Goal: Task Accomplishment & Management: Complete application form

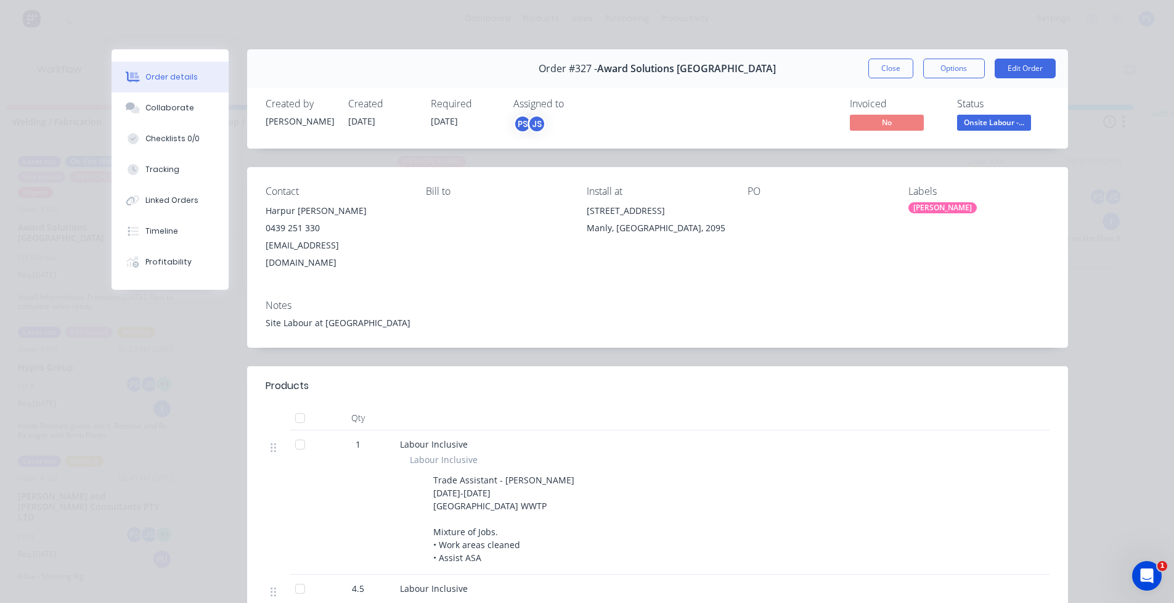
scroll to position [17, 0]
click at [187, 183] on button "Tracking" at bounding box center [170, 169] width 117 height 31
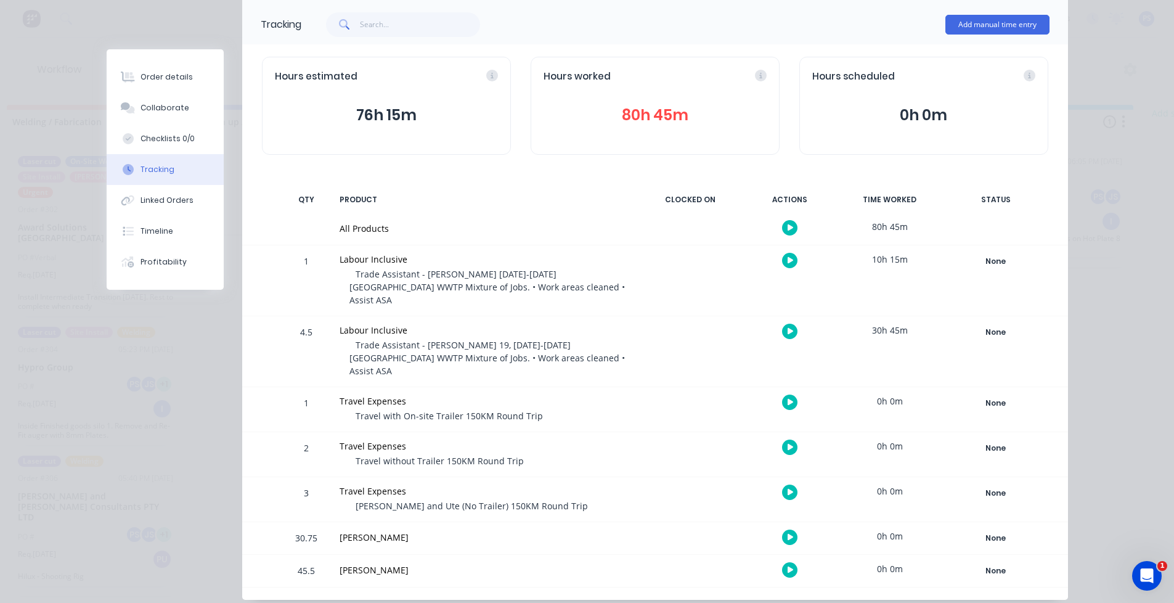
scroll to position [89, 0]
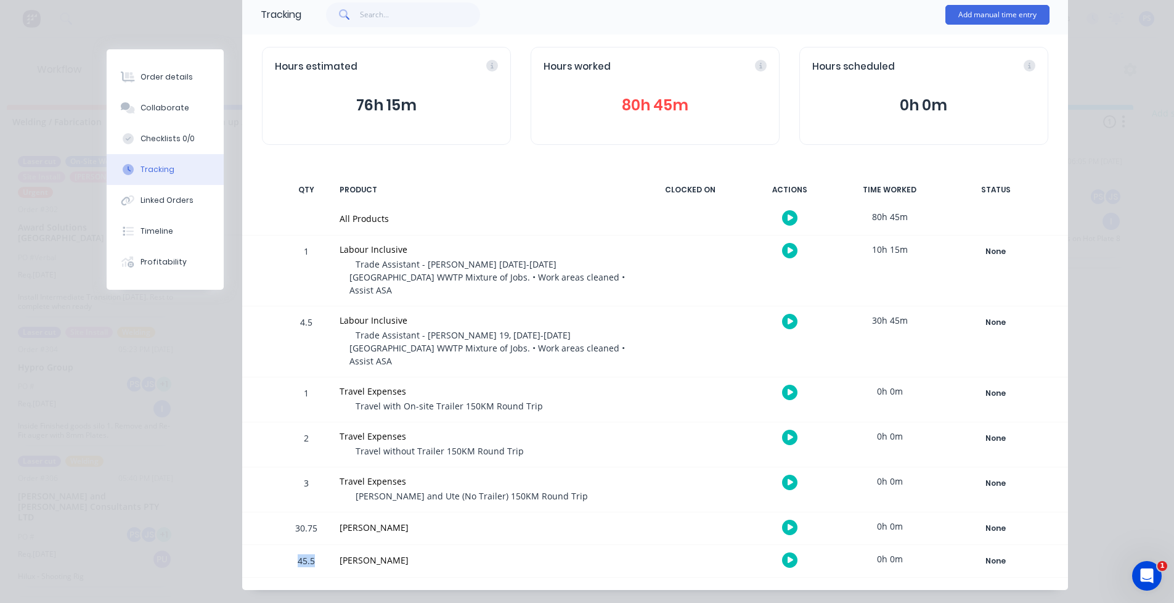
drag, startPoint x: 309, startPoint y: 534, endPoint x: 280, endPoint y: 534, distance: 28.4
click at [280, 545] on div "45.5 [PERSON_NAME] 0h 0m None Create status None edit Clean up / Paint Complete…" at bounding box center [655, 561] width 826 height 32
click at [262, 512] on div at bounding box center [271, 528] width 18 height 32
drag, startPoint x: 289, startPoint y: 535, endPoint x: 327, endPoint y: 537, distance: 37.6
click at [327, 545] on div "45.5 [PERSON_NAME] 0h 0m None Create status None edit Clean up / Paint Complete…" at bounding box center [655, 561] width 826 height 32
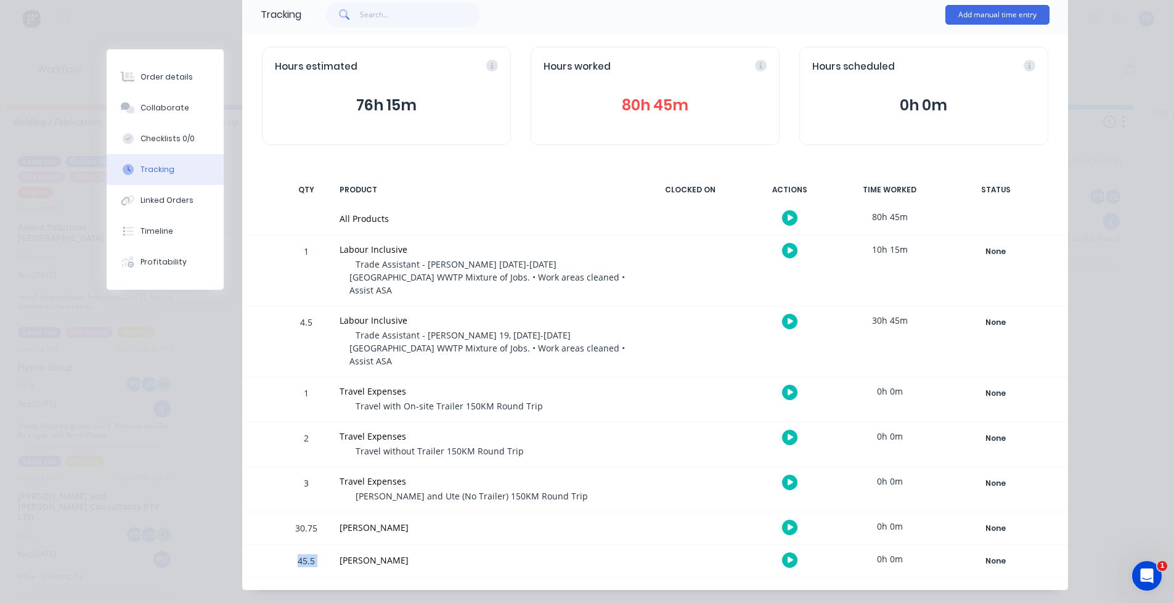
click at [327, 545] on div "45.5 [PERSON_NAME] 0h 0m None Create status None edit Clean up / Paint Complete…" at bounding box center [655, 561] width 826 height 32
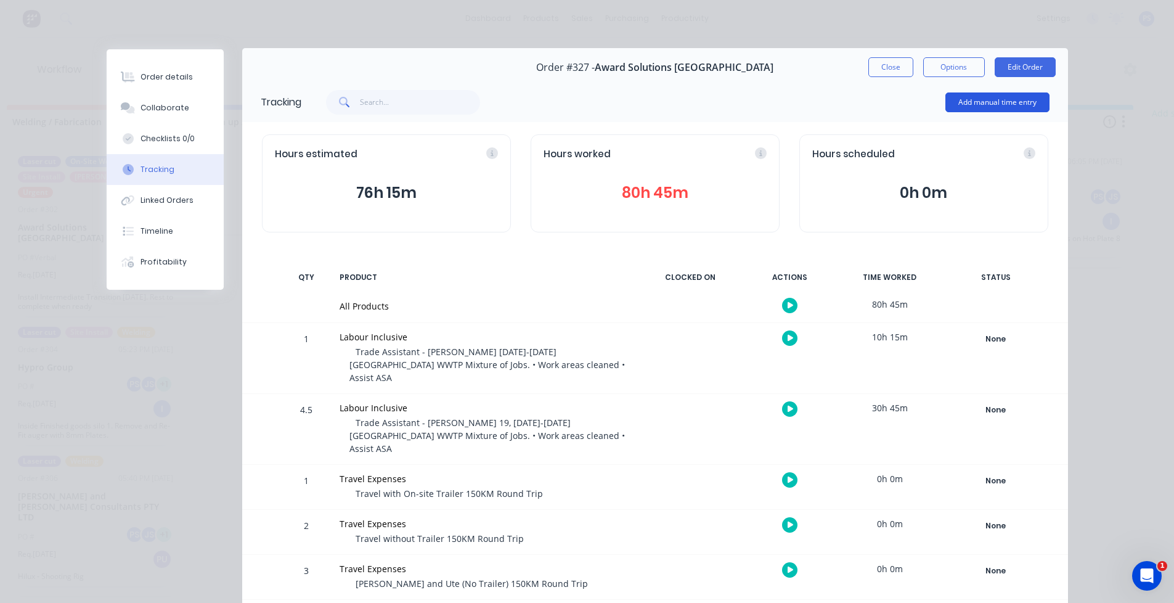
scroll to position [0, 0]
click at [963, 107] on button "Add manual time entry" at bounding box center [997, 104] width 104 height 20
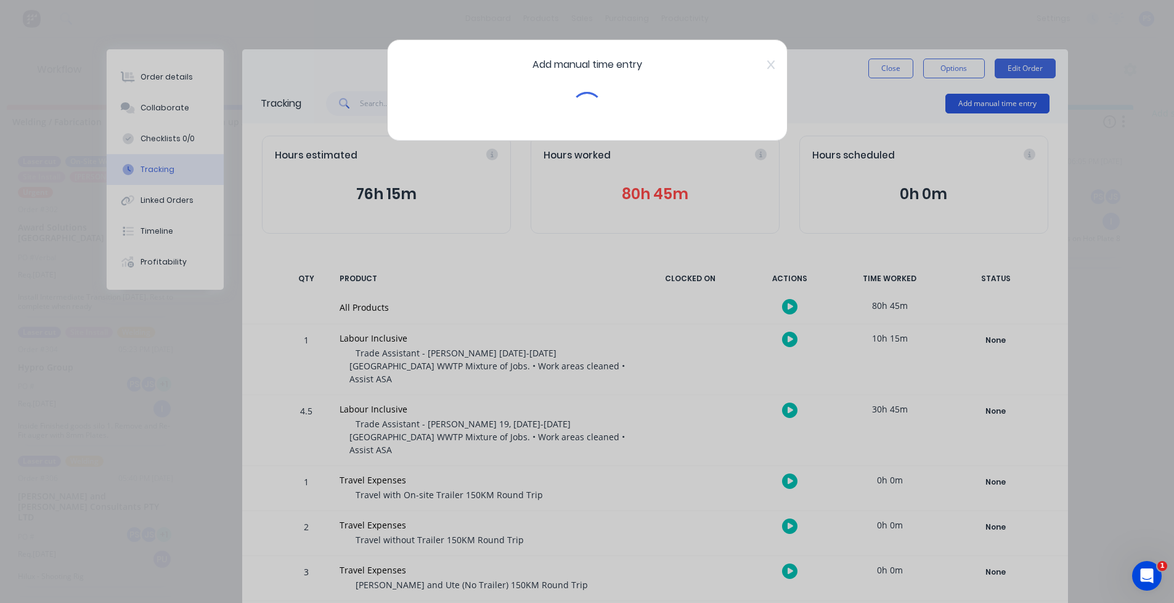
scroll to position [0, 779]
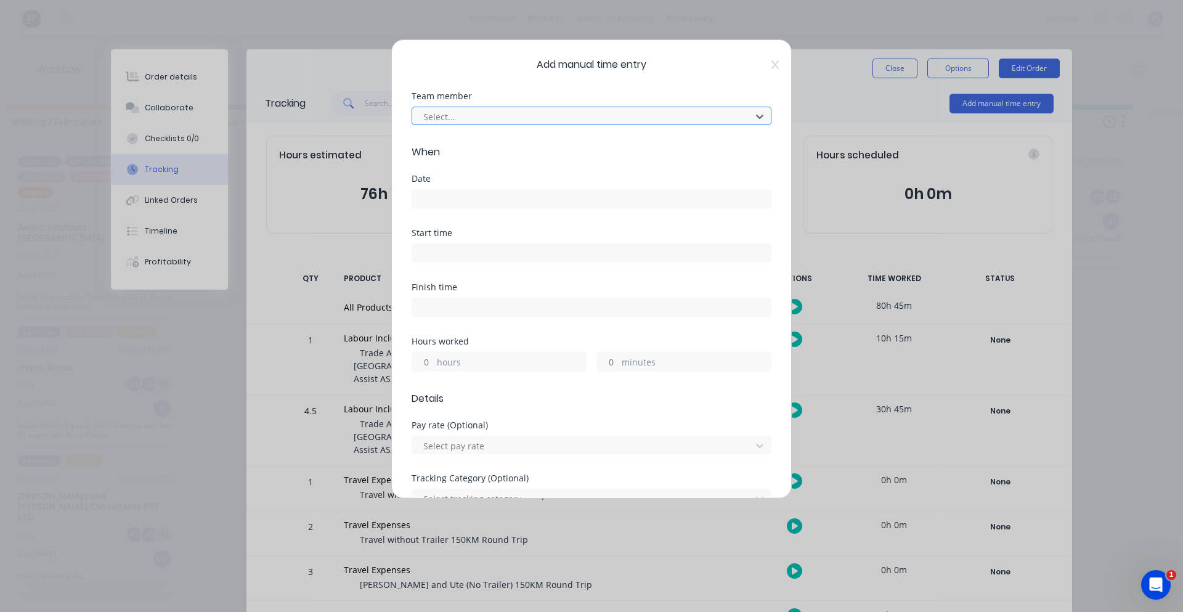
click at [515, 116] on div at bounding box center [583, 116] width 323 height 15
click at [756, 118] on icon at bounding box center [759, 117] width 7 height 4
click at [669, 116] on div at bounding box center [583, 116] width 323 height 15
click at [754, 116] on icon at bounding box center [760, 116] width 12 height 12
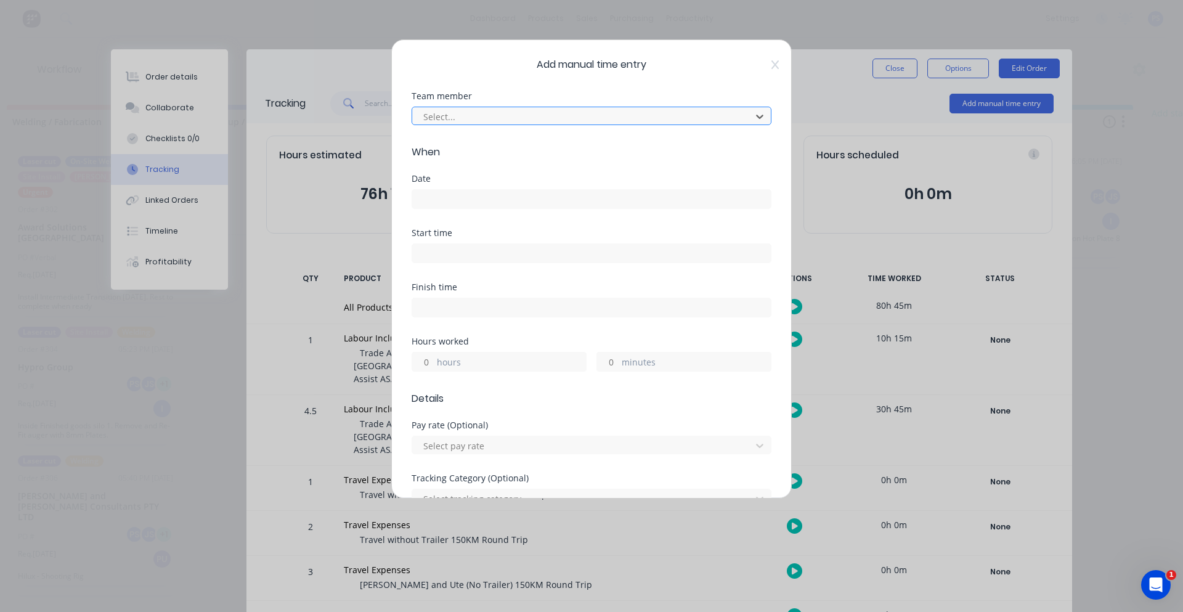
click at [688, 122] on div at bounding box center [583, 116] width 323 height 15
type input "[PERSON_NAME]"
click at [773, 62] on div "Add manual time entry Team member 1 result available for search term [PERSON_NA…" at bounding box center [591, 268] width 401 height 459
click at [772, 65] on icon at bounding box center [775, 65] width 7 height 10
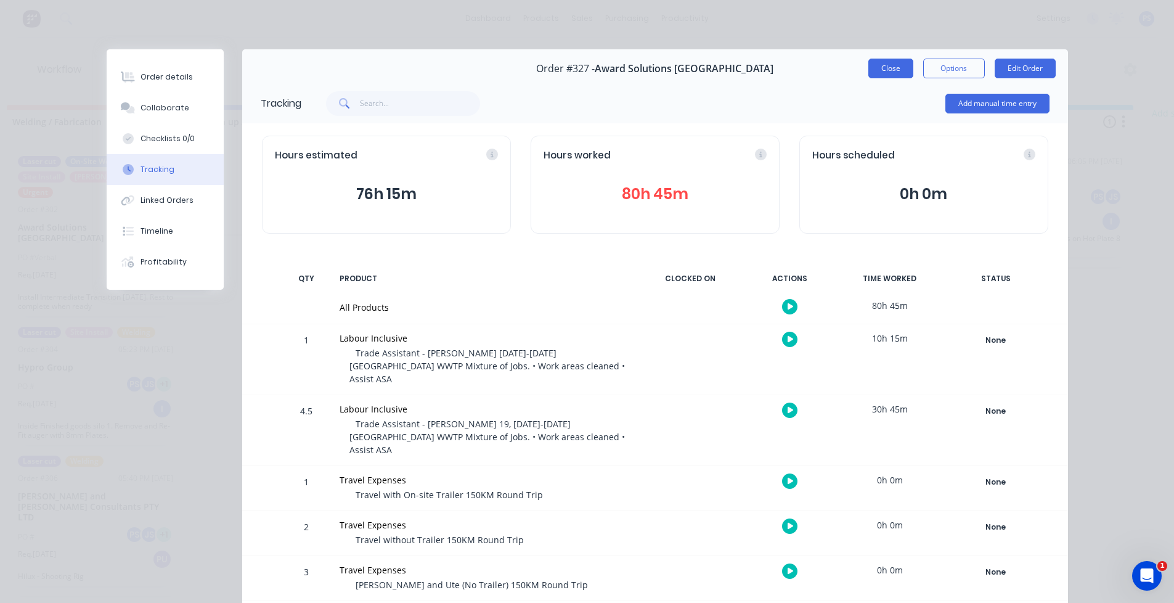
click at [880, 72] on button "Close" at bounding box center [890, 69] width 45 height 20
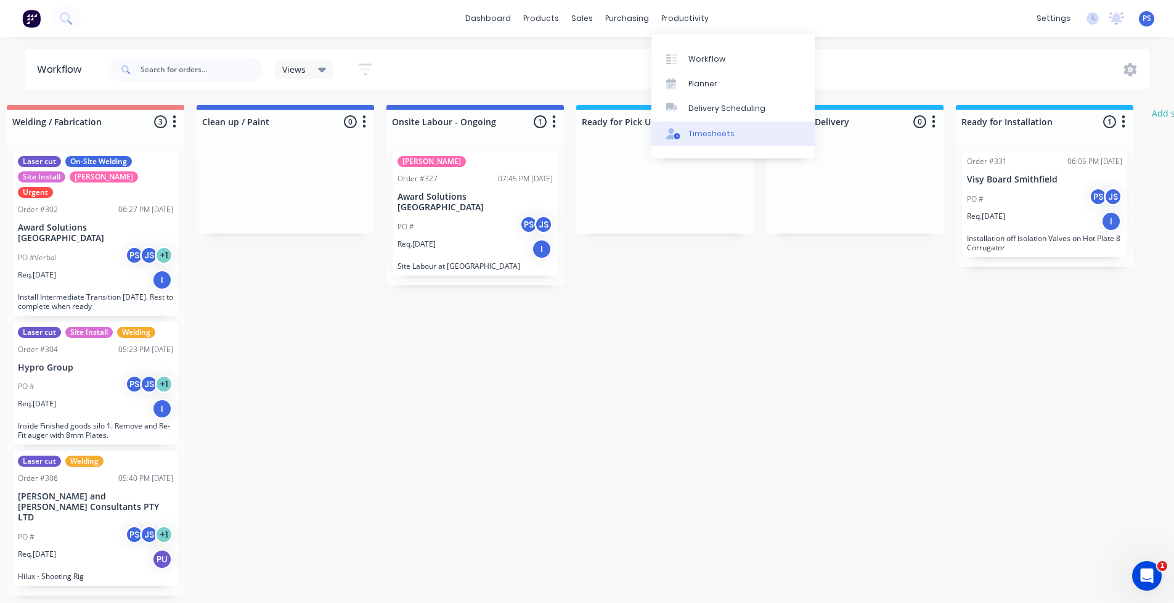
click at [690, 129] on div "Timesheets" at bounding box center [711, 133] width 46 height 11
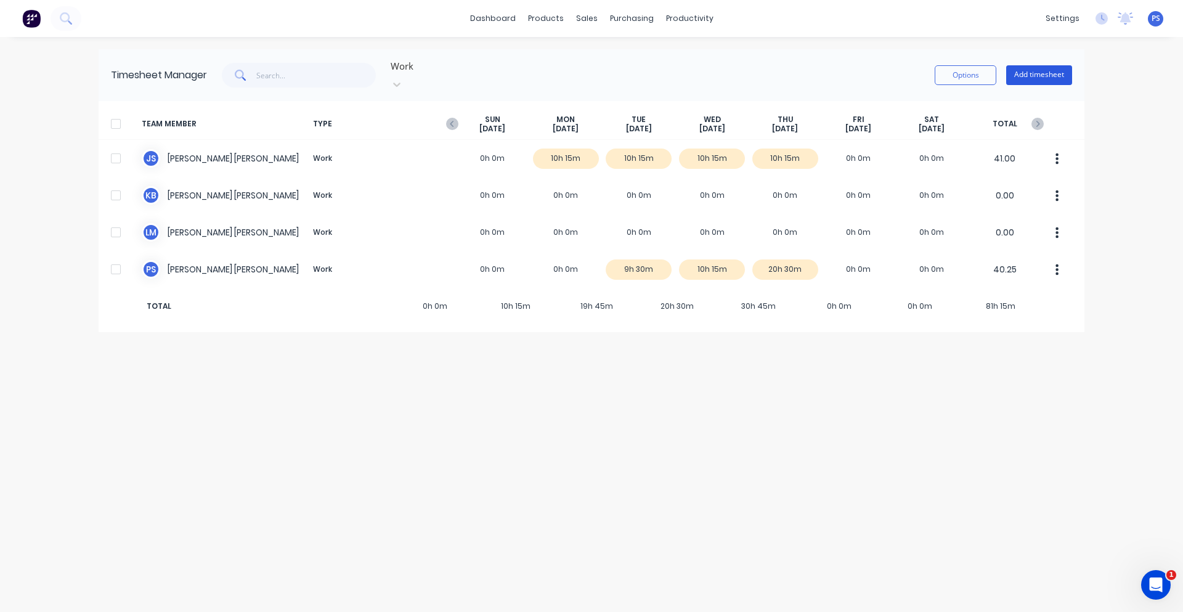
click at [1025, 68] on button "Add timesheet" at bounding box center [1039, 75] width 66 height 20
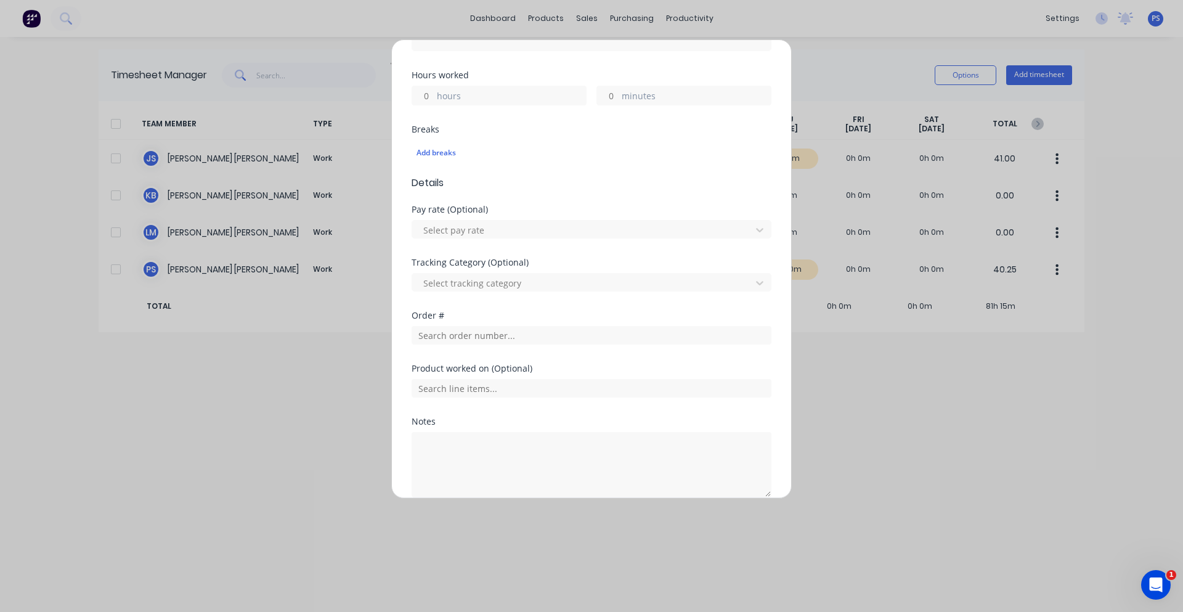
scroll to position [367, 0]
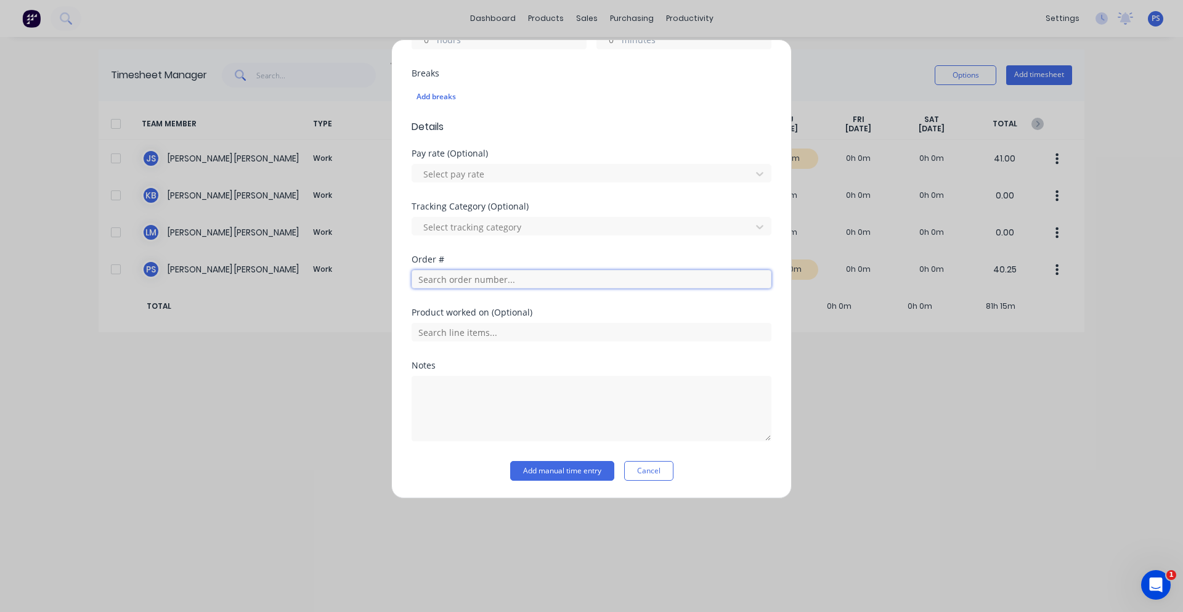
click at [484, 276] on input "text" at bounding box center [592, 279] width 360 height 18
type input "327"
click at [476, 311] on span "Order # 327" at bounding box center [592, 309] width 340 height 11
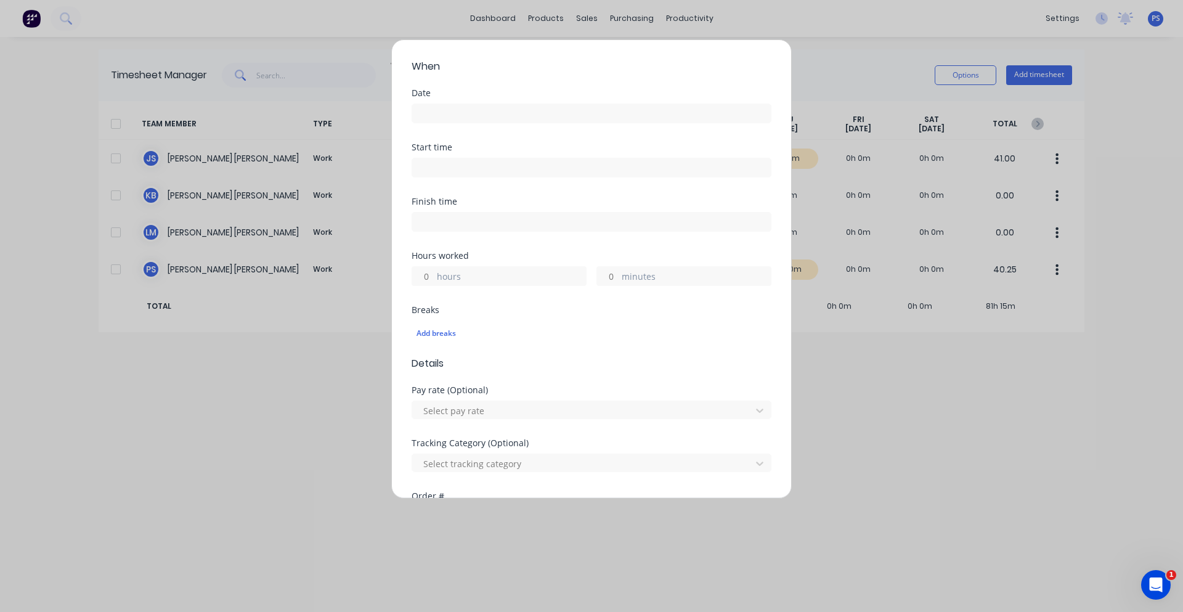
scroll to position [59, 0]
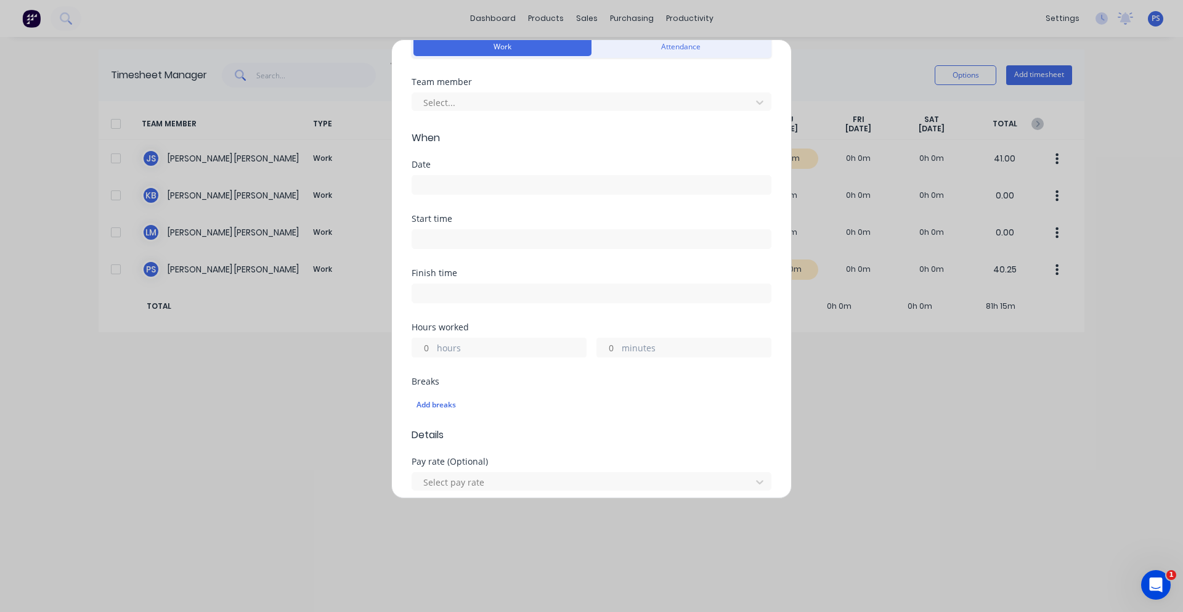
click at [452, 176] on label at bounding box center [592, 185] width 360 height 20
click at [452, 176] on input at bounding box center [591, 185] width 359 height 18
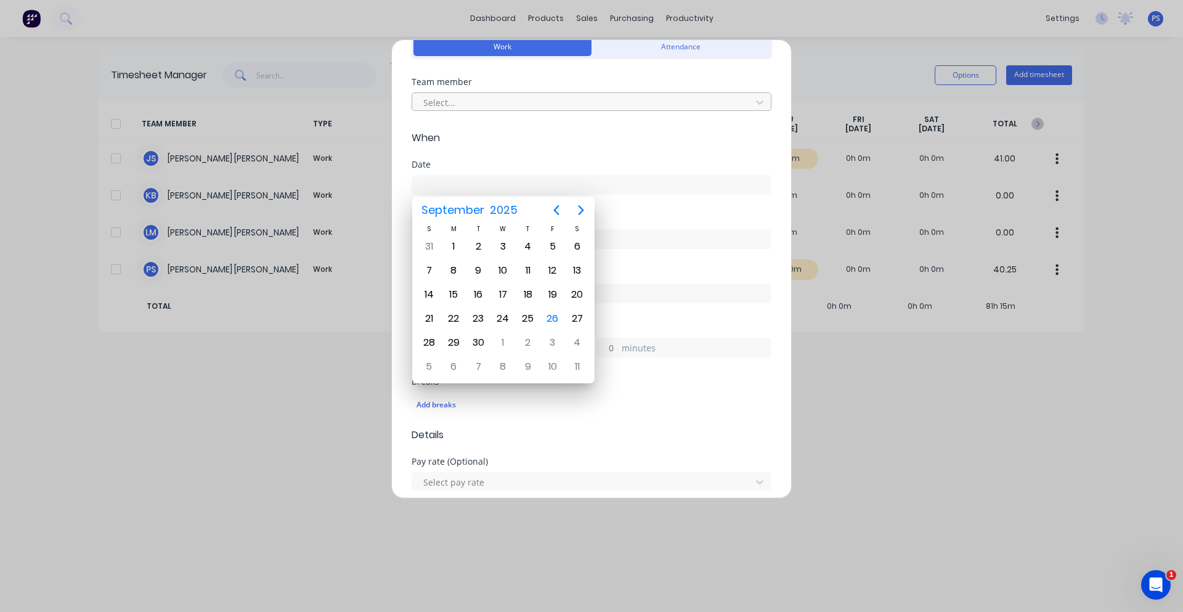
click at [459, 95] on div at bounding box center [583, 102] width 323 height 15
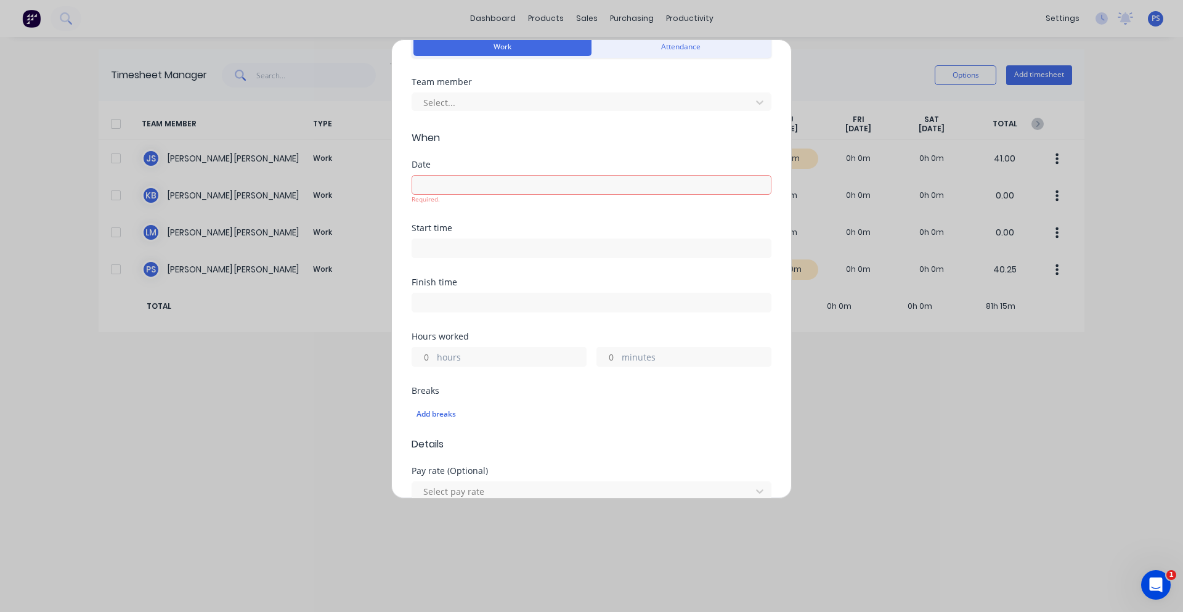
click at [458, 183] on input at bounding box center [591, 185] width 359 height 18
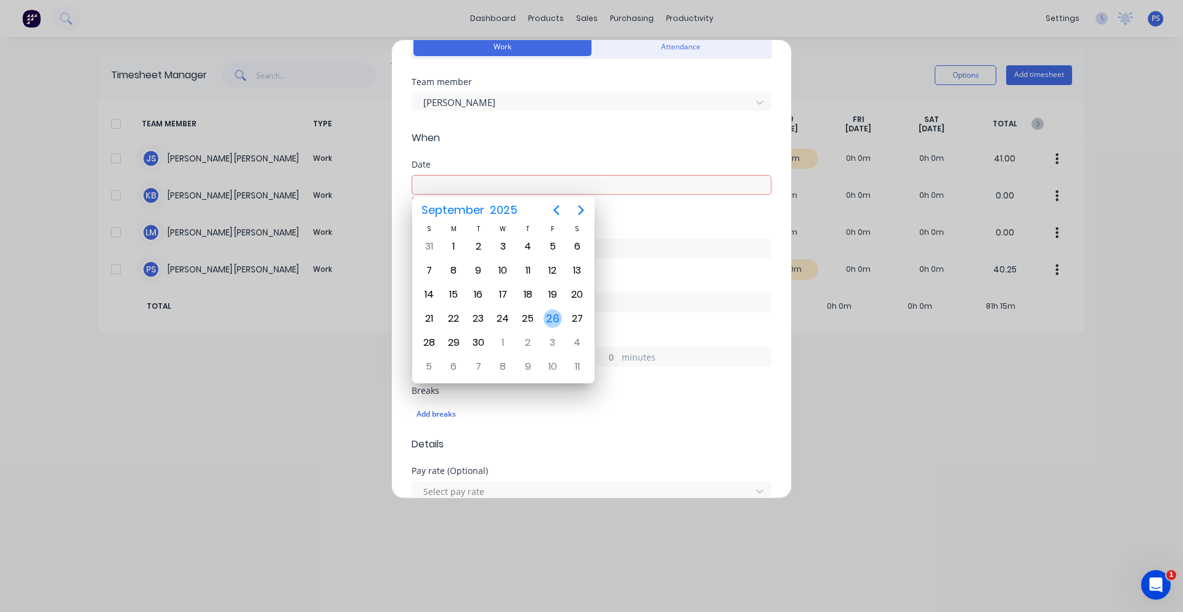
click at [551, 325] on div "26" at bounding box center [553, 318] width 18 height 18
type input "[DATE]"
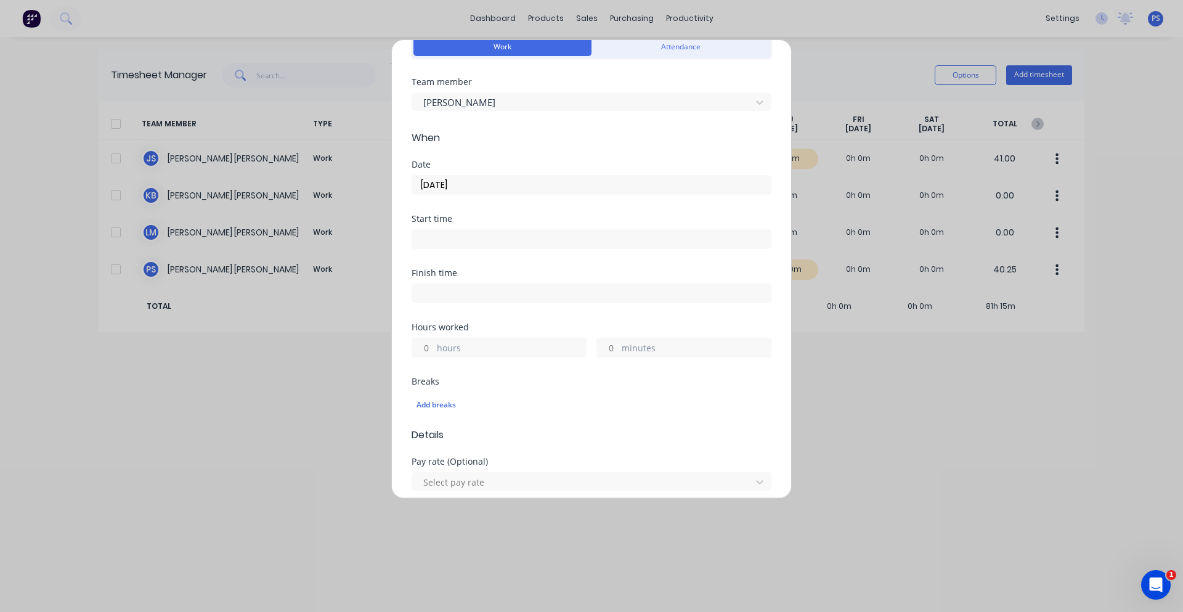
click at [499, 234] on input at bounding box center [591, 239] width 359 height 18
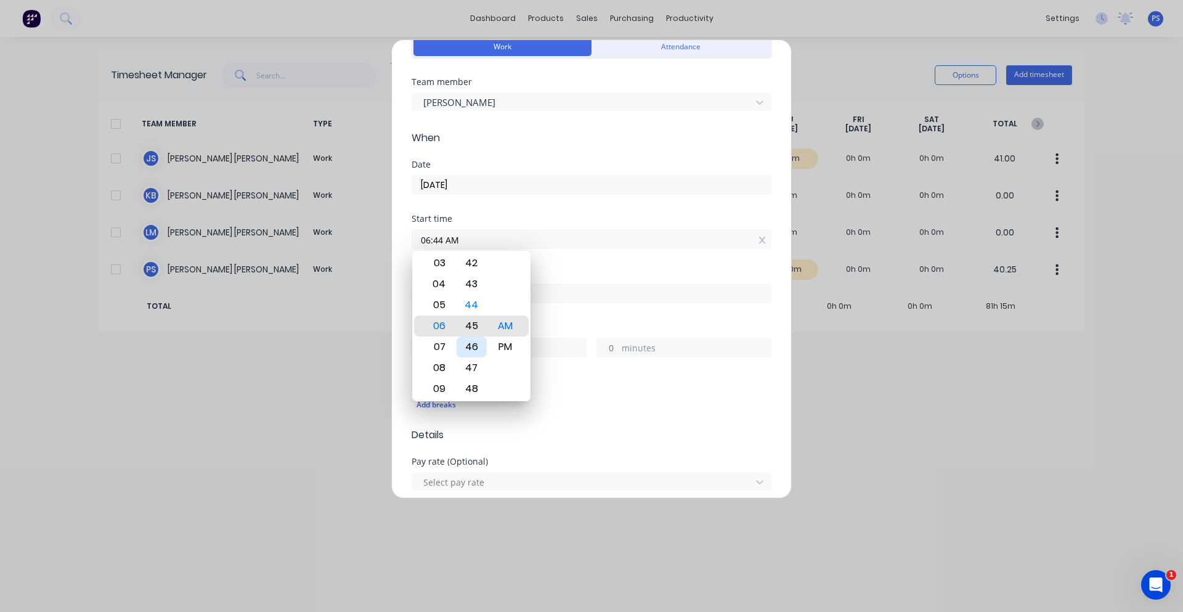
type input "06:45 AM"
click at [578, 279] on div "Finish time" at bounding box center [592, 286] width 360 height 35
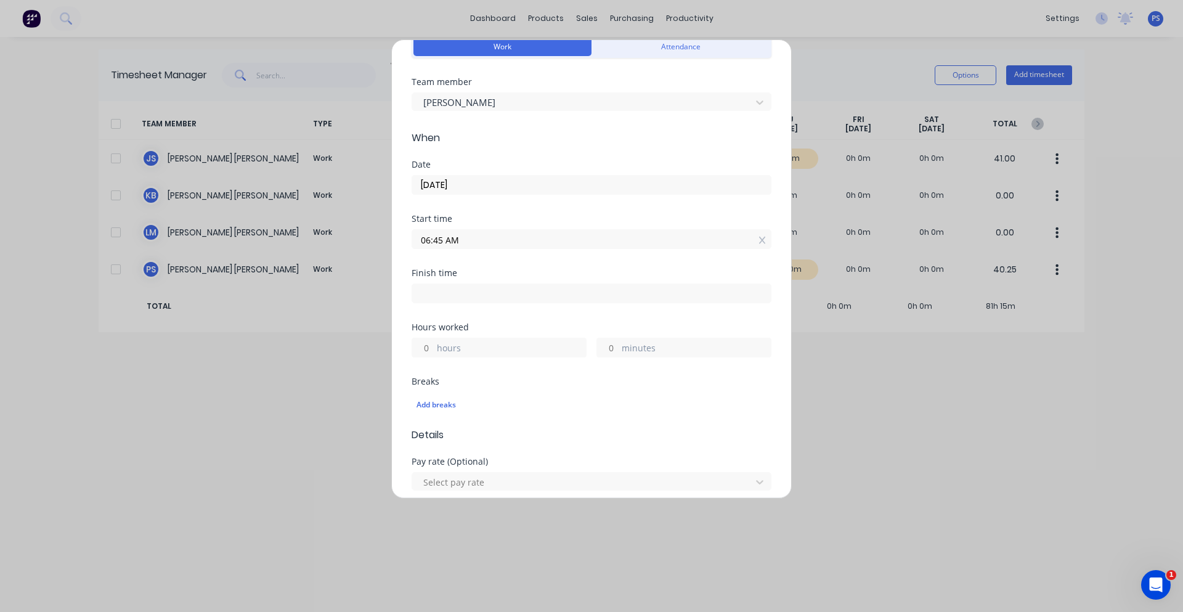
click at [536, 299] on input at bounding box center [591, 293] width 359 height 18
type input "05:02 PM"
type input "10"
type input "17"
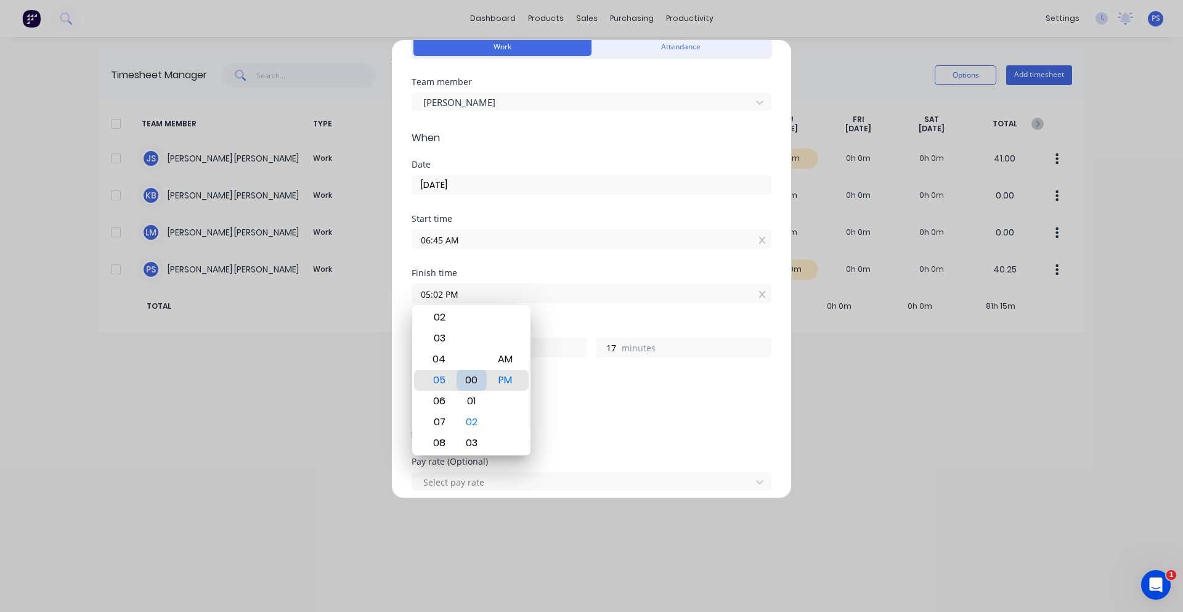
type input "05:00 PM"
type input "15"
type input "03:00 PM"
type input "8"
click at [582, 376] on div "Hours worked 8 hours 15 minutes" at bounding box center [592, 350] width 360 height 54
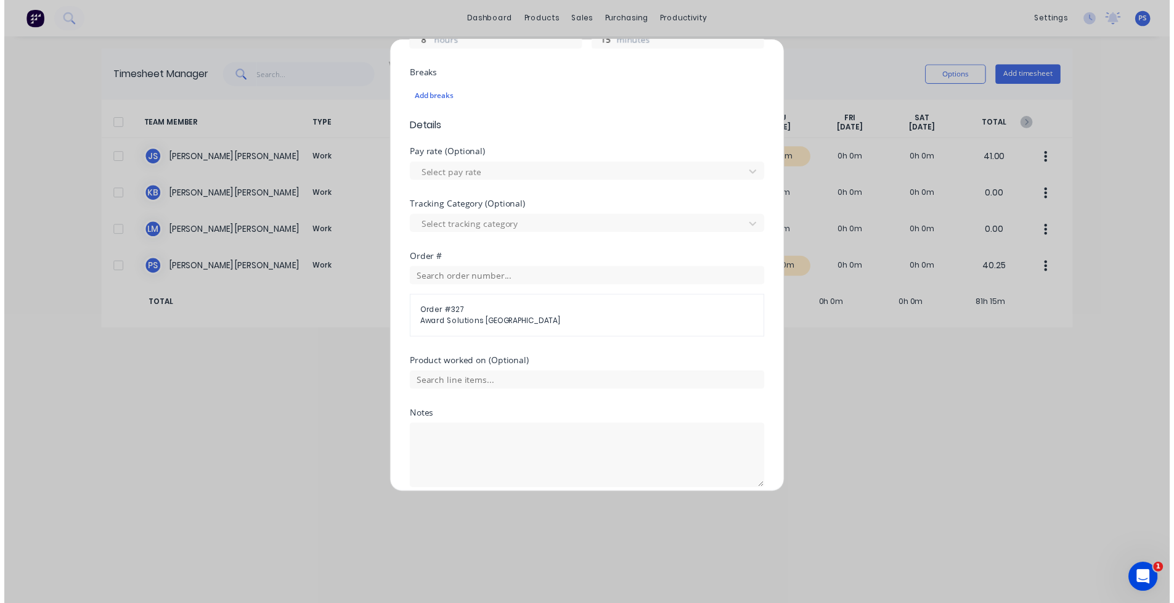
scroll to position [420, 0]
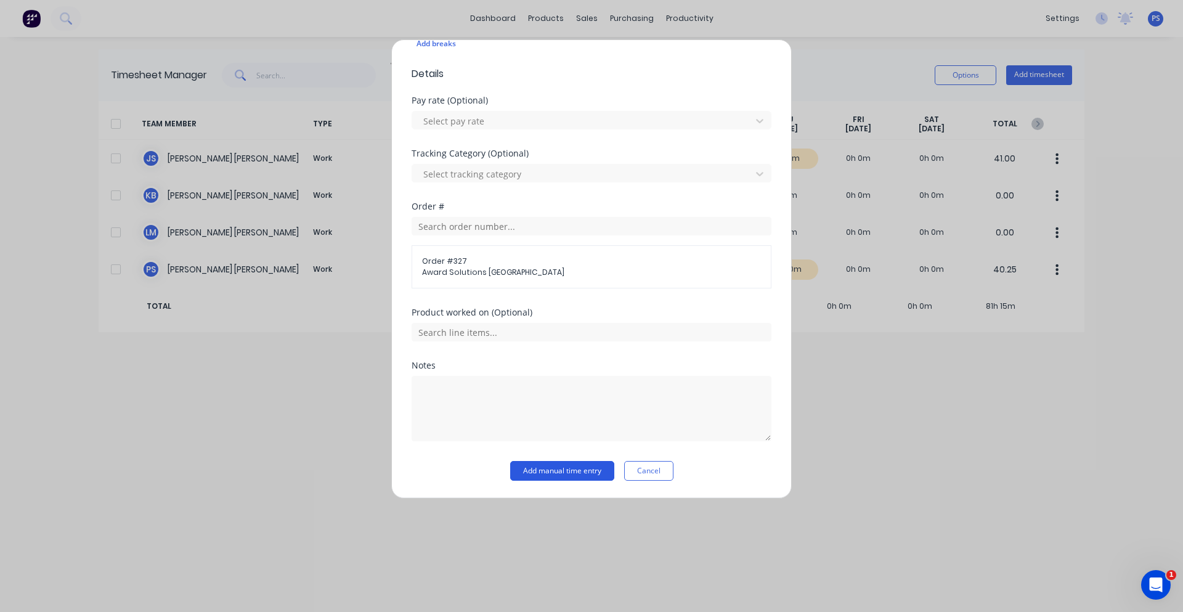
click at [552, 464] on button "Add manual time entry" at bounding box center [562, 471] width 104 height 20
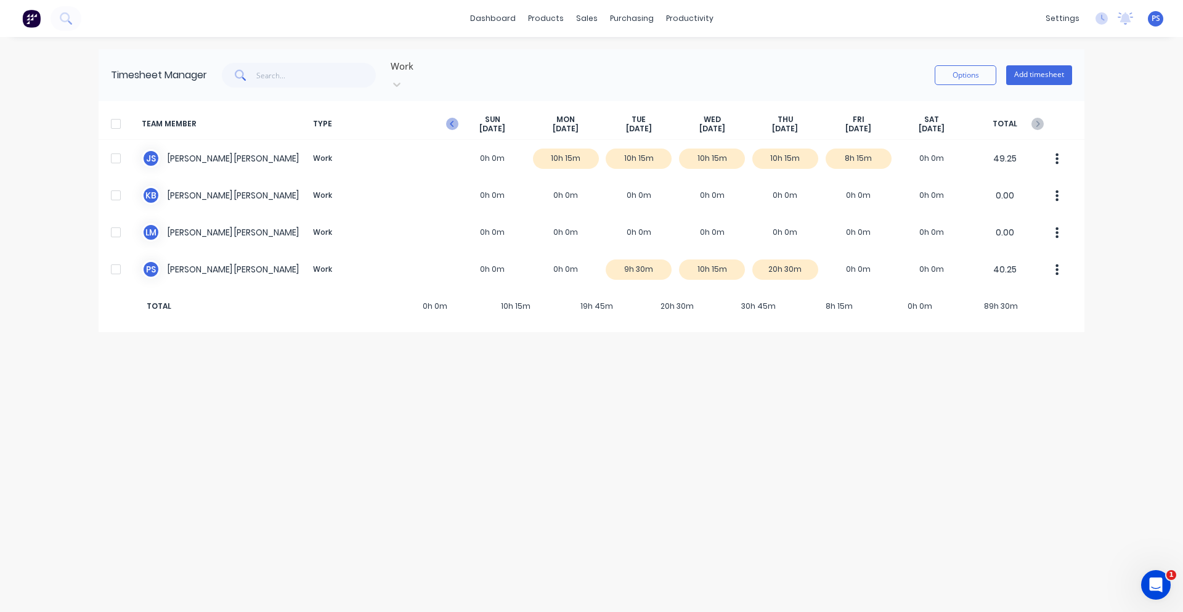
click at [454, 118] on icon "button" at bounding box center [452, 124] width 12 height 12
click at [1044, 115] on div "TEAM MEMBER TYPE [DATE] [DATE] [DATE] [DATE] [DATE] [DATE] [DATE] TOTAL" at bounding box center [592, 123] width 986 height 31
click at [1040, 118] on icon "button" at bounding box center [1038, 124] width 12 height 12
click at [696, 45] on div "Workflow Planner Delivery Scheduling Timesheets" at bounding box center [737, 96] width 163 height 125
click at [682, 63] on div at bounding box center [680, 59] width 18 height 11
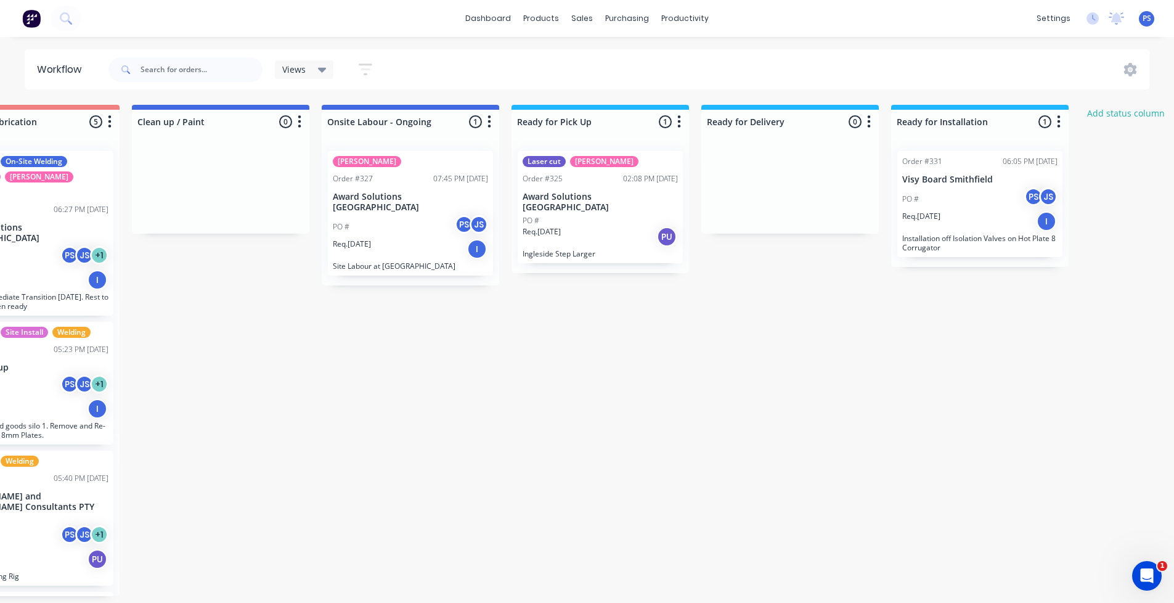
scroll to position [0, 865]
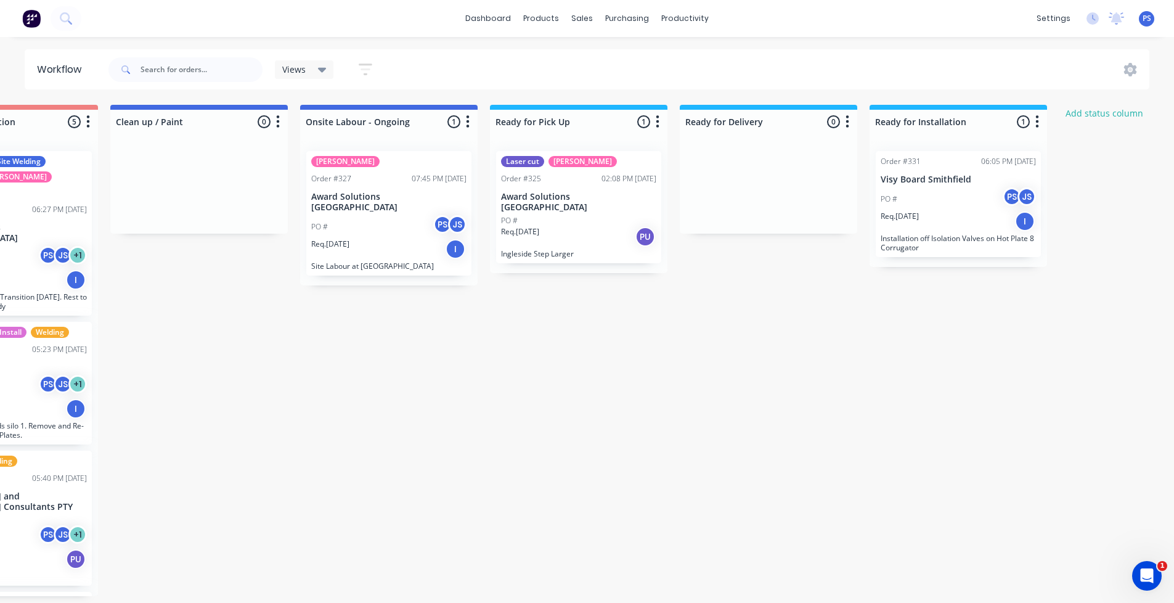
click at [609, 198] on p "Award Solutions [GEOGRAPHIC_DATA]" at bounding box center [578, 202] width 155 height 21
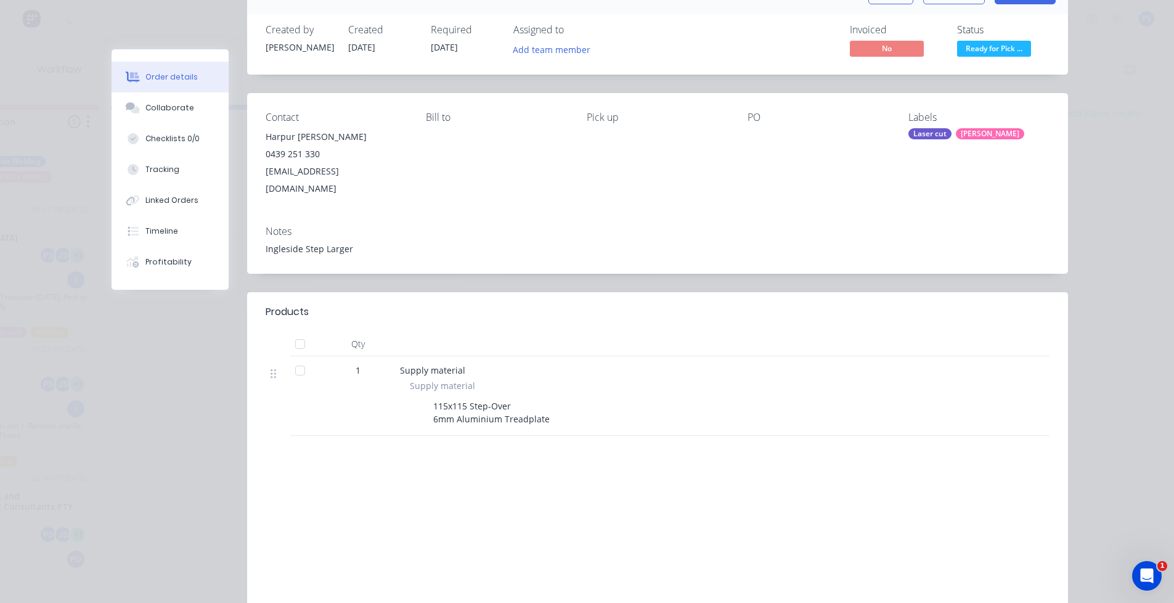
scroll to position [0, 0]
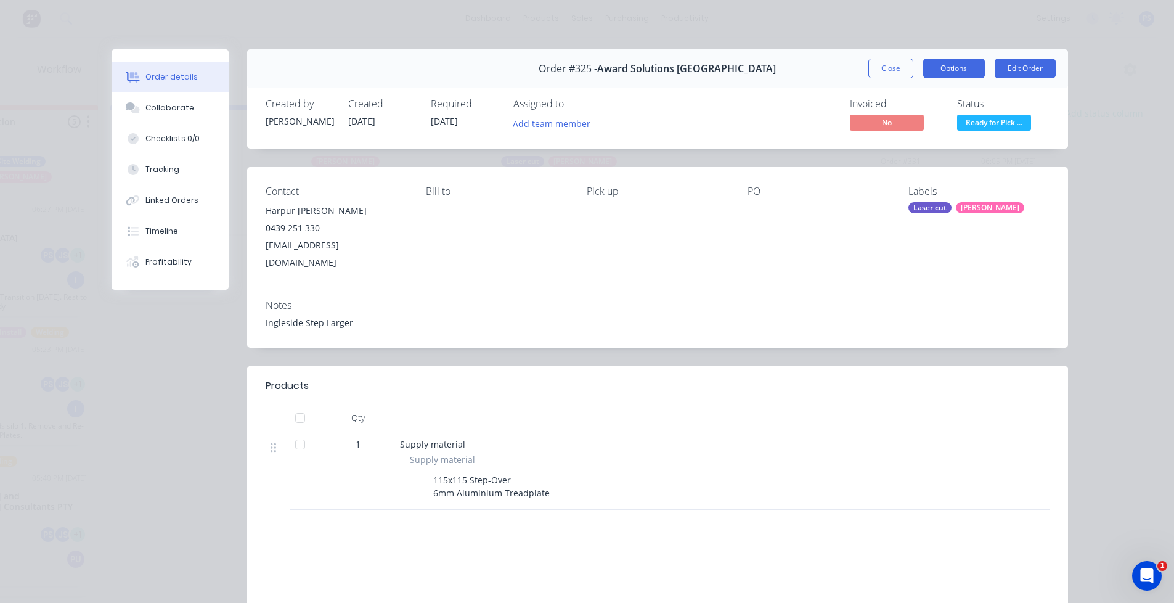
click at [973, 71] on button "Options" at bounding box center [954, 69] width 62 height 20
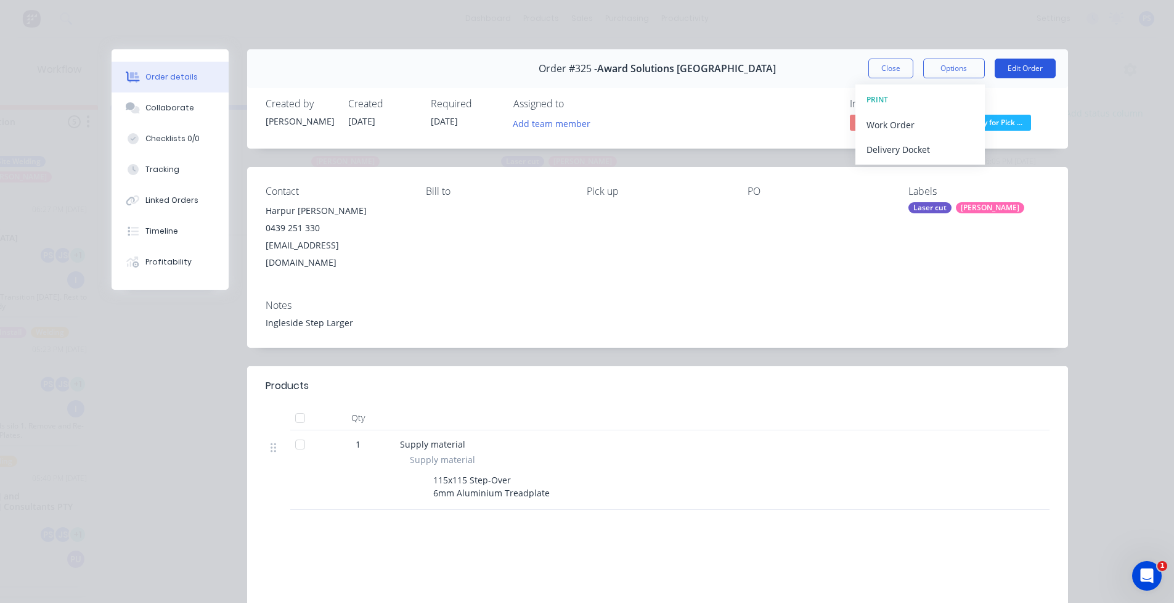
click at [1022, 68] on button "Edit Order" at bounding box center [1025, 69] width 61 height 20
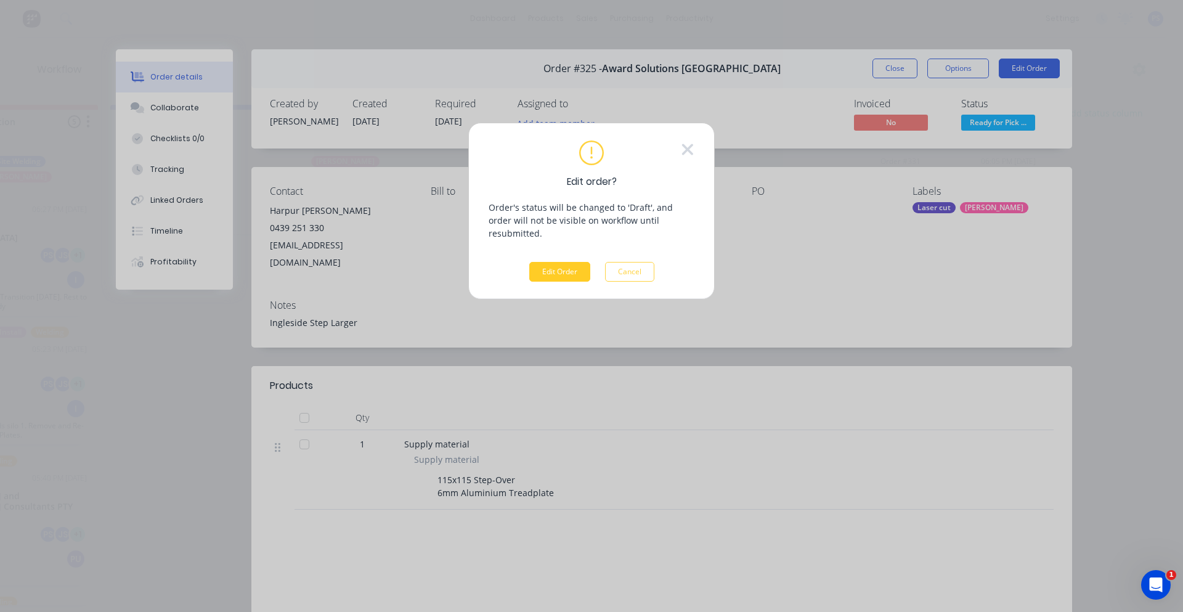
click at [567, 262] on button "Edit Order" at bounding box center [559, 272] width 61 height 20
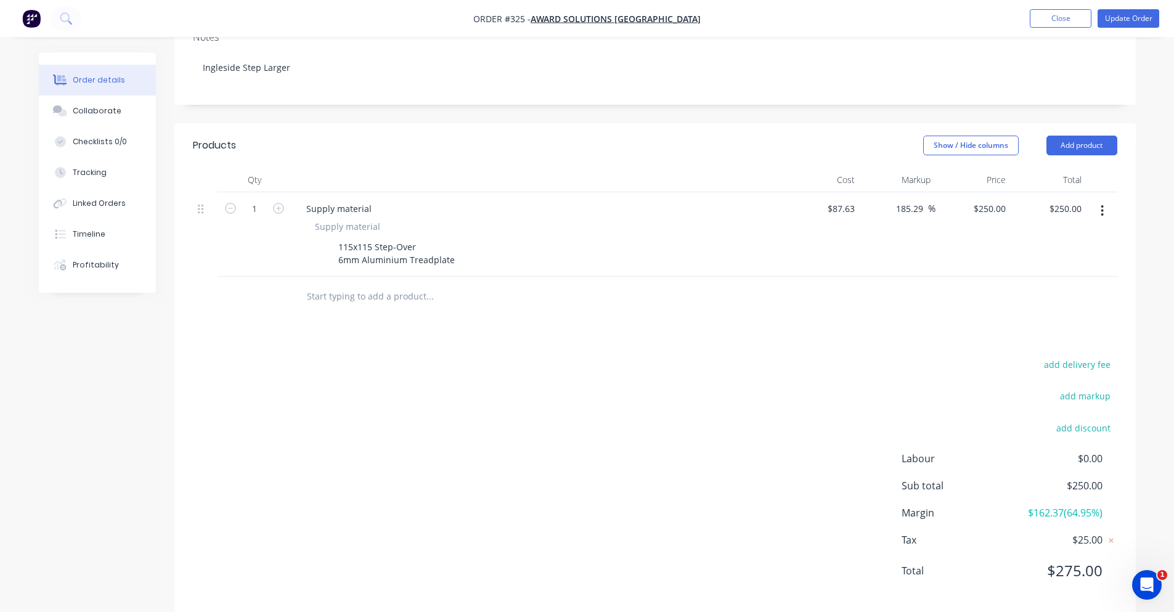
scroll to position [241, 0]
drag, startPoint x: 1067, startPoint y: 469, endPoint x: 1124, endPoint y: 469, distance: 57.3
click at [1124, 469] on div "add delivery fee add markup add discount Labour $0.00 Sub total $250.00 Margin …" at bounding box center [655, 473] width 962 height 238
click at [1122, 468] on div "add delivery fee add markup add discount Labour $0.00 Sub total $250.00 Margin …" at bounding box center [655, 473] width 962 height 238
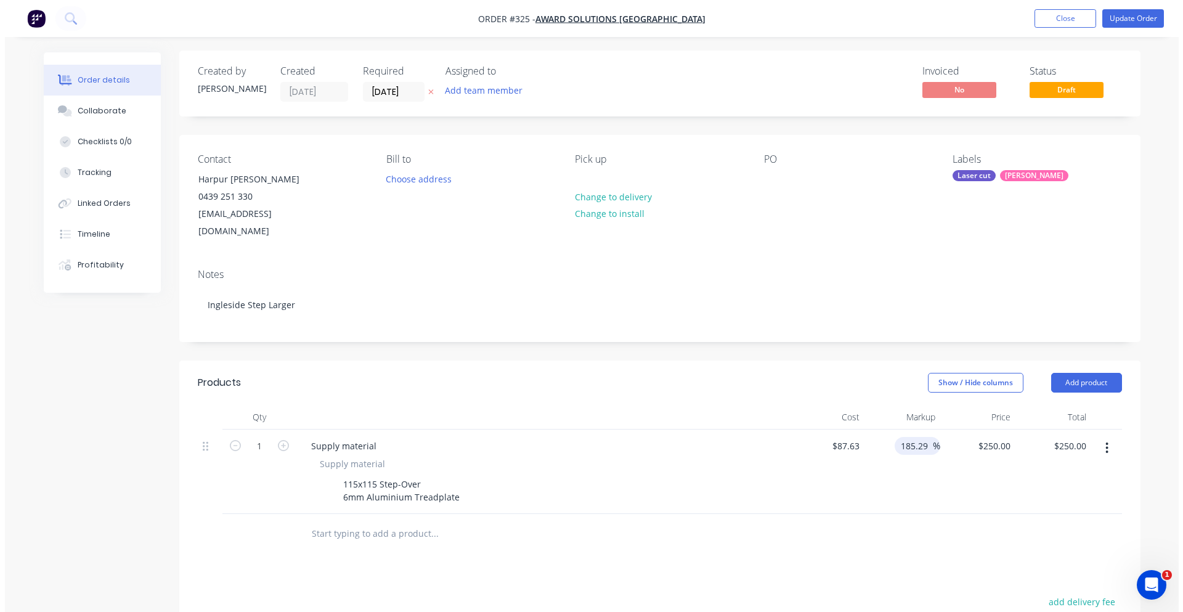
scroll to position [0, 0]
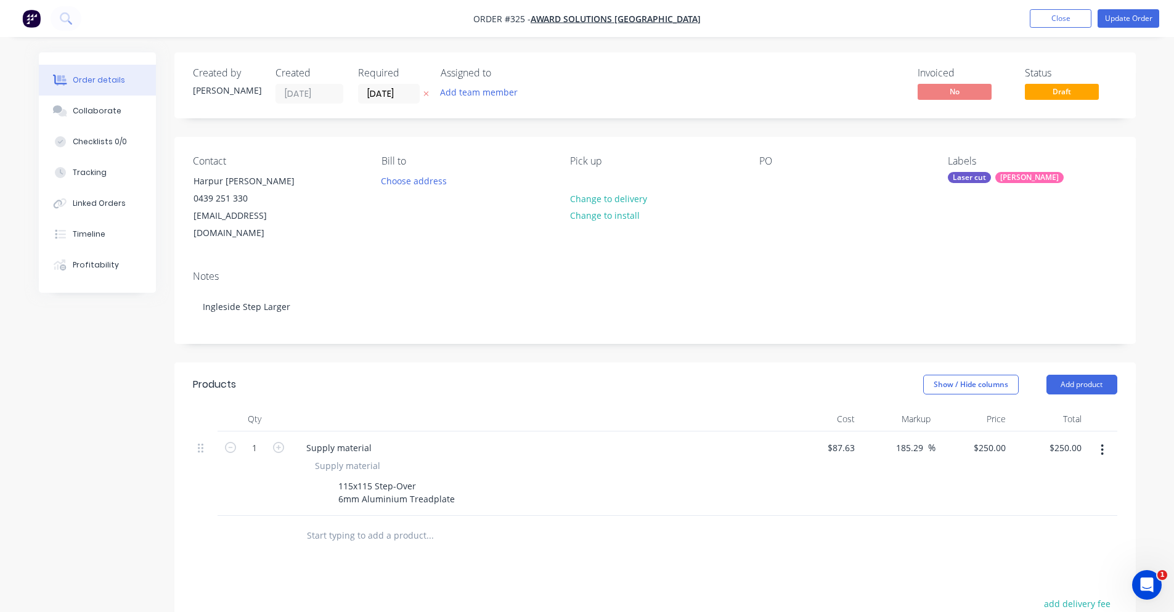
click at [1125, 6] on nav "Order #325 - Award Solutions [GEOGRAPHIC_DATA] Add product Close Update Order" at bounding box center [587, 18] width 1174 height 37
click at [1124, 14] on button "Update Order" at bounding box center [1129, 18] width 62 height 18
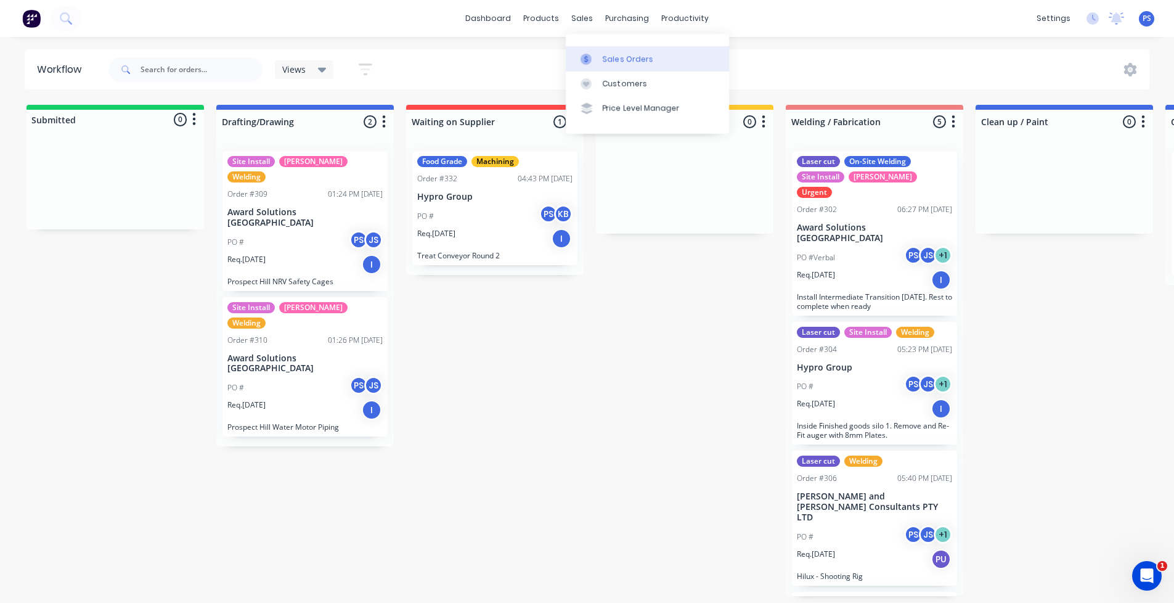
click at [596, 54] on div at bounding box center [590, 59] width 18 height 11
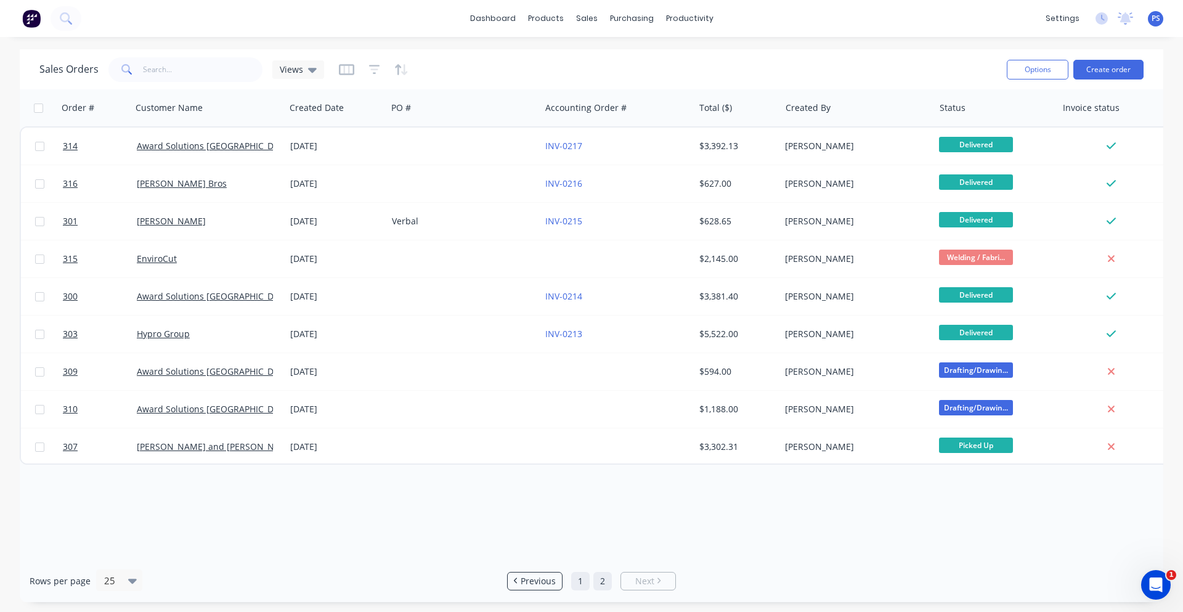
click at [576, 582] on link "1" at bounding box center [580, 581] width 18 height 18
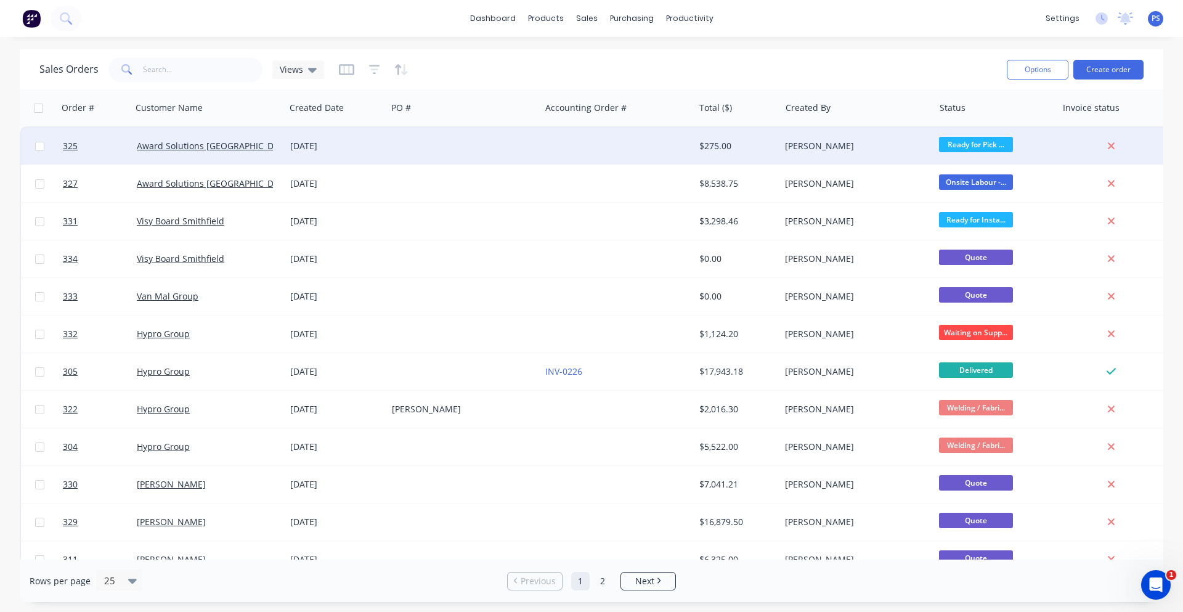
click at [541, 138] on div at bounding box center [617, 146] width 153 height 37
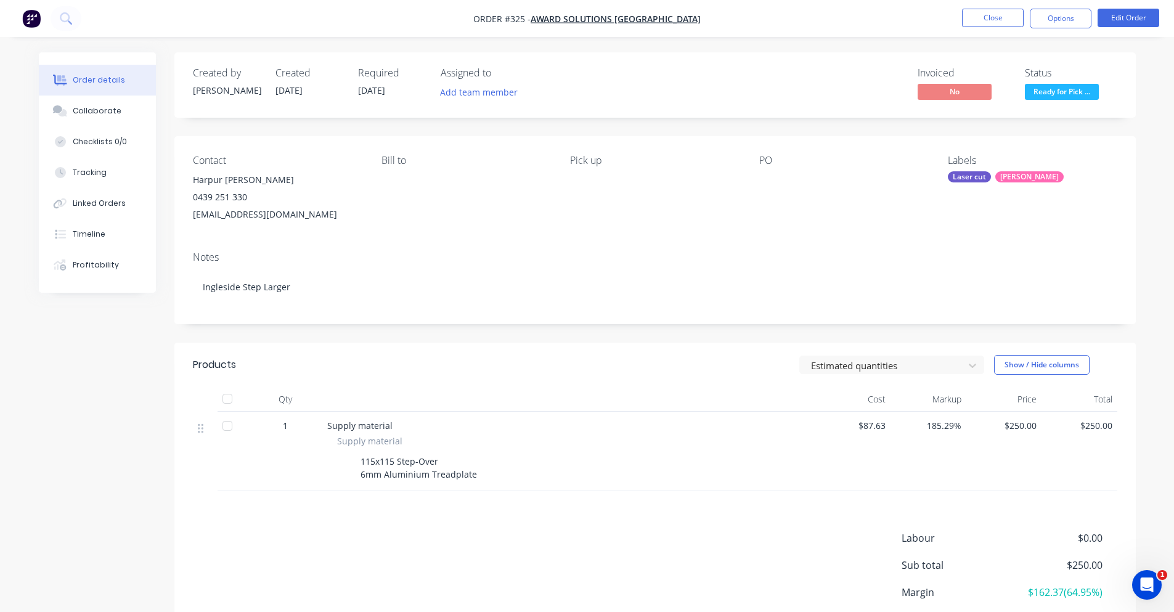
drag, startPoint x: 1026, startPoint y: 33, endPoint x: 1167, endPoint y: 27, distance: 141.9
click at [1169, 25] on nav "Order #325 - Award Solutions [GEOGRAPHIC_DATA] Close Options Edit Order" at bounding box center [587, 18] width 1174 height 37
click at [1167, 27] on ul "Close Options Edit Order" at bounding box center [1060, 19] width 227 height 20
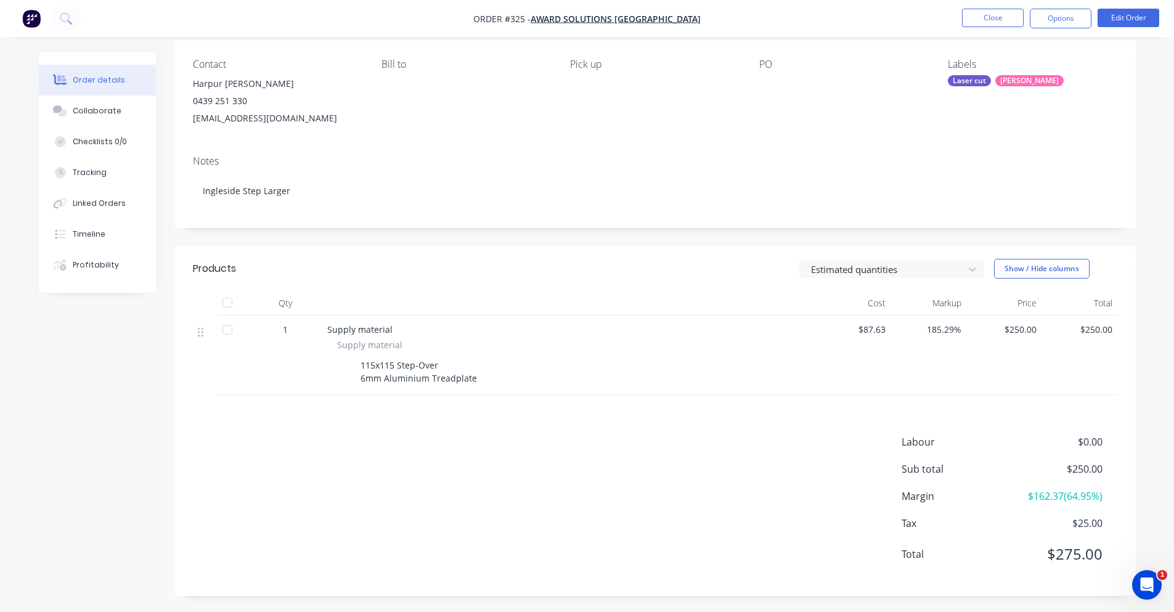
scroll to position [99, 0]
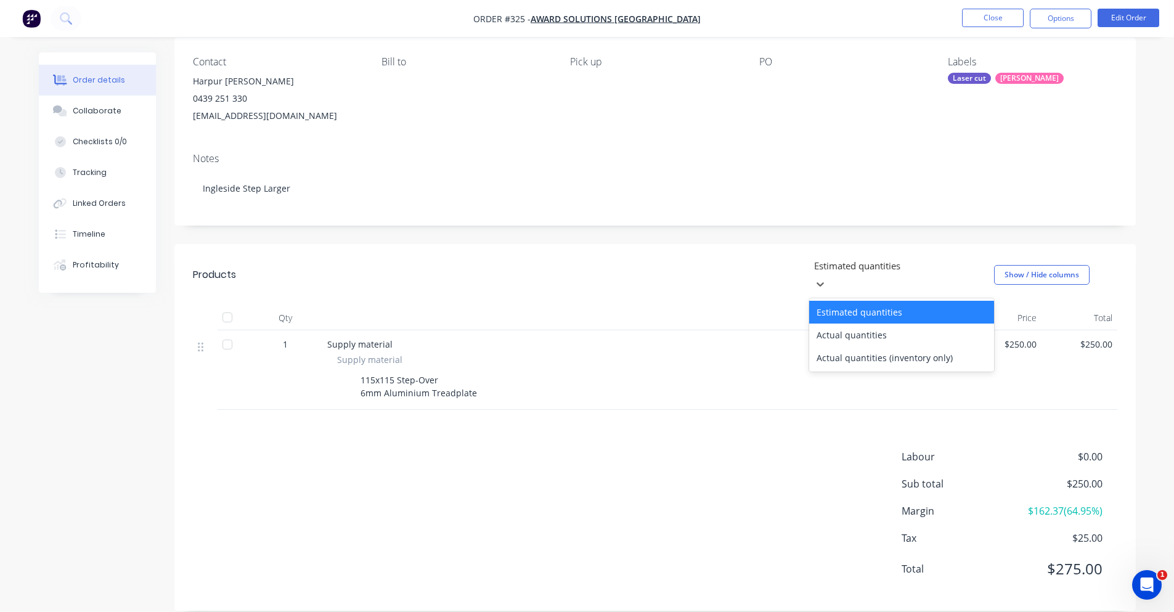
click at [921, 266] on div at bounding box center [902, 265] width 178 height 15
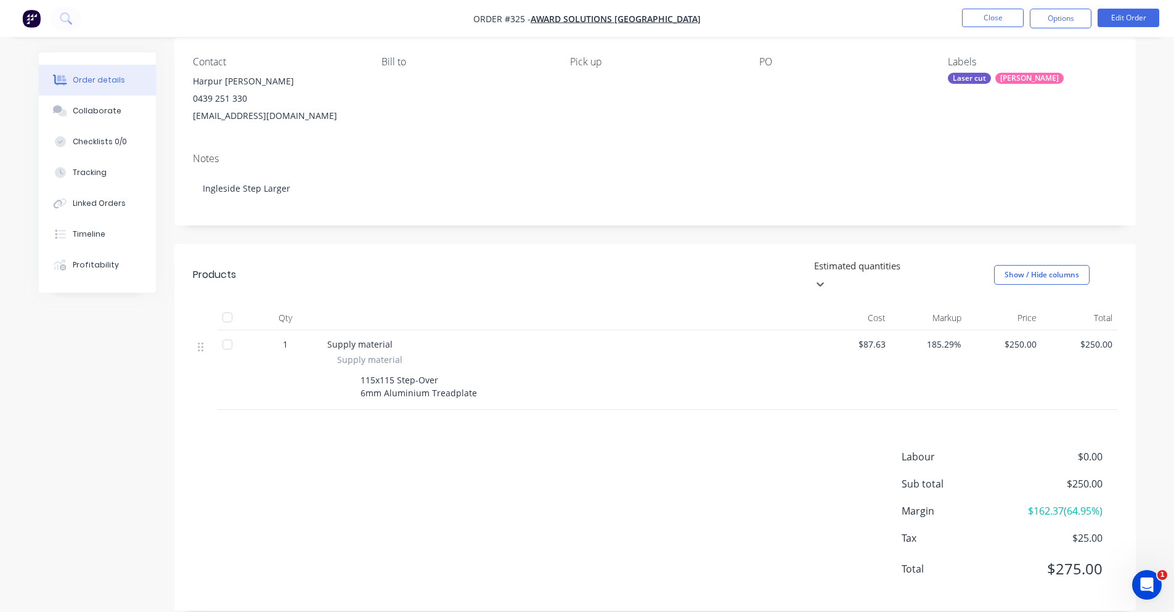
click at [921, 266] on div at bounding box center [902, 265] width 178 height 15
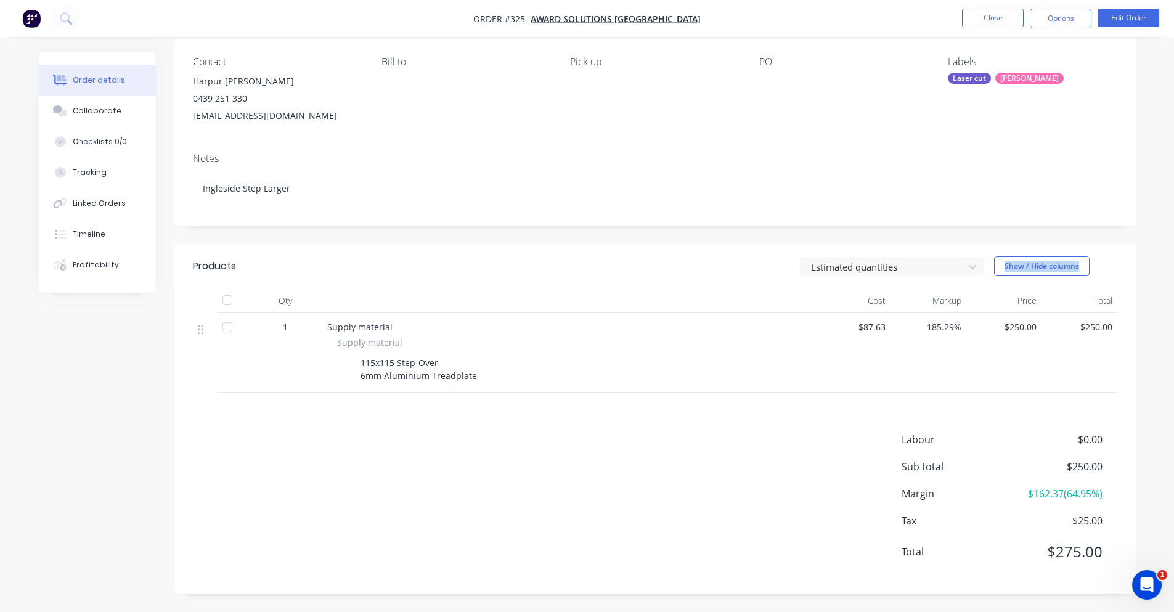
drag, startPoint x: 990, startPoint y: 264, endPoint x: 1095, endPoint y: 266, distance: 104.8
click at [1095, 266] on div "Estimated quantities Show / Hide columns" at bounding box center [753, 266] width 728 height 20
click at [1103, 264] on div "Show / Hide columns" at bounding box center [1055, 266] width 123 height 20
click at [1121, 255] on header "Products Estimated quantities Show / Hide columns" at bounding box center [655, 266] width 962 height 44
drag, startPoint x: 361, startPoint y: 366, endPoint x: 494, endPoint y: 377, distance: 133.0
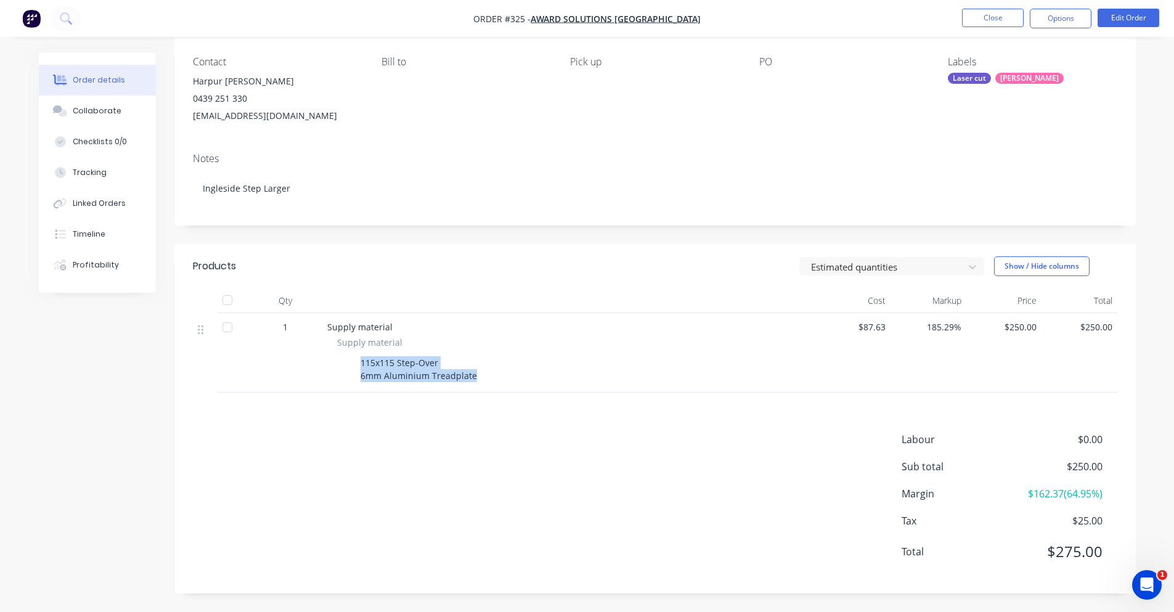
click at [494, 377] on div "115x115 Step-Over 6mm Aluminium Treadplate" at bounding box center [568, 369] width 463 height 31
click at [1077, 14] on button "Options" at bounding box center [1061, 19] width 62 height 20
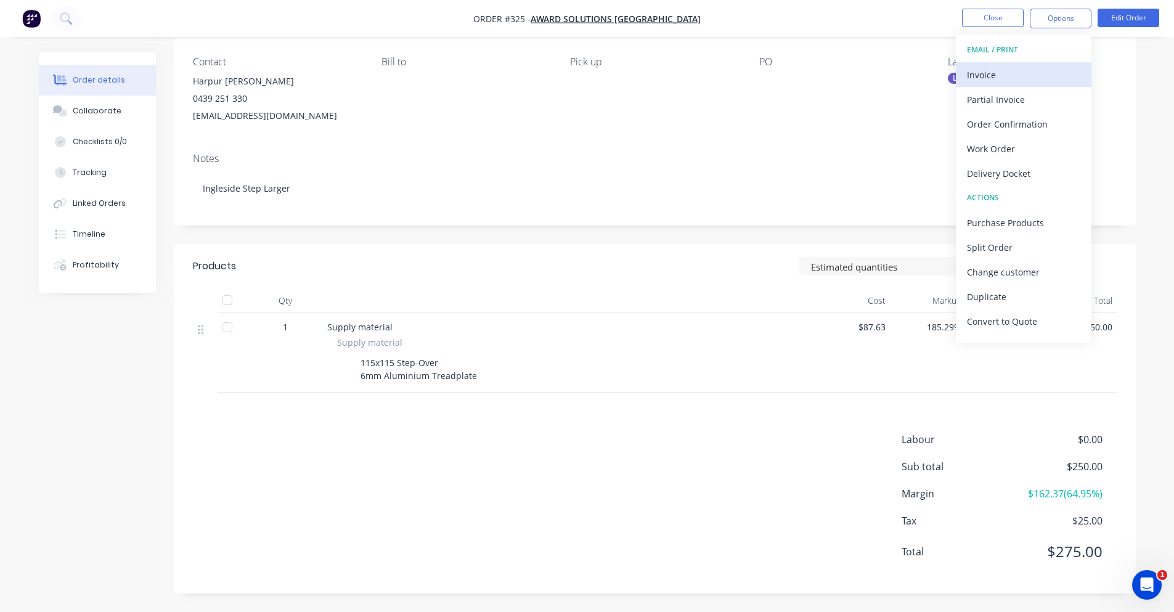
click at [1032, 70] on div "Invoice" at bounding box center [1023, 75] width 113 height 18
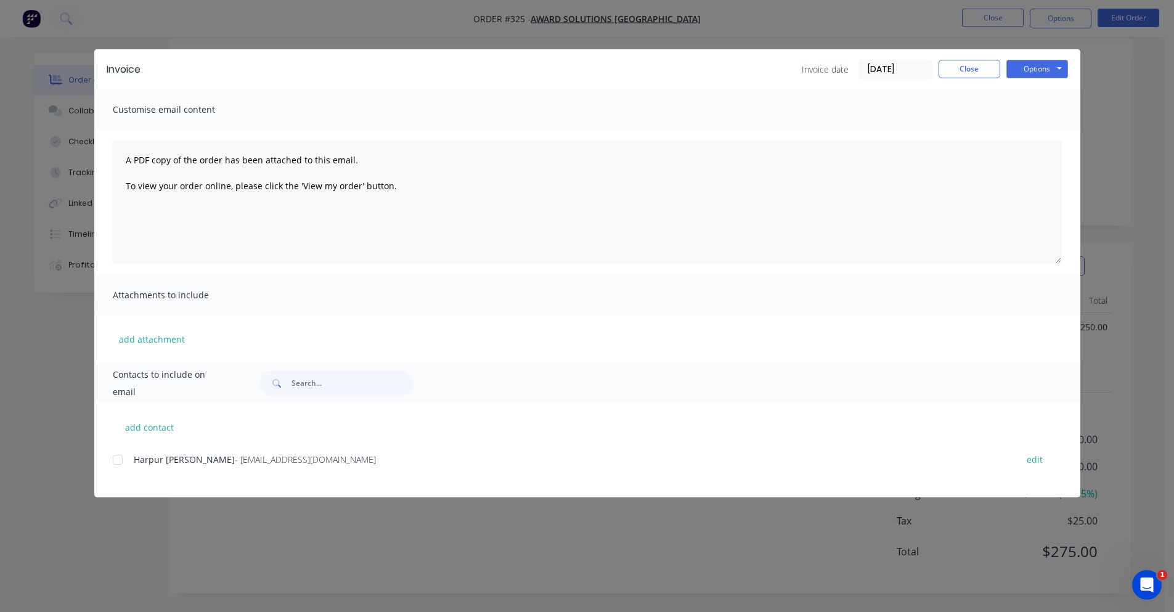
click at [121, 462] on div at bounding box center [117, 459] width 25 height 25
click at [1008, 71] on button "Options" at bounding box center [1037, 69] width 62 height 18
click at [1016, 86] on button "Preview" at bounding box center [1045, 91] width 79 height 20
click at [122, 464] on div at bounding box center [117, 459] width 25 height 25
click at [1019, 65] on button "Options" at bounding box center [1037, 69] width 62 height 18
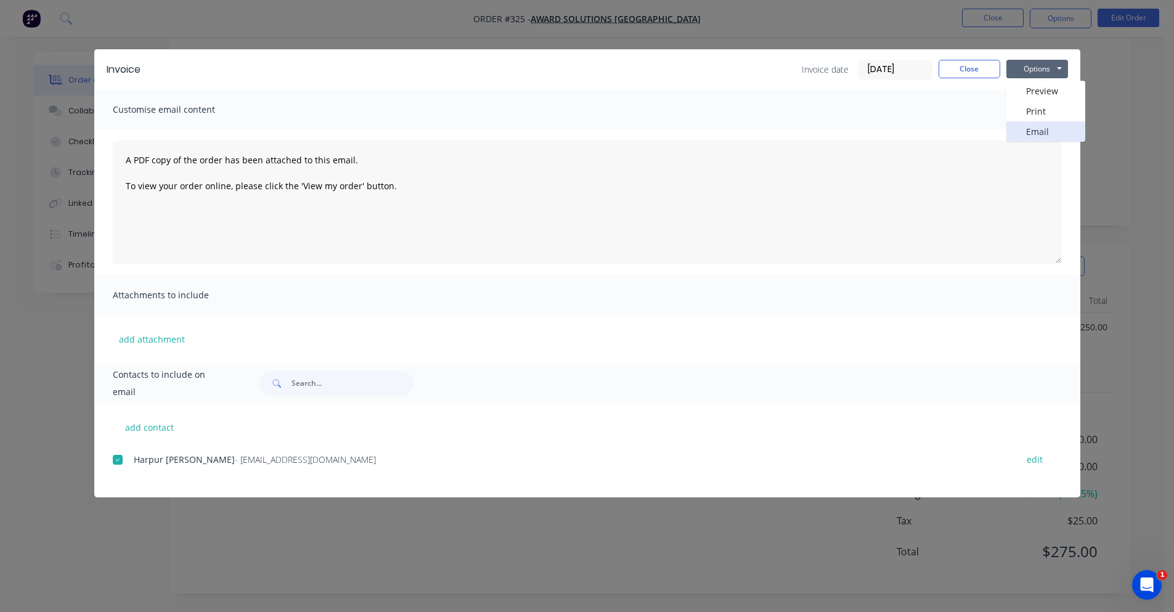
click at [1024, 127] on button "Email" at bounding box center [1045, 131] width 79 height 20
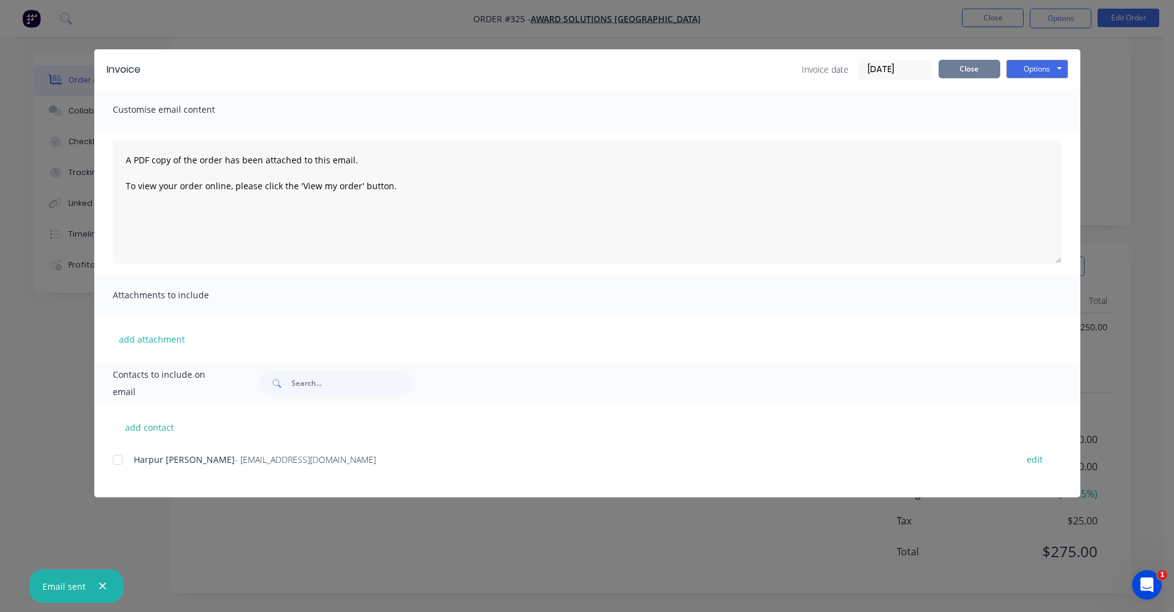
click at [984, 71] on button "Close" at bounding box center [970, 69] width 62 height 18
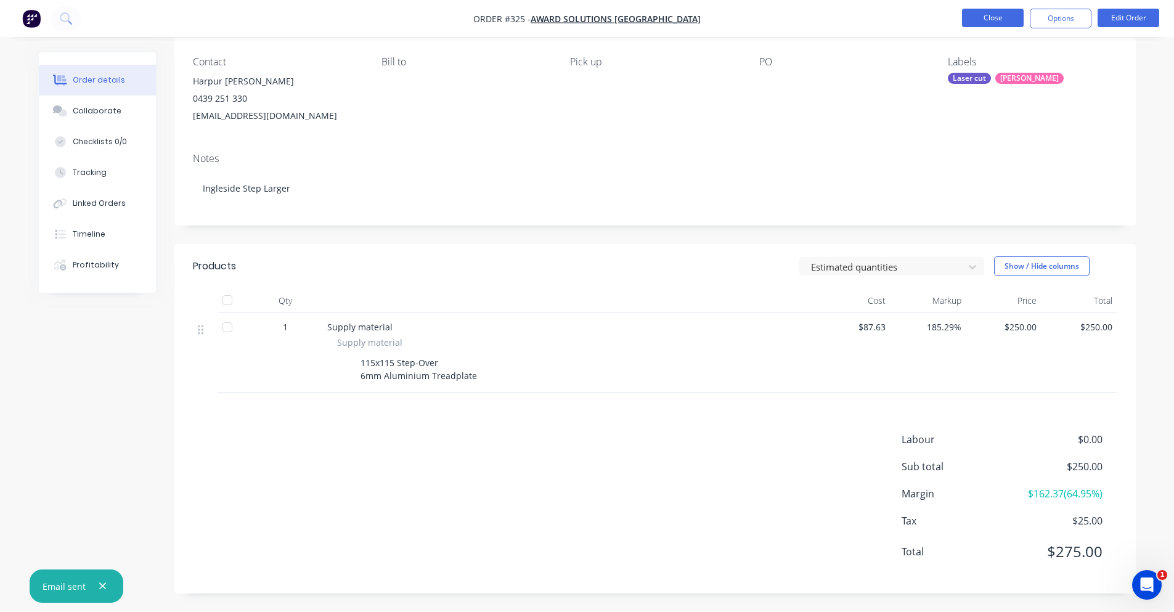
click at [987, 18] on button "Close" at bounding box center [993, 18] width 62 height 18
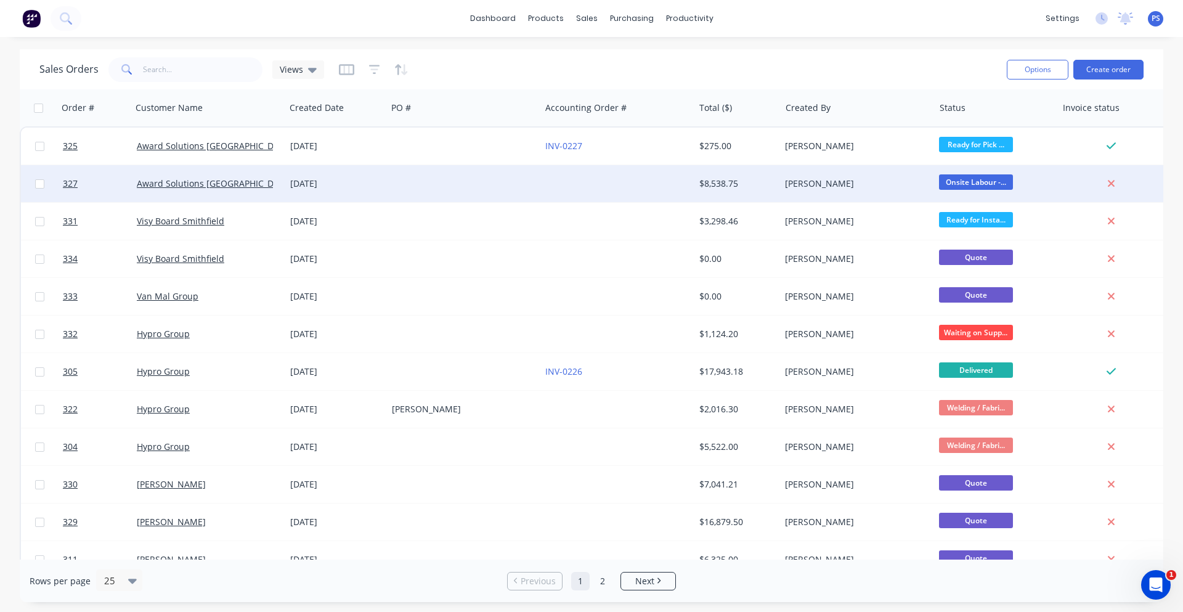
click at [544, 198] on div at bounding box center [617, 183] width 153 height 37
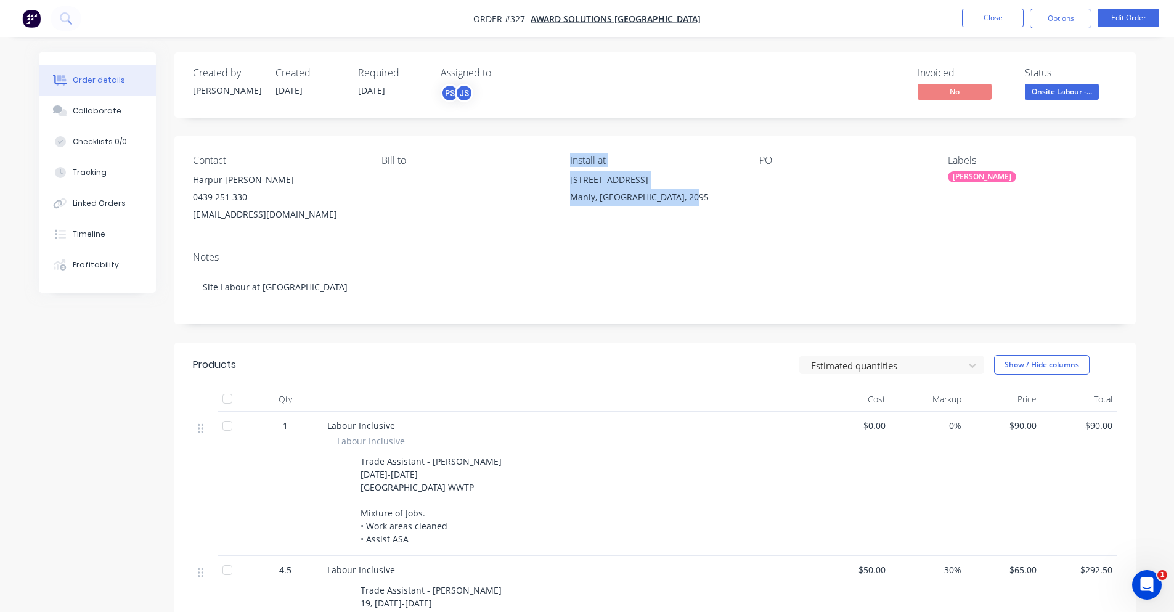
drag, startPoint x: 570, startPoint y: 161, endPoint x: 698, endPoint y: 197, distance: 133.1
click at [698, 197] on div "Contact Harpur [PERSON_NAME] [PHONE_NUMBER] [EMAIL_ADDRESS][DOMAIN_NAME] Bill t…" at bounding box center [655, 188] width 962 height 105
click at [698, 197] on div "Manly, [GEOGRAPHIC_DATA], 2095" at bounding box center [654, 197] width 169 height 17
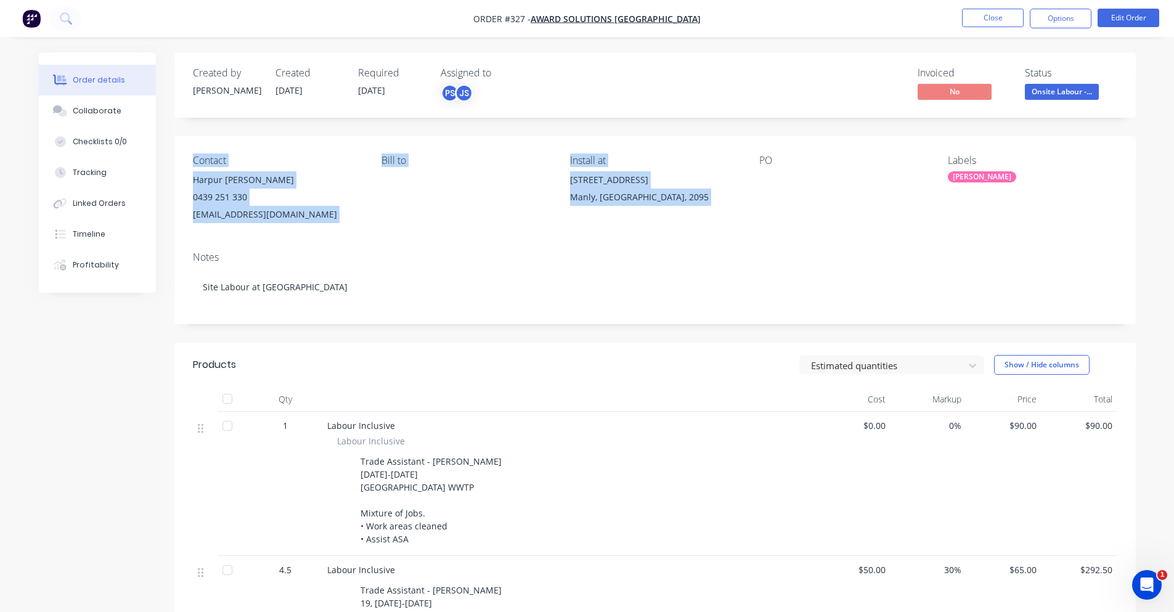
drag, startPoint x: 698, startPoint y: 197, endPoint x: 192, endPoint y: 153, distance: 508.0
click at [192, 153] on div "Contact Harpur [PERSON_NAME] [PHONE_NUMBER] [EMAIL_ADDRESS][DOMAIN_NAME] Bill t…" at bounding box center [655, 188] width 962 height 105
drag, startPoint x: 192, startPoint y: 153, endPoint x: 712, endPoint y: 209, distance: 523.8
click at [712, 209] on div "Contact Harpur [PERSON_NAME] [PHONE_NUMBER] [EMAIL_ADDRESS][DOMAIN_NAME] Bill t…" at bounding box center [655, 188] width 962 height 105
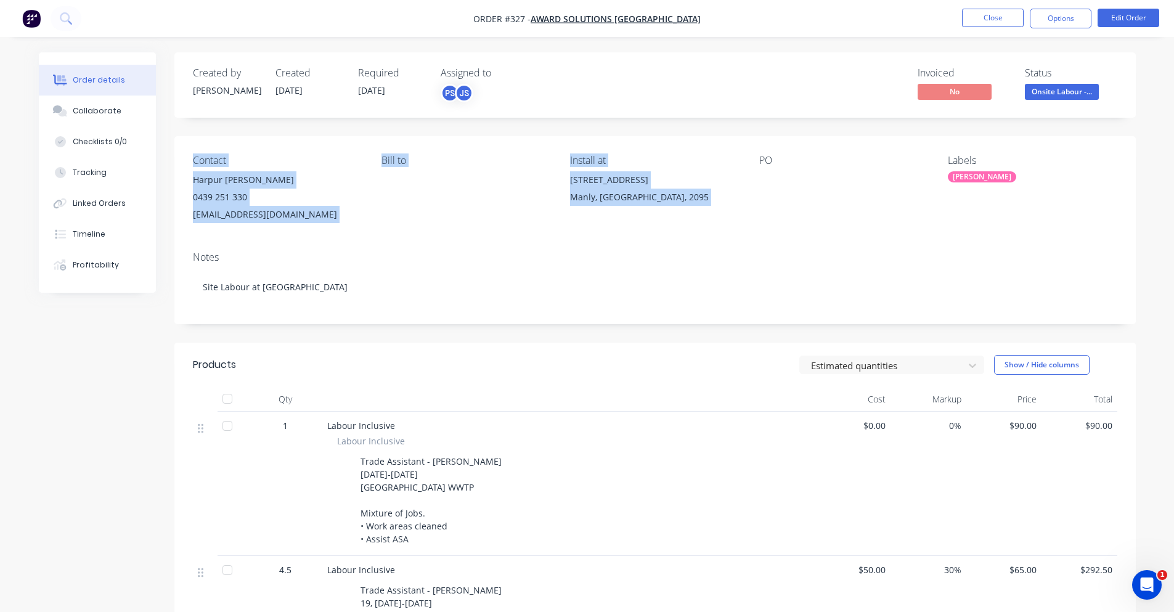
click at [712, 209] on div "[STREET_ADDRESS]" at bounding box center [654, 190] width 169 height 39
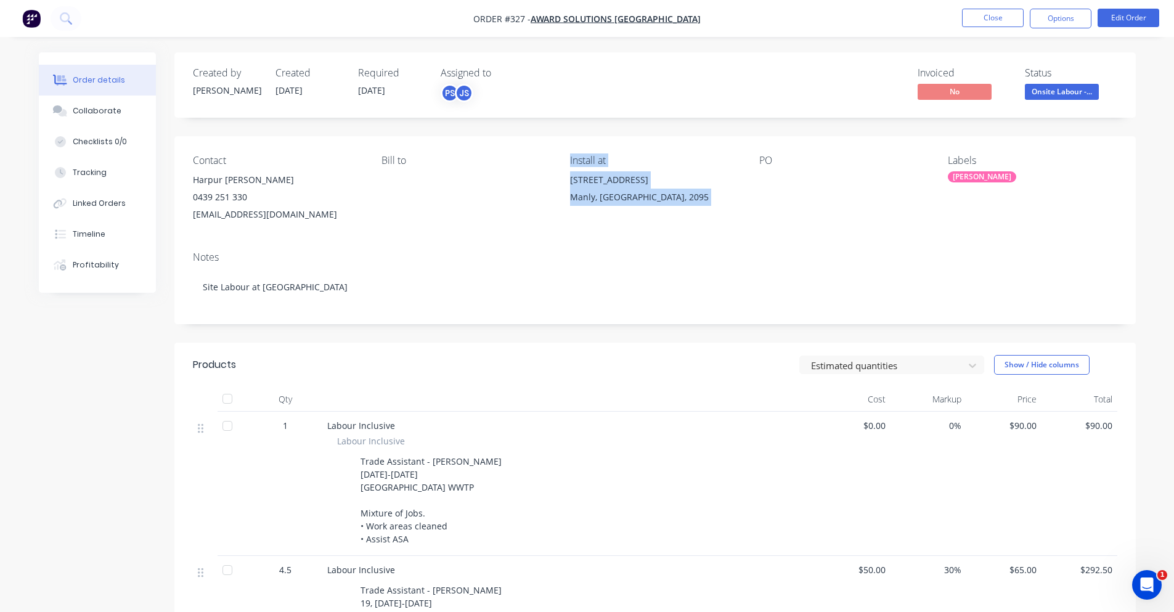
drag, startPoint x: 712, startPoint y: 209, endPoint x: 545, endPoint y: 160, distance: 174.7
click at [544, 161] on div "Contact Harpur [PERSON_NAME] [PHONE_NUMBER] [EMAIL_ADDRESS][DOMAIN_NAME] Bill t…" at bounding box center [655, 188] width 962 height 105
click at [545, 160] on div "Bill to" at bounding box center [466, 161] width 169 height 12
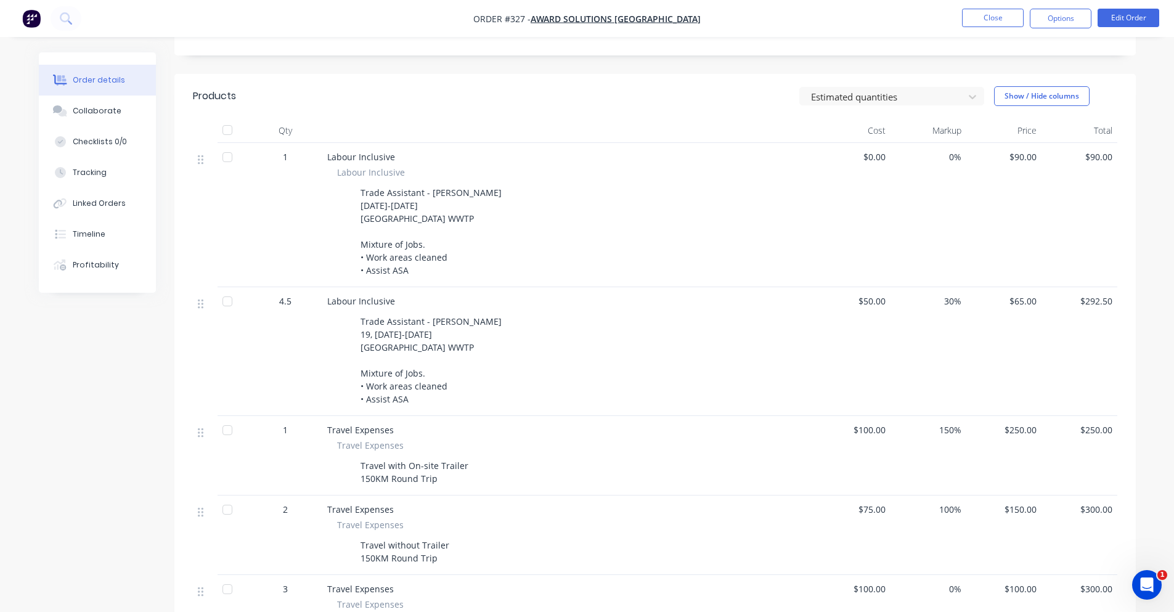
scroll to position [247, 0]
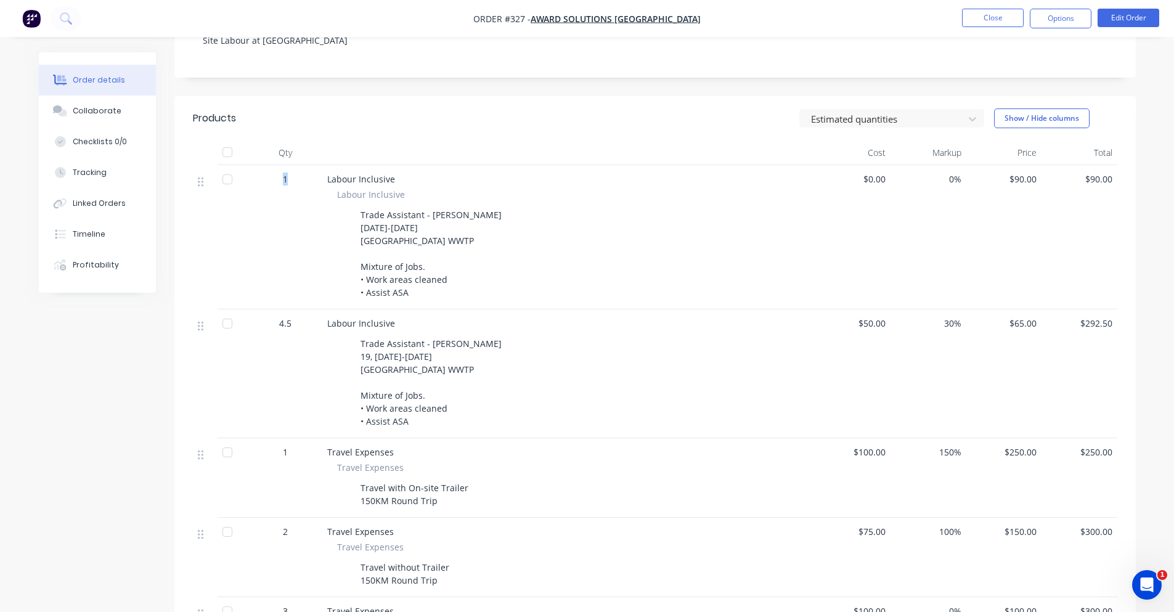
drag, startPoint x: 284, startPoint y: 177, endPoint x: 322, endPoint y: 184, distance: 38.2
click at [322, 184] on div "1 Labour Inclusive Labour Inclusive Trade Assistant - [PERSON_NAME] [DATE]-[DAT…" at bounding box center [655, 237] width 925 height 144
click at [347, 208] on div at bounding box center [346, 215] width 18 height 18
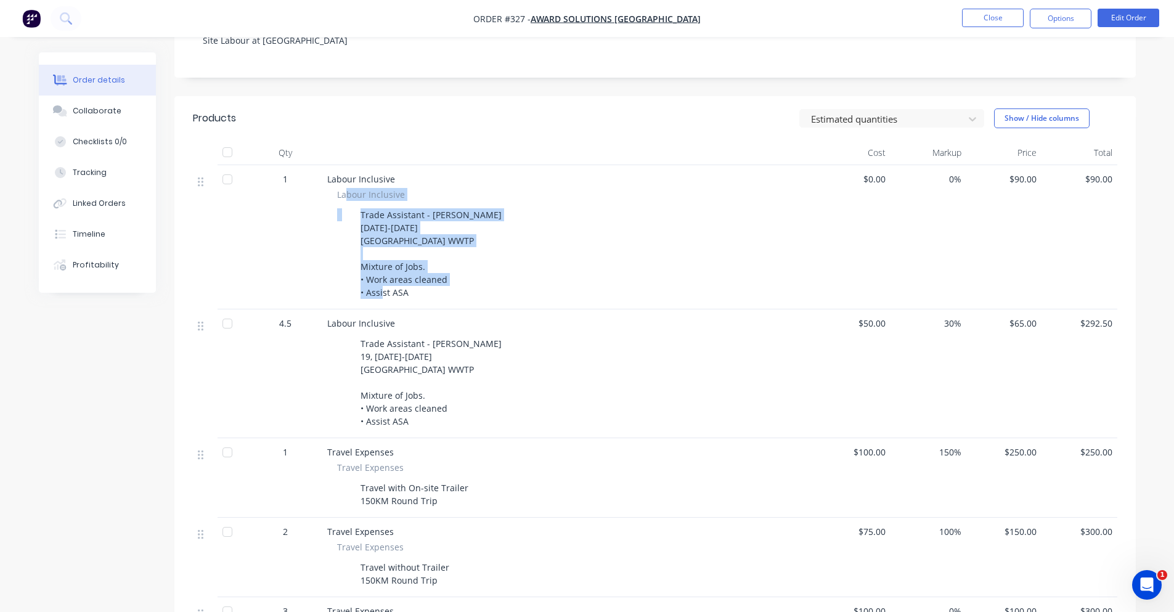
drag, startPoint x: 457, startPoint y: 274, endPoint x: 508, endPoint y: 301, distance: 57.7
click at [508, 301] on div "Labour Inclusive Labour Inclusive Trade Assistant - [PERSON_NAME] [DATE]-[DATE]…" at bounding box center [568, 237] width 493 height 144
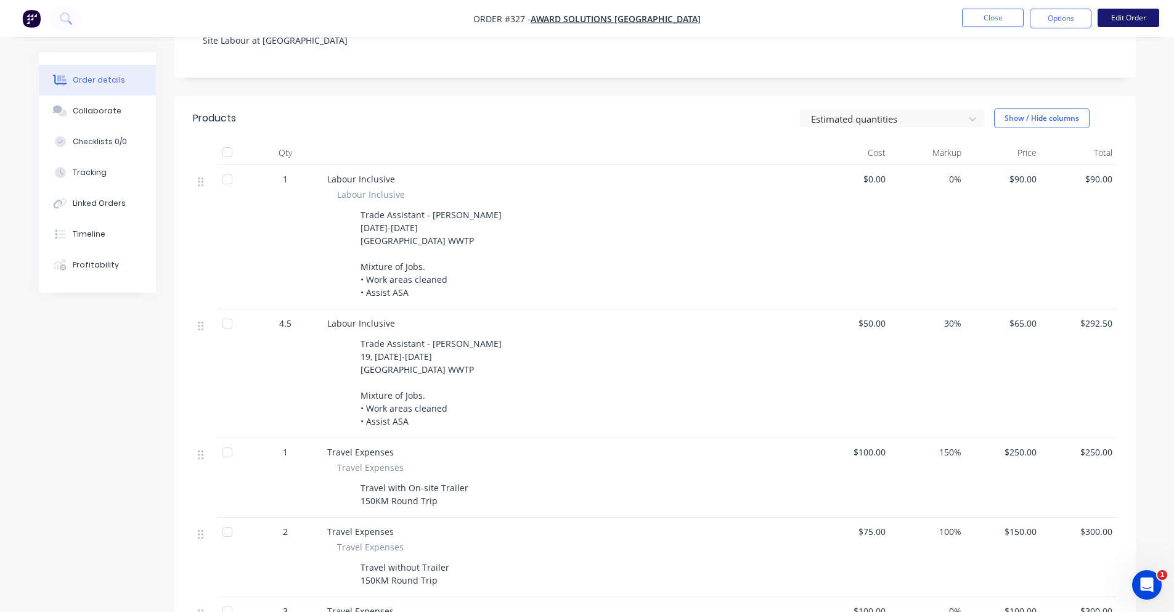
click at [1135, 15] on button "Edit Order" at bounding box center [1129, 18] width 62 height 18
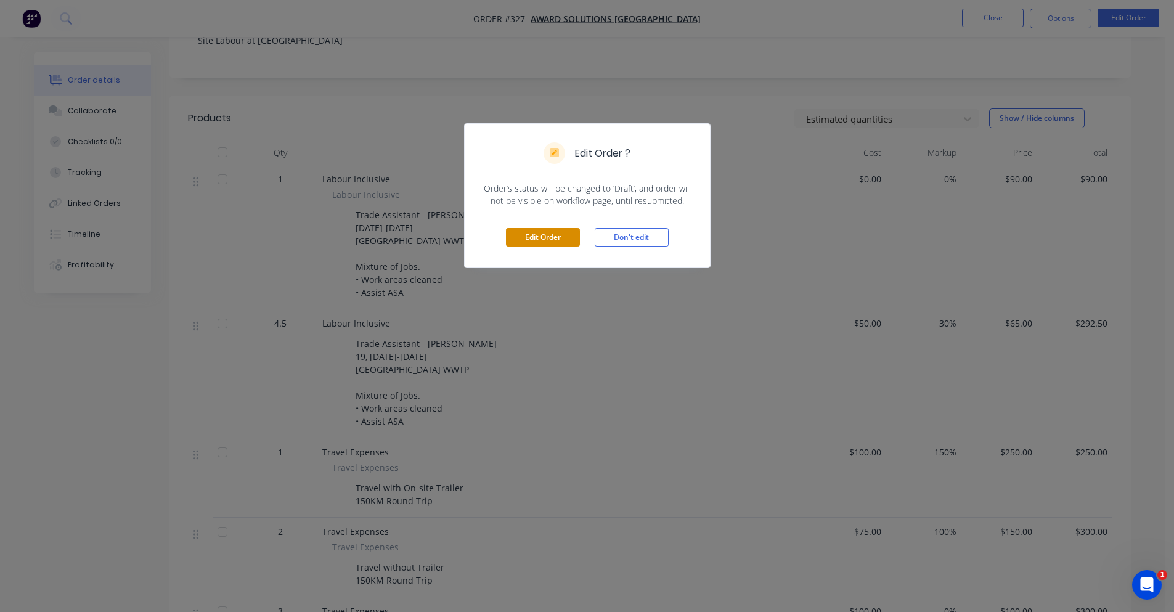
click at [565, 237] on button "Edit Order" at bounding box center [543, 237] width 74 height 18
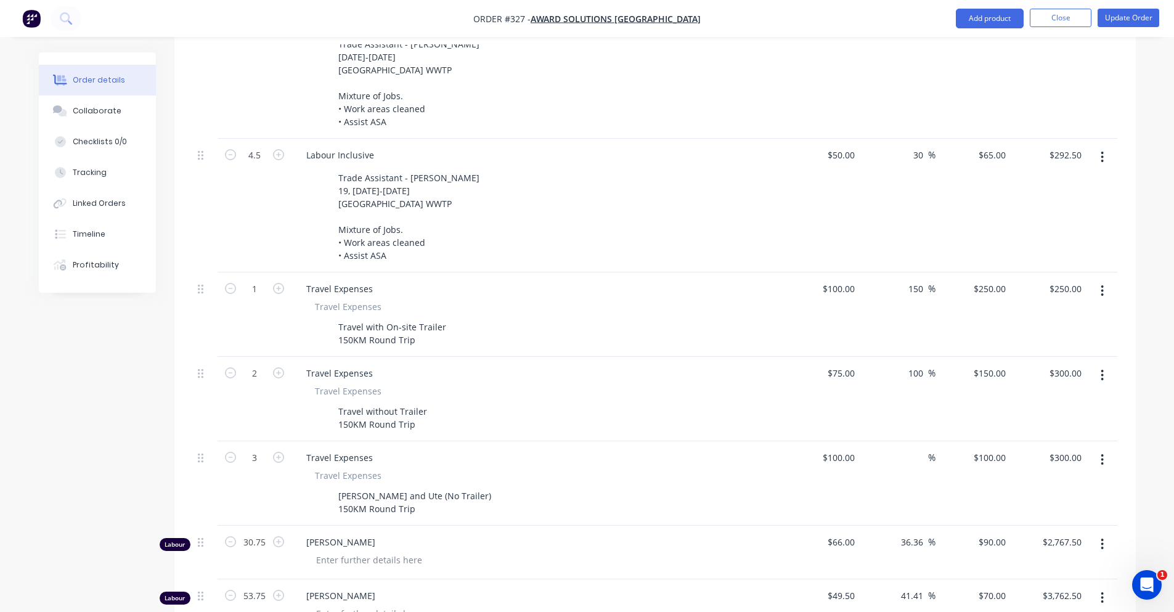
scroll to position [740, 0]
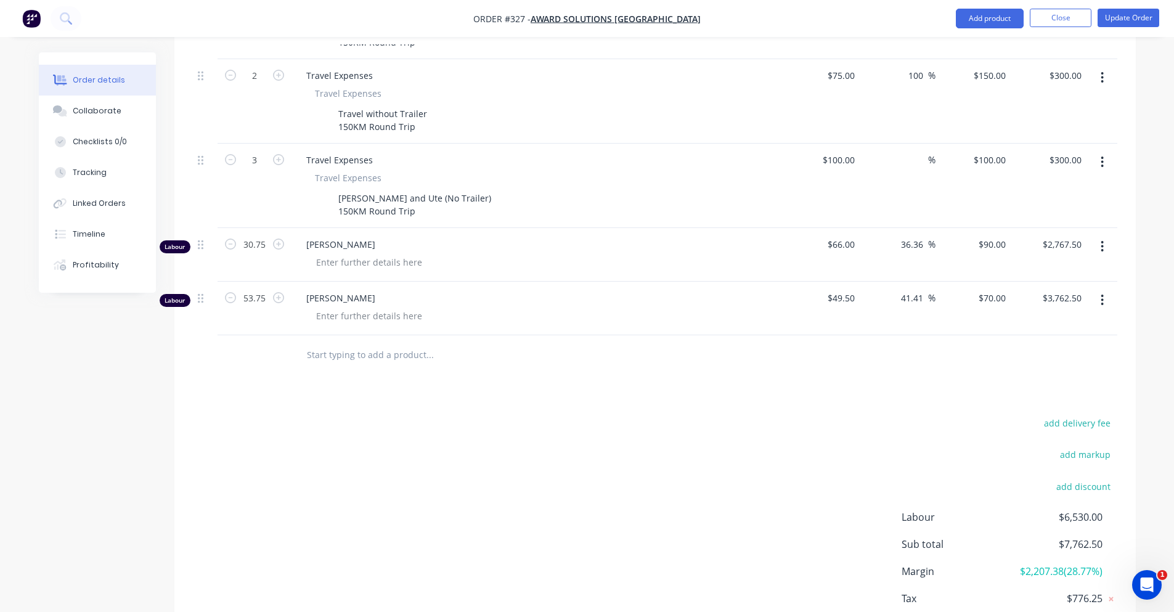
click at [279, 383] on div "Products Show / Hide columns Add product Qty Cost Markup Price Total 1 Labour I…" at bounding box center [655, 147] width 962 height 1048
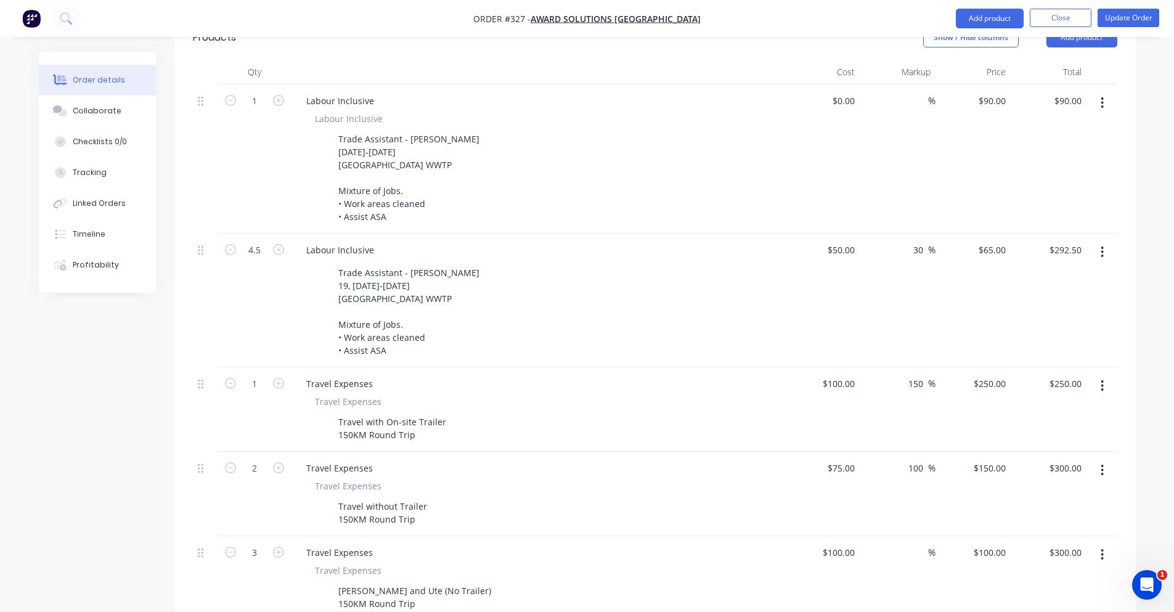
scroll to position [308, 0]
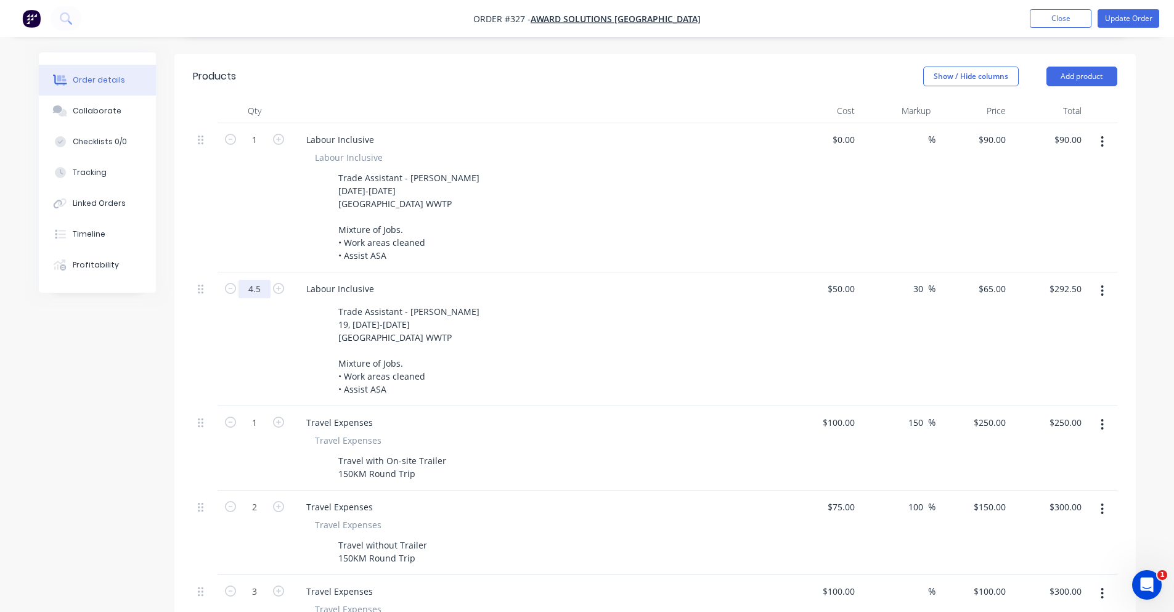
click at [256, 280] on input "4.5" at bounding box center [255, 289] width 32 height 18
type input "53.75"
type input "$3,493.75"
click at [134, 351] on div "Created by [PERSON_NAME] Created [DATE] Required [DATE] Assigned to PS JS Invoi…" at bounding box center [587, 432] width 1097 height 1377
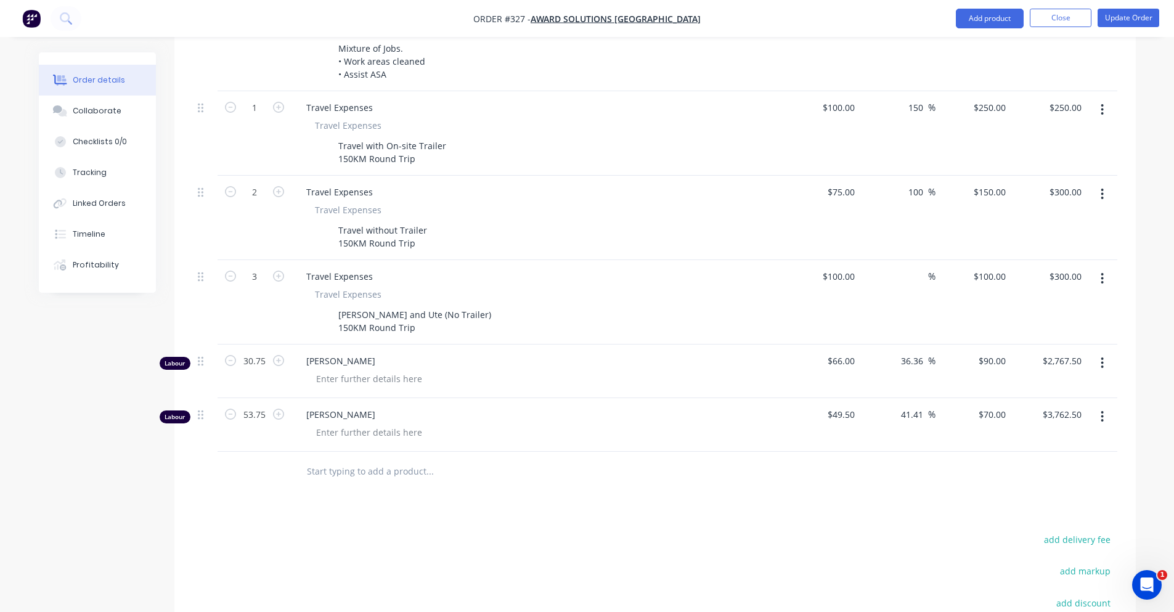
scroll to position [678, 0]
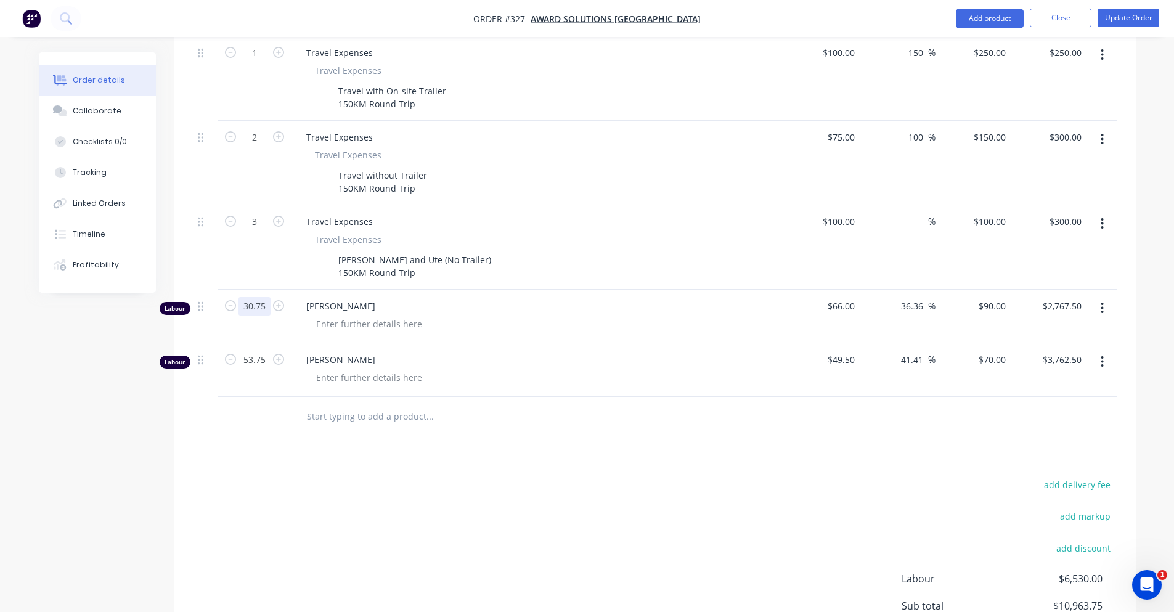
click at [253, 297] on input "30.75" at bounding box center [255, 306] width 32 height 18
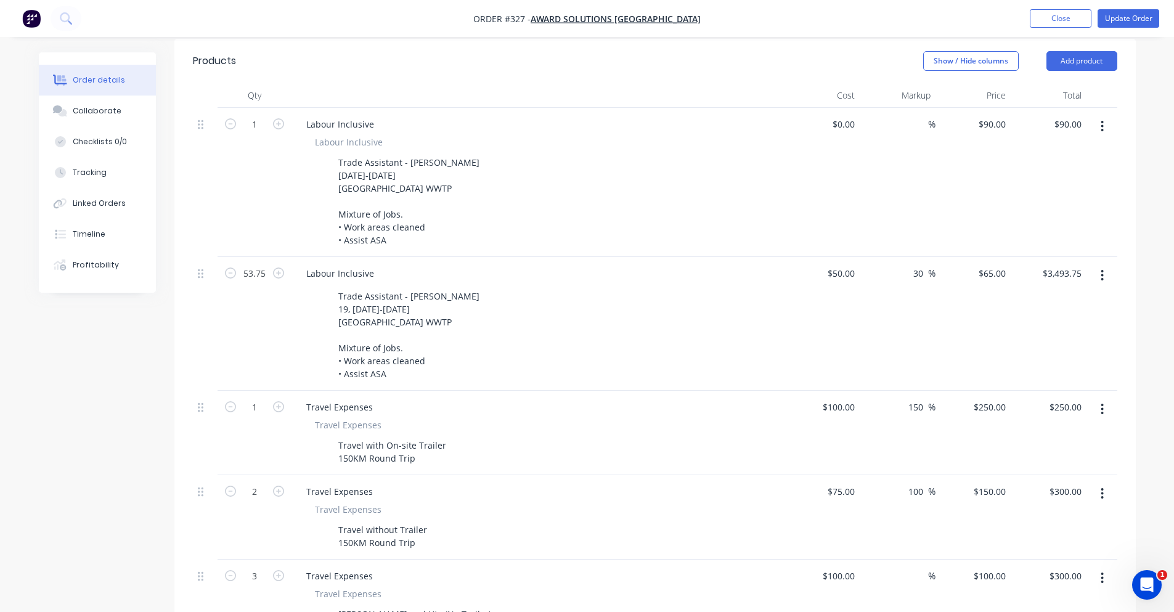
scroll to position [247, 0]
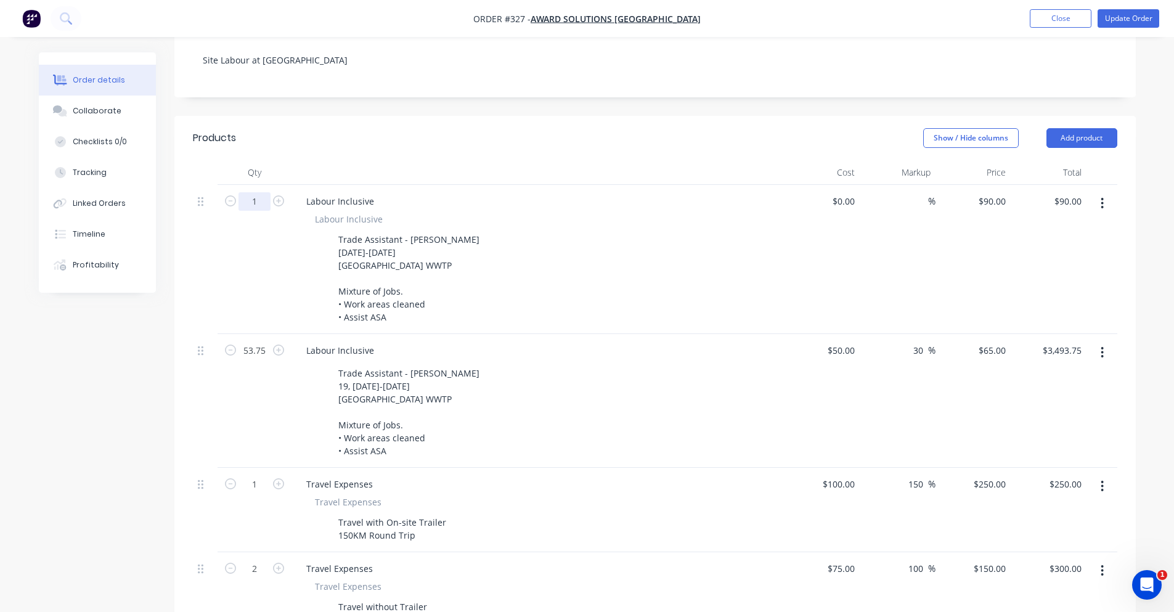
click at [257, 192] on input "1" at bounding box center [255, 201] width 32 height 18
type input "20.75"
type input "$1,867.50"
click at [297, 76] on div "Notes Site Labour at [GEOGRAPHIC_DATA]" at bounding box center [655, 55] width 962 height 83
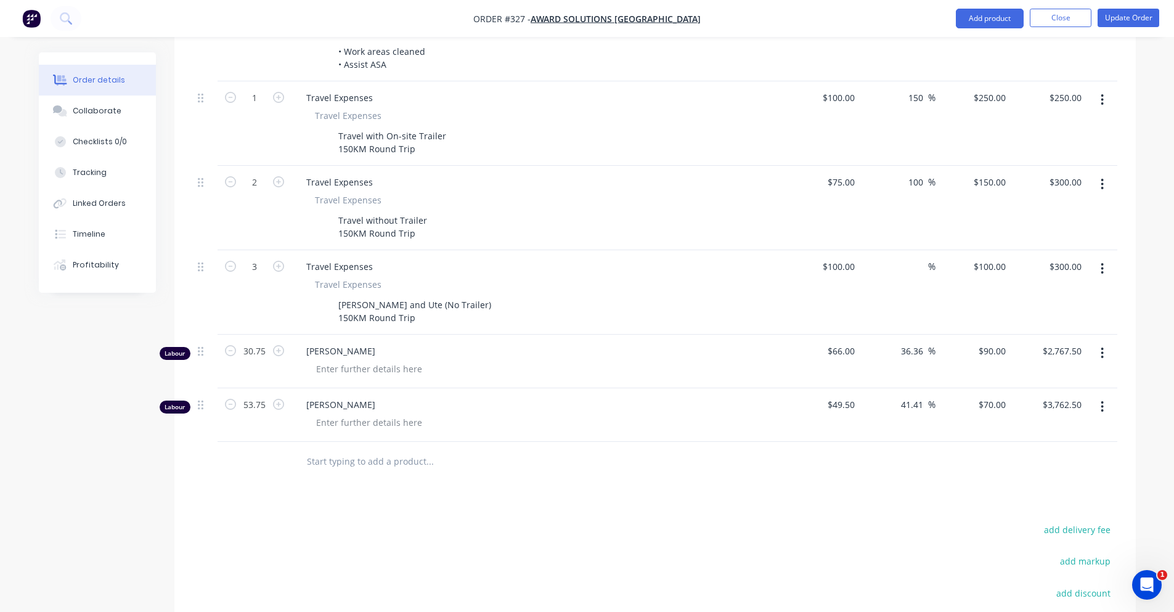
scroll to position [678, 0]
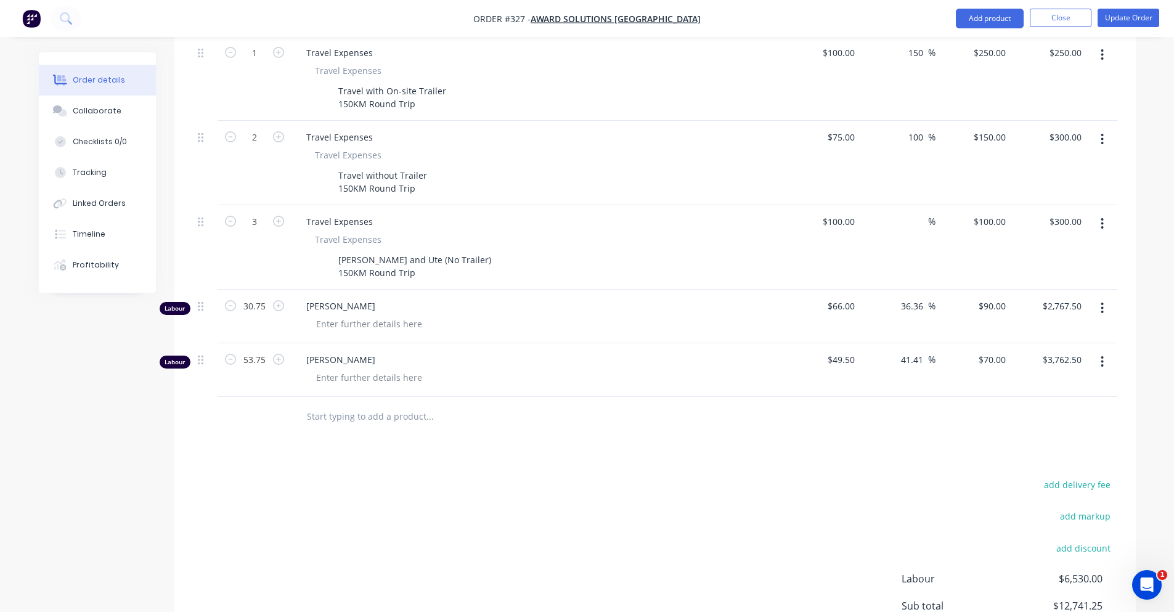
click at [1104, 301] on icon "button" at bounding box center [1102, 308] width 3 height 14
click at [1036, 406] on div "Delete" at bounding box center [1058, 415] width 95 height 18
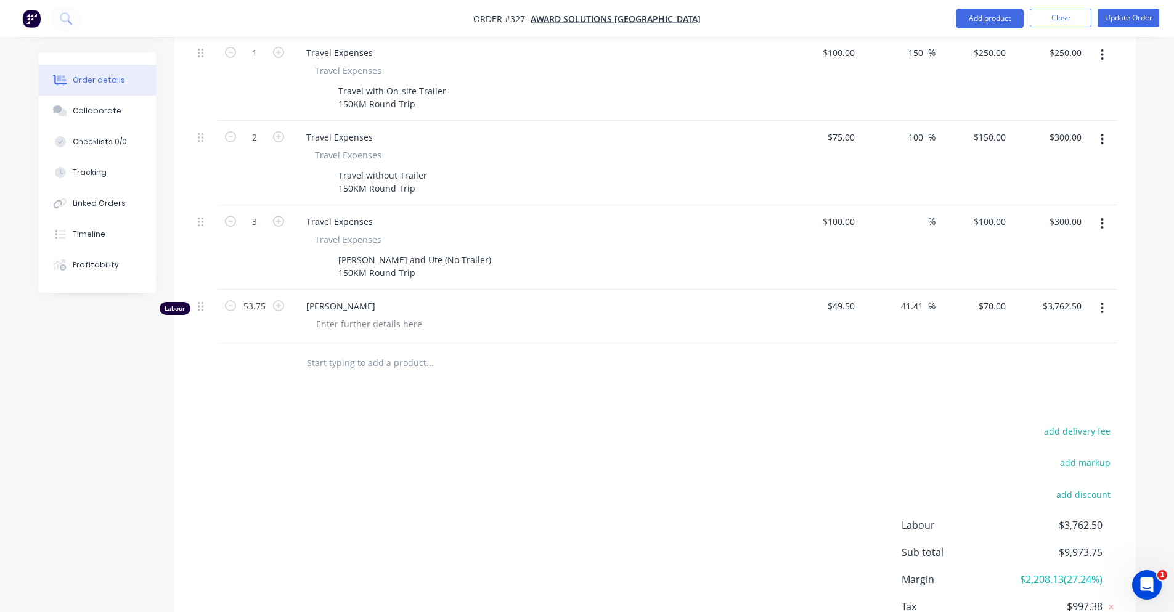
click at [1096, 297] on button "button" at bounding box center [1102, 308] width 29 height 22
click at [1079, 406] on div "Delete" at bounding box center [1058, 415] width 95 height 18
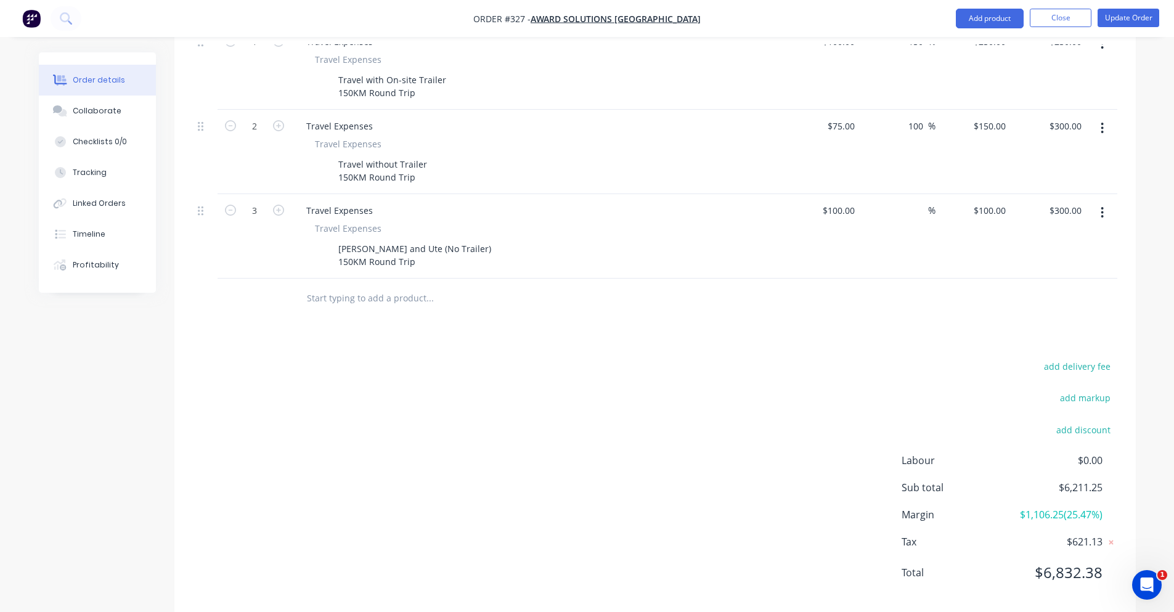
scroll to position [693, 0]
drag, startPoint x: 1058, startPoint y: 569, endPoint x: 1101, endPoint y: 550, distance: 47.2
click at [1101, 550] on div "Labour $0.00 Sub total $6,211.25 Margin $1,106.25 ( 25.47 %) Tax $621.13 Total …" at bounding box center [1010, 520] width 216 height 143
click at [1101, 558] on span "$6,832.38" at bounding box center [1056, 569] width 91 height 22
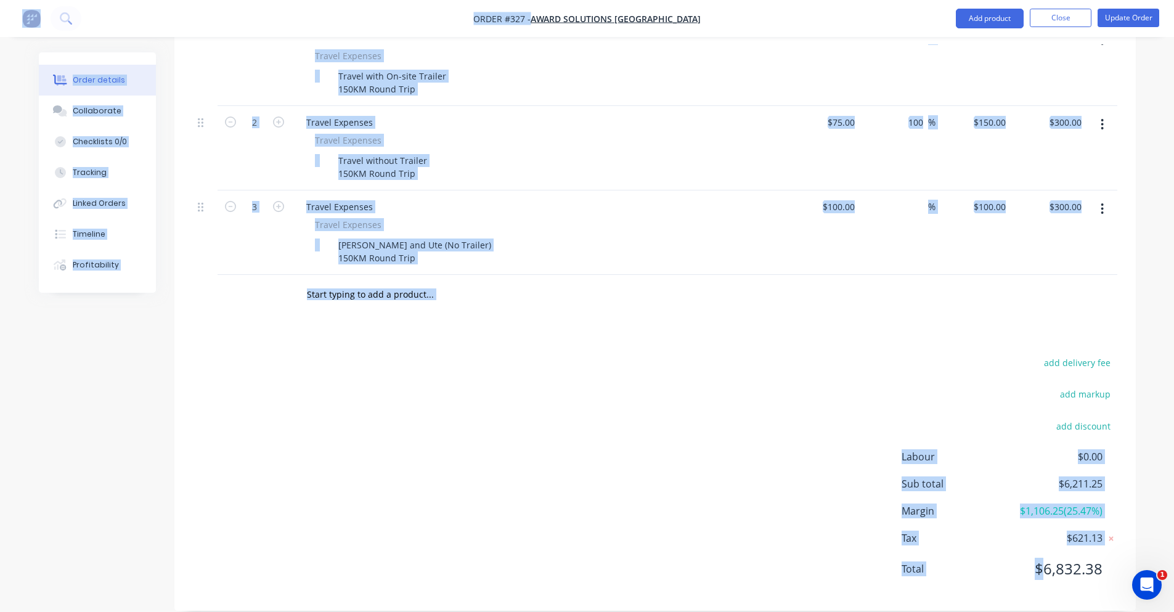
drag, startPoint x: 1101, startPoint y: 550, endPoint x: 1043, endPoint y: 557, distance: 57.7
click at [1043, 558] on span "$6,832.38" at bounding box center [1056, 569] width 91 height 22
drag, startPoint x: 1043, startPoint y: 557, endPoint x: 1108, endPoint y: 549, distance: 65.1
click at [1108, 558] on div "Total $6,832.38" at bounding box center [1010, 569] width 216 height 22
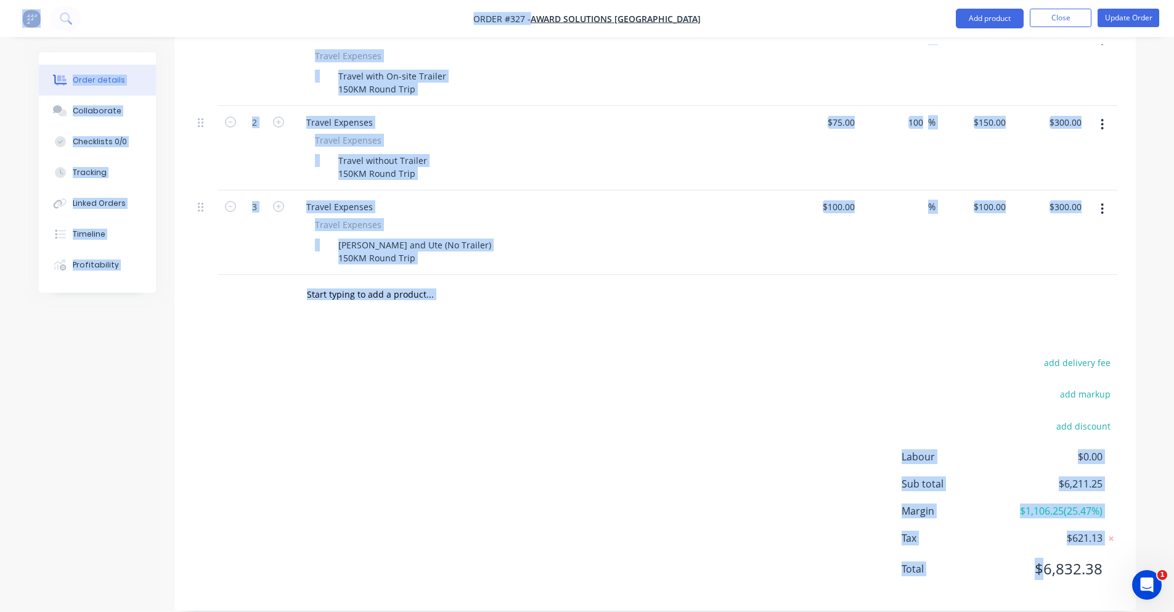
click at [1108, 558] on div "Total $6,832.38" at bounding box center [1010, 569] width 216 height 22
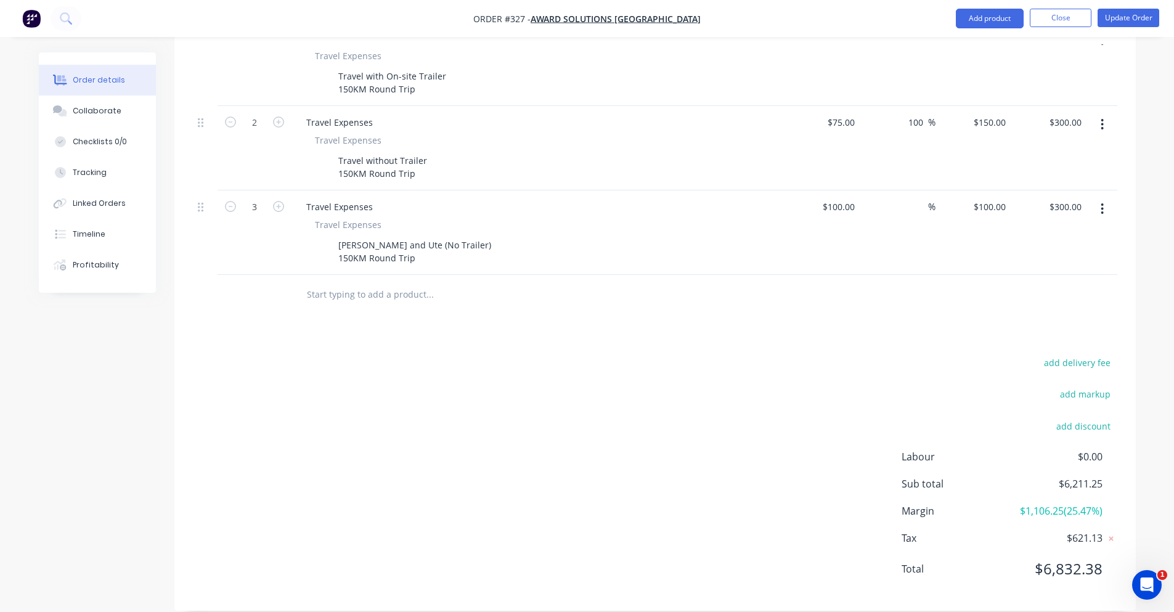
drag, startPoint x: 1083, startPoint y: 553, endPoint x: 1069, endPoint y: 553, distance: 13.6
click at [1082, 558] on span "$6,832.38" at bounding box center [1056, 569] width 91 height 22
click at [1066, 558] on span "$6,832.38" at bounding box center [1056, 569] width 91 height 22
click at [1065, 558] on span "$6,832.38" at bounding box center [1056, 569] width 91 height 22
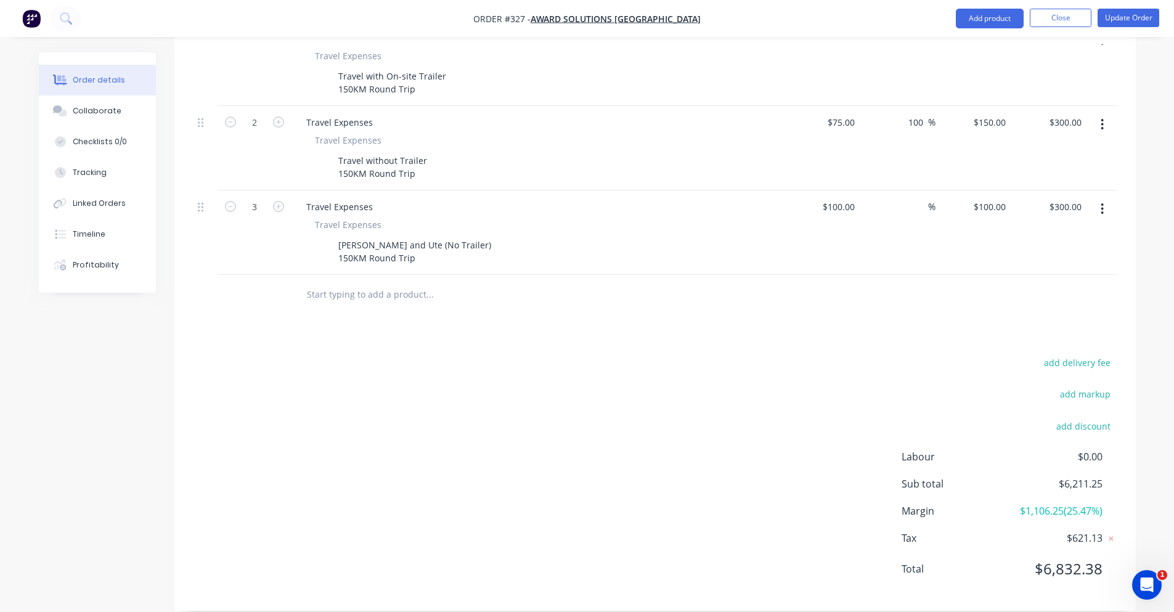
click at [934, 362] on div "add delivery fee add markup add discount Labour $0.00 Sub total $6,211.25 Margi…" at bounding box center [655, 473] width 925 height 238
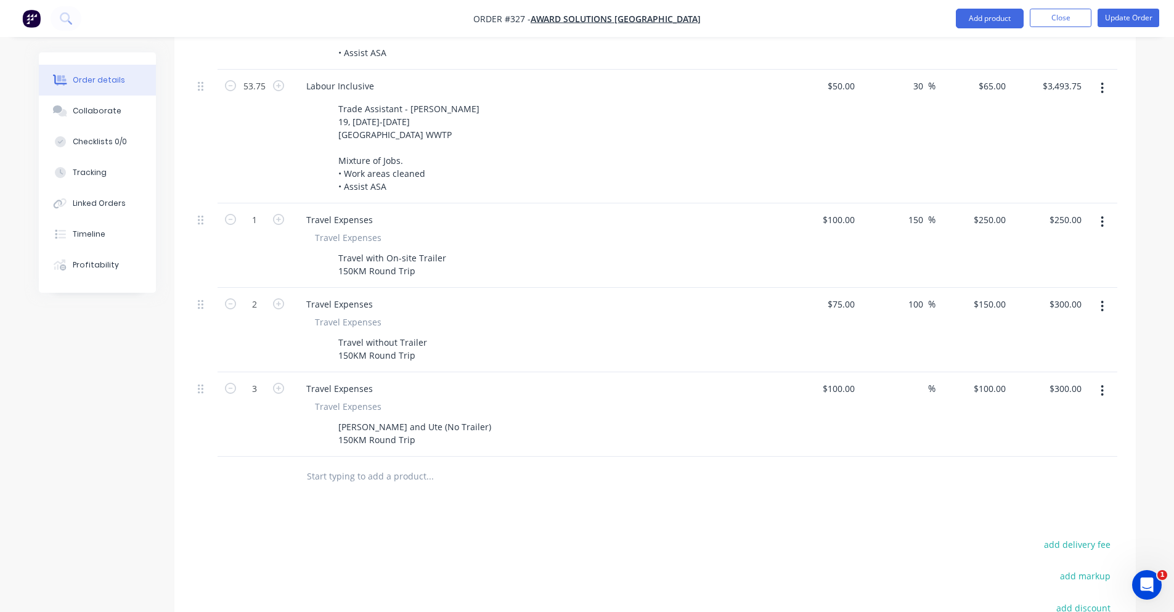
scroll to position [508, 0]
click at [280, 386] on icon "button" at bounding box center [278, 391] width 11 height 11
type input "4"
type input "$400.00"
click at [280, 386] on icon "button" at bounding box center [278, 391] width 11 height 11
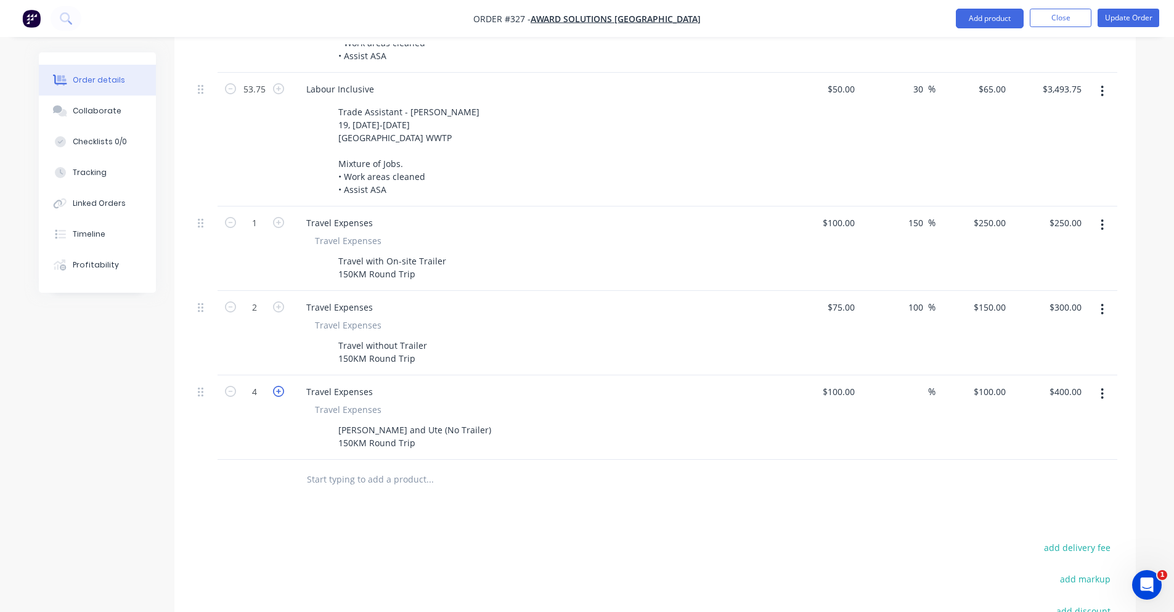
type input "5"
type input "$500.00"
click at [280, 386] on icon "button" at bounding box center [278, 391] width 11 height 11
type input "6"
type input "$600.00"
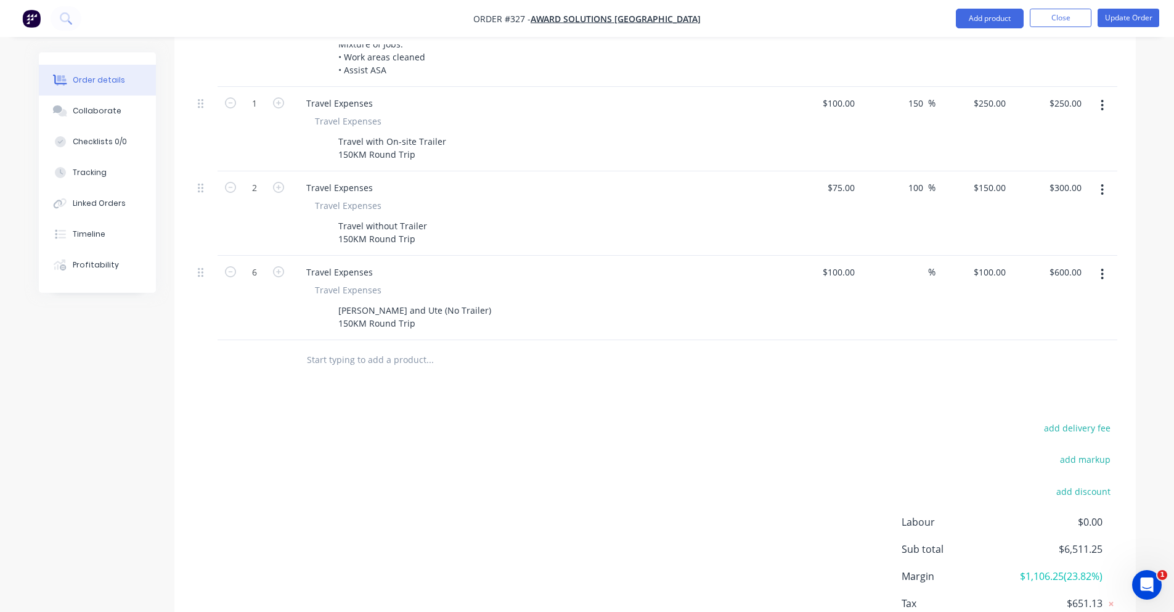
scroll to position [693, 0]
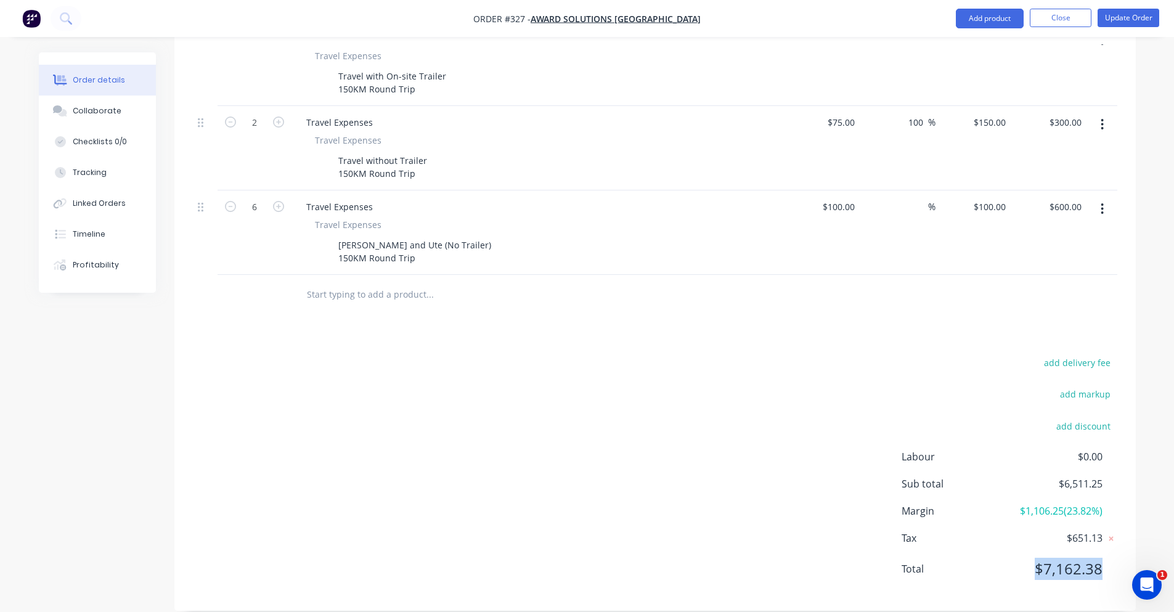
drag, startPoint x: 1008, startPoint y: 548, endPoint x: 1105, endPoint y: 552, distance: 97.5
click at [1105, 558] on div "Total $7,162.38" at bounding box center [1010, 569] width 216 height 22
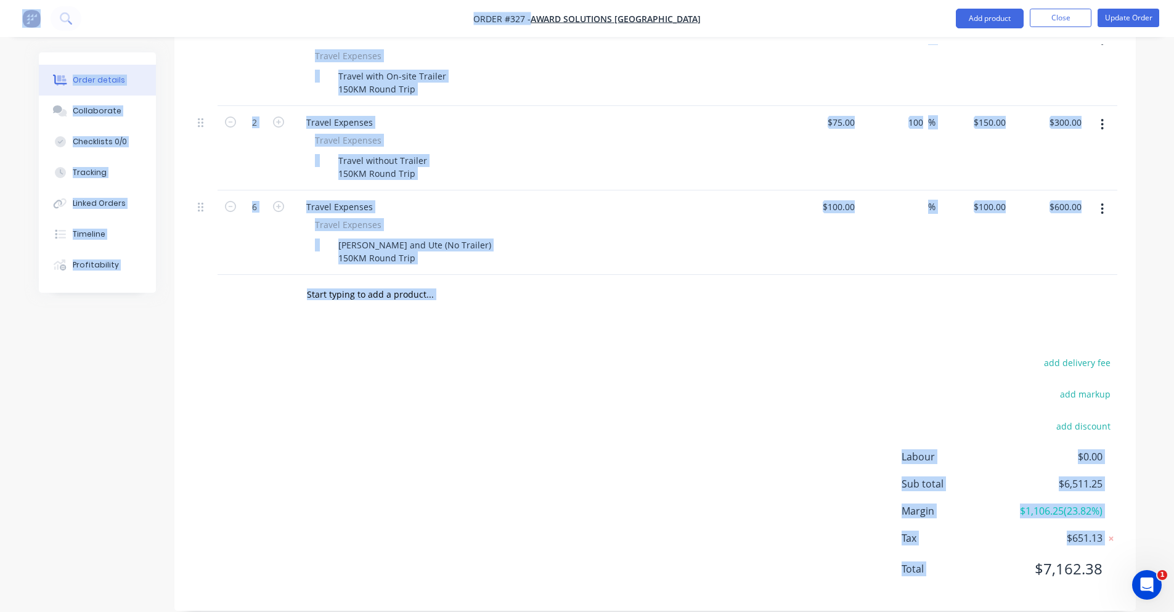
drag, startPoint x: 1105, startPoint y: 552, endPoint x: 1012, endPoint y: 557, distance: 93.2
click at [1012, 558] on div "Total $7,162.38" at bounding box center [1010, 569] width 216 height 22
click at [1012, 558] on span "$7,162.38" at bounding box center [1056, 569] width 91 height 22
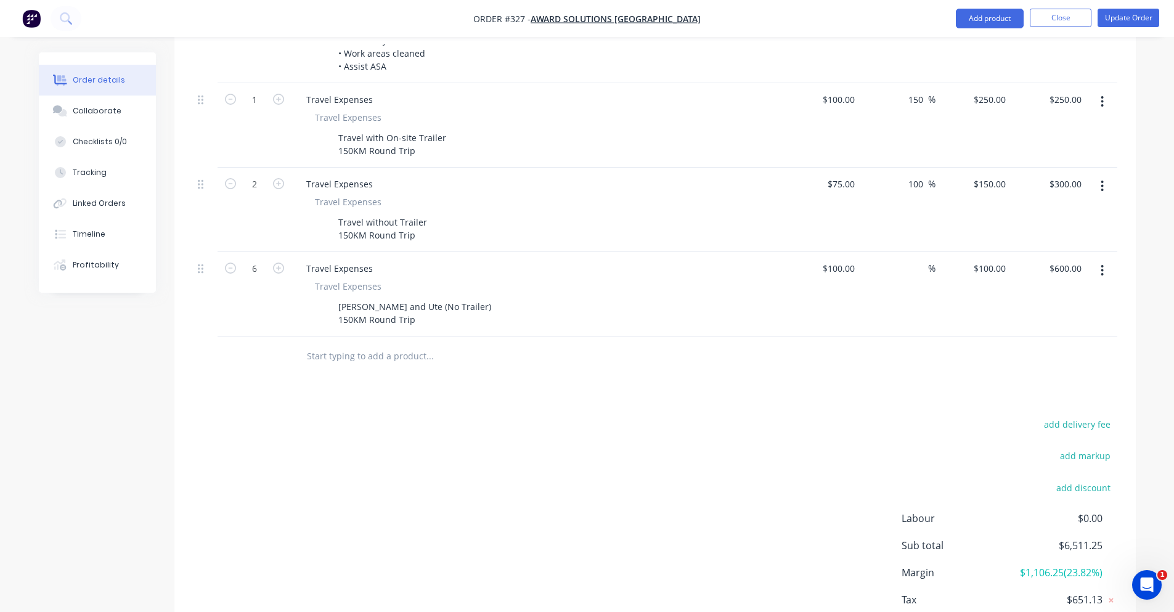
scroll to position [508, 0]
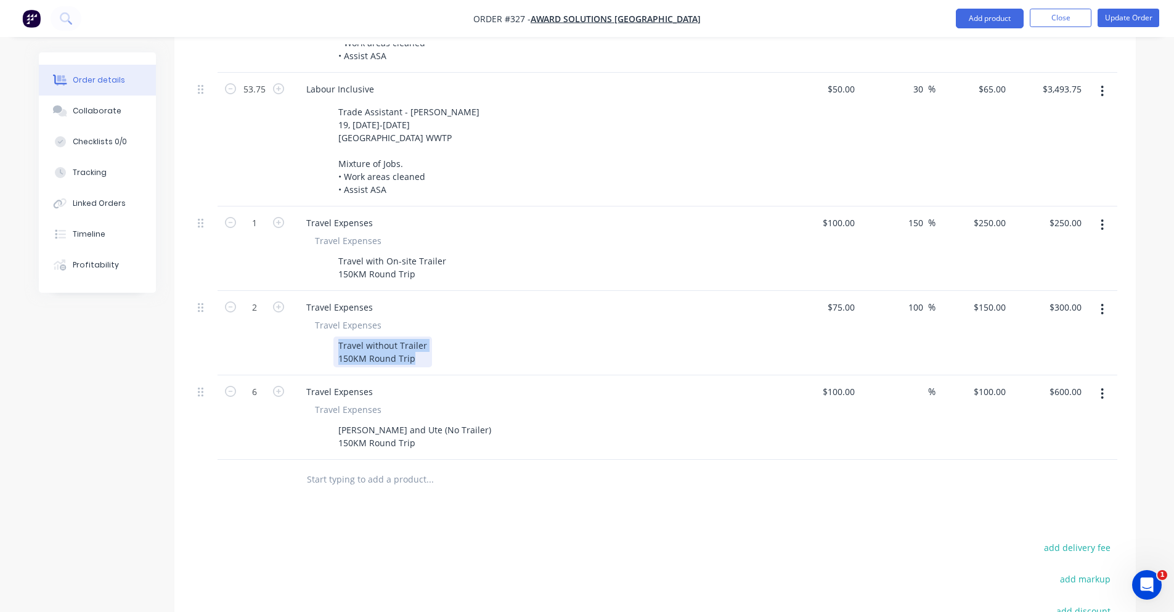
drag, startPoint x: 337, startPoint y: 328, endPoint x: 468, endPoint y: 351, distance: 133.4
click at [468, 351] on div "Travel Expenses Travel Expenses Travel without Trailer 150KM Round Trip" at bounding box center [538, 333] width 493 height 84
click at [227, 301] on icon "button" at bounding box center [230, 306] width 11 height 11
type input "1"
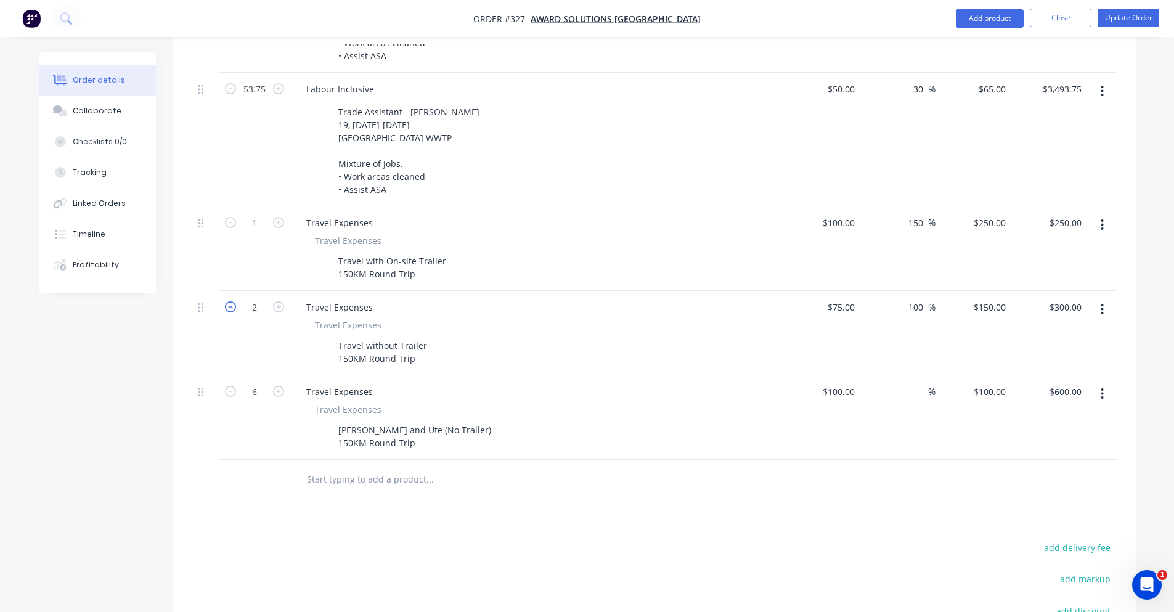
type input "$150.00"
click at [465, 504] on div "Products Show / Hide columns Add product Qty Cost Markup Price Total 20.75 Labo…" at bounding box center [655, 325] width 962 height 941
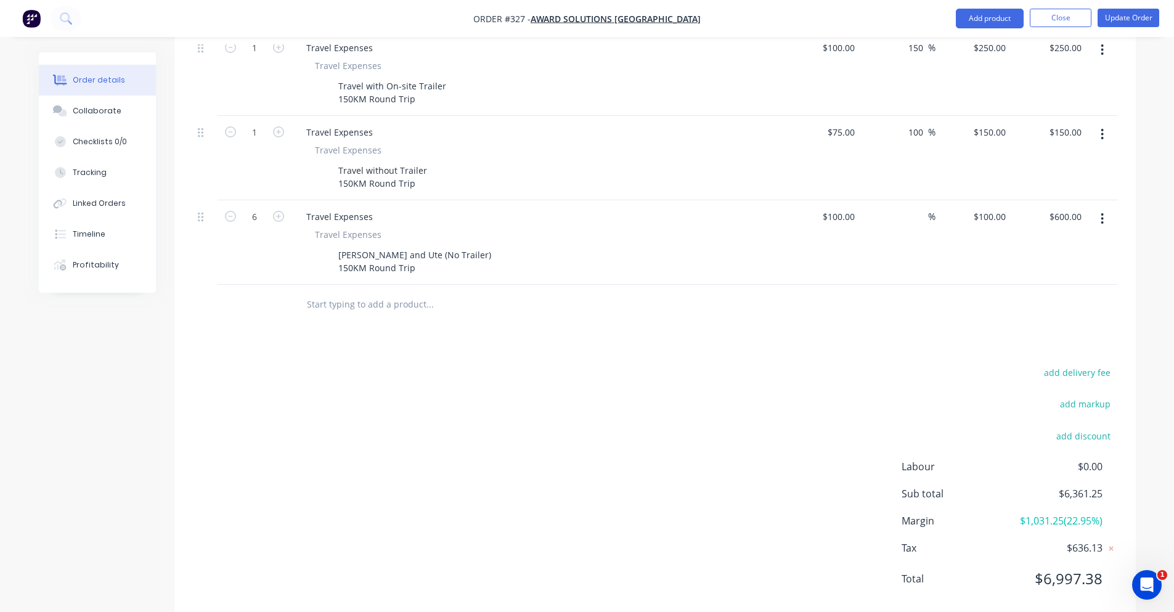
scroll to position [693, 0]
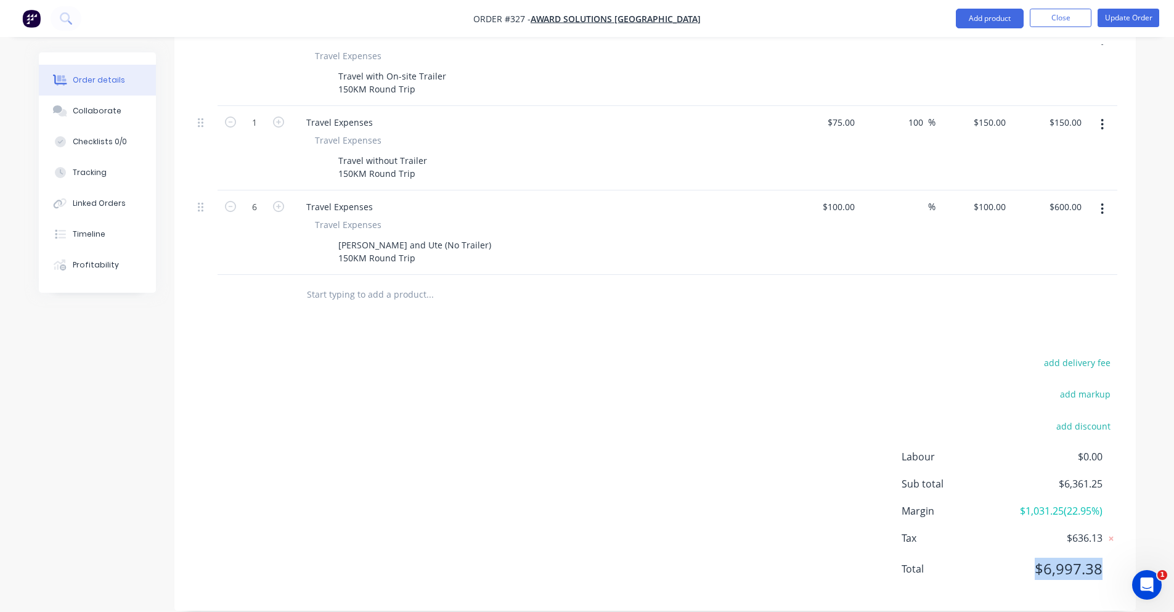
drag, startPoint x: 996, startPoint y: 547, endPoint x: 1116, endPoint y: 549, distance: 119.6
click at [1116, 558] on div "Total $6,997.38" at bounding box center [1010, 569] width 216 height 22
drag, startPoint x: 1068, startPoint y: 462, endPoint x: 1144, endPoint y: 462, distance: 76.4
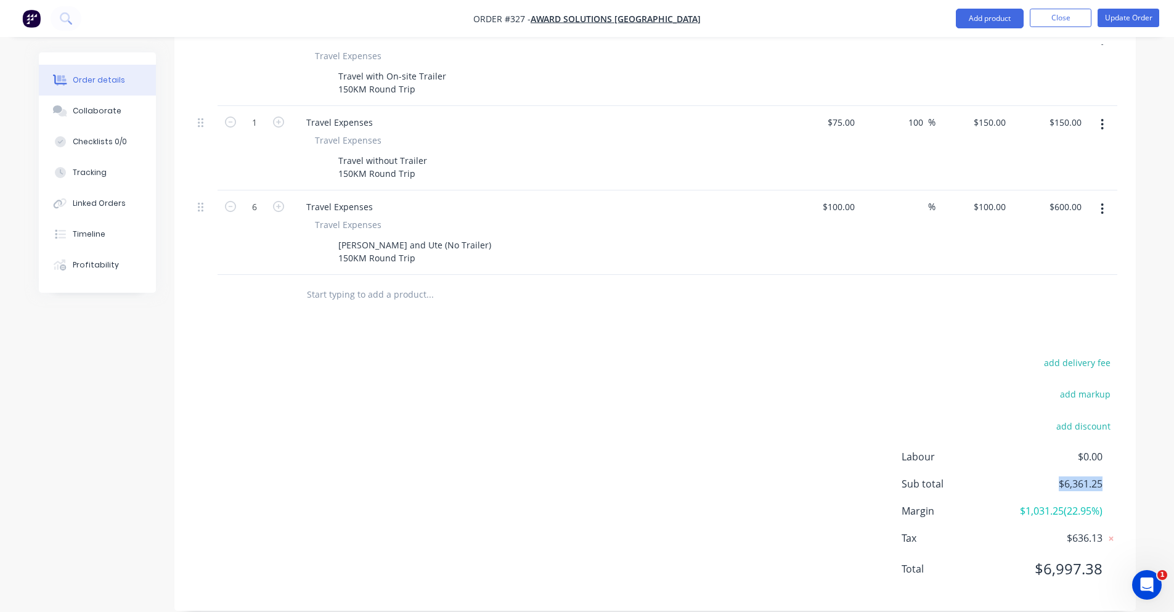
click at [1119, 479] on div "add delivery fee add markup add discount Labour $0.00 Sub total $6,361.25 Margi…" at bounding box center [655, 473] width 962 height 238
drag, startPoint x: 1067, startPoint y: 499, endPoint x: 1093, endPoint y: 496, distance: 26.1
click at [1093, 504] on span "$1,031.25 ( 22.95 %)" at bounding box center [1056, 511] width 91 height 15
click at [1117, 490] on div "add delivery fee add markup add discount Labour $0.00 Sub total $6,361.25 Margi…" at bounding box center [655, 473] width 962 height 238
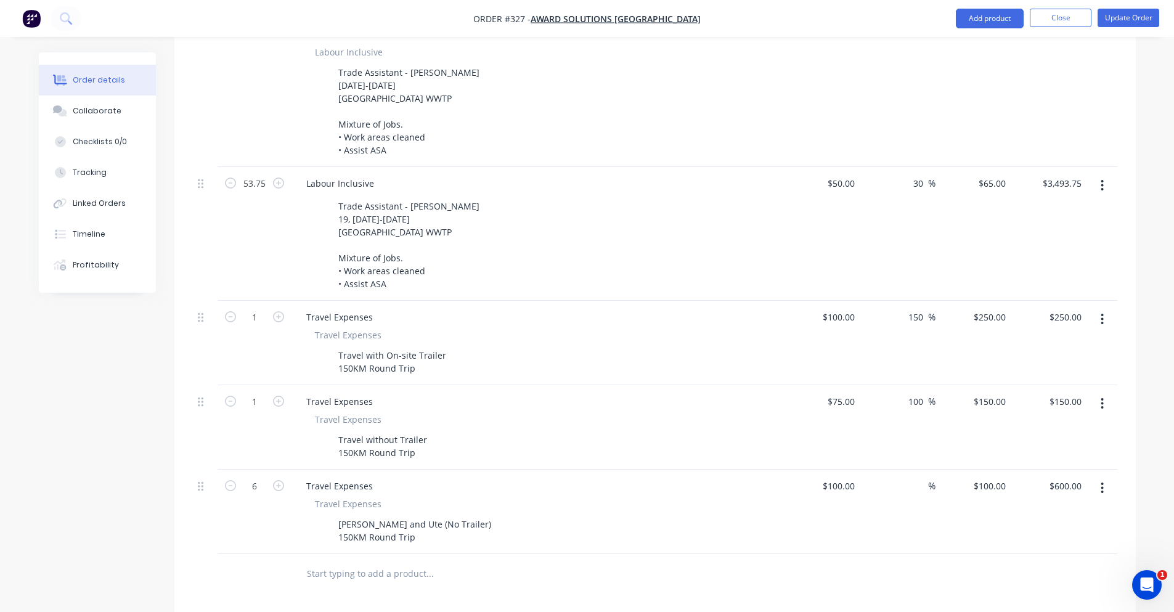
scroll to position [261, 0]
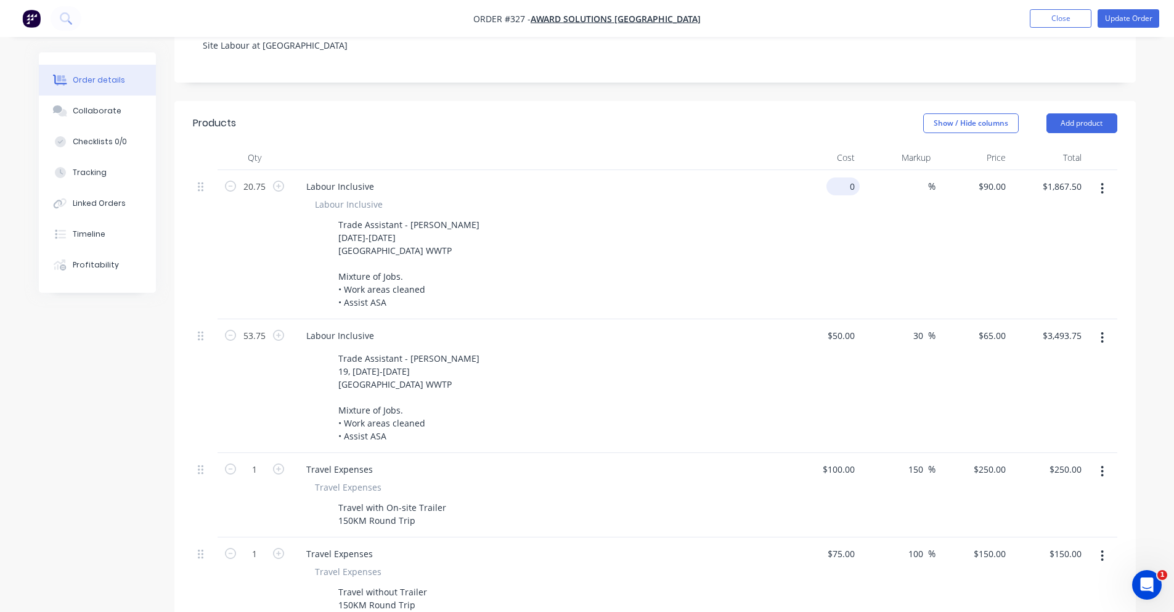
click at [848, 178] on input "0" at bounding box center [845, 187] width 28 height 18
type input "$60.00"
type input "$1,245.00"
click at [819, 101] on header "Products Show / Hide columns Add product" at bounding box center [655, 123] width 962 height 44
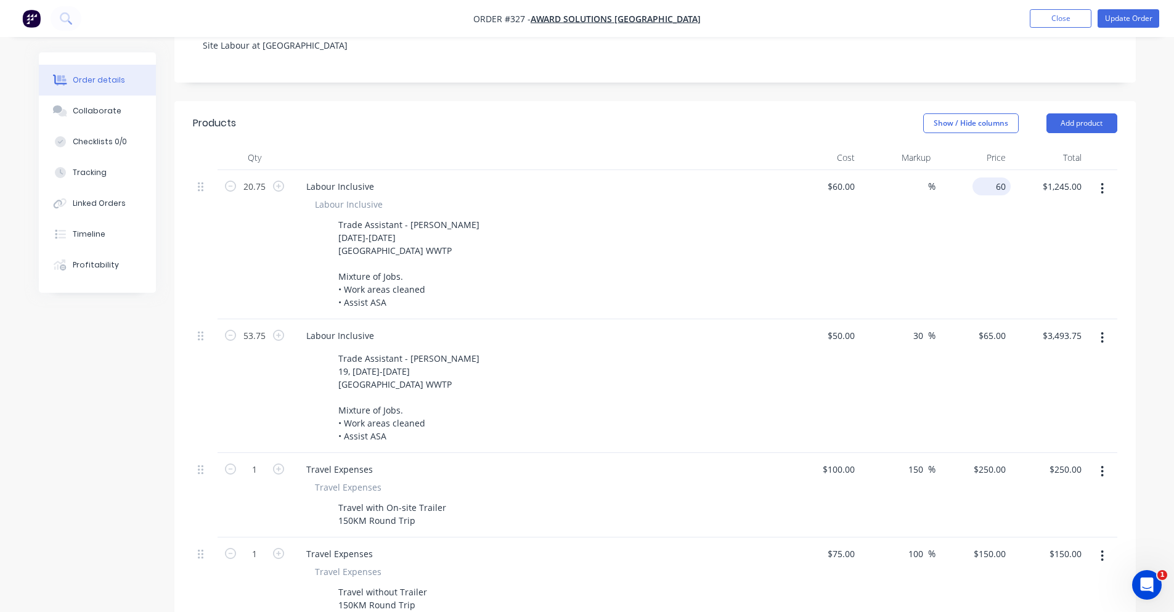
click at [982, 173] on div "60 $60.00" at bounding box center [974, 244] width 76 height 149
type input "90"
type input "50"
type input "$90.00"
type input "$1,867.50"
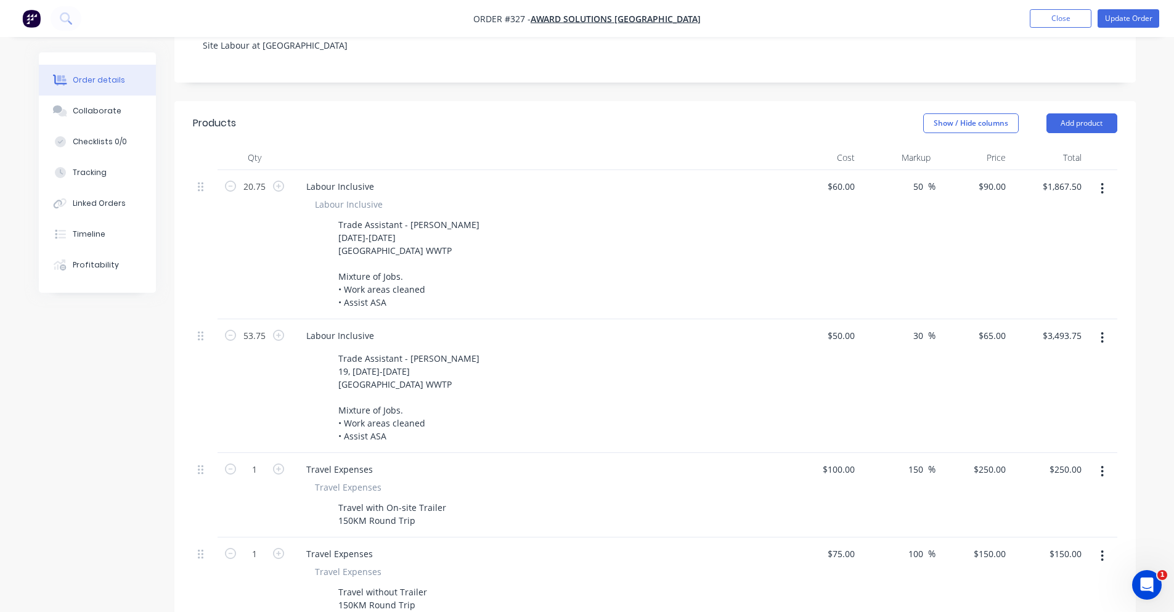
click at [878, 113] on div "Show / Hide columns Add product" at bounding box center [753, 123] width 728 height 20
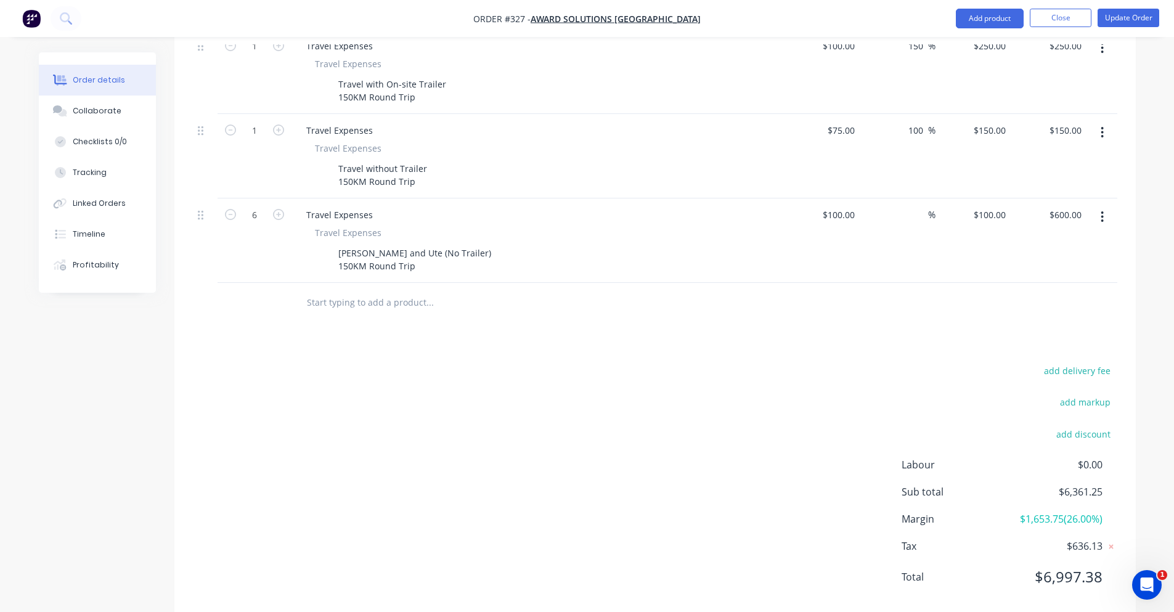
scroll to position [631, 0]
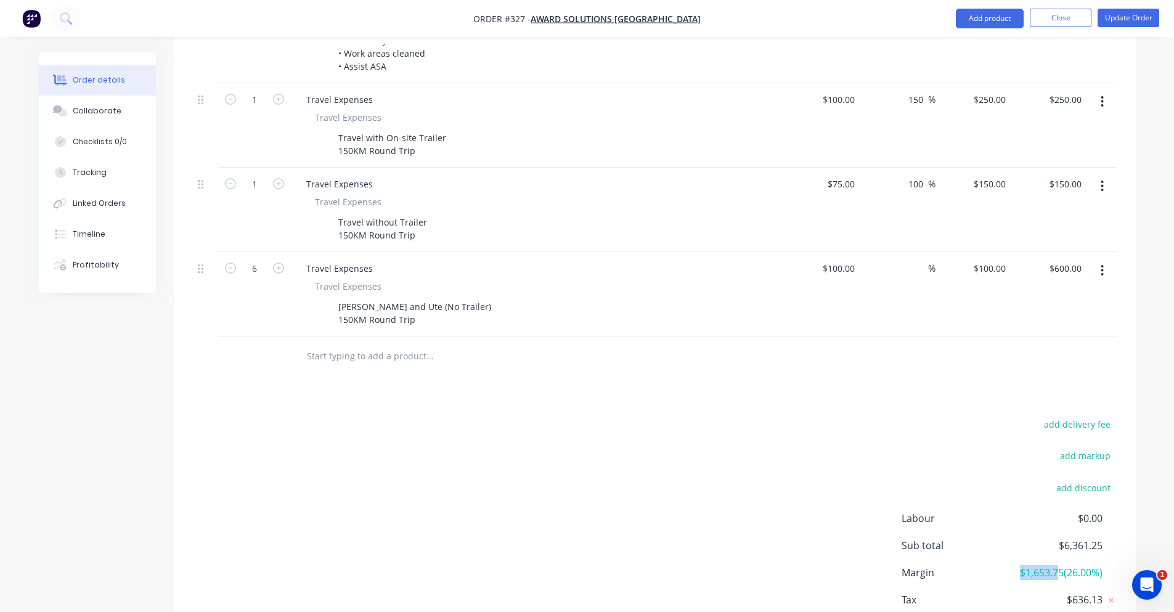
drag, startPoint x: 1016, startPoint y: 560, endPoint x: 1058, endPoint y: 558, distance: 42.0
click at [1058, 565] on span "$1,653.75 ( 26.00 %)" at bounding box center [1056, 572] width 91 height 15
drag, startPoint x: 1057, startPoint y: 556, endPoint x: 1015, endPoint y: 546, distance: 43.1
click at [990, 565] on div "Margin $1,653.75 ( 26.00 %)" at bounding box center [1010, 572] width 216 height 15
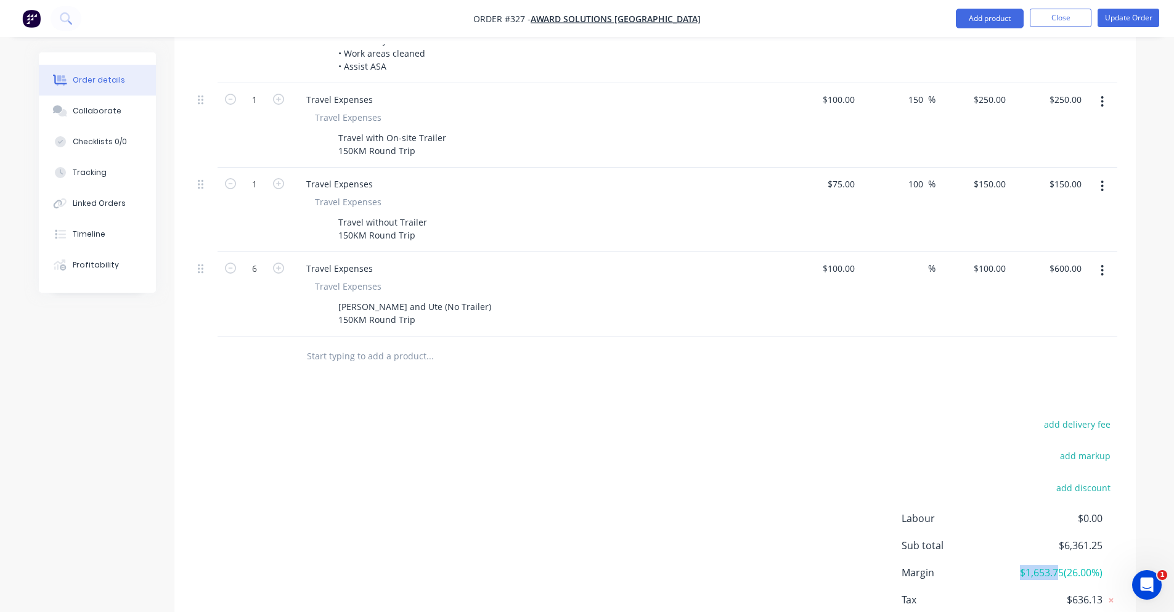
click at [1030, 545] on div "Labour $0.00 Sub total $6,361.25 Margin $1,653.75 ( 26.00 %) Tax $636.13 Total …" at bounding box center [1010, 582] width 216 height 143
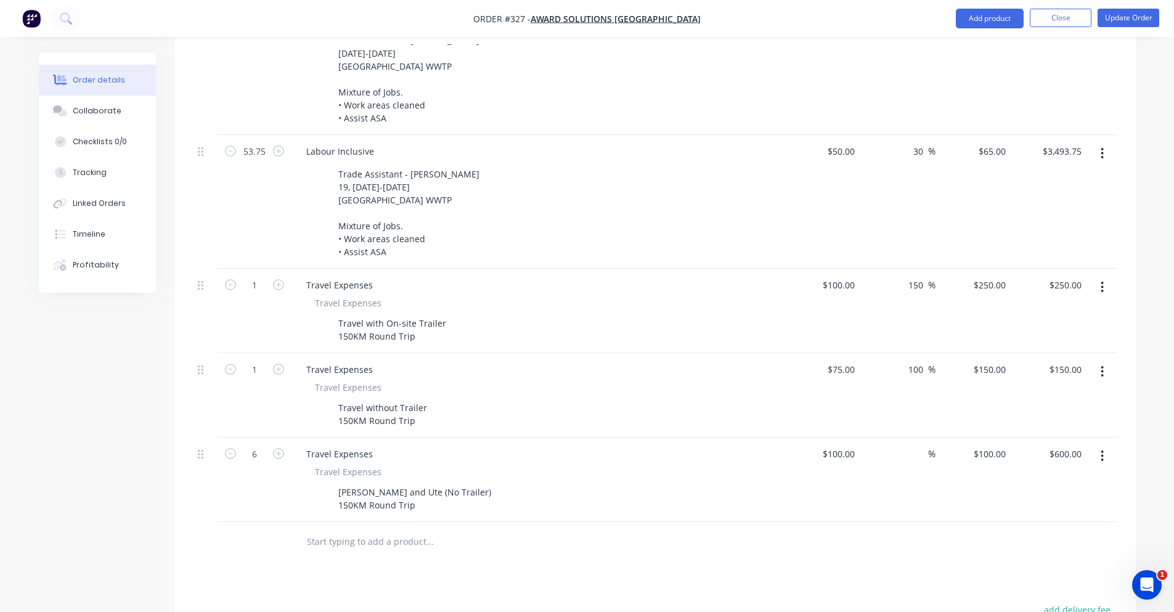
scroll to position [446, 0]
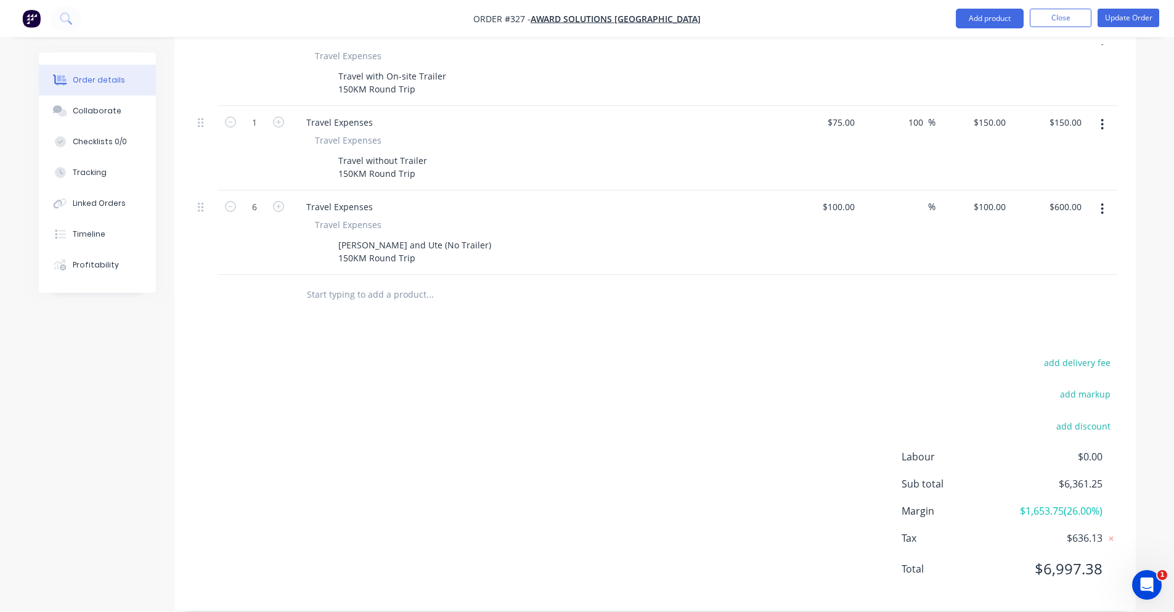
click at [666, 407] on div "add delivery fee add markup add discount Labour $0.00 Sub total $6,361.25 Margi…" at bounding box center [655, 473] width 925 height 238
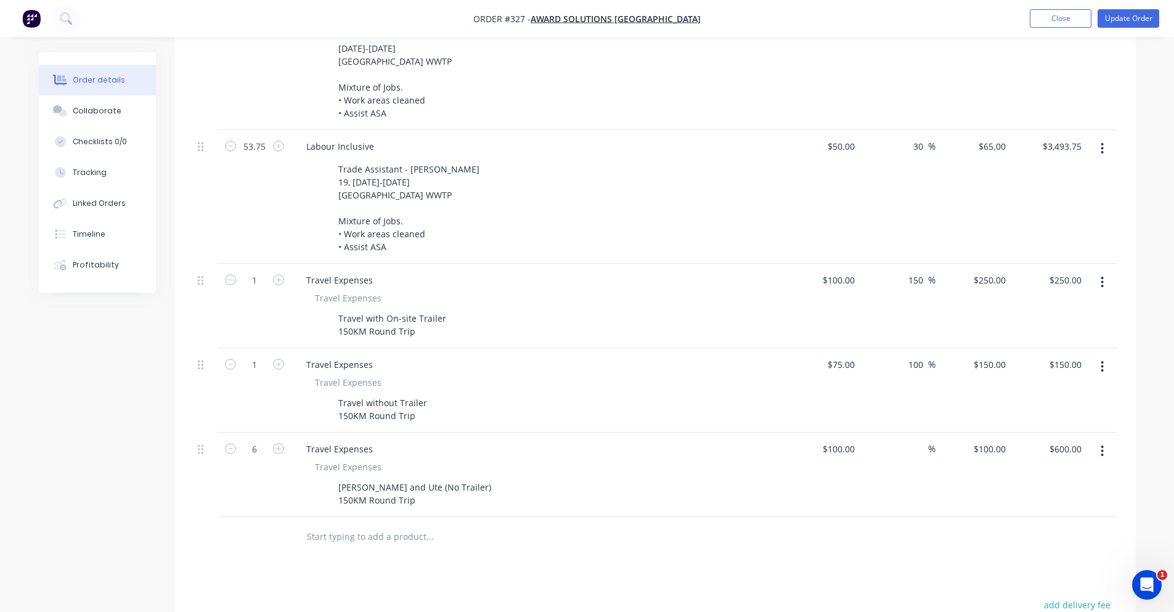
scroll to position [0, 0]
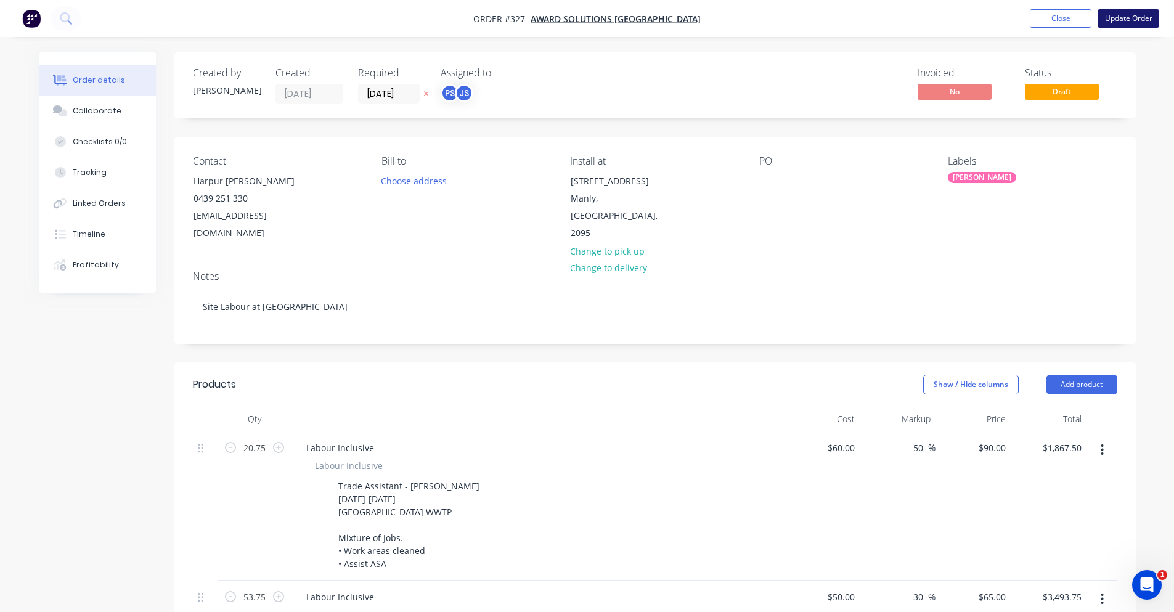
click at [1117, 19] on button "Update Order" at bounding box center [1129, 18] width 62 height 18
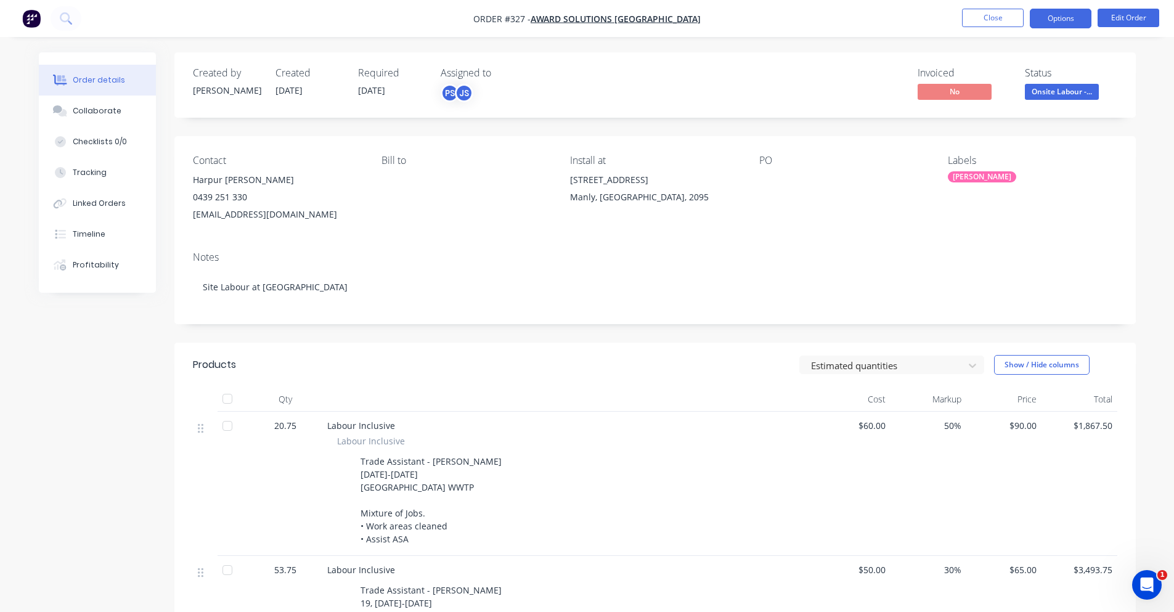
click at [1042, 14] on button "Options" at bounding box center [1061, 19] width 62 height 20
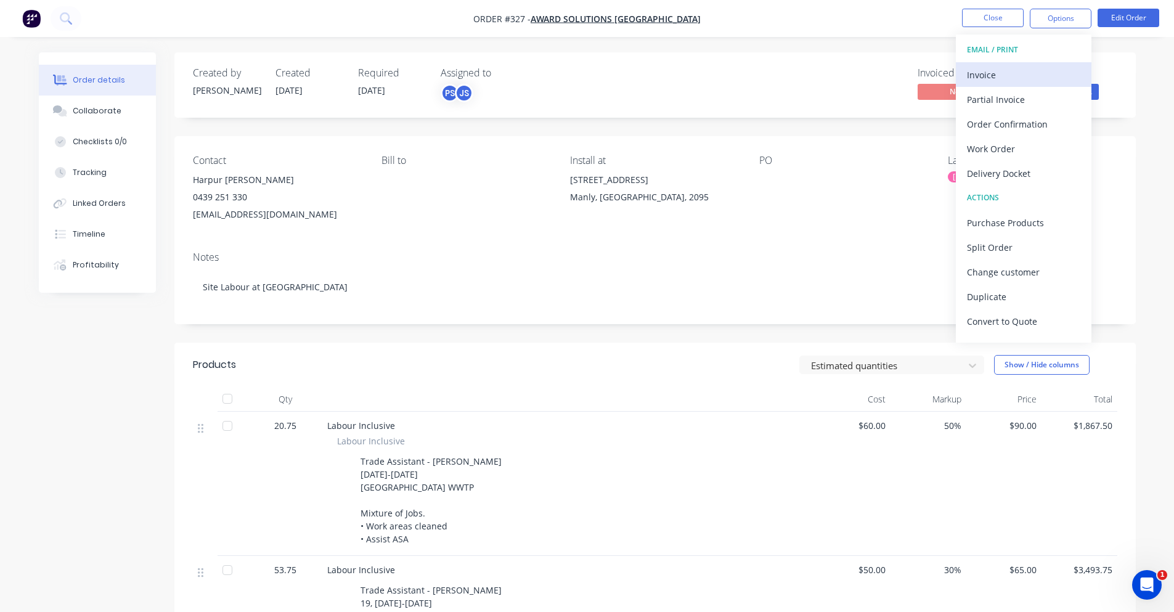
click at [1022, 82] on div "Invoice" at bounding box center [1023, 75] width 113 height 18
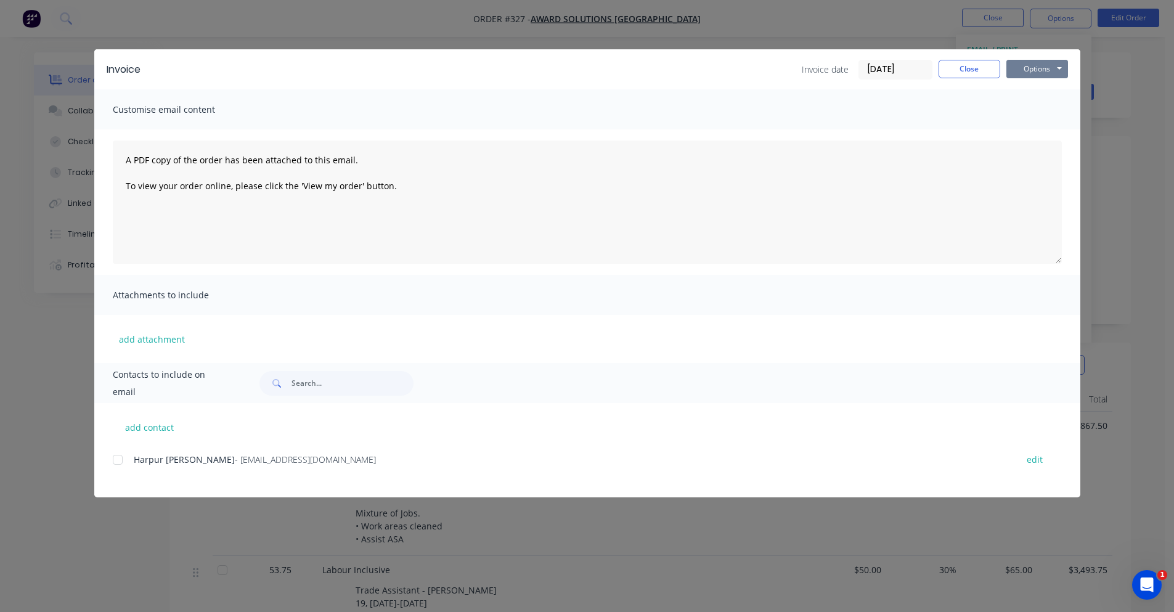
click at [1034, 70] on button "Options" at bounding box center [1037, 69] width 62 height 18
click at [1032, 92] on button "Preview" at bounding box center [1045, 91] width 79 height 20
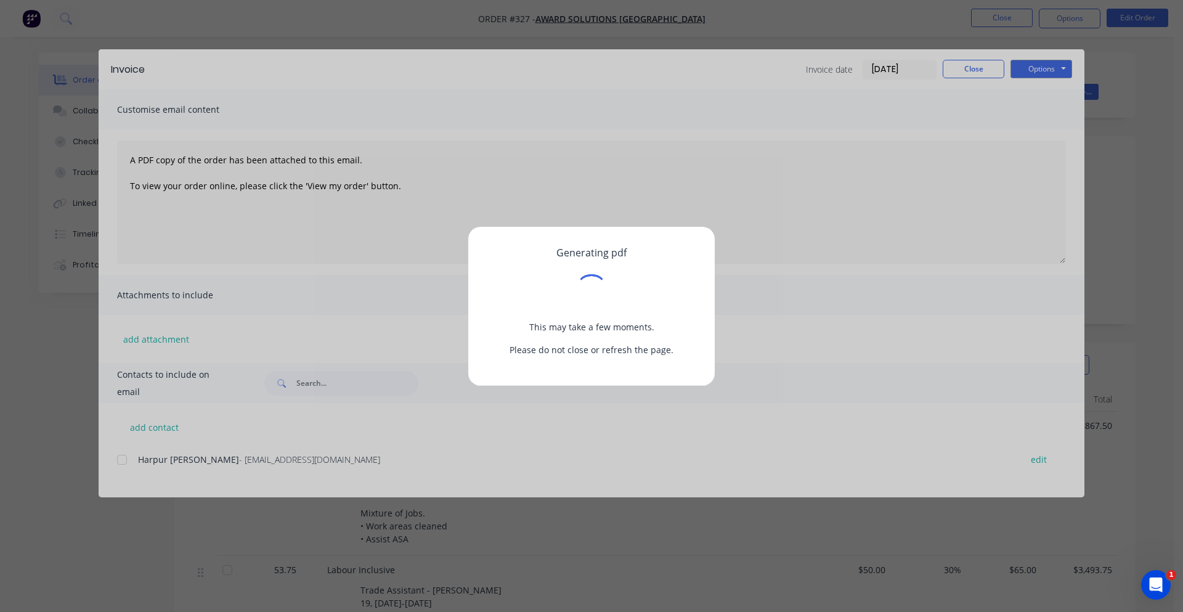
click at [502, 266] on div "Generating pdf This may take a few moments. Please do not close or refresh the …" at bounding box center [591, 301] width 207 height 110
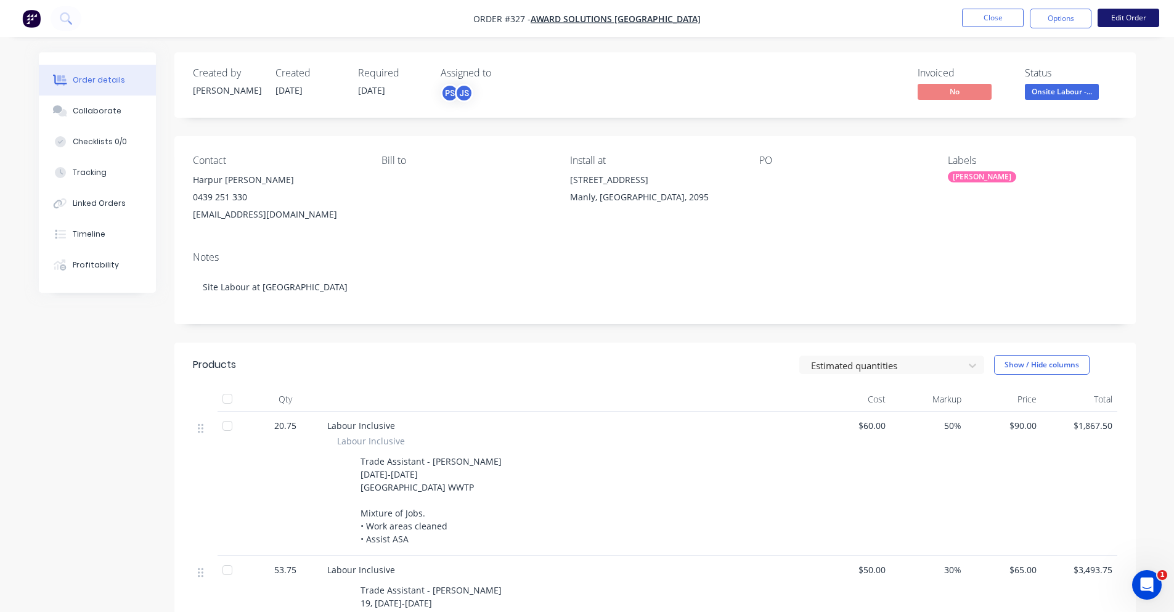
click at [1128, 15] on button "Edit Order" at bounding box center [1129, 18] width 62 height 18
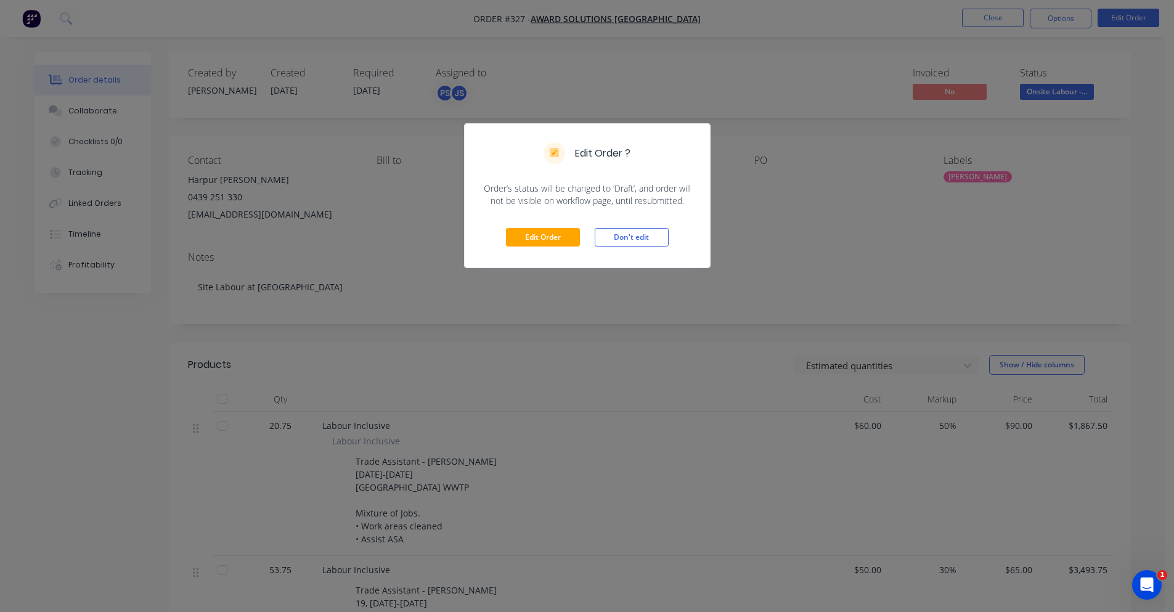
click at [567, 242] on div "Edit Order ? Order’s status will be changed to ‘Draft’, and order will not be v…" at bounding box center [587, 306] width 1174 height 612
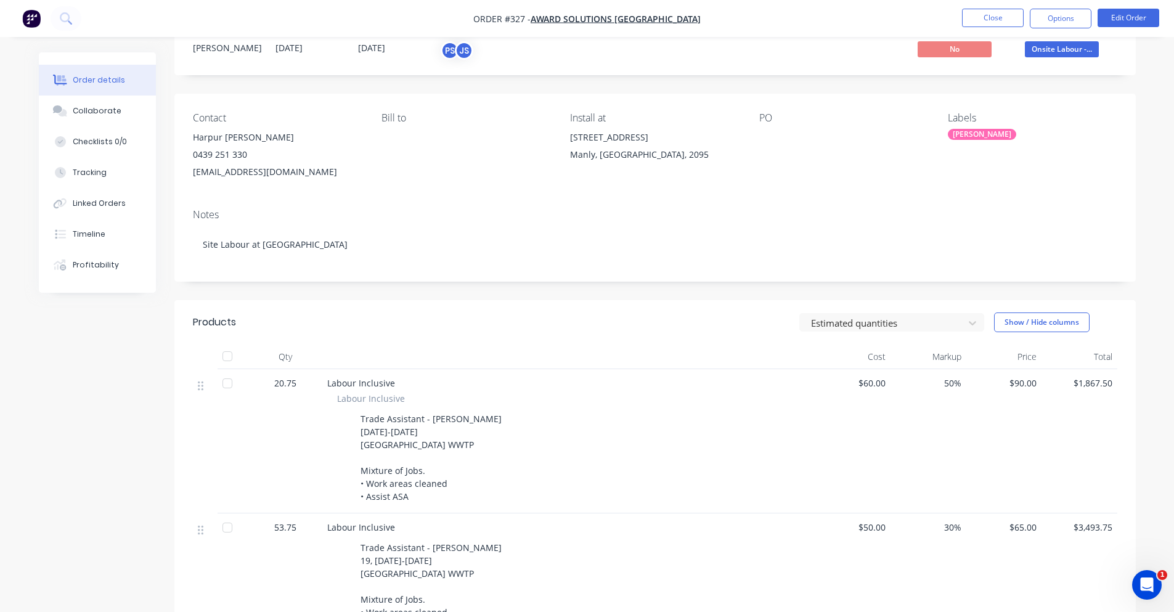
scroll to position [38, 0]
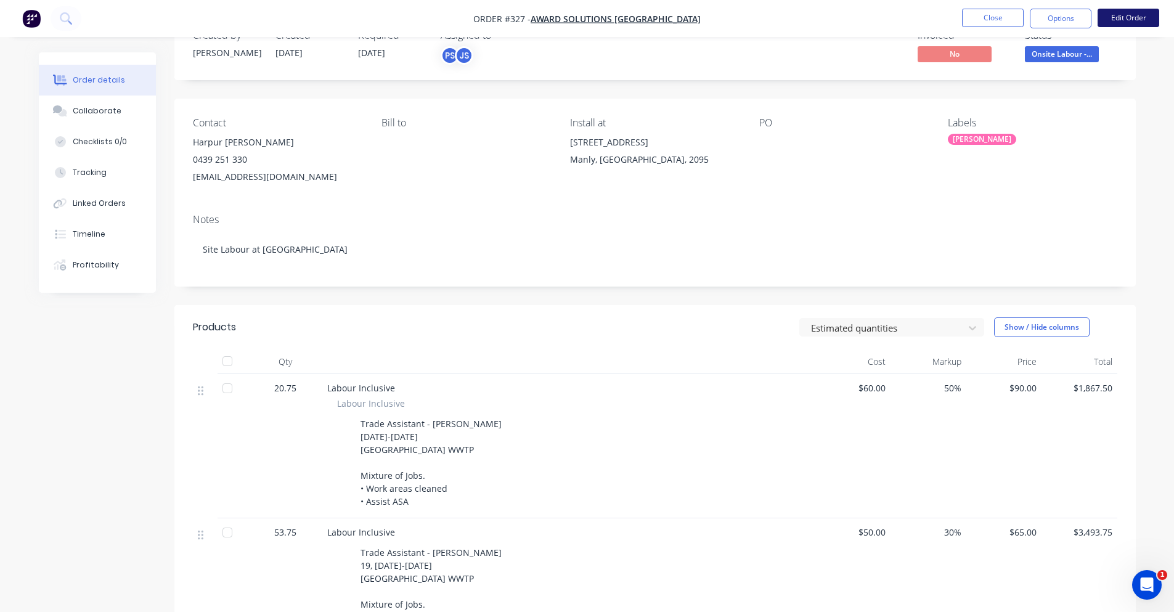
click at [1143, 20] on button "Edit Order" at bounding box center [1129, 18] width 62 height 18
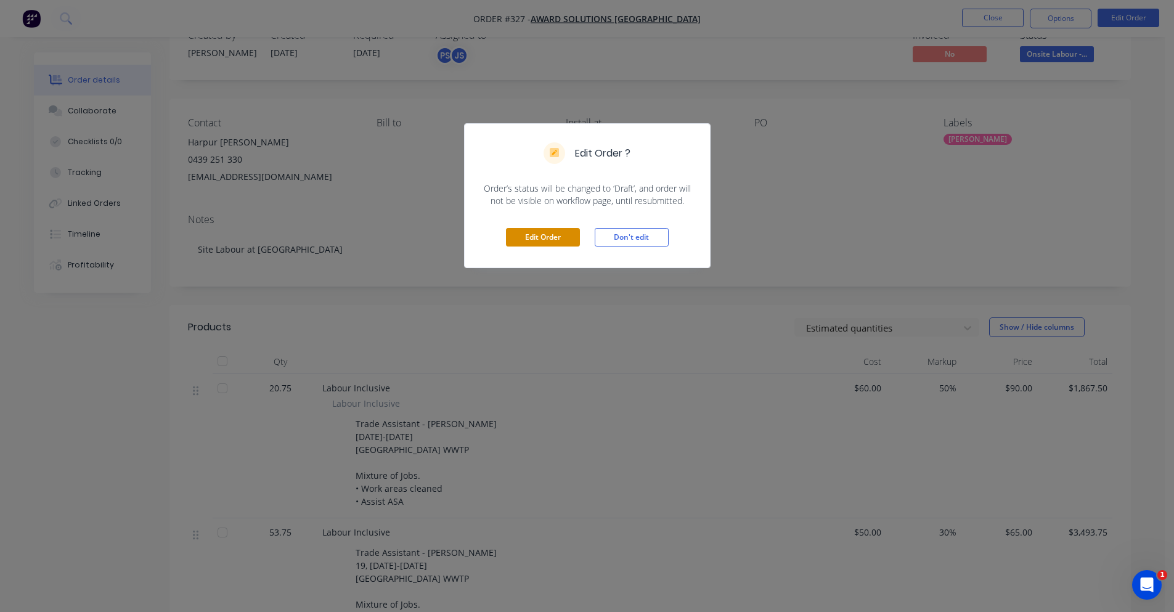
click at [542, 242] on button "Edit Order" at bounding box center [543, 237] width 74 height 18
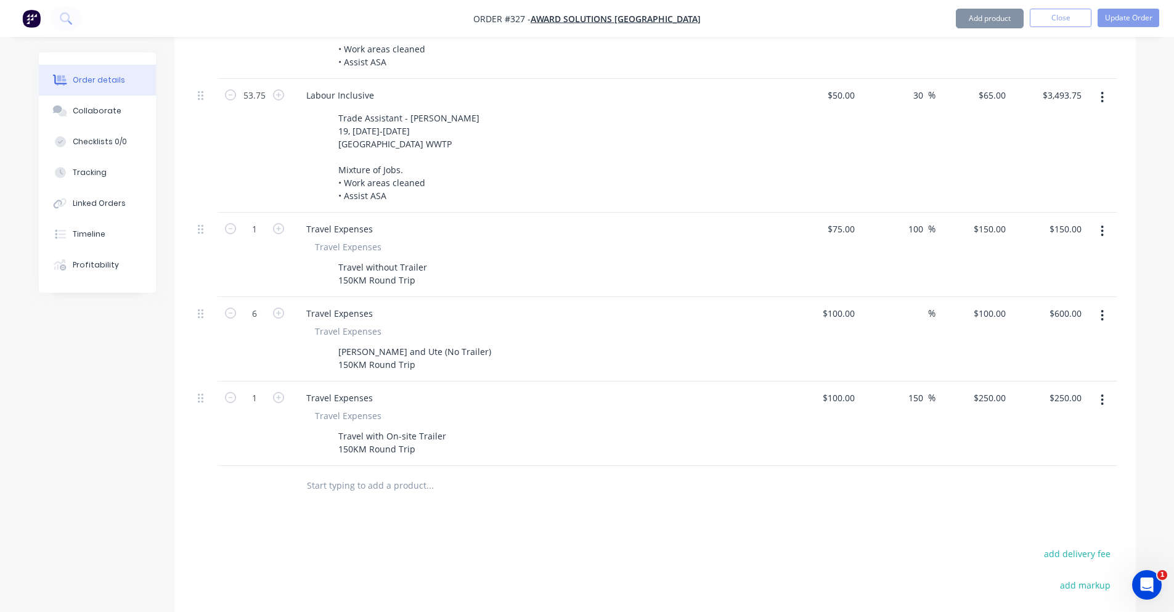
scroll to position [616, 0]
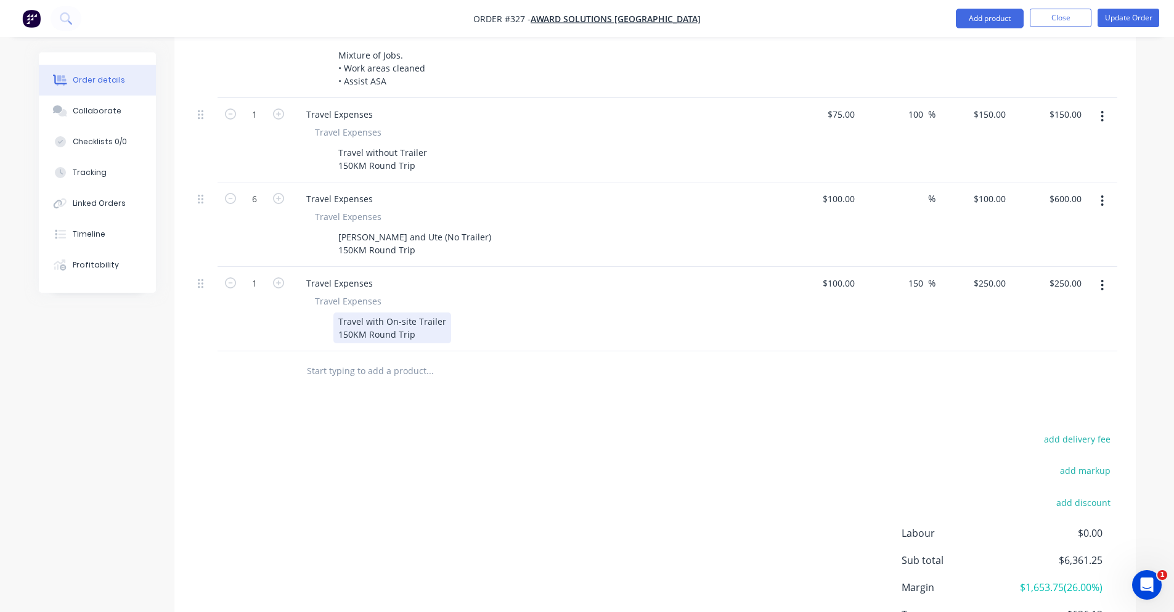
click at [367, 332] on div "Travel Expenses Travel Expenses Travel with On-site Trailer 150KM Round Trip" at bounding box center [538, 309] width 493 height 84
click at [358, 359] on input "text" at bounding box center [429, 371] width 247 height 25
type input "s"
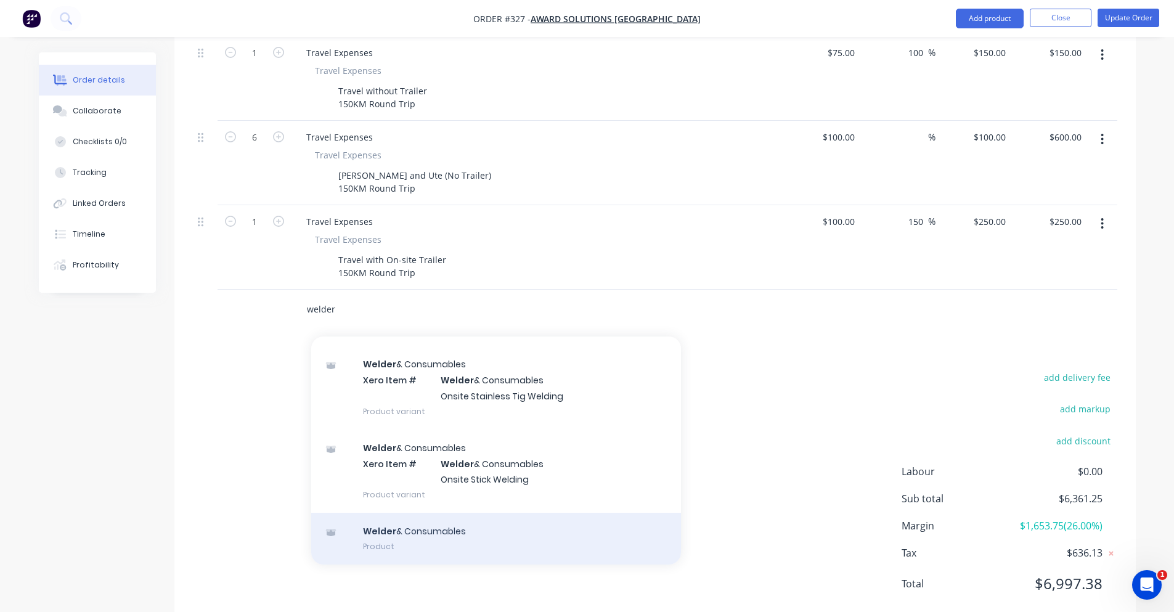
scroll to position [693, 0]
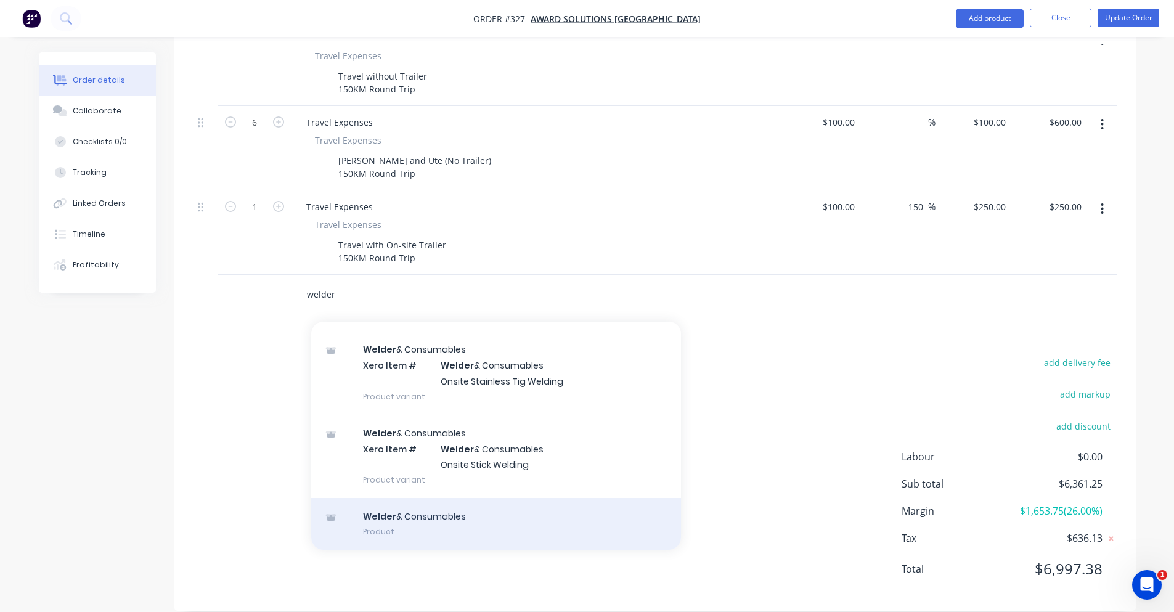
type input "welder"
click at [449, 506] on div "Welder & Consumables Product" at bounding box center [496, 524] width 370 height 52
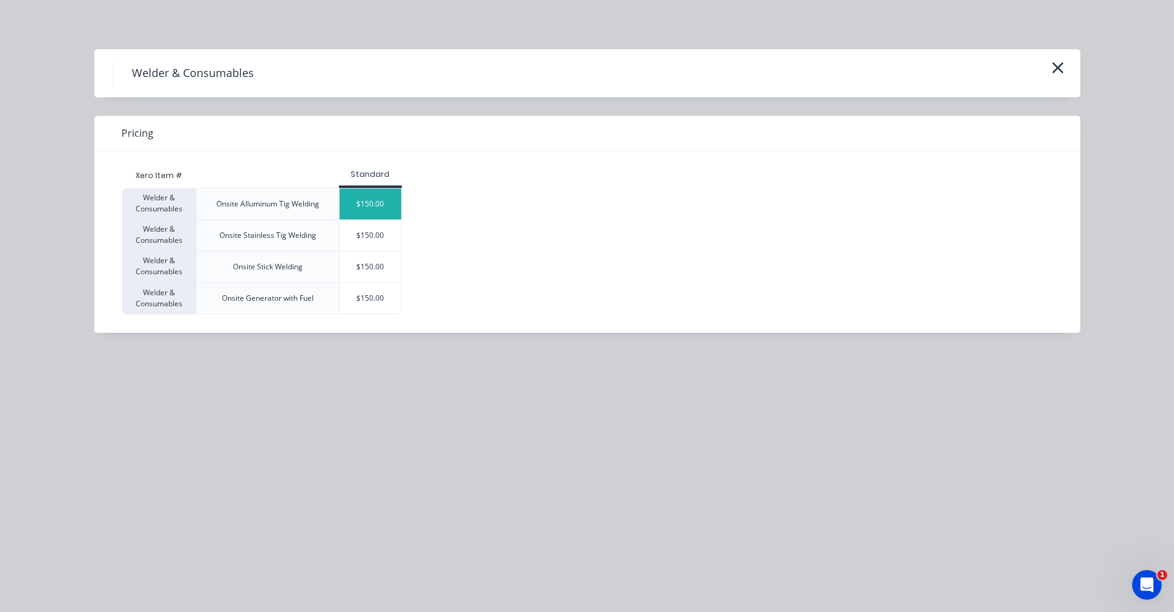
click at [364, 211] on div "$150.00" at bounding box center [371, 204] width 62 height 31
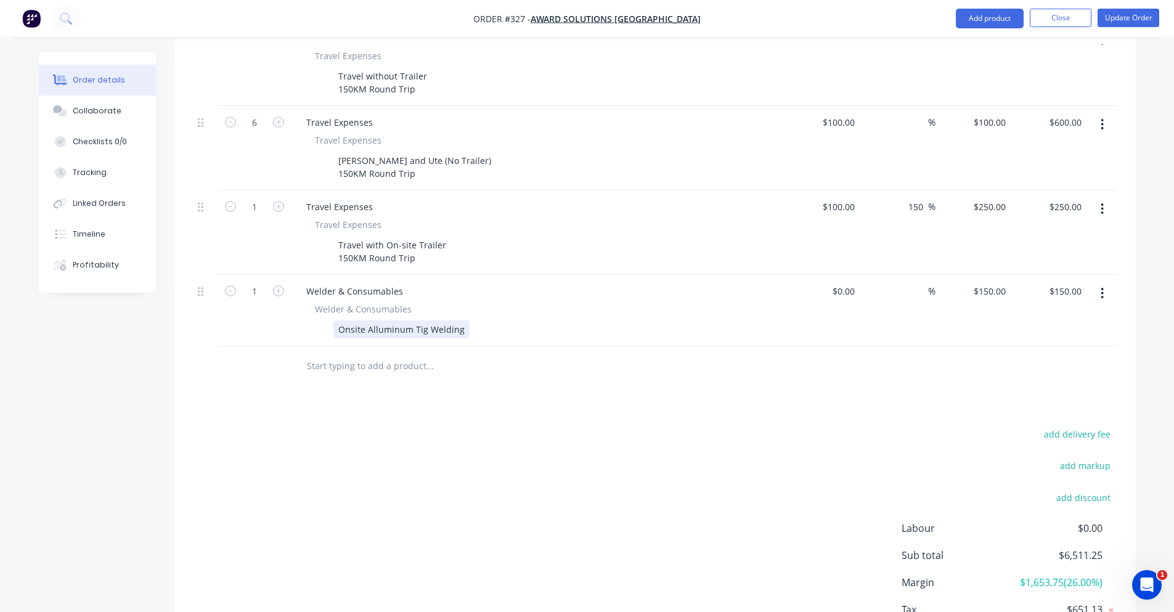
click at [409, 321] on div "Onsite Alluminum Tig Welding" at bounding box center [401, 330] width 136 height 18
click at [418, 382] on div "Products Show / Hide columns Add product Qty Cost Markup Price Total 20.75 Labo…" at bounding box center [655, 176] width 962 height 1013
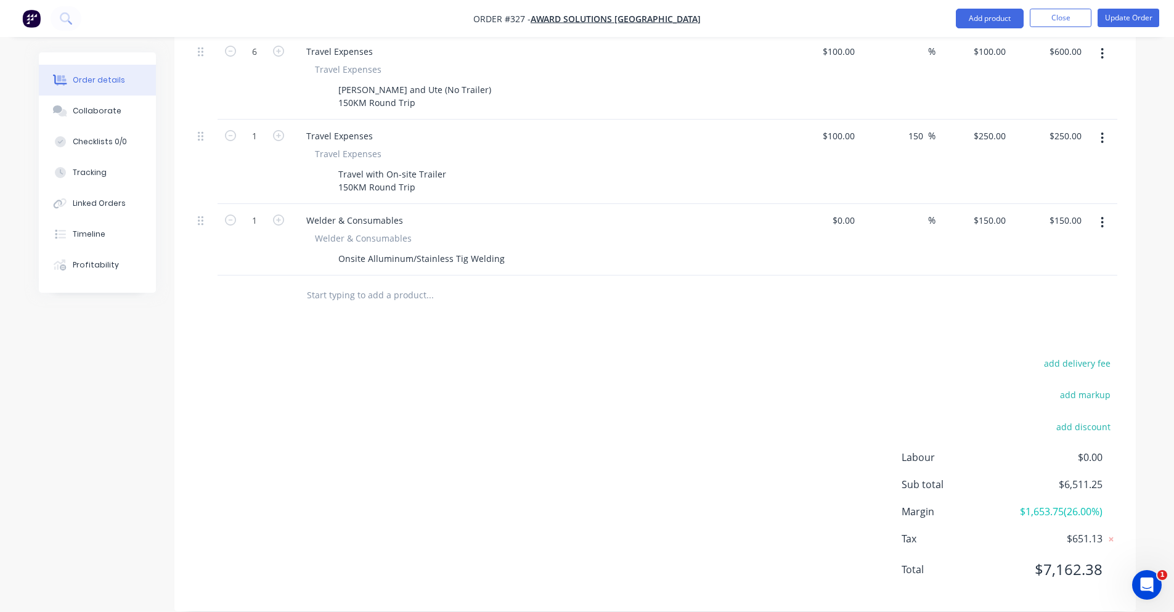
scroll to position [764, 0]
drag, startPoint x: 1068, startPoint y: 472, endPoint x: 1107, endPoint y: 465, distance: 39.3
click at [1106, 476] on div "Sub total $6,511.25" at bounding box center [1010, 483] width 216 height 15
click at [1107, 476] on div "Sub total $6,511.25" at bounding box center [1010, 483] width 216 height 15
drag, startPoint x: 1107, startPoint y: 465, endPoint x: 1055, endPoint y: 465, distance: 52.4
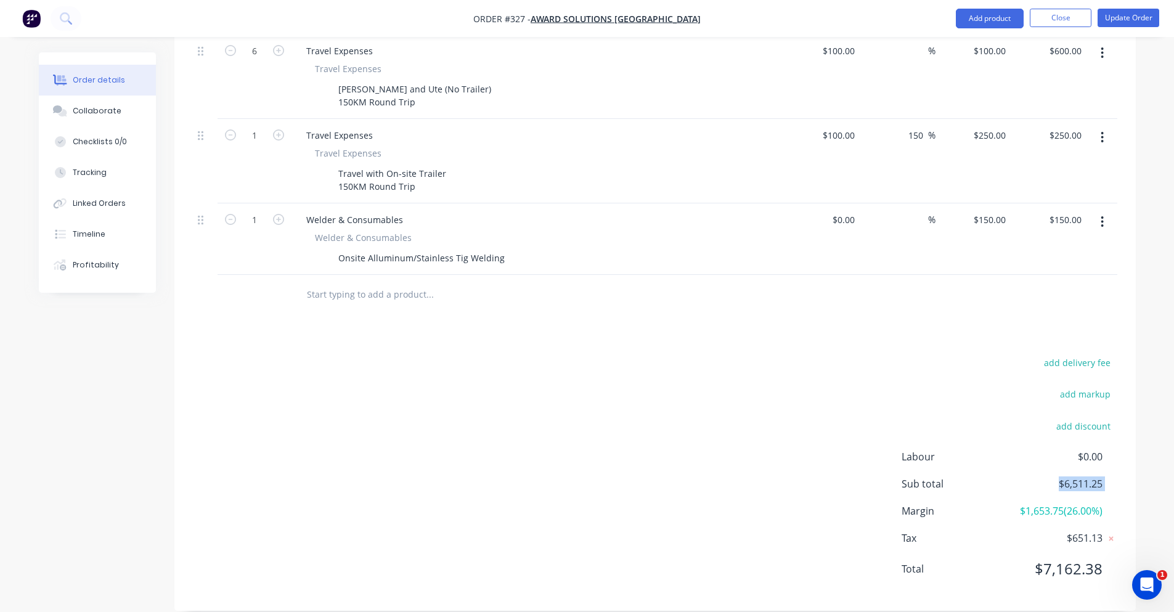
click at [1055, 476] on div "Sub total $6,511.25" at bounding box center [1010, 483] width 216 height 15
click at [1054, 476] on span "$6,511.25" at bounding box center [1056, 483] width 91 height 15
drag, startPoint x: 1016, startPoint y: 497, endPoint x: 1071, endPoint y: 496, distance: 55.5
click at [1071, 504] on span "$1,653.75 ( 26.00 %)" at bounding box center [1056, 511] width 91 height 15
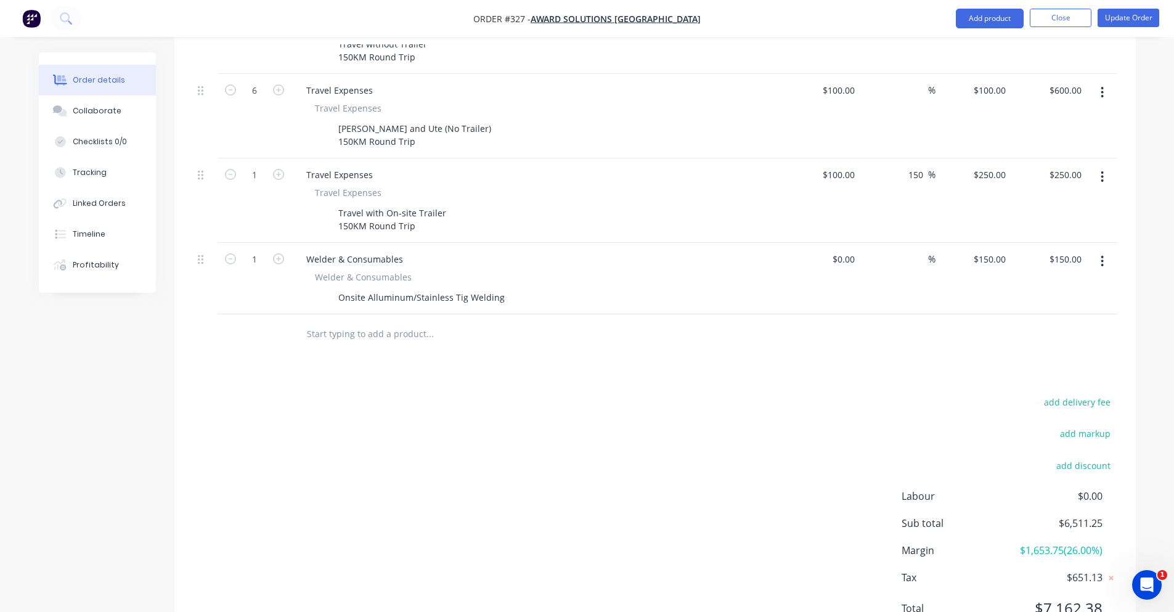
scroll to position [703, 0]
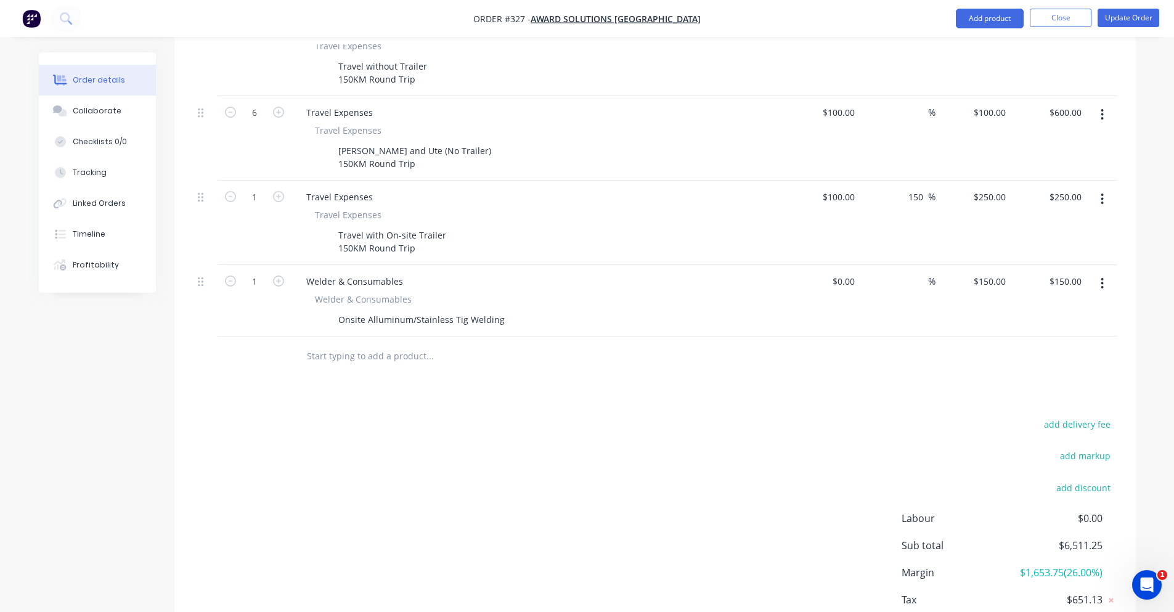
click at [849, 274] on div "$0.00 $0.00" at bounding box center [823, 300] width 76 height 71
click at [847, 272] on input at bounding box center [845, 281] width 28 height 18
type input "$75.00"
type input "75"
type input "$75.00"
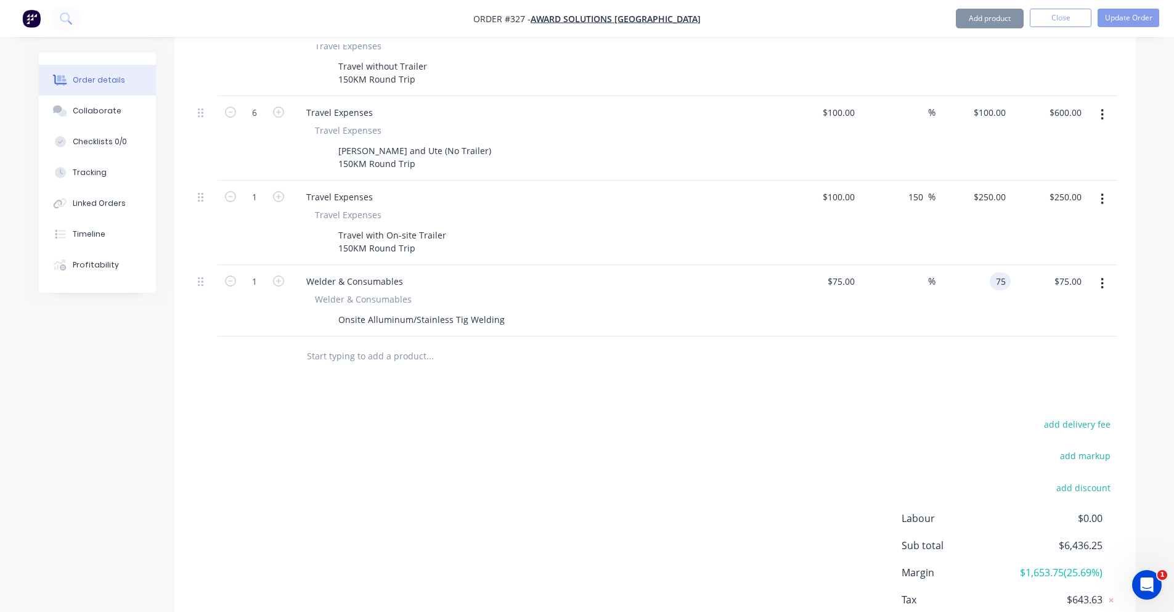
click at [989, 265] on div "75 75" at bounding box center [974, 300] width 76 height 71
type input "150"
type input "100"
type input "$150.00"
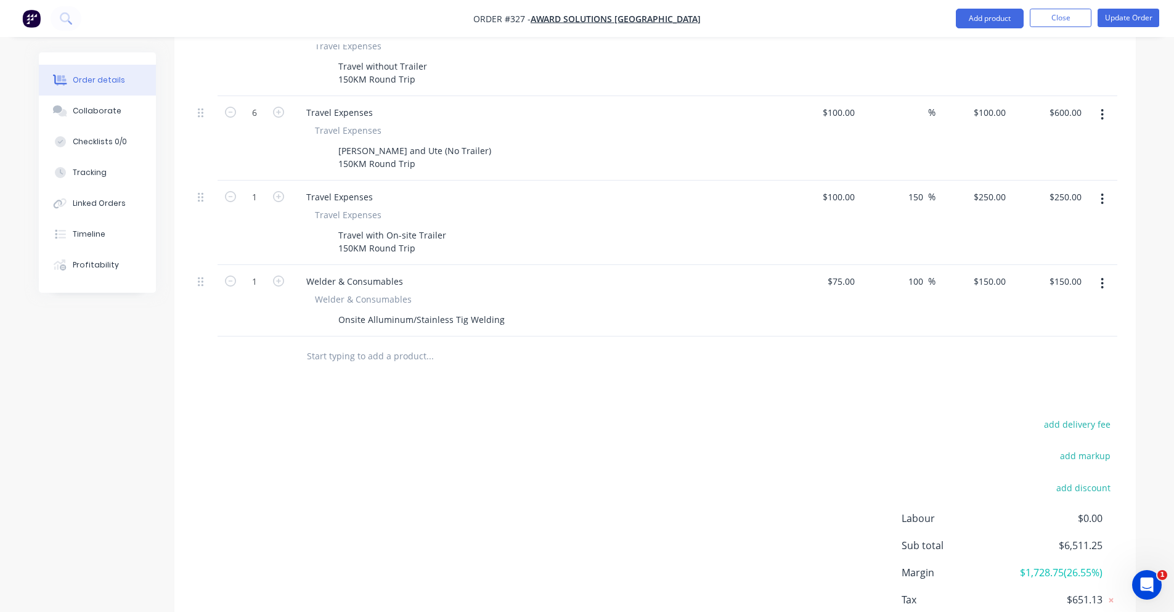
click at [903, 338] on div at bounding box center [655, 357] width 925 height 40
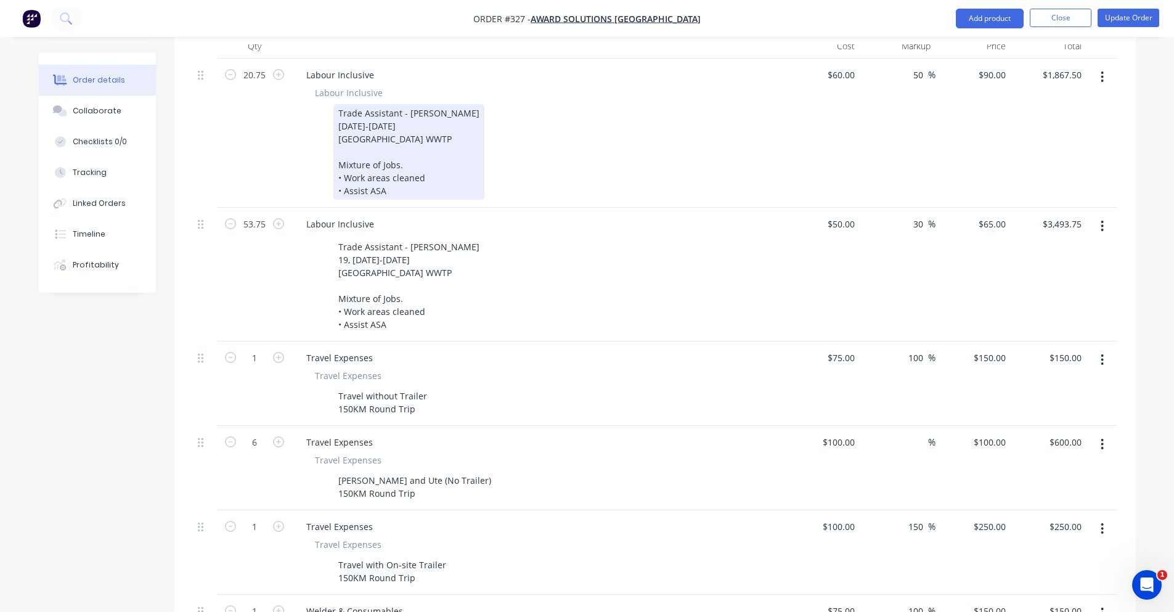
scroll to position [394, 0]
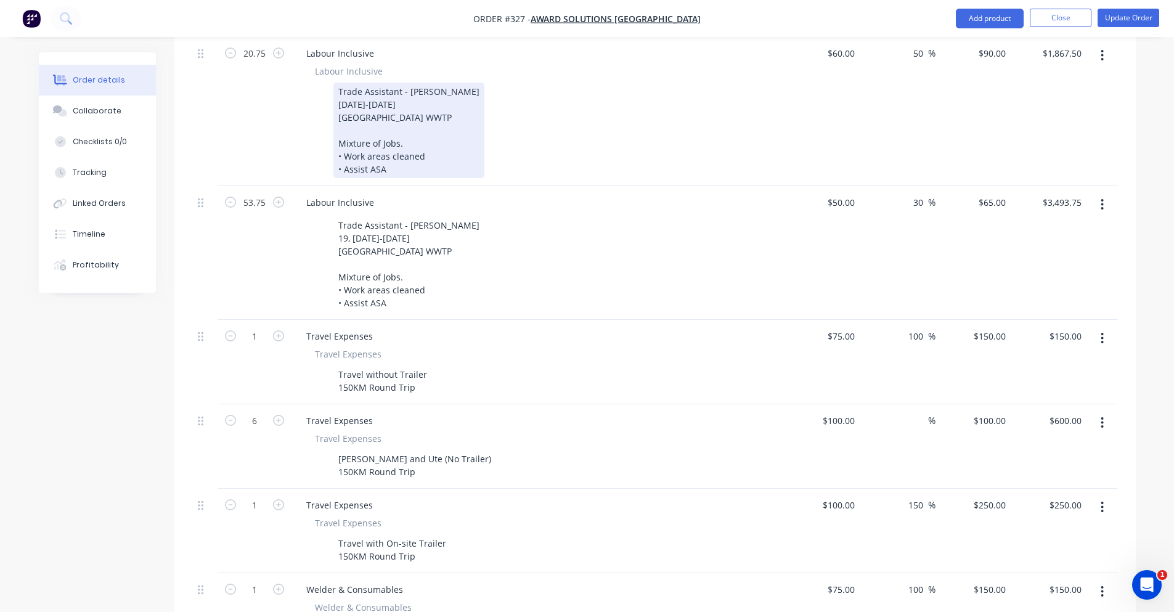
click at [359, 86] on div "Trade Assistant - [PERSON_NAME] [DATE]-[DATE] [GEOGRAPHIC_DATA] WWTP Mixture of…" at bounding box center [408, 131] width 151 height 96
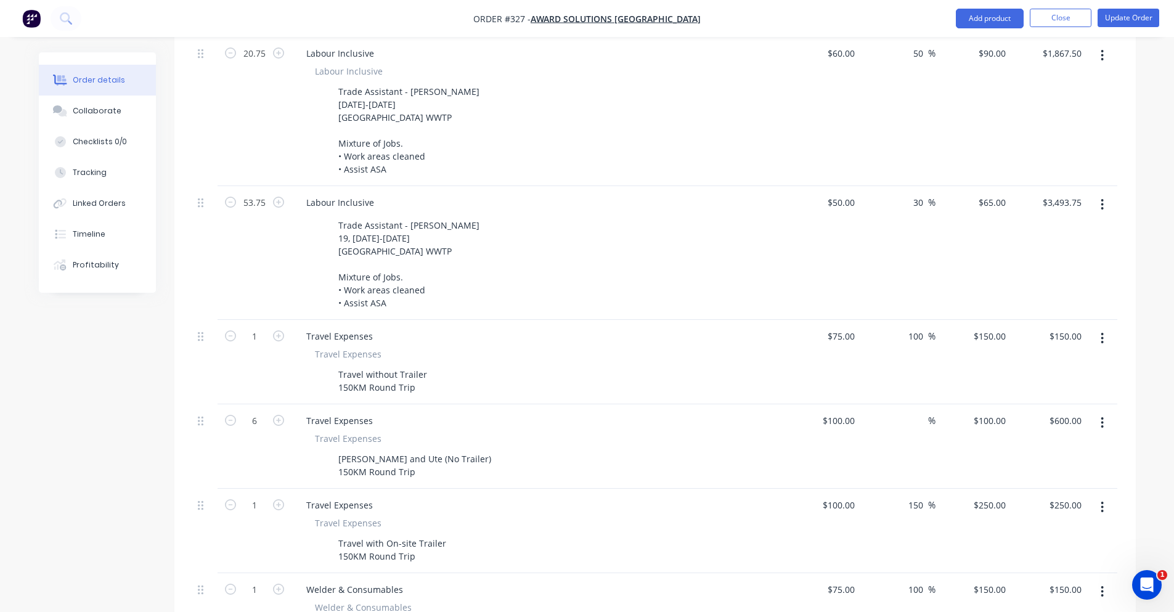
click at [173, 49] on div "Created by [PERSON_NAME] Created [DATE] Required [DATE] Assigned to PS JS Invoi…" at bounding box center [587, 328] width 1097 height 1341
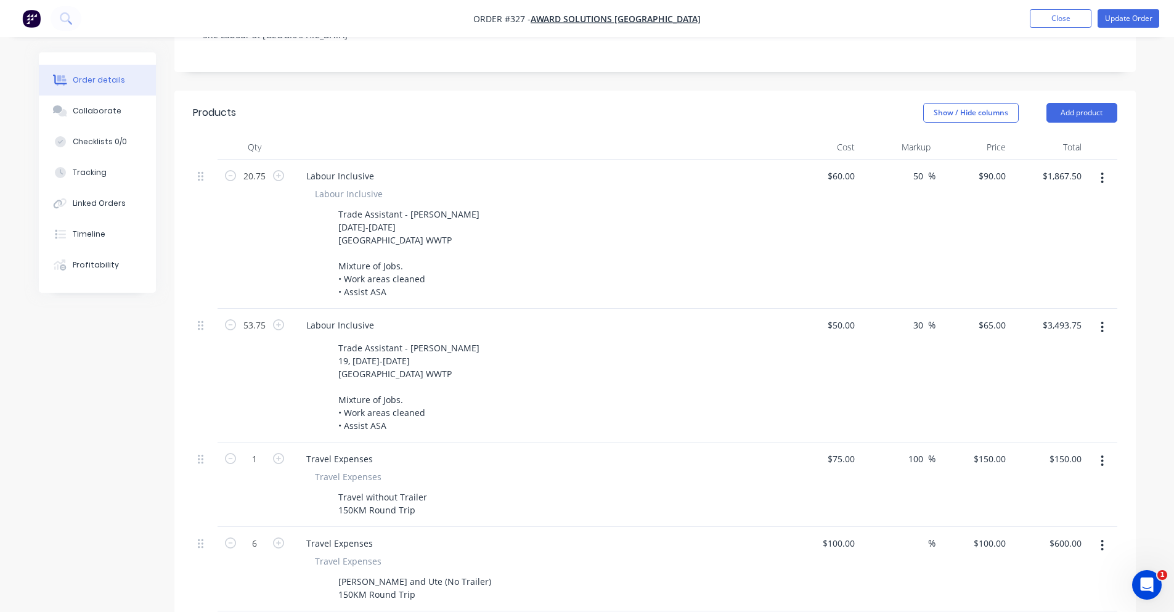
scroll to position [271, 0]
click at [1148, 20] on button "Update Order" at bounding box center [1129, 18] width 62 height 18
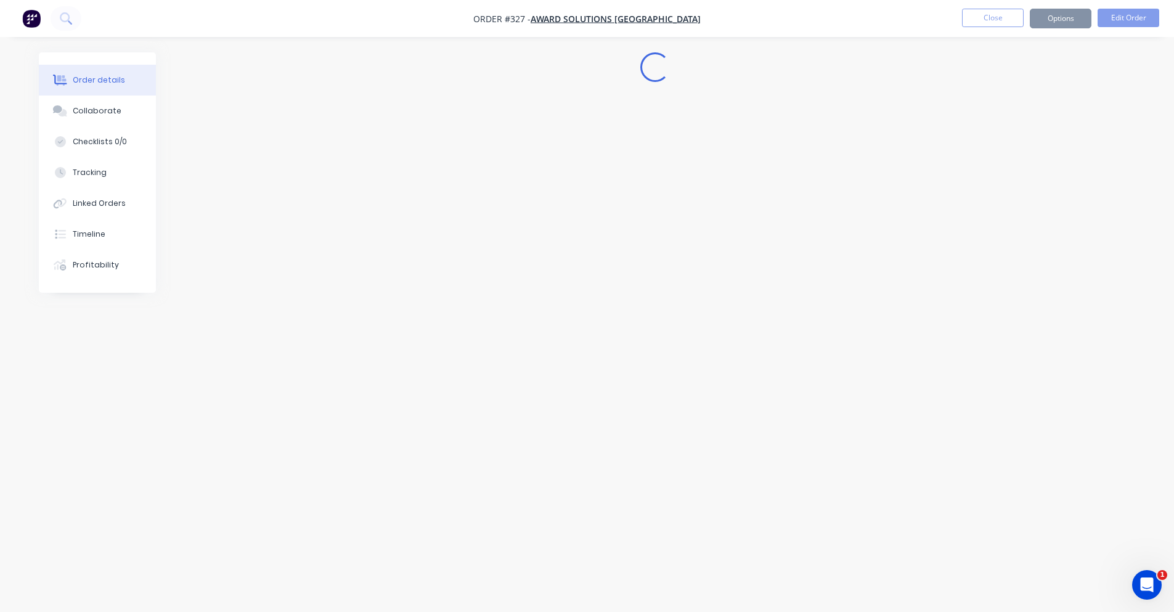
scroll to position [0, 0]
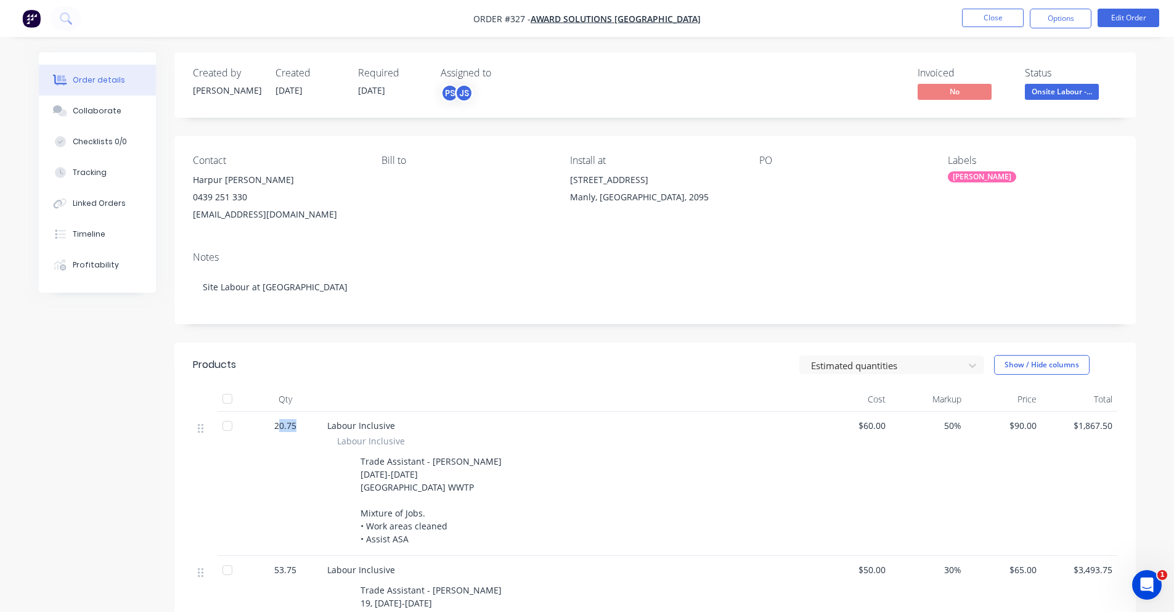
drag, startPoint x: 279, startPoint y: 428, endPoint x: 309, endPoint y: 429, distance: 30.8
click at [309, 429] on div "20.75" at bounding box center [285, 425] width 64 height 13
click at [304, 429] on div "20.75" at bounding box center [285, 425] width 64 height 13
click at [1142, 13] on button "Edit Order" at bounding box center [1129, 18] width 62 height 18
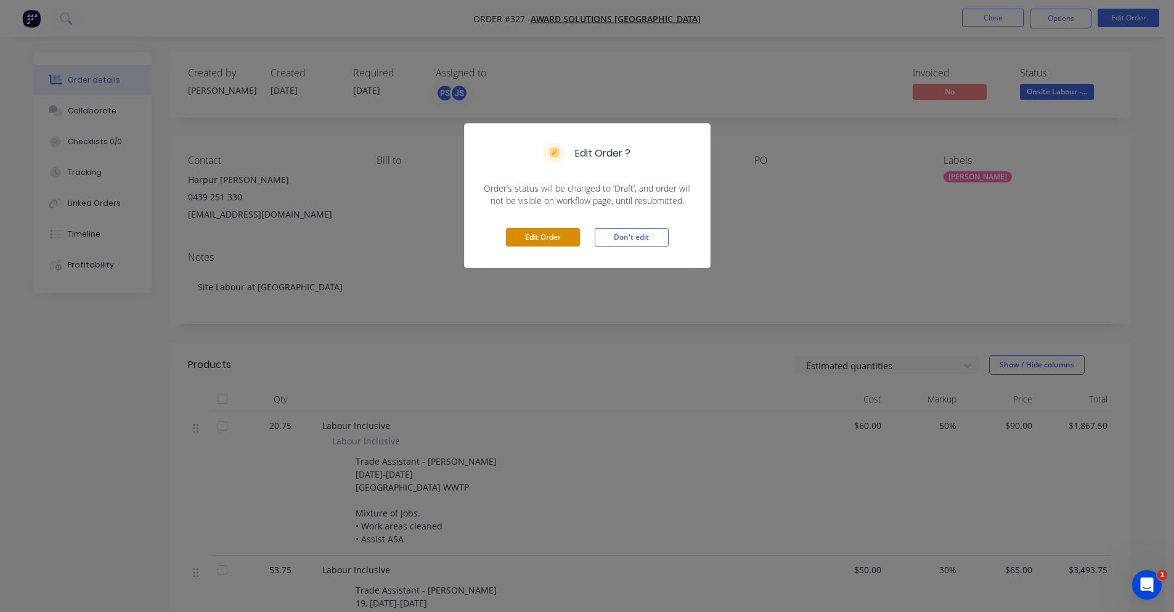
click at [554, 238] on button "Edit Order" at bounding box center [543, 237] width 74 height 18
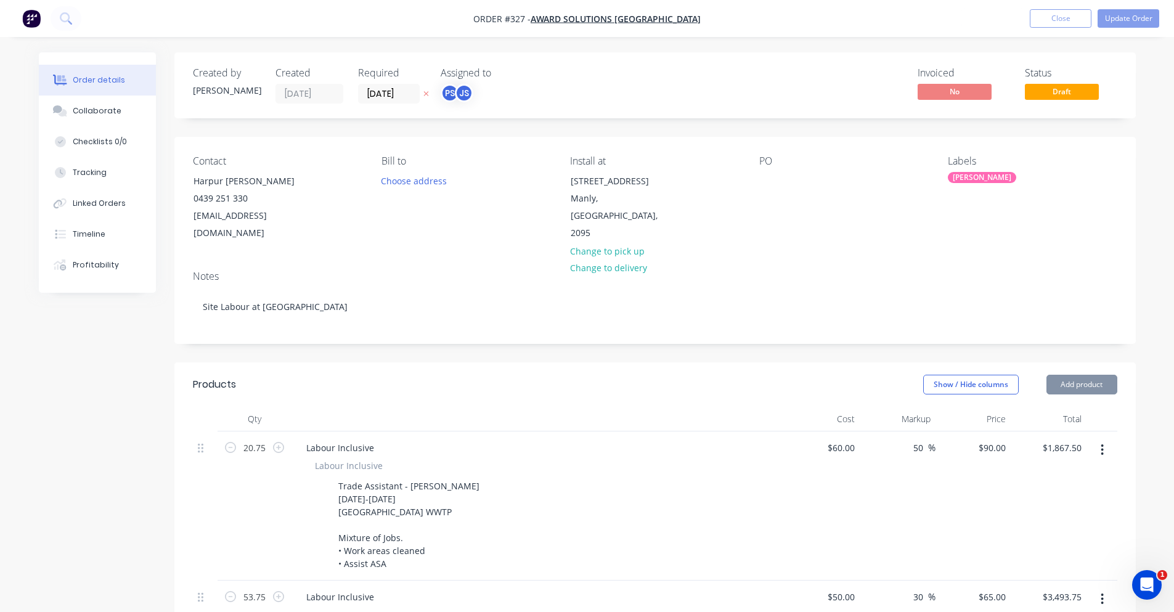
scroll to position [62, 0]
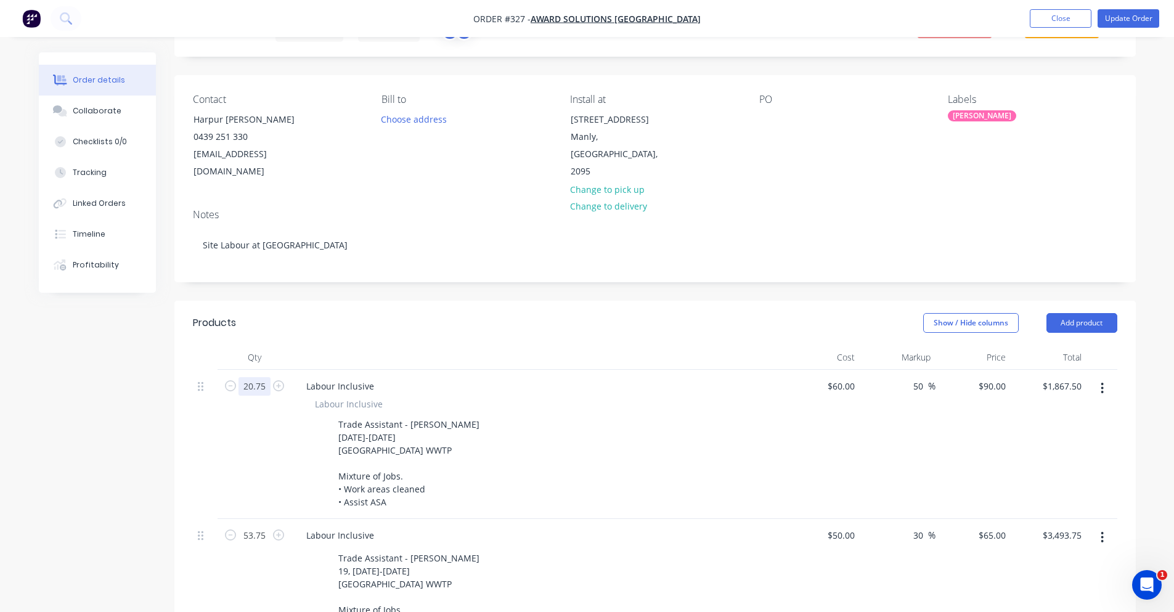
click at [266, 377] on input "20.75" at bounding box center [255, 386] width 32 height 18
click at [265, 377] on input "20.75" at bounding box center [255, 386] width 32 height 18
type input "20.5"
type input "$1,845.00"
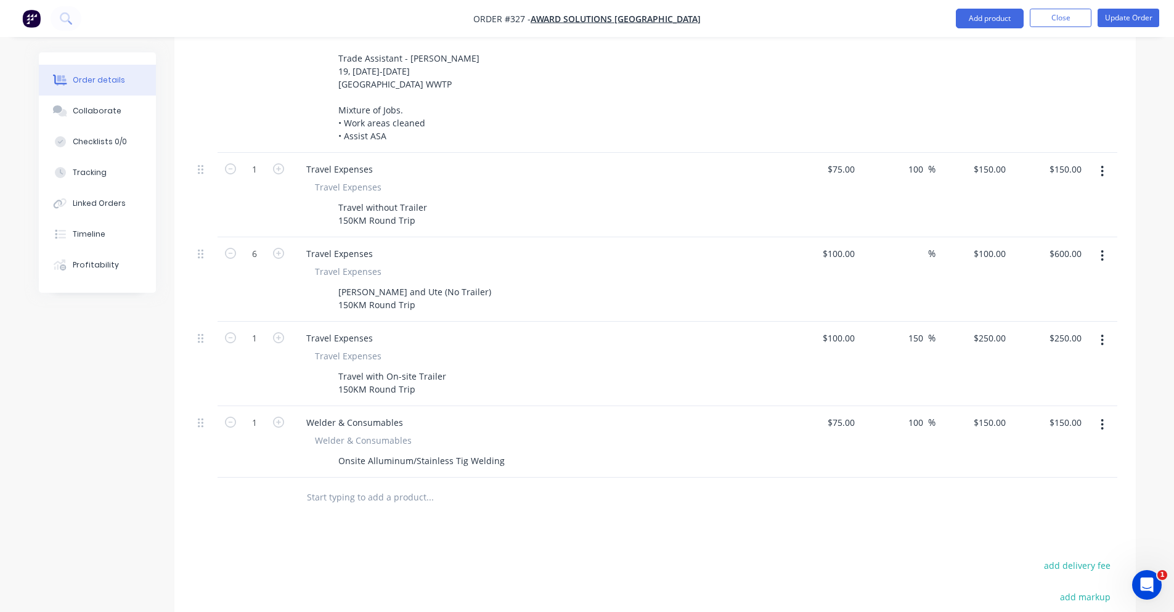
scroll to position [0, 0]
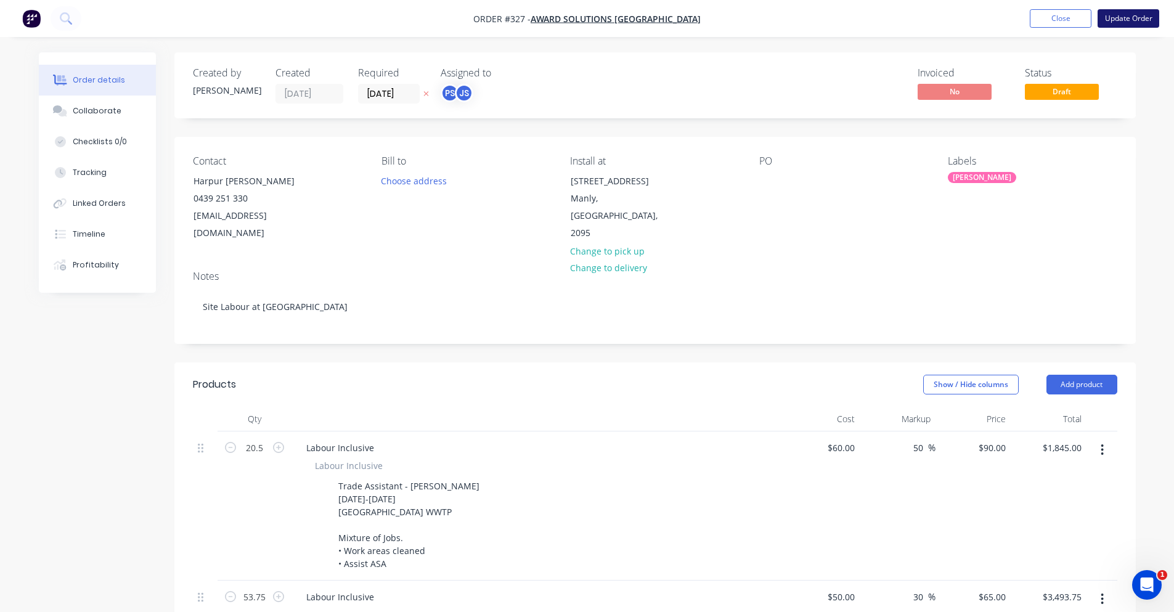
click at [1117, 23] on button "Update Order" at bounding box center [1129, 18] width 62 height 18
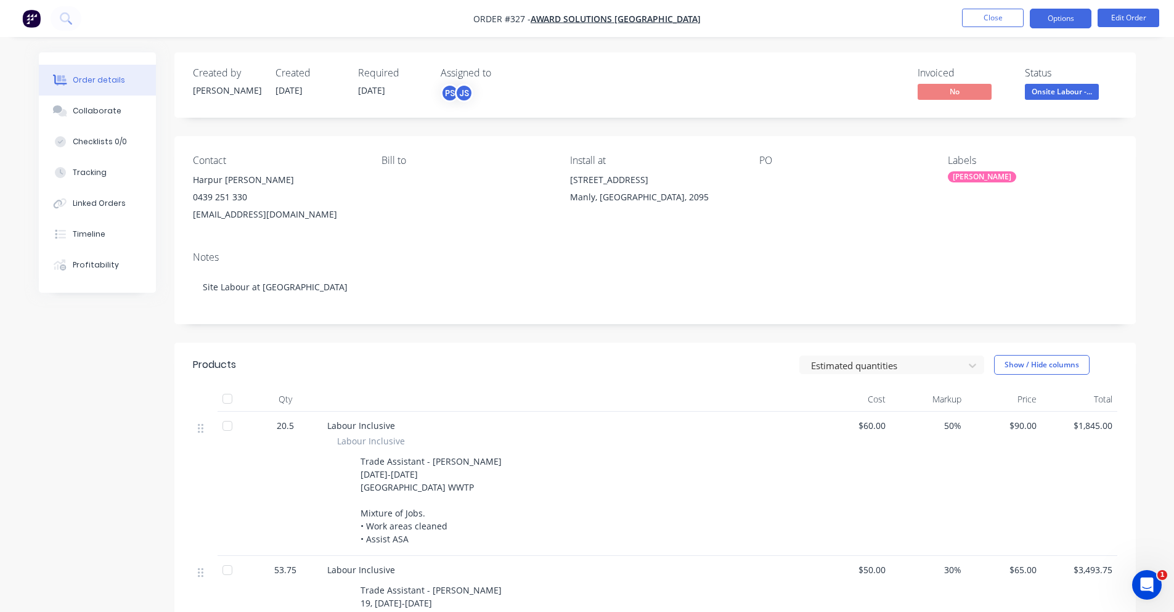
click at [1089, 20] on button "Options" at bounding box center [1061, 19] width 62 height 20
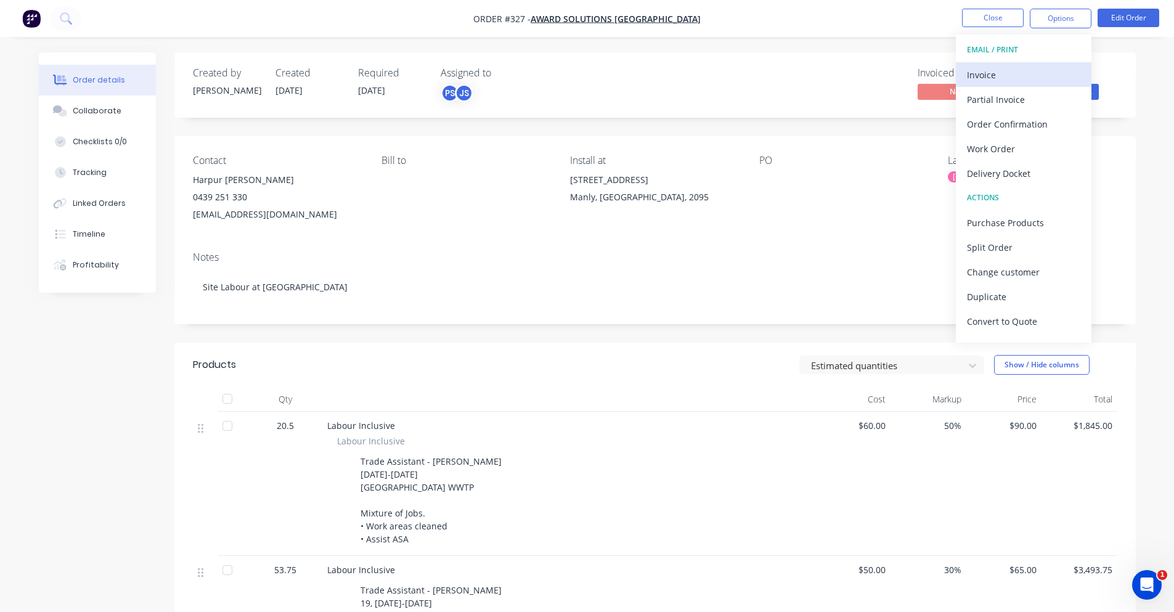
click at [1023, 78] on div "Invoice" at bounding box center [1023, 75] width 113 height 18
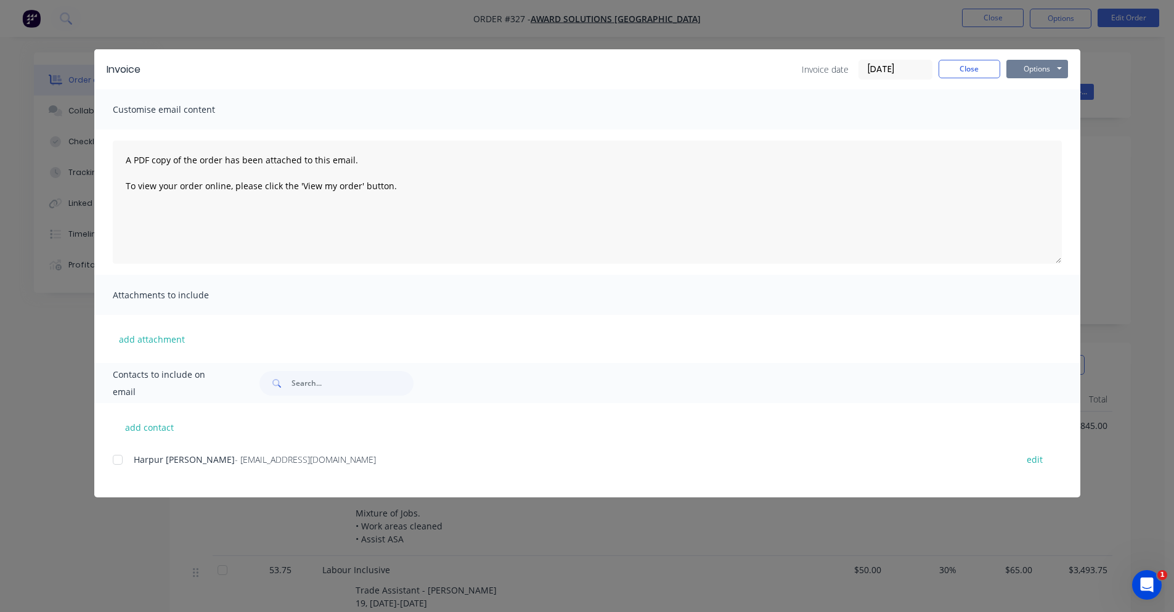
click at [1019, 74] on button "Options" at bounding box center [1037, 69] width 62 height 18
click at [1018, 85] on button "Preview" at bounding box center [1045, 91] width 79 height 20
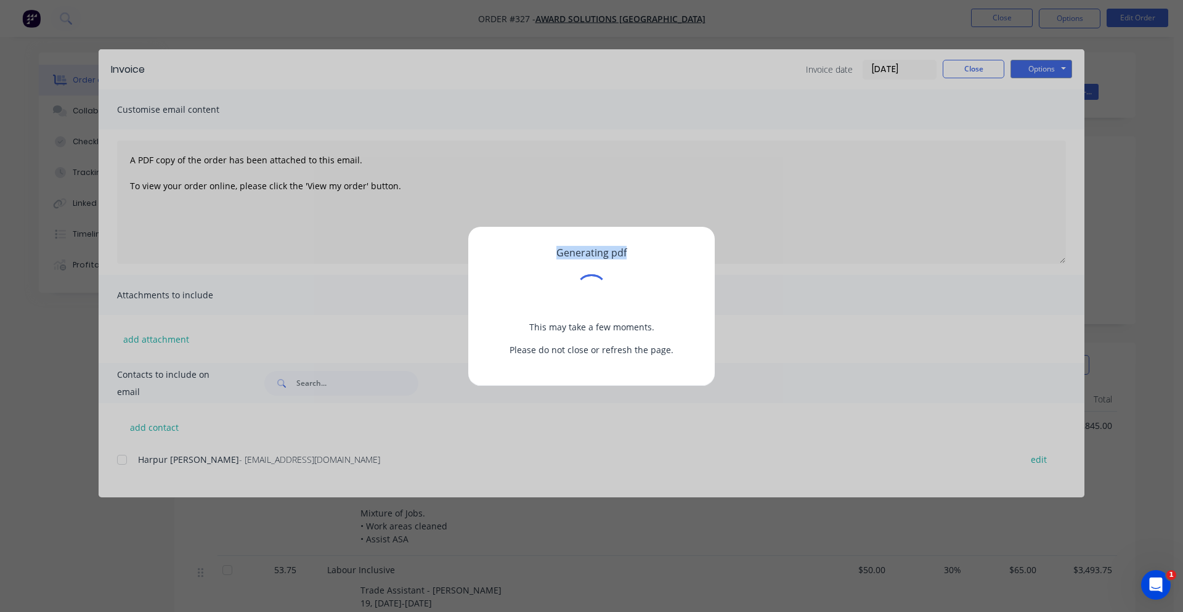
drag, startPoint x: 555, startPoint y: 255, endPoint x: 638, endPoint y: 256, distance: 82.6
click at [638, 256] on div "Generating pdf This may take a few moments. Please do not close or refresh the …" at bounding box center [591, 301] width 207 height 110
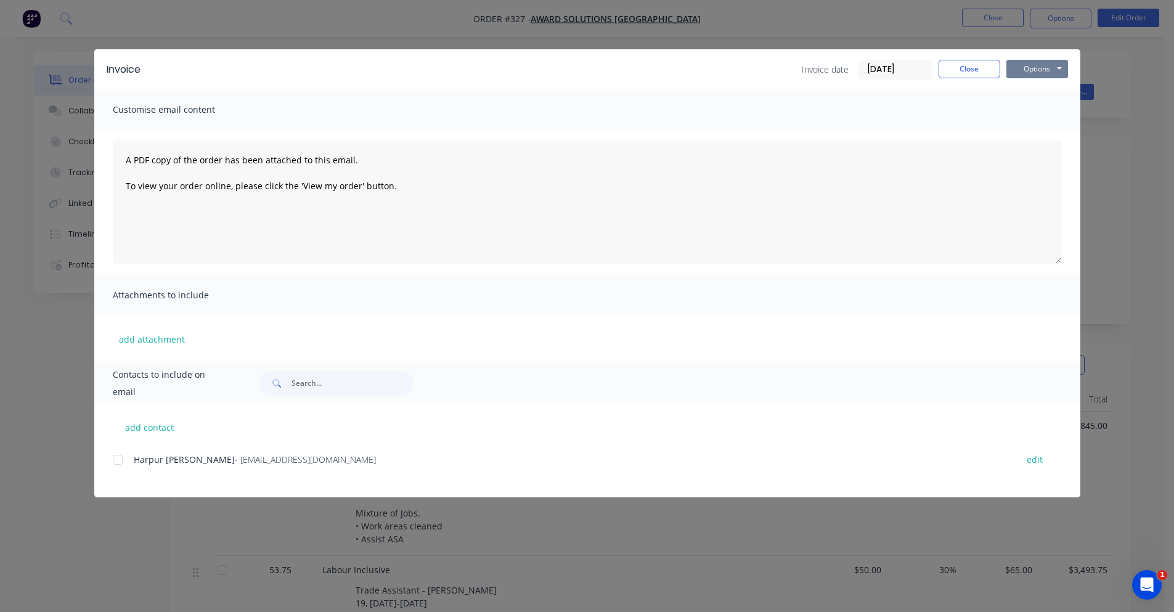
click at [1036, 66] on button "Options" at bounding box center [1037, 69] width 62 height 18
click at [881, 123] on div "Customise email content" at bounding box center [587, 109] width 986 height 40
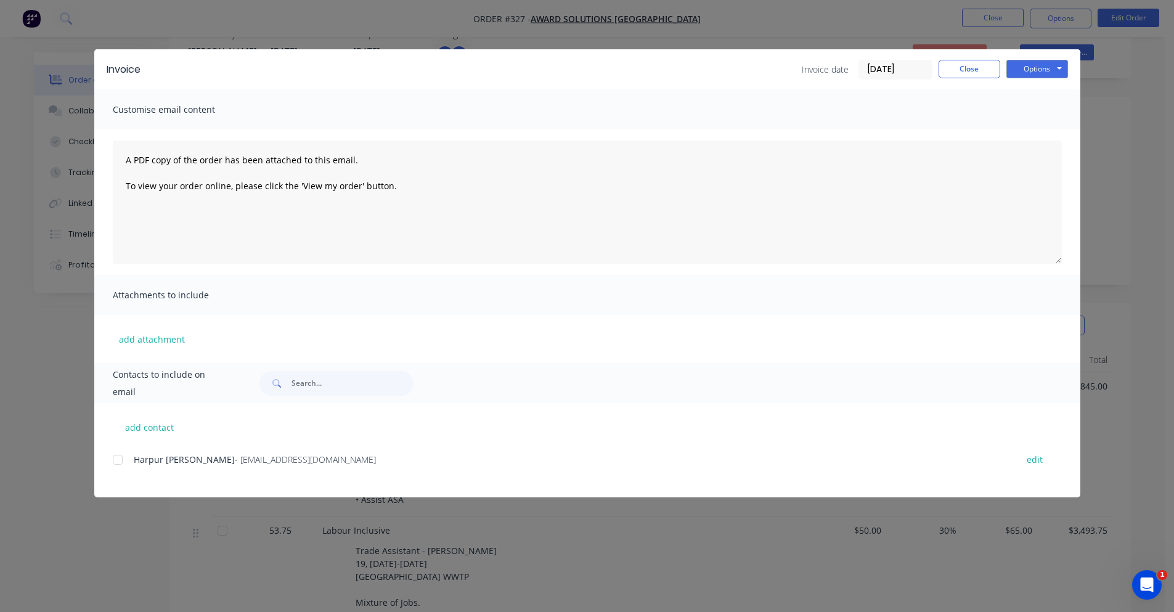
scroll to position [62, 0]
click at [121, 462] on div at bounding box center [117, 459] width 25 height 25
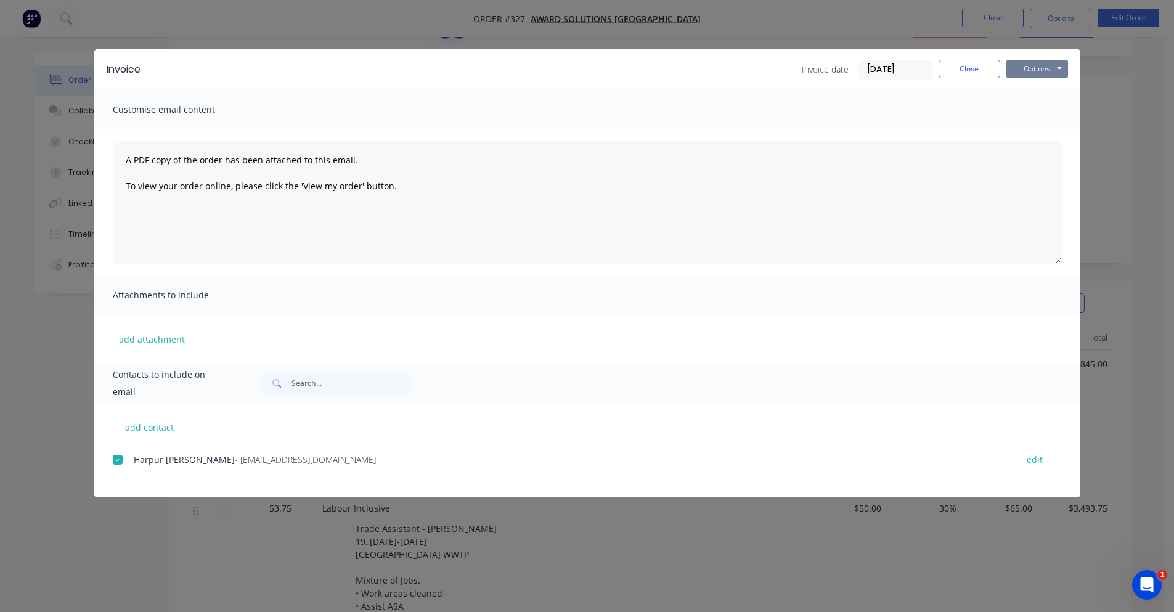
click at [1037, 67] on button "Options" at bounding box center [1037, 69] width 62 height 18
click at [1032, 129] on button "Email" at bounding box center [1045, 131] width 79 height 20
drag, startPoint x: 945, startPoint y: 87, endPoint x: 952, endPoint y: 76, distance: 13.3
click at [945, 86] on div "Invoice Invoice date [DATE] Close Options Preview Print Email" at bounding box center [587, 69] width 986 height 40
click at [952, 76] on button "Close" at bounding box center [970, 69] width 62 height 18
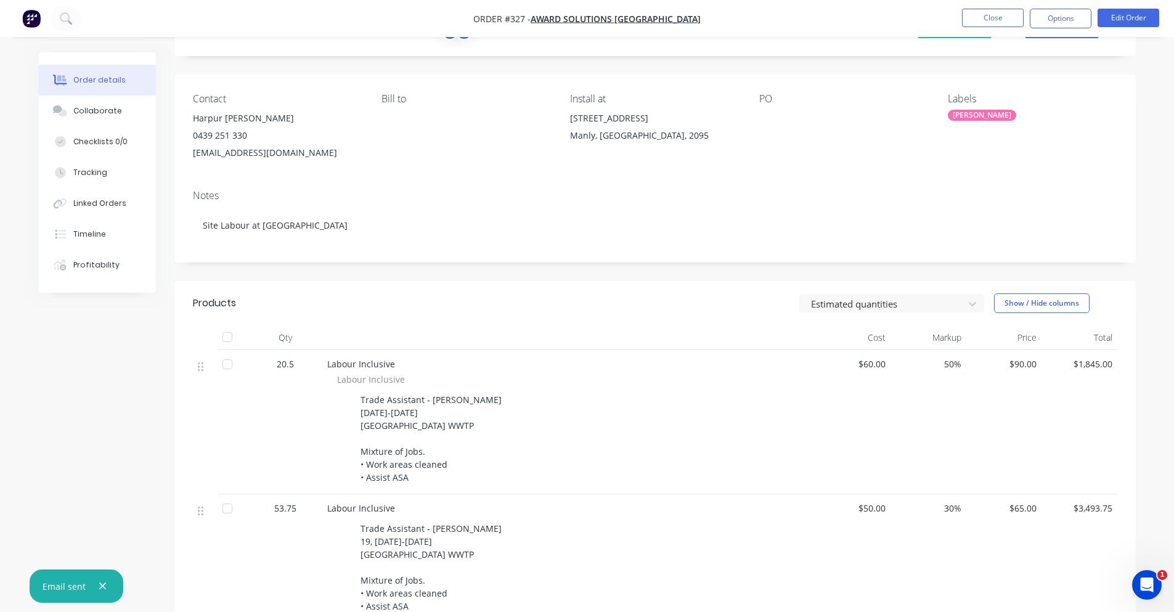
click at [994, 1] on nav "Order #327 - Award Solutions [GEOGRAPHIC_DATA] Close Options Edit Order" at bounding box center [587, 18] width 1174 height 37
click at [989, 16] on button "Close" at bounding box center [993, 18] width 62 height 18
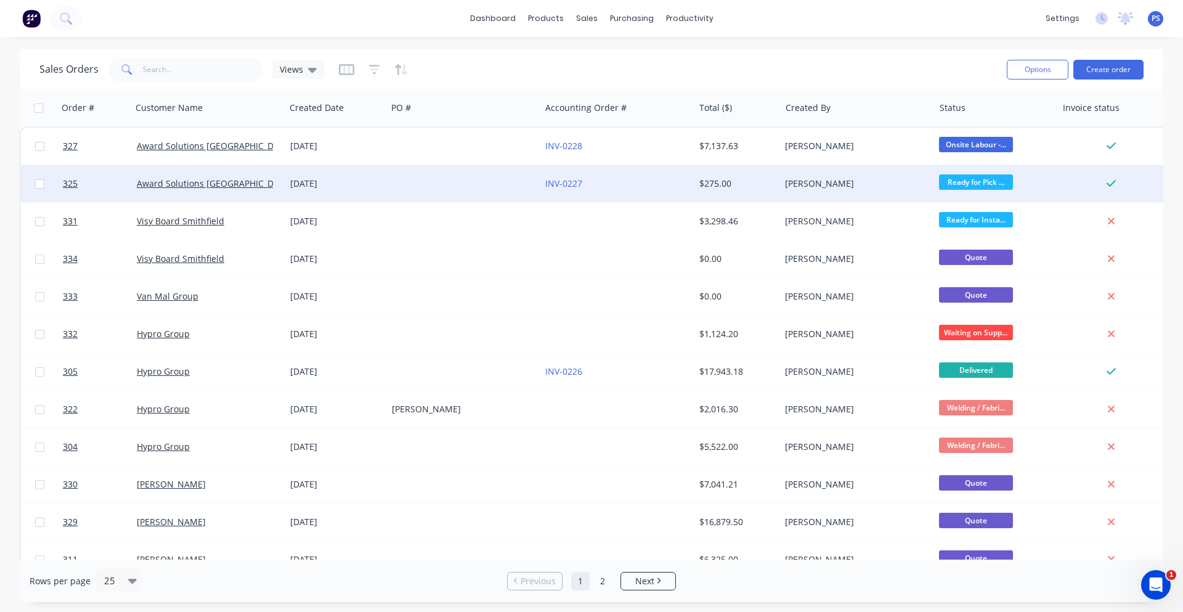
click at [970, 182] on span "Ready for Pick ..." at bounding box center [976, 181] width 74 height 15
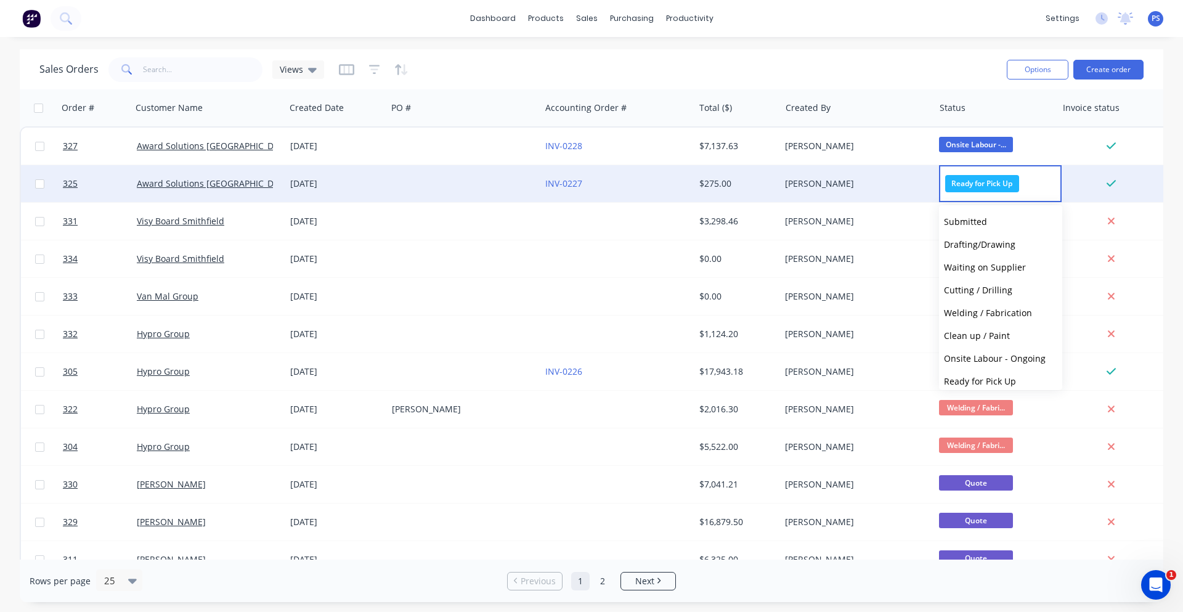
click at [970, 182] on span "Ready for Pick Up" at bounding box center [982, 183] width 74 height 17
click at [864, 78] on div "Sales Orders Views" at bounding box center [518, 69] width 958 height 30
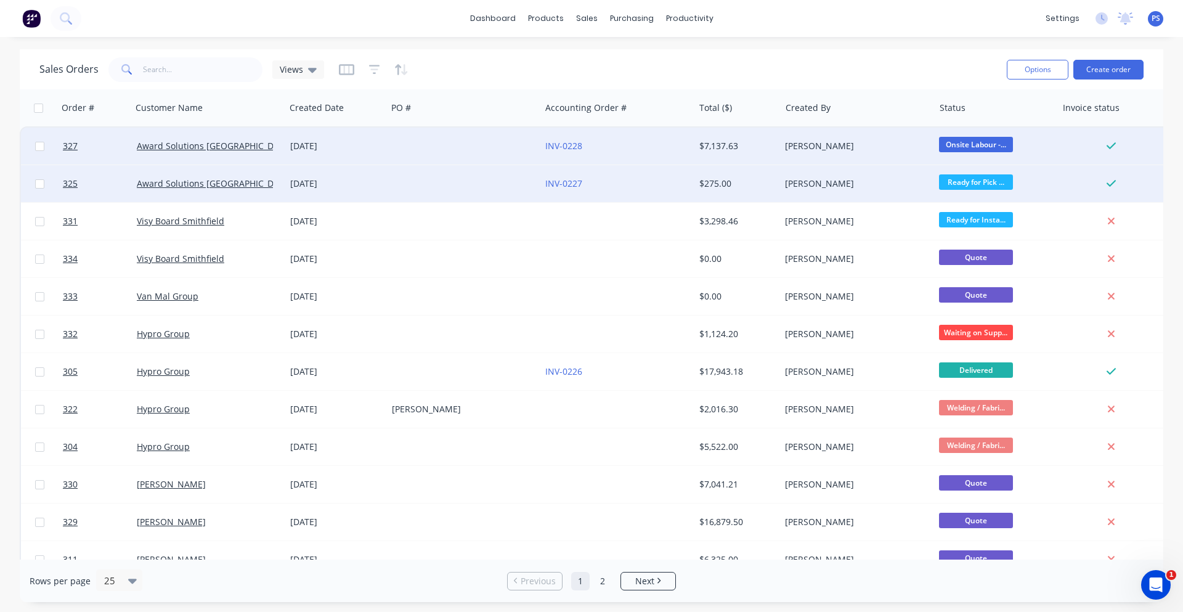
click at [962, 145] on span "Onsite Labour -..." at bounding box center [976, 144] width 74 height 15
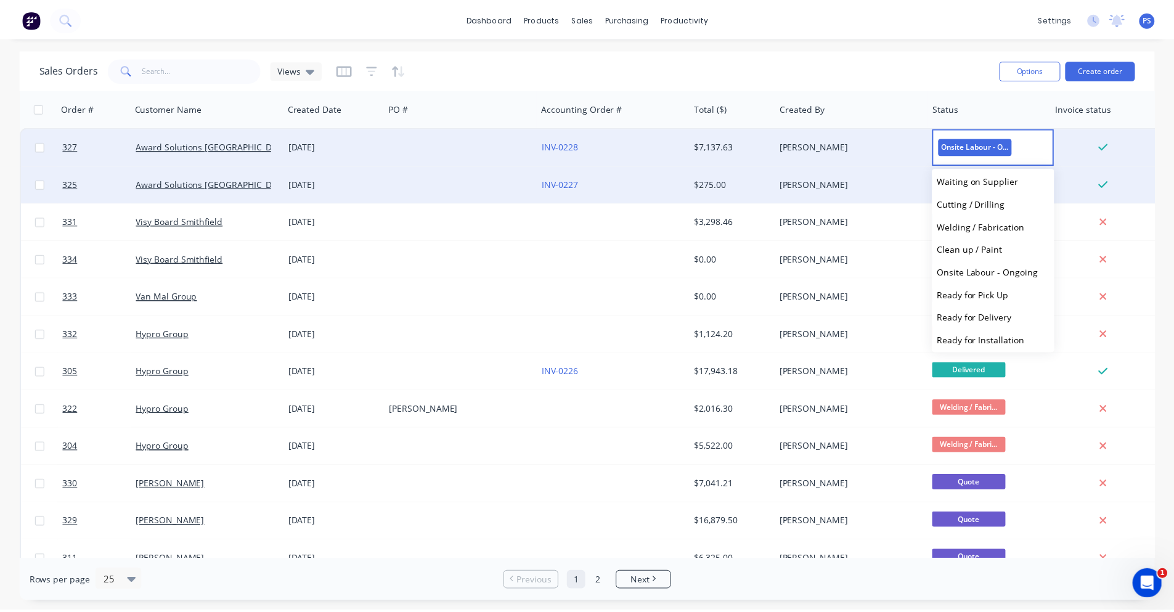
scroll to position [99, 0]
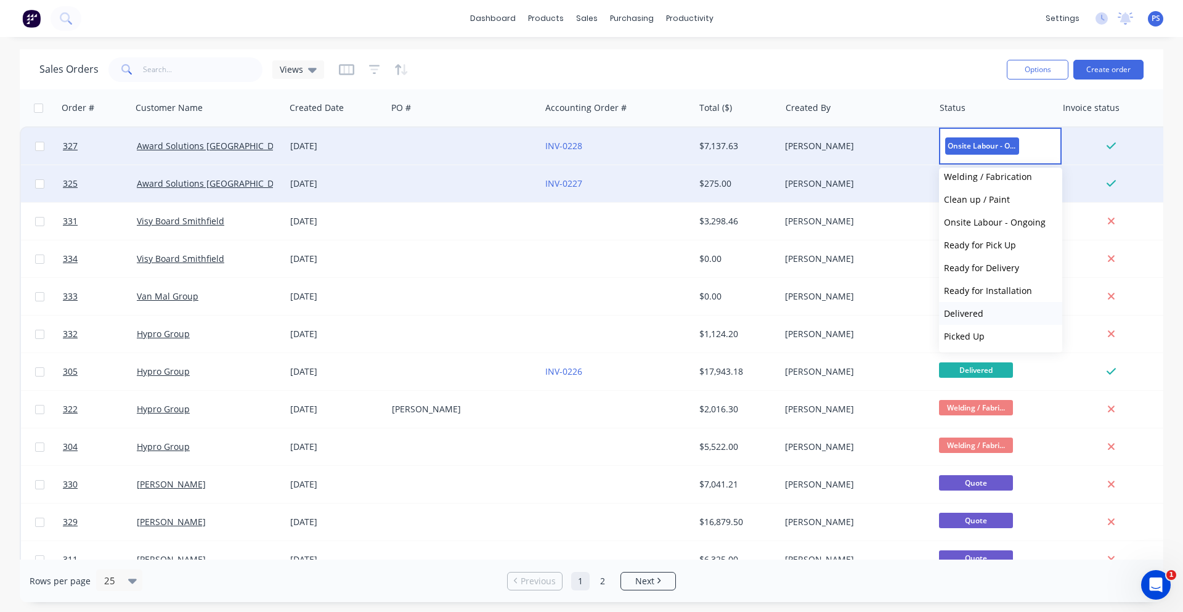
click at [987, 317] on button "Delivered" at bounding box center [1000, 313] width 123 height 23
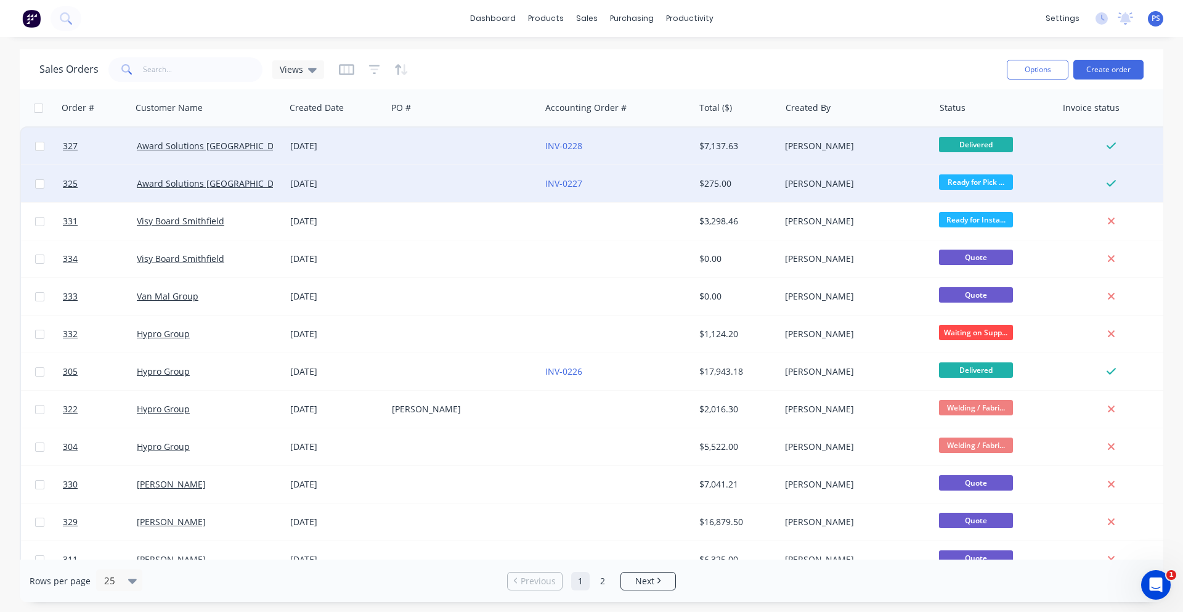
click at [846, 136] on div "[PERSON_NAME]" at bounding box center [856, 146] width 153 height 37
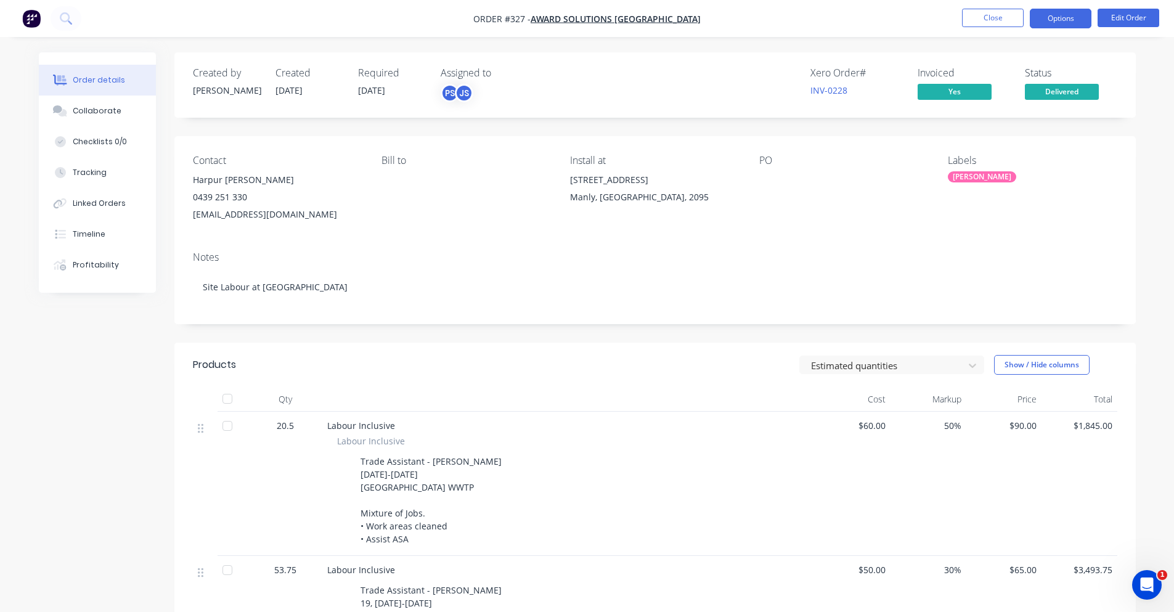
click at [1056, 15] on button "Options" at bounding box center [1061, 19] width 62 height 20
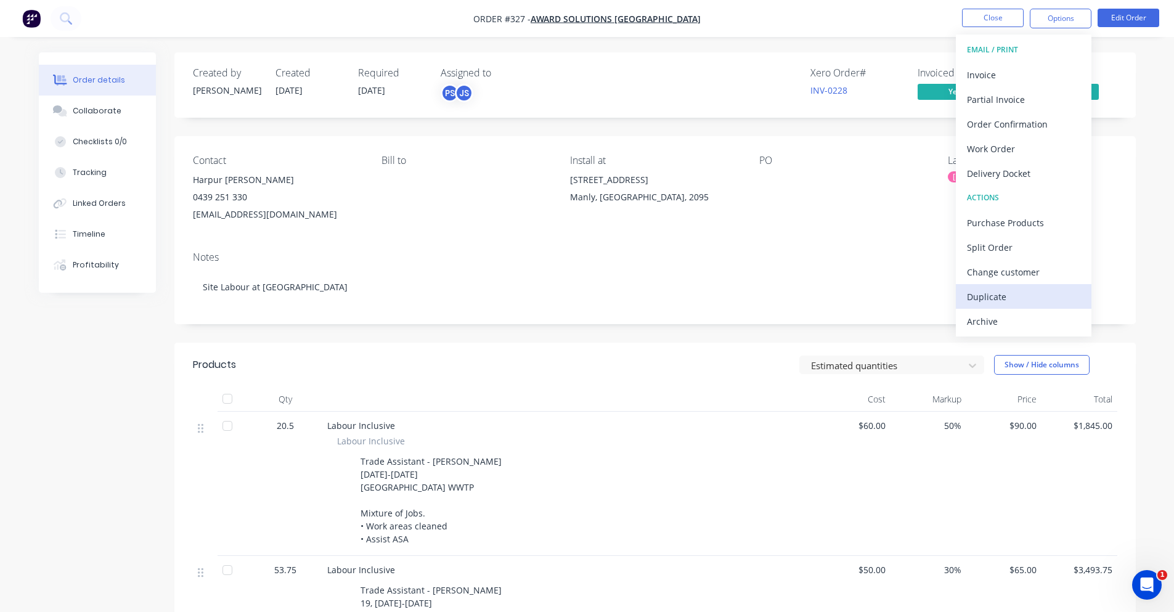
click at [1015, 296] on div "Duplicate" at bounding box center [1023, 297] width 113 height 18
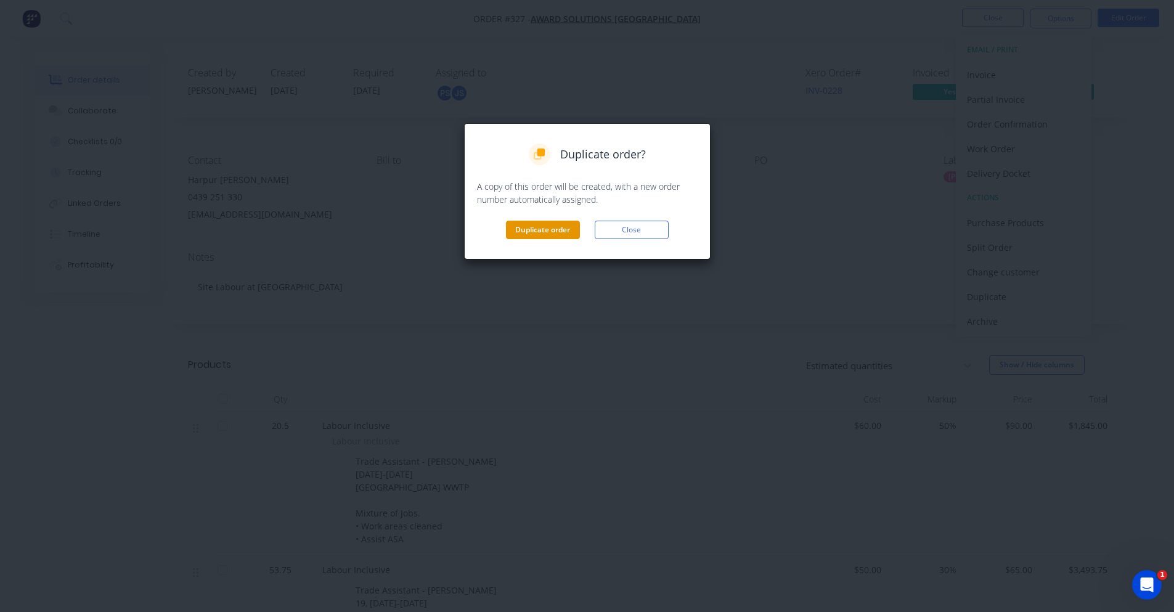
click at [525, 230] on button "Duplicate order" at bounding box center [543, 230] width 74 height 18
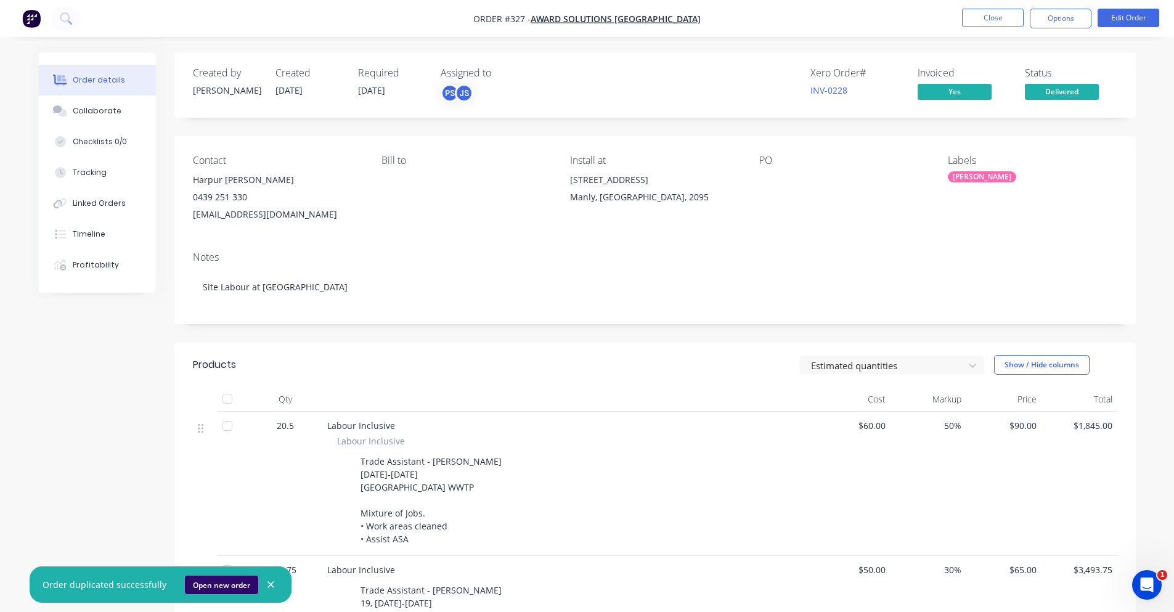
click at [229, 587] on button "Open new order" at bounding box center [221, 585] width 73 height 18
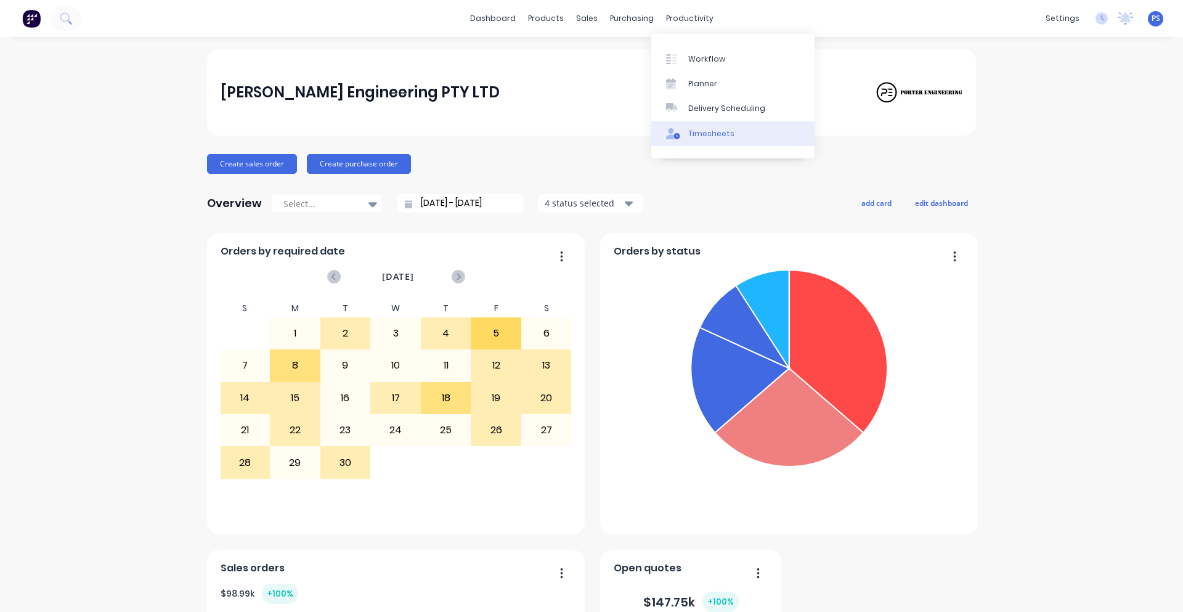
click at [687, 133] on link "Timesheets" at bounding box center [732, 133] width 163 height 25
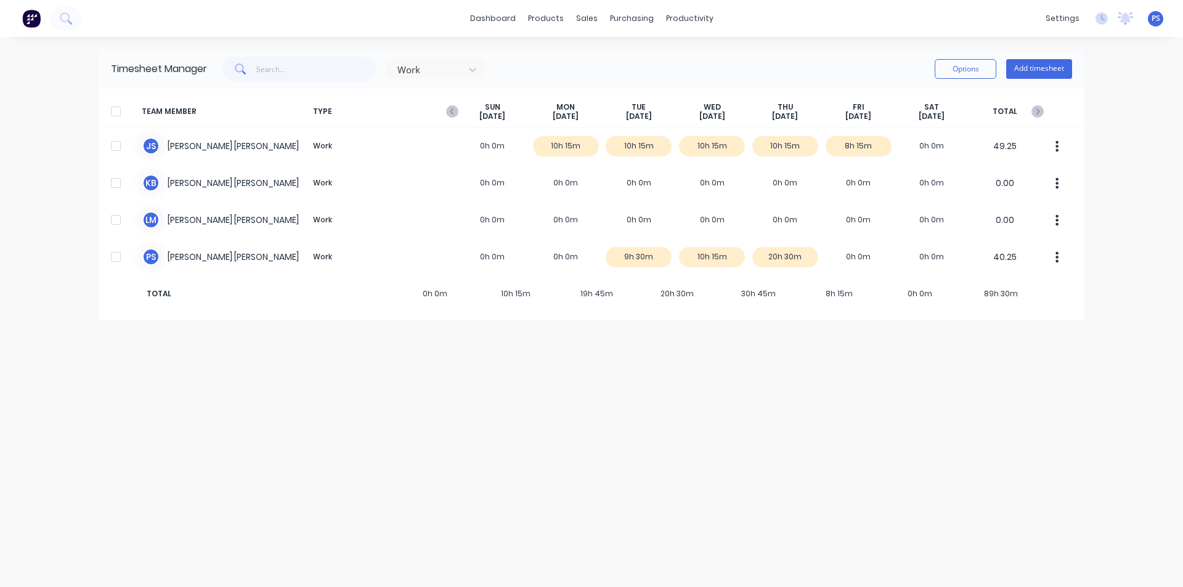
click at [450, 100] on div "TEAM MEMBER TYPE SUN Sep 21st MON Sep 22nd TUE Sep 23rd WED Sep 24th THU Sep 25…" at bounding box center [592, 111] width 986 height 31
click at [451, 109] on icon "button" at bounding box center [452, 111] width 12 height 12
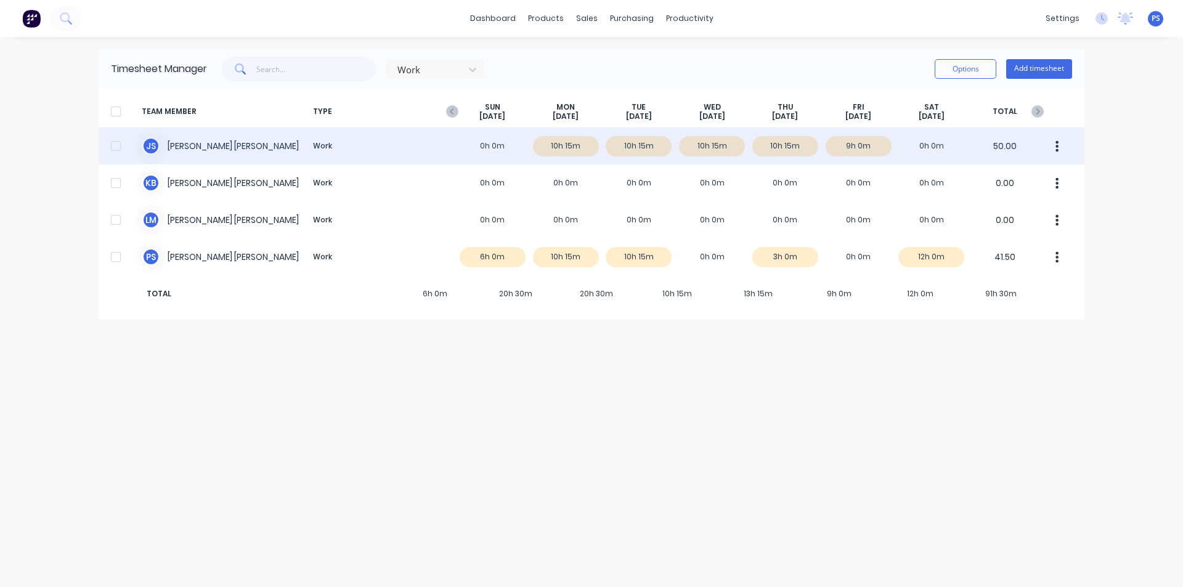
click at [865, 150] on div "J S Jamie Smith Work 0h 0m 10h 15m 10h 15m 10h 15m 10h 15m 9h 0m 0h 0m 50.00" at bounding box center [592, 146] width 986 height 37
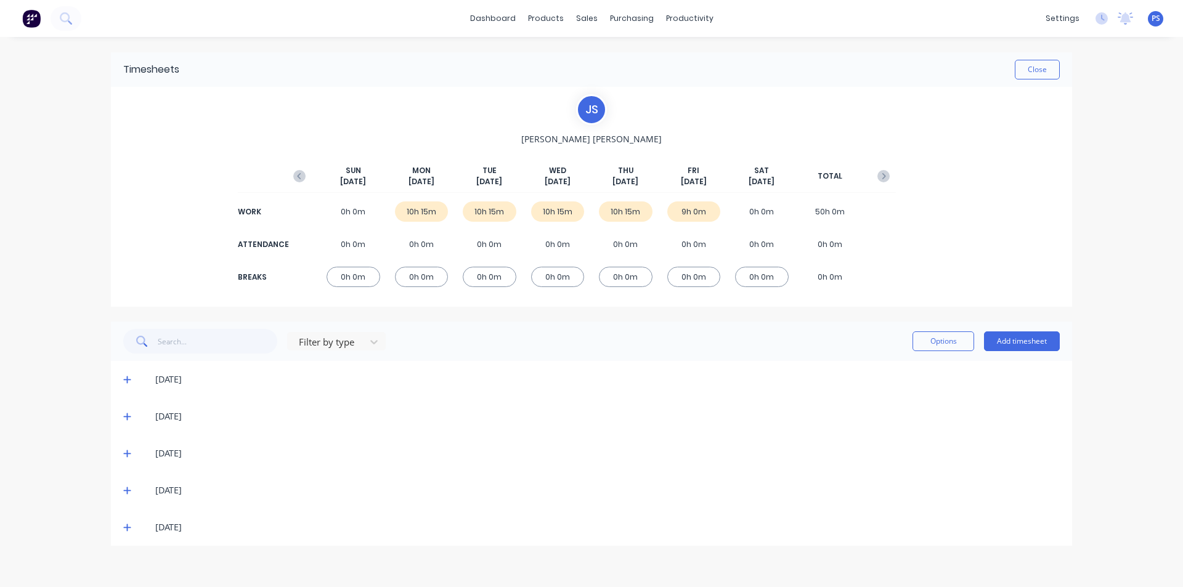
click at [133, 530] on span at bounding box center [129, 527] width 12 height 12
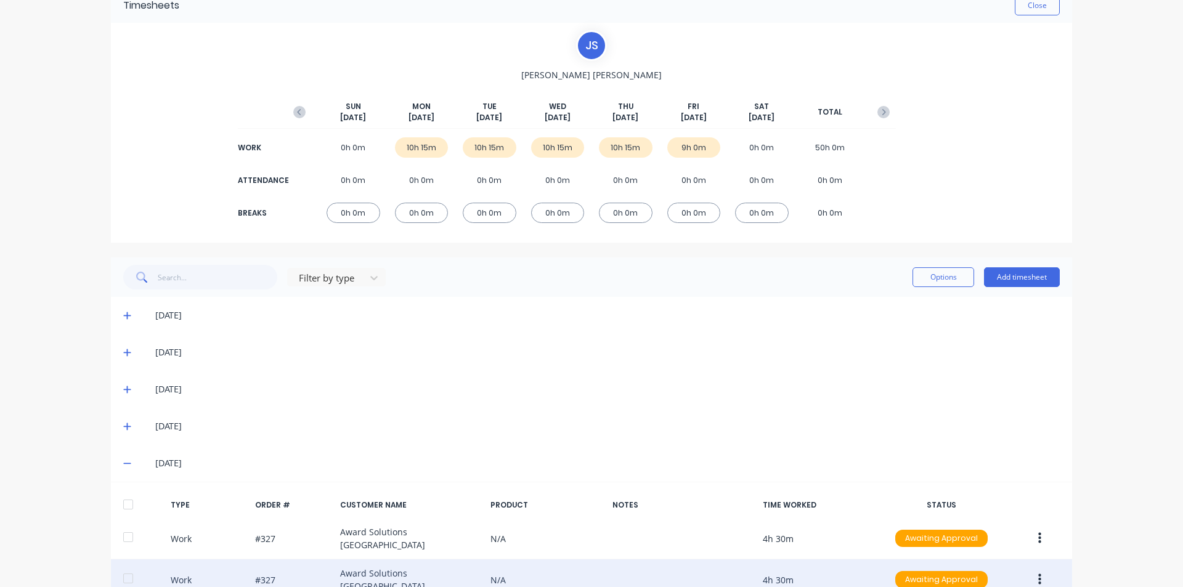
scroll to position [133, 0]
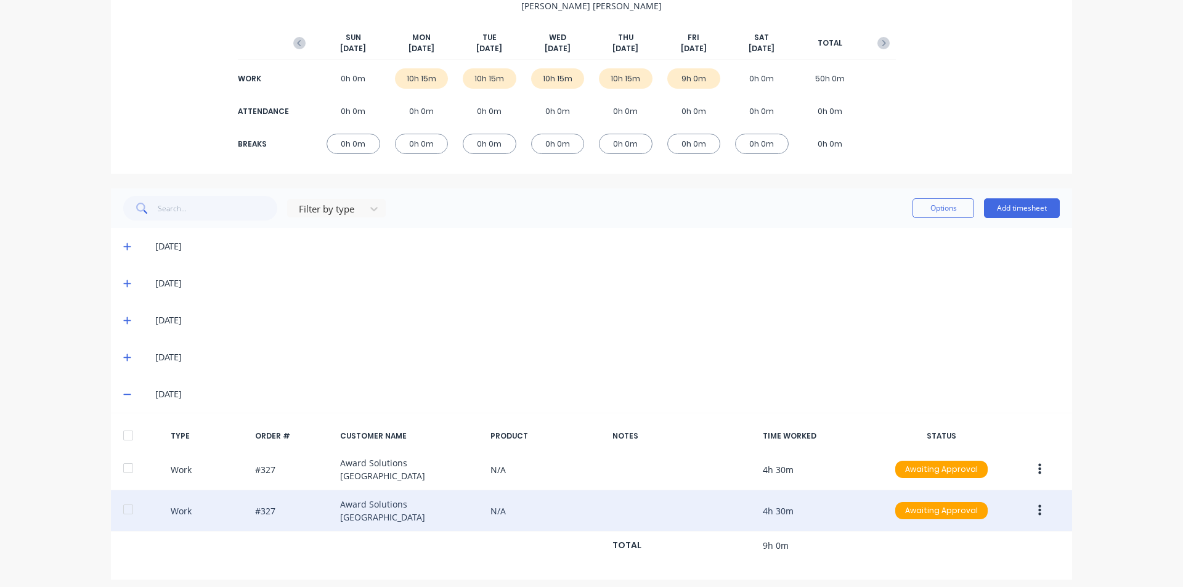
click at [1032, 506] on button "button" at bounding box center [1040, 511] width 29 height 22
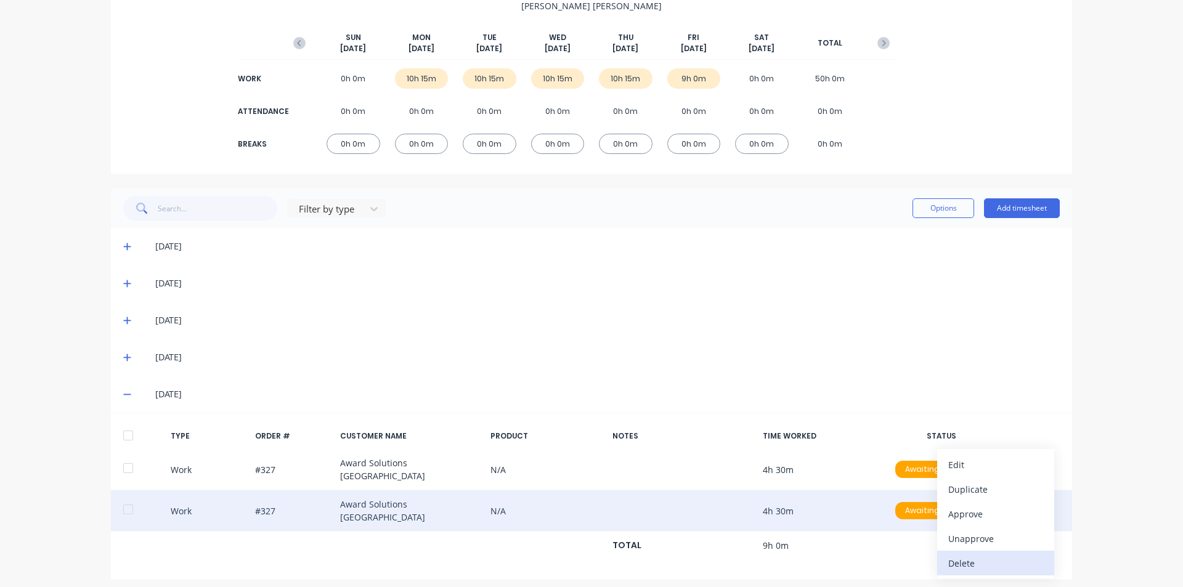
click at [1006, 551] on button "Delete" at bounding box center [995, 563] width 117 height 25
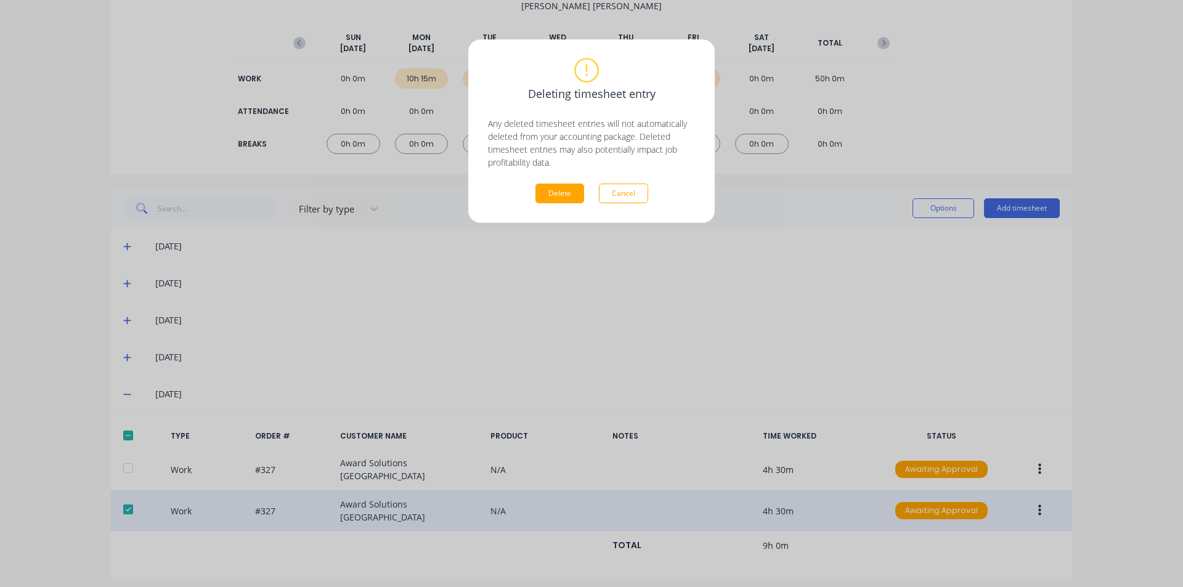
click at [533, 179] on div "Deleting timesheet entry Any deleted timesheet entries will not automatically d…" at bounding box center [591, 131] width 207 height 144
click at [545, 196] on button "Delete" at bounding box center [560, 194] width 49 height 20
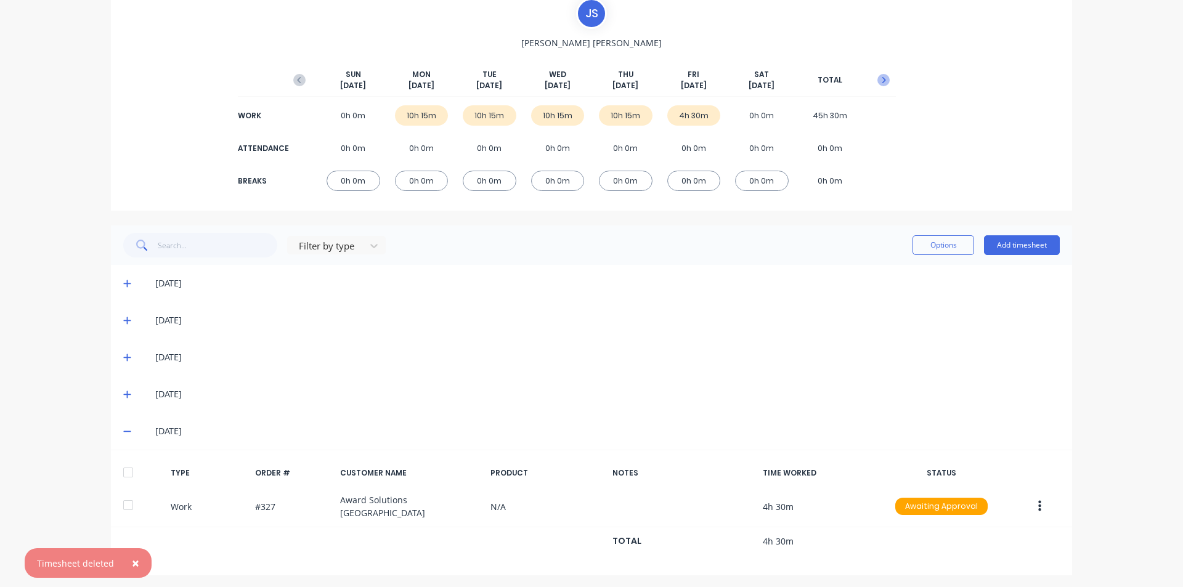
click at [881, 86] on icon "button" at bounding box center [884, 80] width 12 height 12
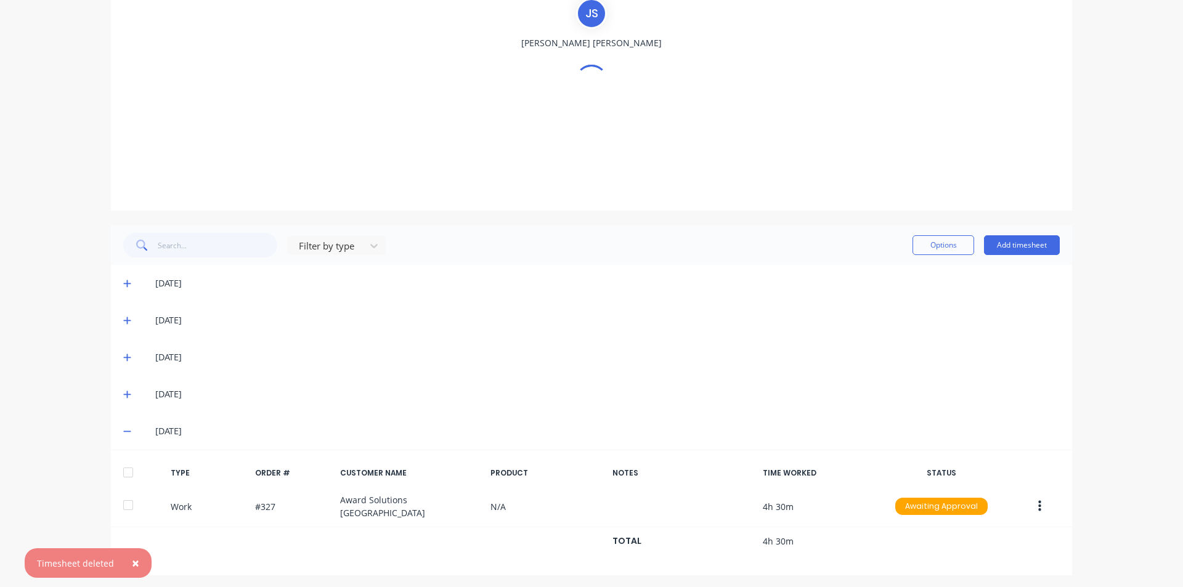
scroll to position [0, 0]
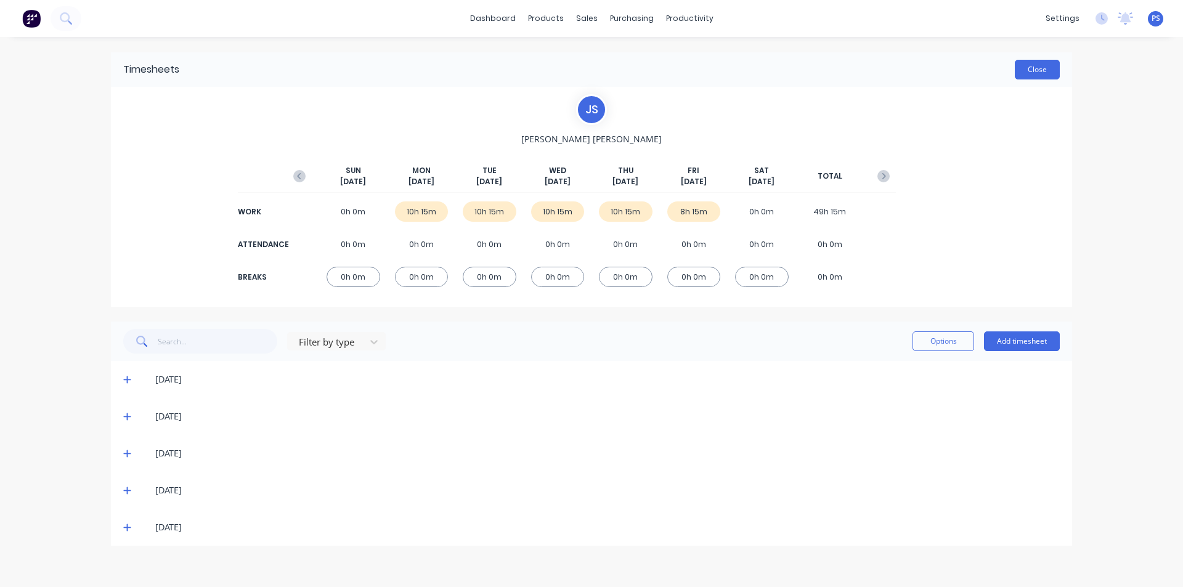
click at [1050, 68] on button "Close" at bounding box center [1037, 70] width 45 height 20
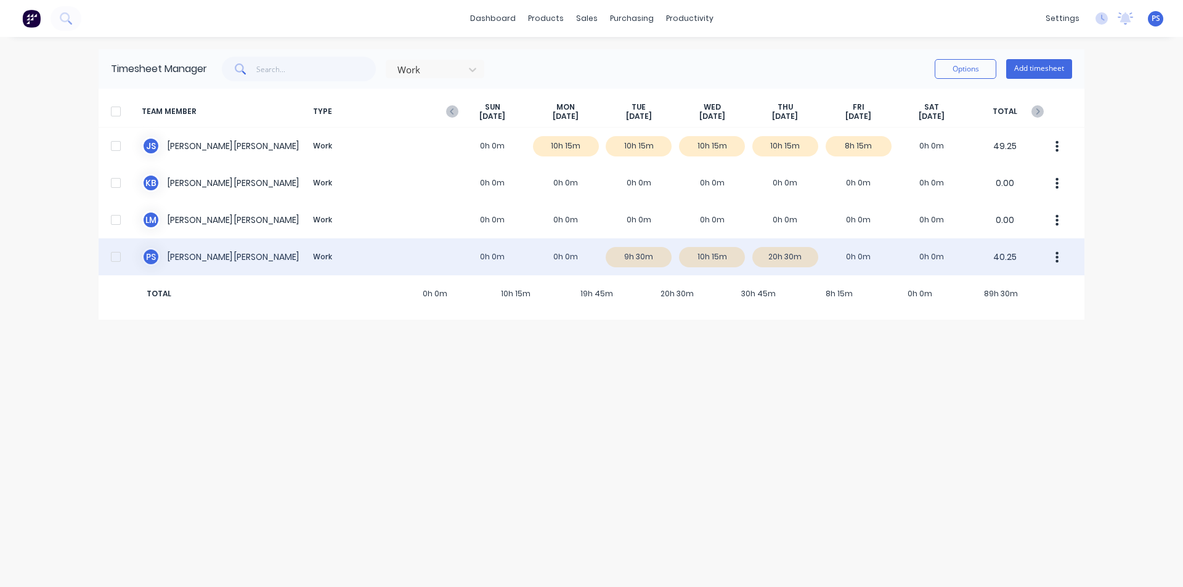
click at [774, 256] on div "P S Peter Smith Work 0h 0m 0h 0m 9h 30m 10h 15m 20h 30m 0h 0m 0h 0m 40.25" at bounding box center [592, 257] width 986 height 37
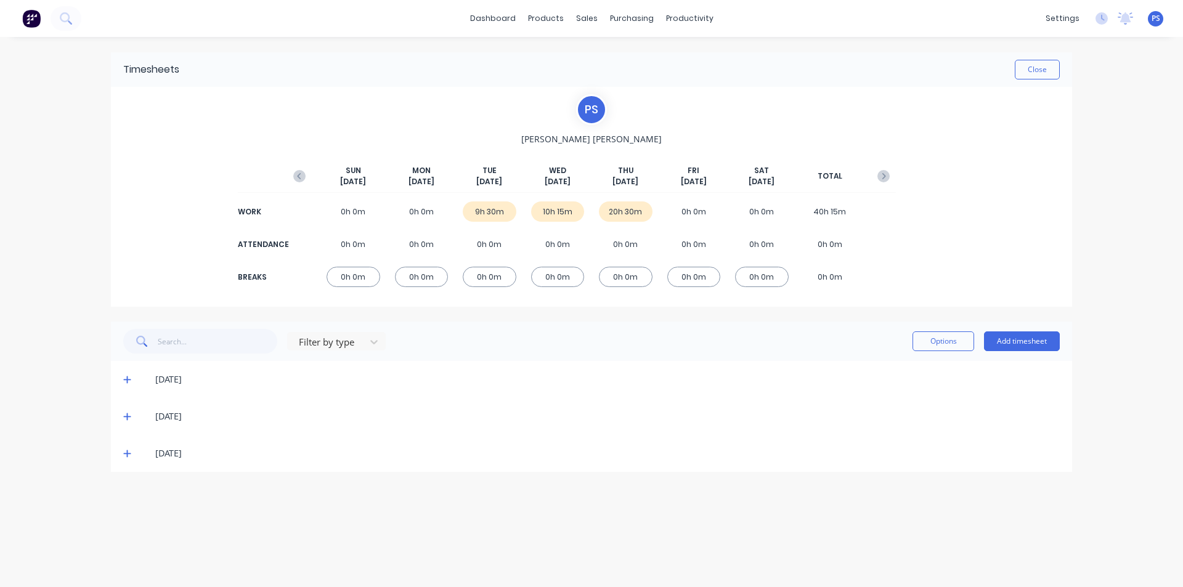
click at [134, 458] on div "25/09/25" at bounding box center [592, 453] width 962 height 37
click at [128, 460] on div "25/09/25" at bounding box center [592, 453] width 962 height 37
click at [131, 453] on span at bounding box center [129, 453] width 12 height 12
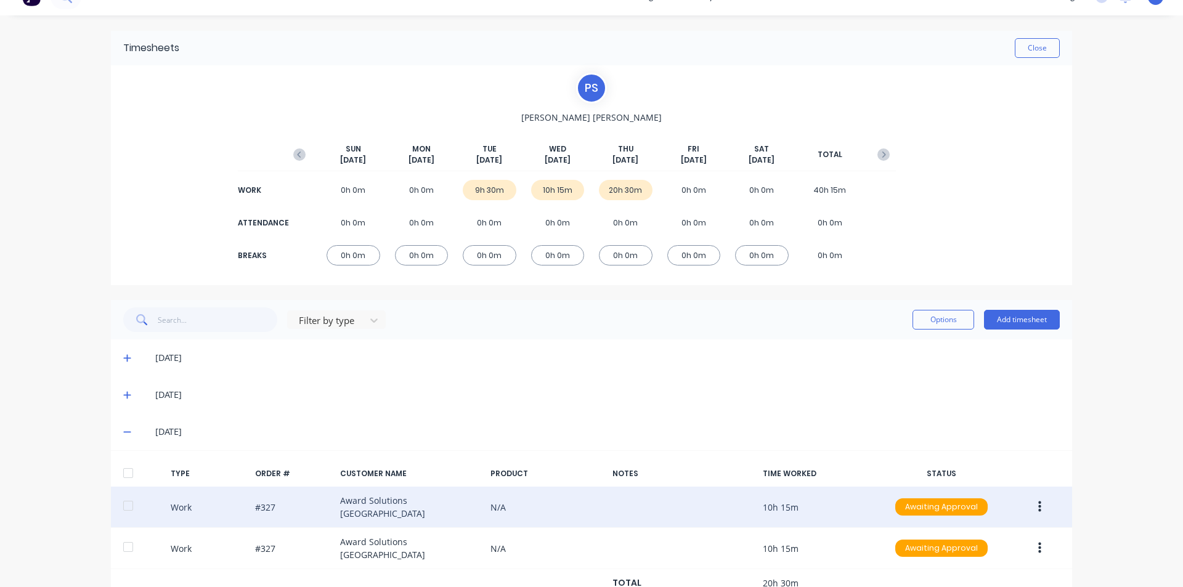
scroll to position [59, 0]
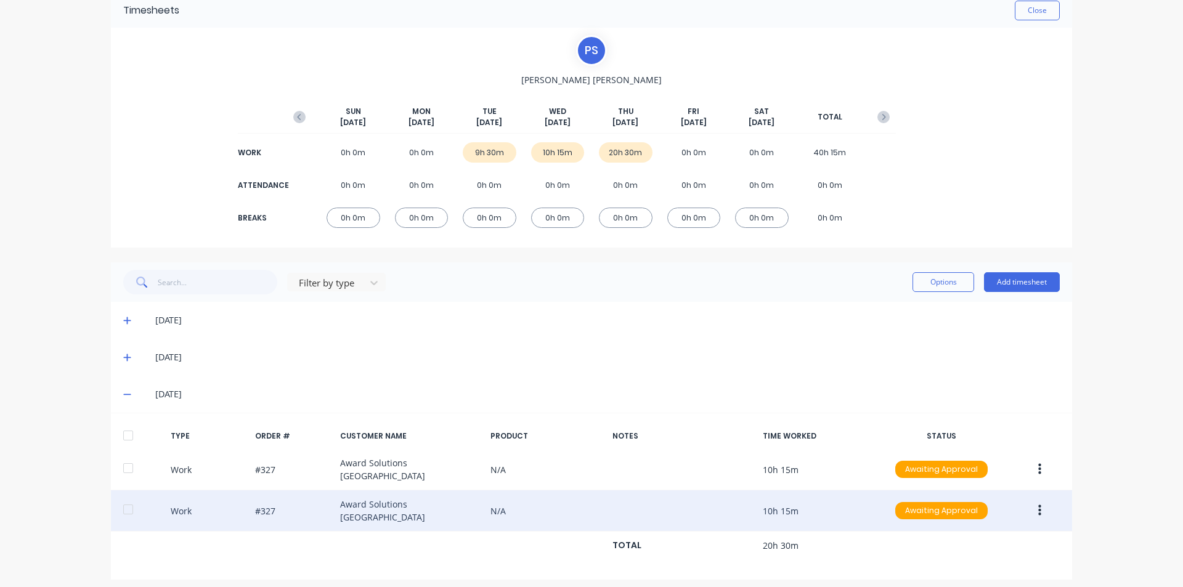
click at [1039, 505] on button "button" at bounding box center [1040, 511] width 29 height 22
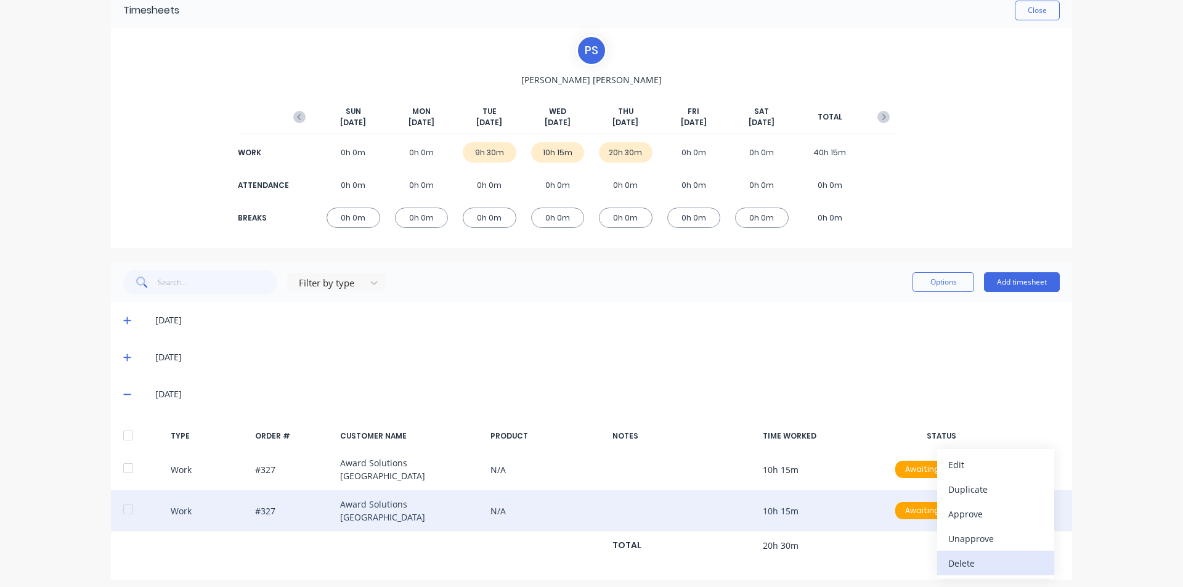
click at [987, 555] on div "Delete" at bounding box center [996, 564] width 95 height 18
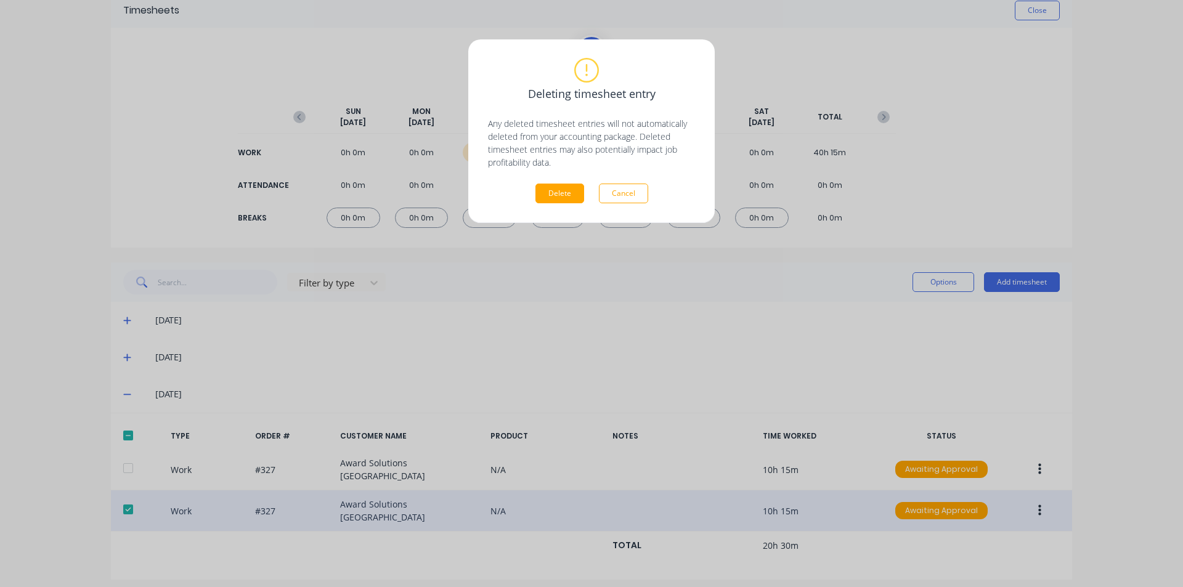
click at [555, 181] on div "Deleting timesheet entry Any deleted timesheet entries will not automatically d…" at bounding box center [591, 131] width 207 height 144
click at [552, 192] on button "Delete" at bounding box center [560, 194] width 49 height 20
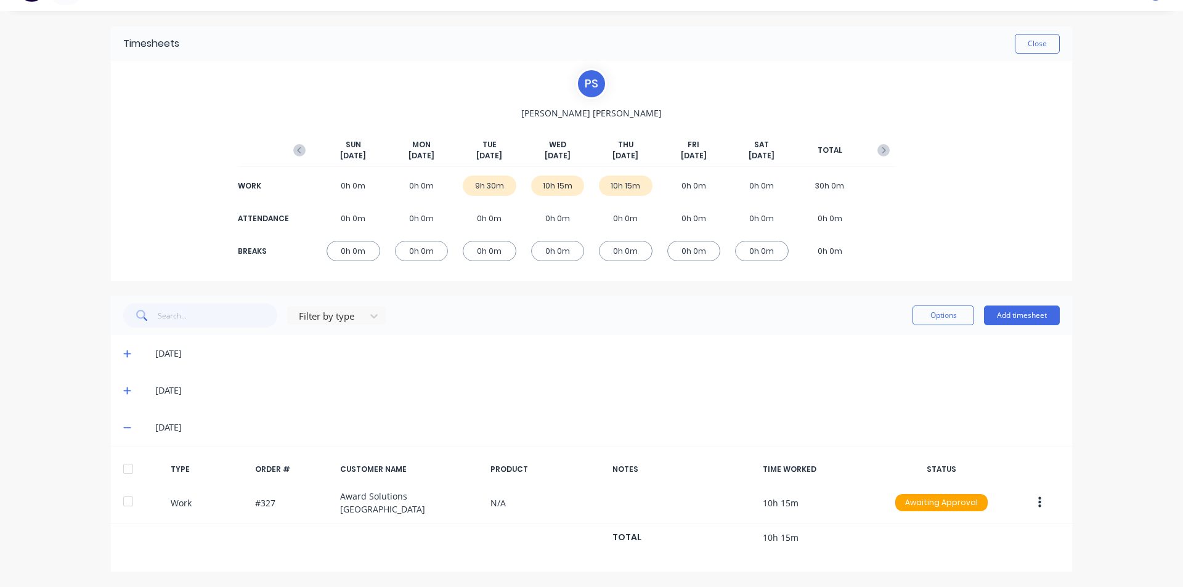
scroll to position [22, 0]
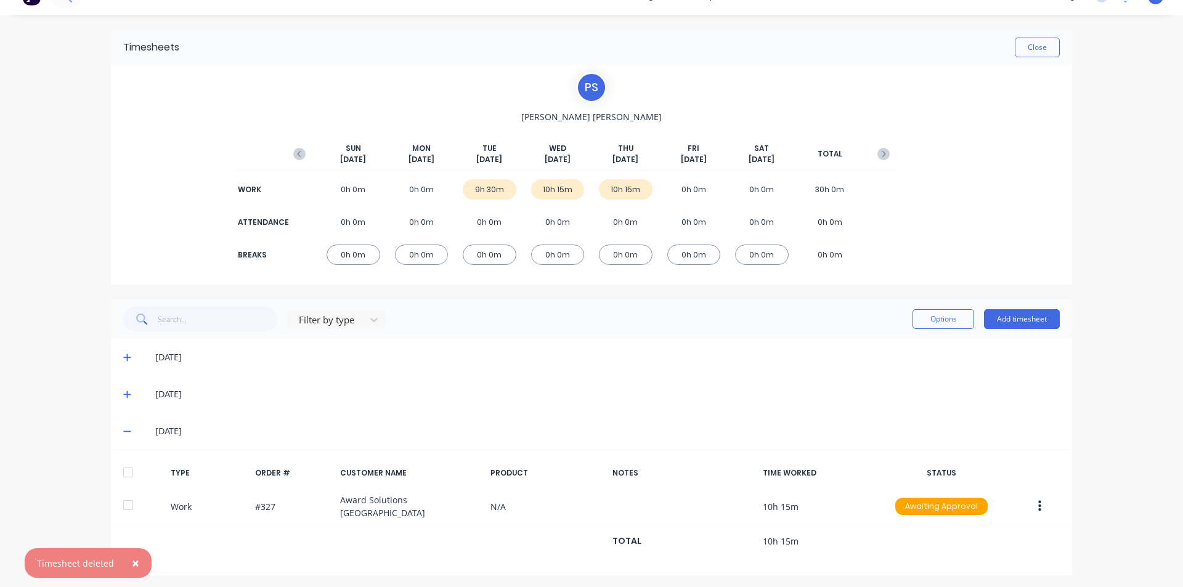
click at [481, 198] on div "9h 30m" at bounding box center [490, 189] width 54 height 20
click at [141, 357] on div "23/09/25" at bounding box center [598, 358] width 925 height 14
click at [136, 360] on div "23/09/25" at bounding box center [598, 358] width 925 height 14
click at [127, 360] on span at bounding box center [129, 357] width 12 height 12
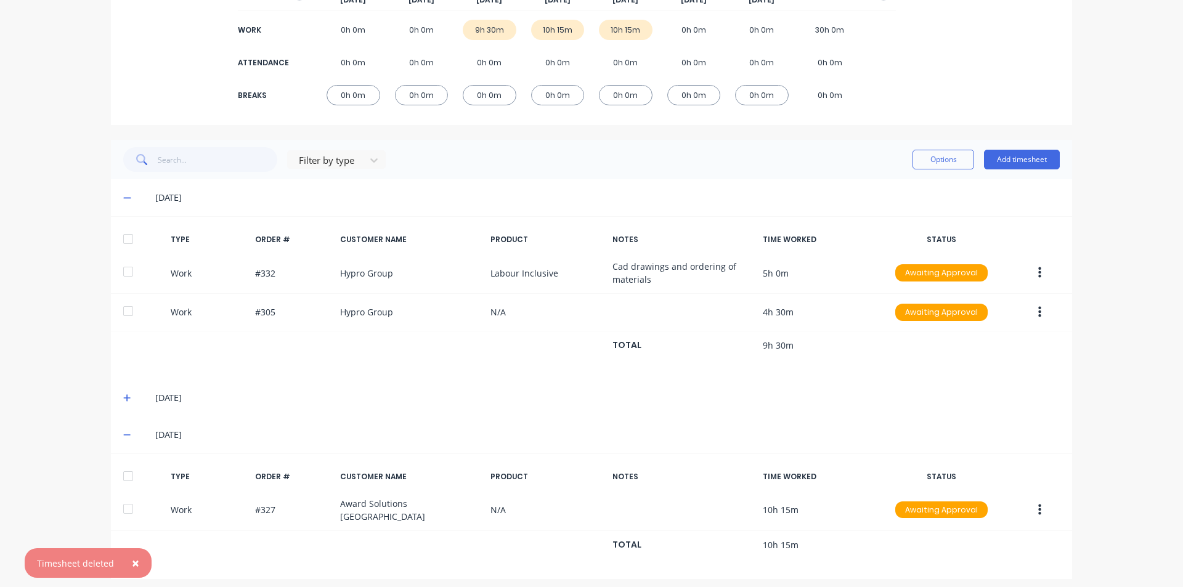
scroll to position [185, 0]
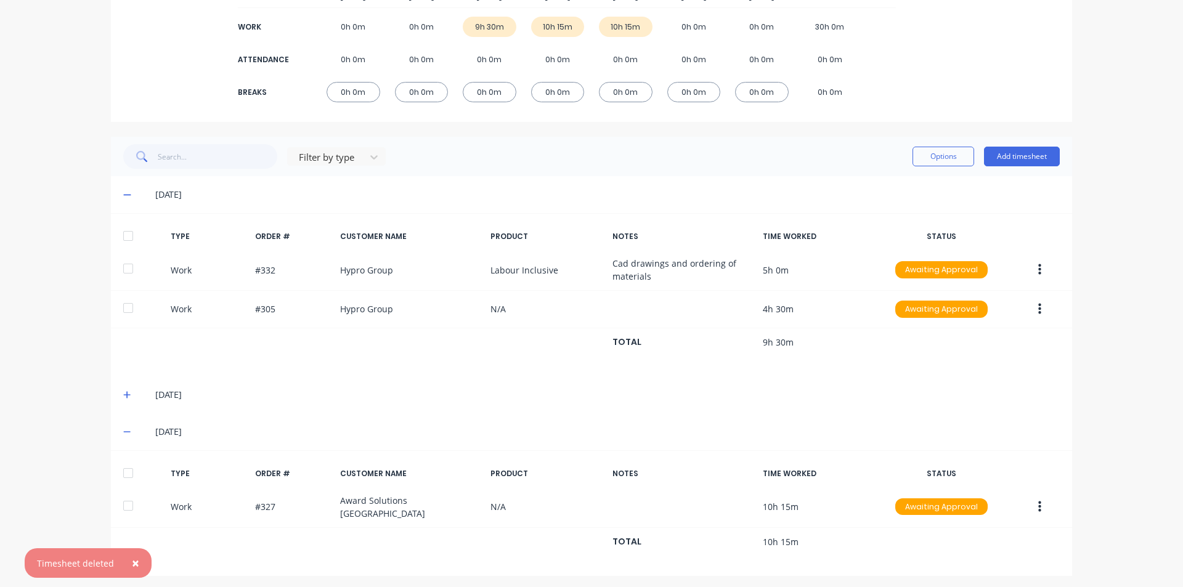
click at [143, 399] on div "24/09/25" at bounding box center [598, 395] width 925 height 14
click at [124, 398] on icon at bounding box center [127, 395] width 8 height 9
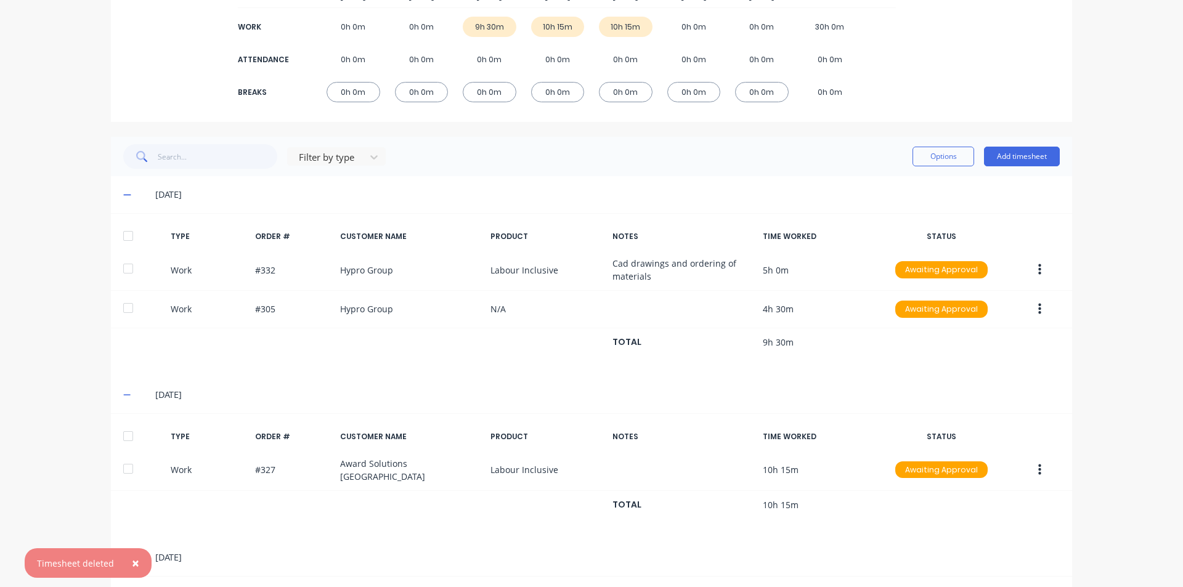
scroll to position [307, 0]
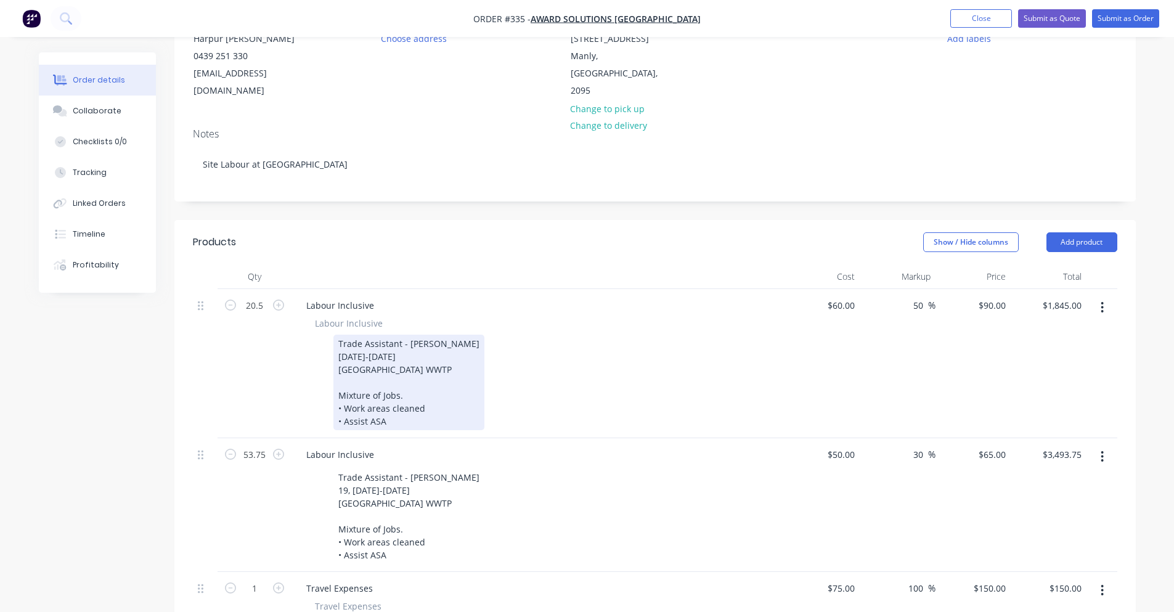
scroll to position [185, 0]
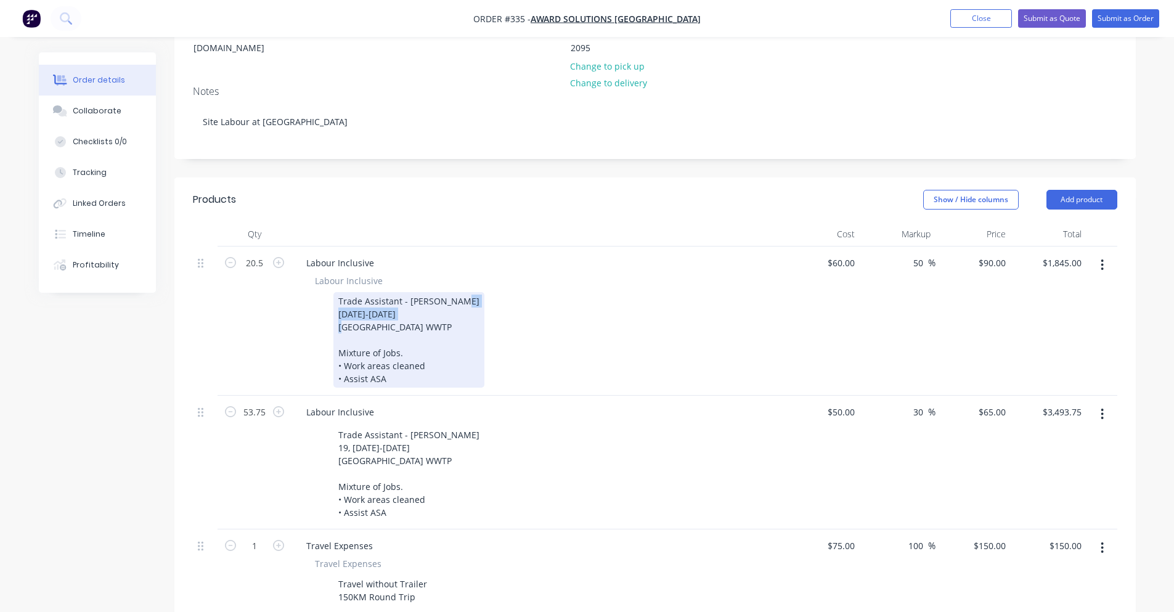
drag, startPoint x: 360, startPoint y: 298, endPoint x: 314, endPoint y: 305, distance: 46.8
click at [314, 305] on div "Trade Assistant - [PERSON_NAME] [DATE]-[DATE] [GEOGRAPHIC_DATA] WWTP Mixture of…" at bounding box center [535, 340] width 451 height 96
click at [375, 298] on div "Trade Assistant - [PERSON_NAME] [DATE]-[DATE] [GEOGRAPHIC_DATA] WWTP Mixture of…" at bounding box center [408, 340] width 151 height 96
click at [359, 295] on div "Trade Assistant - [PERSON_NAME] [DATE]-[DATE] [GEOGRAPHIC_DATA] WWTP Mixture of…" at bounding box center [408, 340] width 151 height 96
drag, startPoint x: 359, startPoint y: 295, endPoint x: 348, endPoint y: 296, distance: 11.1
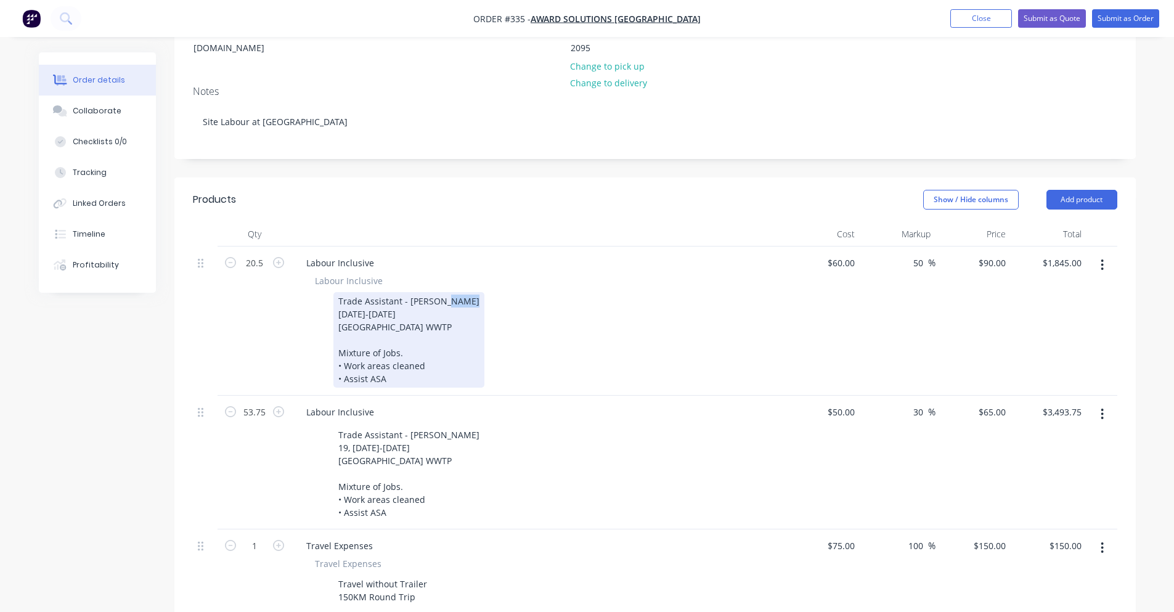
click at [348, 296] on div "Trade Assistant - [PERSON_NAME] [DATE]-[DATE] [GEOGRAPHIC_DATA] WWTP Mixture of…" at bounding box center [408, 340] width 151 height 96
click at [360, 296] on div "Trade Assistant - [PERSON_NAME] [DATE]-[DATE] [GEOGRAPHIC_DATA] WWTP Mixture of…" at bounding box center [408, 340] width 151 height 96
click at [374, 296] on div "Trade Assistant - Peter 30,1,2th September 2025 North Head WWTP Mixture of Jobs…" at bounding box center [408, 340] width 151 height 96
click at [370, 298] on div "Trade Assistant - Peter 30,1,2th September 2025 North Head WWTP Mixture of Jobs…" at bounding box center [408, 340] width 151 height 96
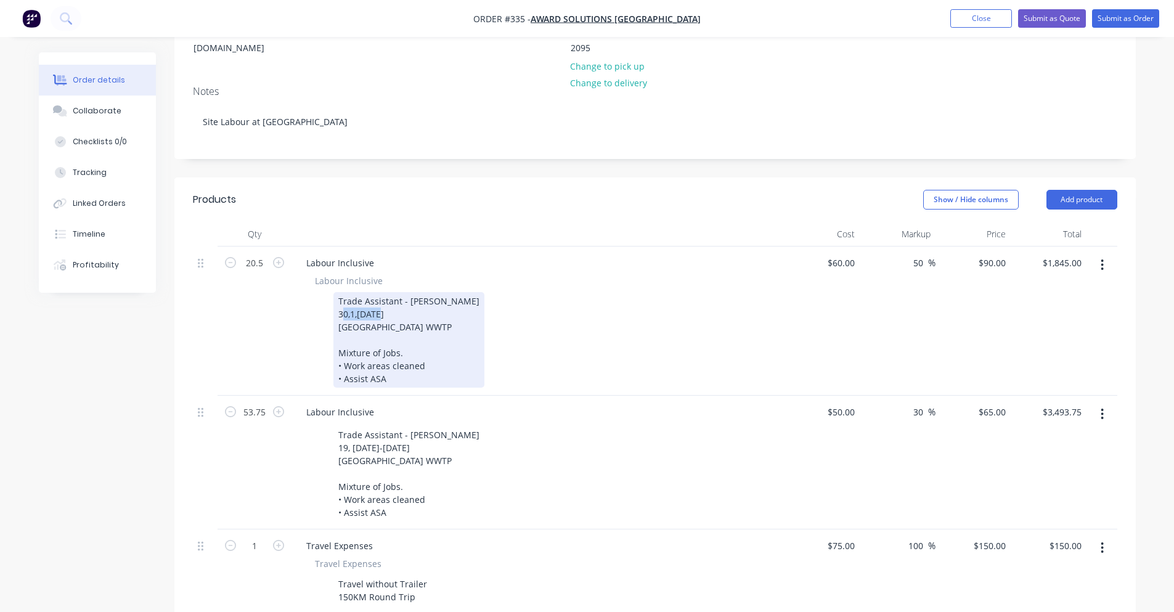
drag, startPoint x: 376, startPoint y: 296, endPoint x: 418, endPoint y: 295, distance: 42.5
click at [418, 295] on div "Trade Assistant - Peter 30,1,2nd September 2025 North Head WWTP Mixture of Jobs…" at bounding box center [408, 340] width 151 height 96
click at [328, 335] on div "Trade Assistant - Peter 30,1,2nd October 2025 North Head WWTP Mixture of Jobs. …" at bounding box center [535, 340] width 451 height 96
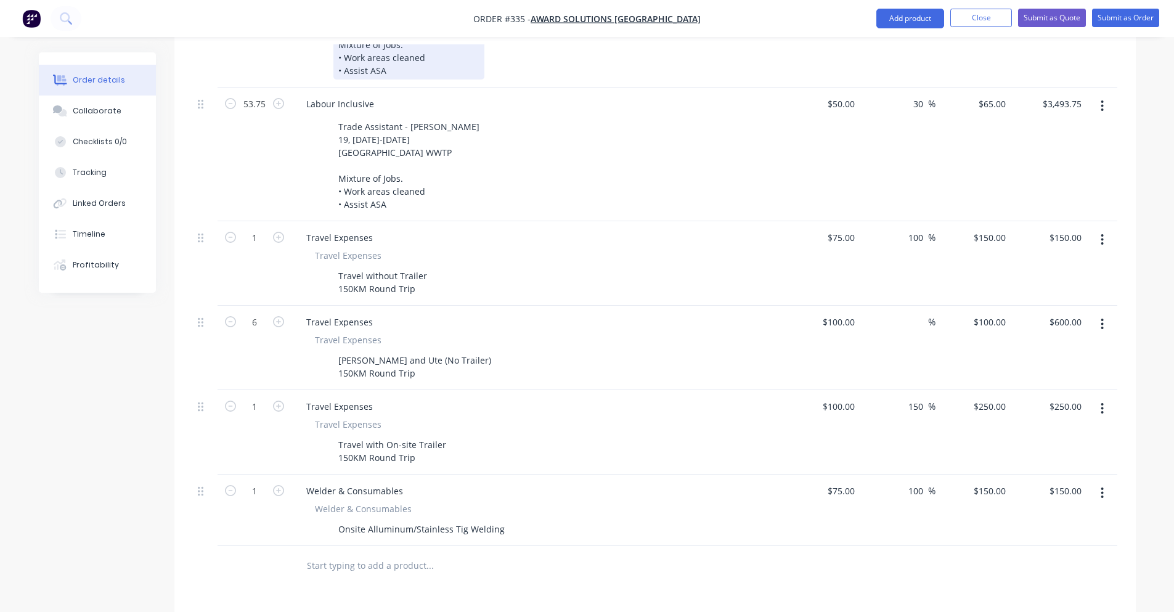
scroll to position [431, 0]
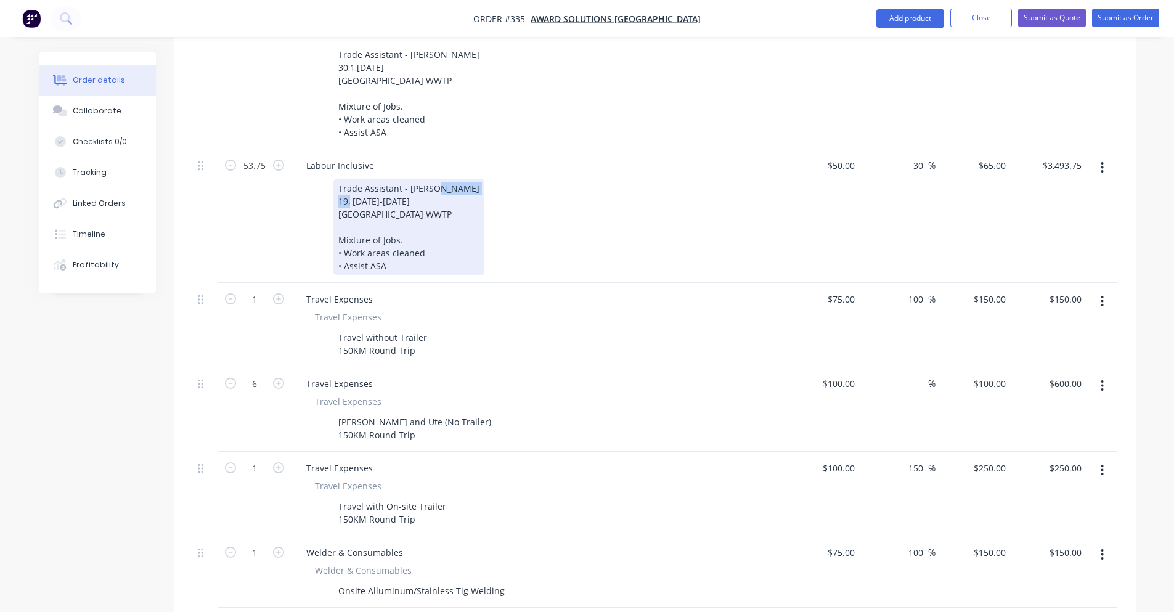
drag, startPoint x: 382, startPoint y: 184, endPoint x: 338, endPoint y: 184, distance: 43.8
click at [338, 184] on div "Trade Assistant - [PERSON_NAME] 19, [DATE]-[DATE] [GEOGRAPHIC_DATA] WWTP Mixtur…" at bounding box center [408, 227] width 151 height 96
drag, startPoint x: 367, startPoint y: 182, endPoint x: 410, endPoint y: 181, distance: 43.2
click at [410, 181] on div "Trade Assistant - Jamie 29-3rd September 2025 North Head WWTP Mixture of Jobs. …" at bounding box center [408, 227] width 151 height 96
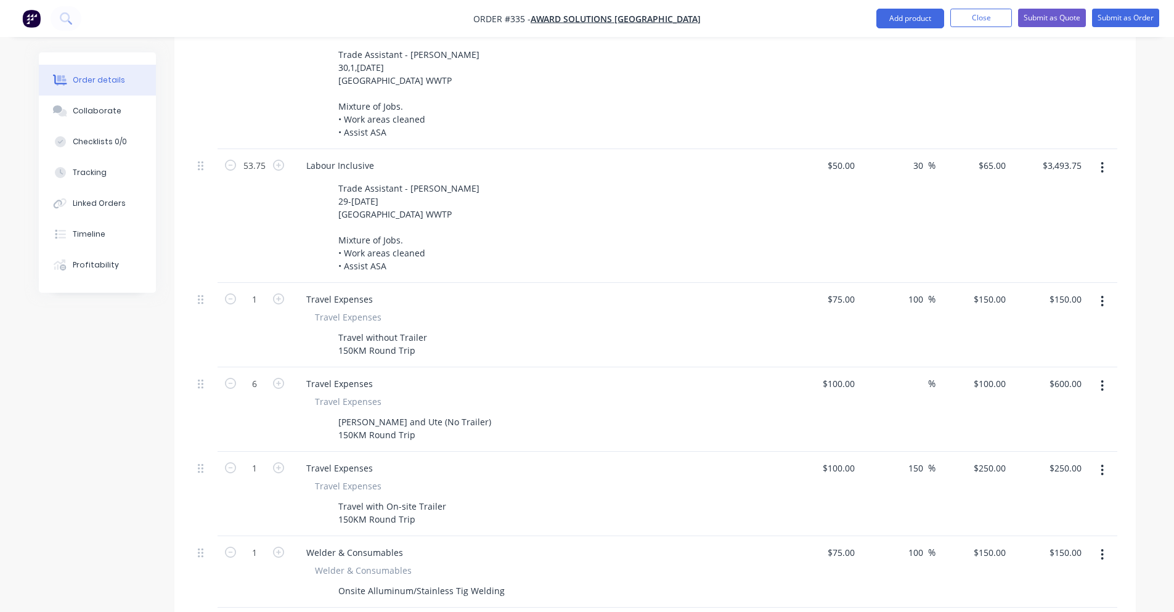
click at [221, 217] on div "53.75" at bounding box center [255, 216] width 74 height 134
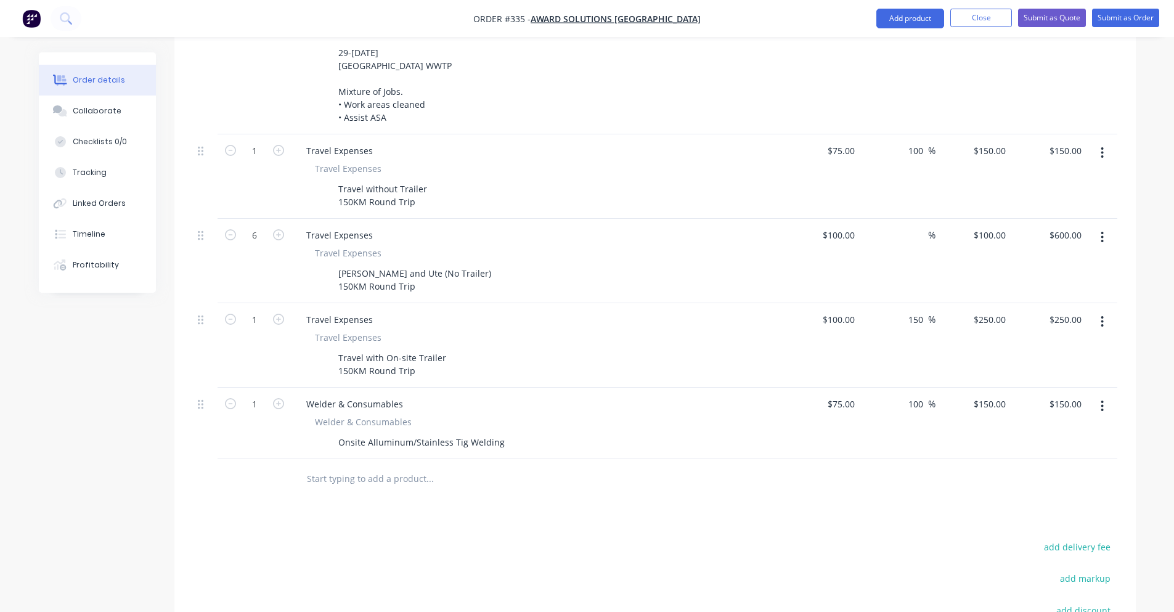
scroll to position [616, 0]
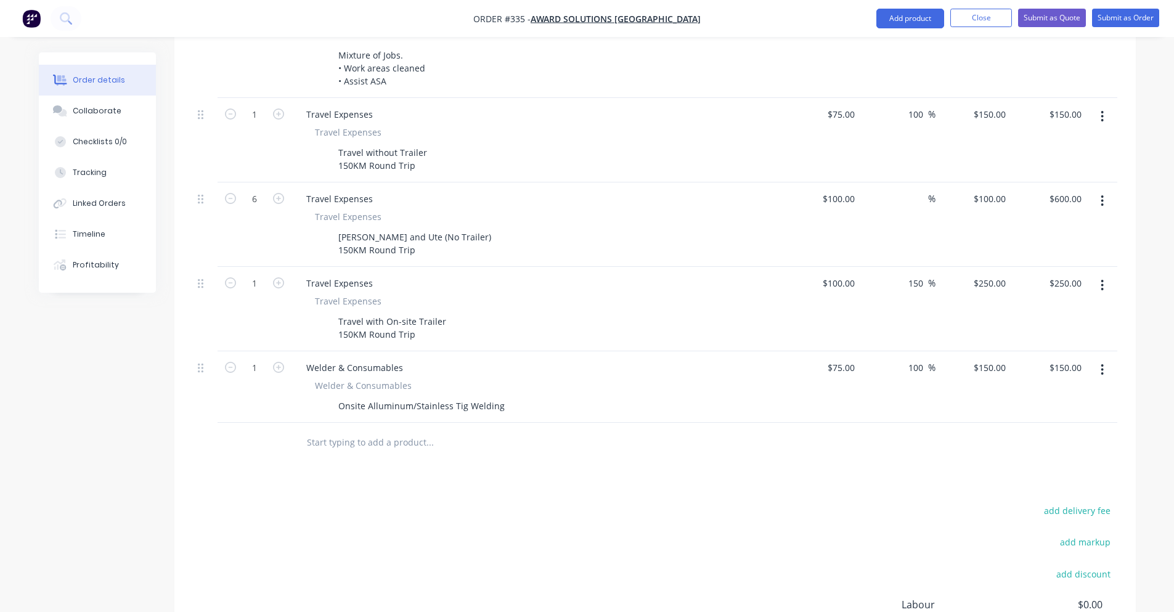
click at [1109, 359] on button "button" at bounding box center [1102, 370] width 29 height 22
click at [1068, 463] on button "Delete" at bounding box center [1058, 475] width 117 height 25
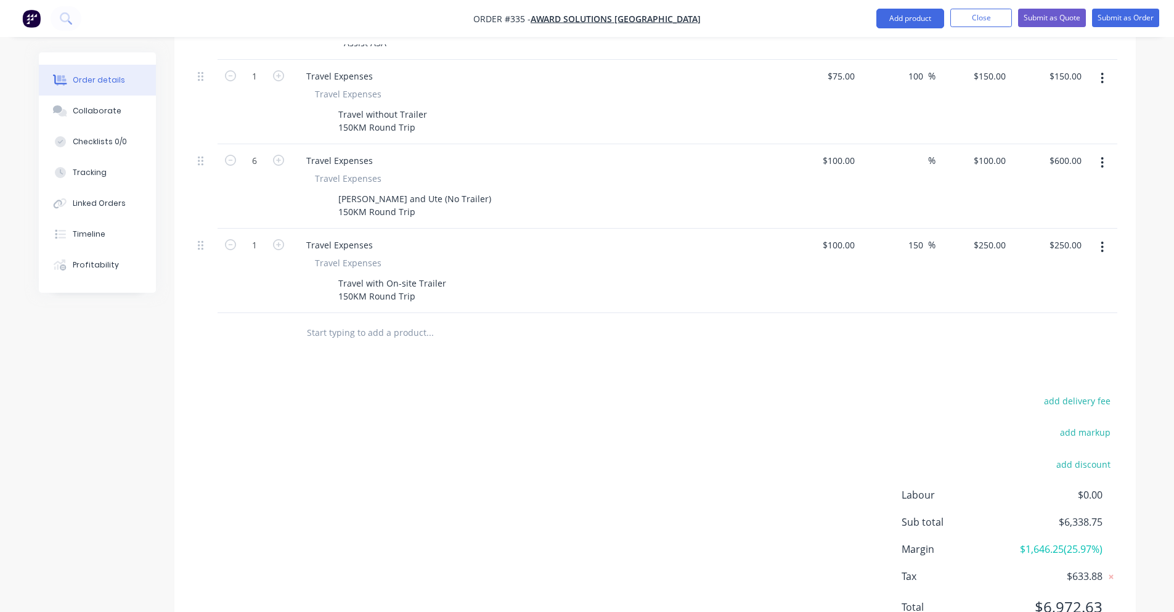
scroll to position [693, 0]
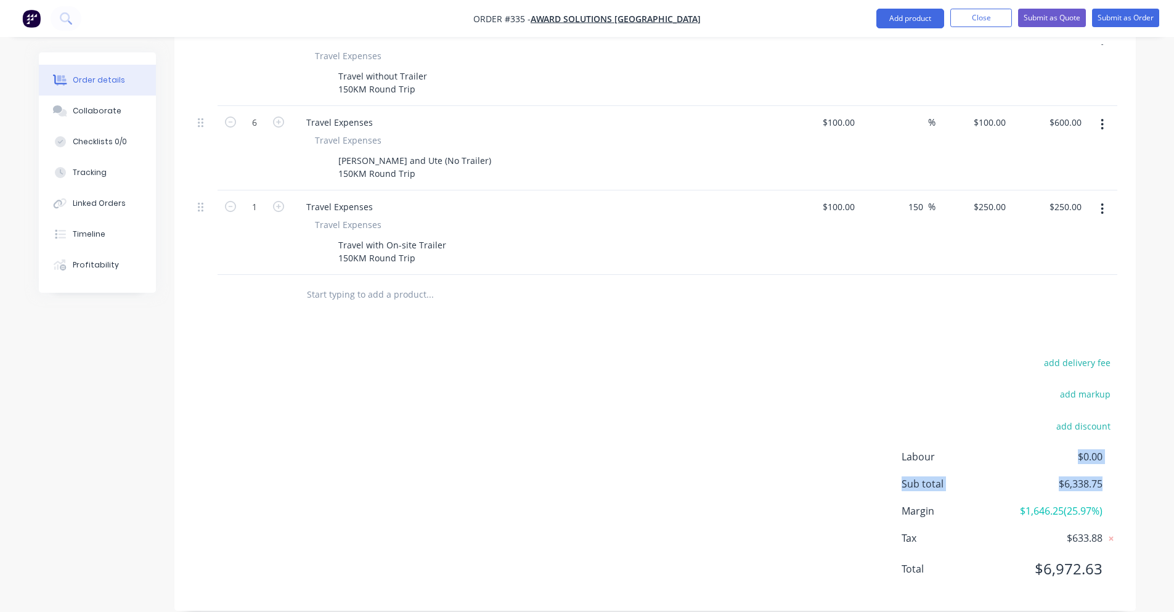
drag, startPoint x: 1040, startPoint y: 457, endPoint x: 1127, endPoint y: 463, distance: 87.2
click at [1127, 463] on div "add delivery fee add markup add discount Labour $0.00 Sub total $6,338.75 Margi…" at bounding box center [655, 473] width 962 height 238
click at [1122, 466] on div "add delivery fee add markup add discount Labour $0.00 Sub total $6,338.75 Margi…" at bounding box center [655, 473] width 962 height 238
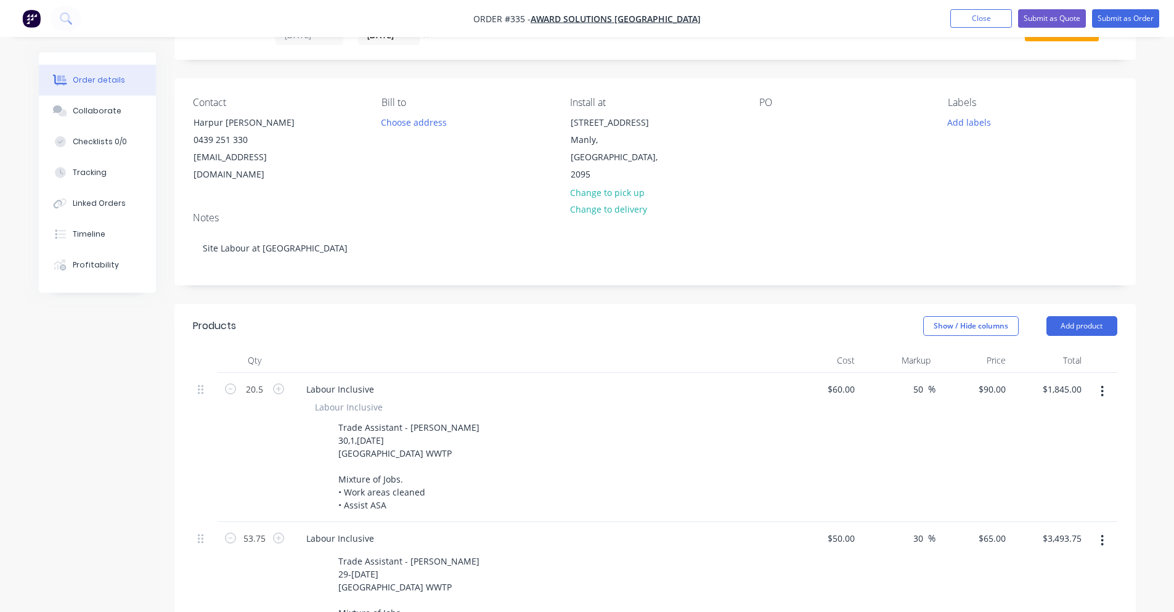
scroll to position [185, 0]
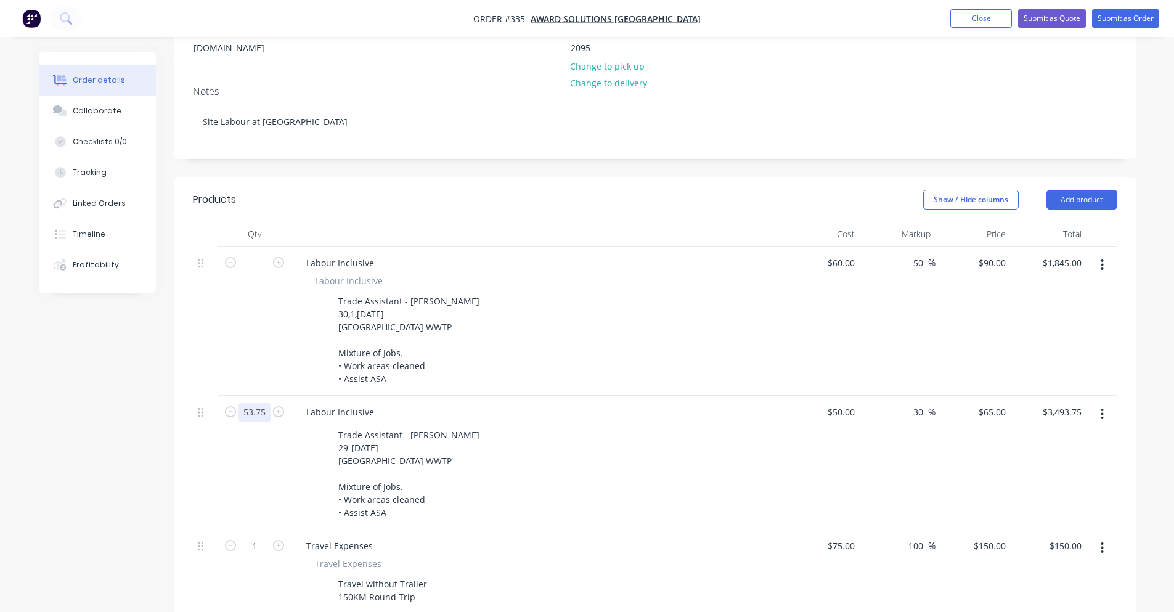
click at [248, 403] on input "53.75" at bounding box center [255, 412] width 32 height 18
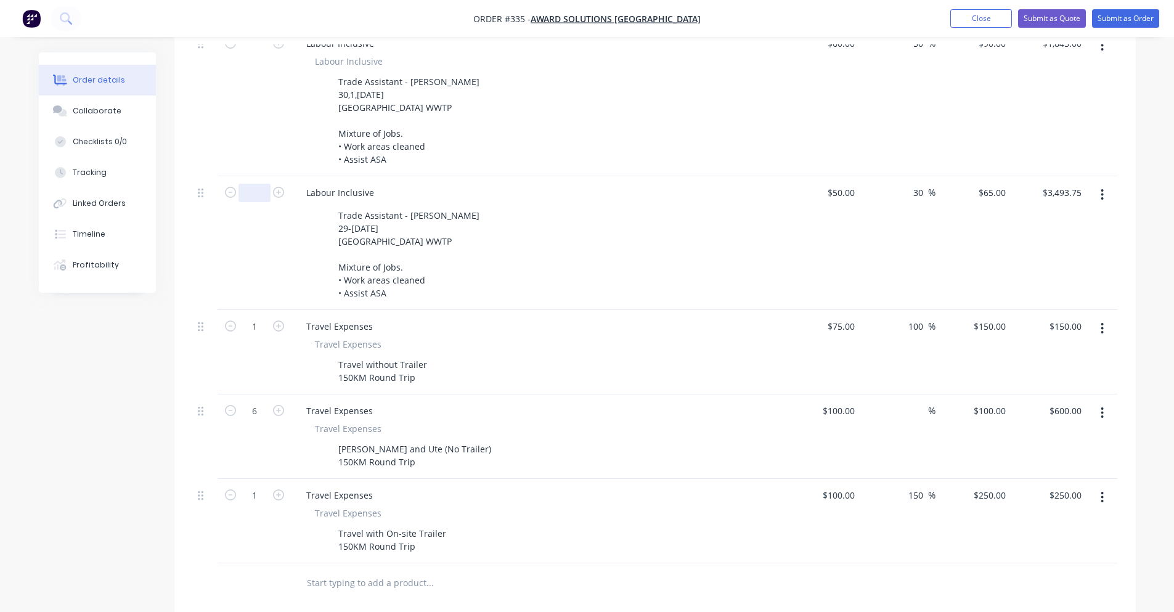
scroll to position [555, 0]
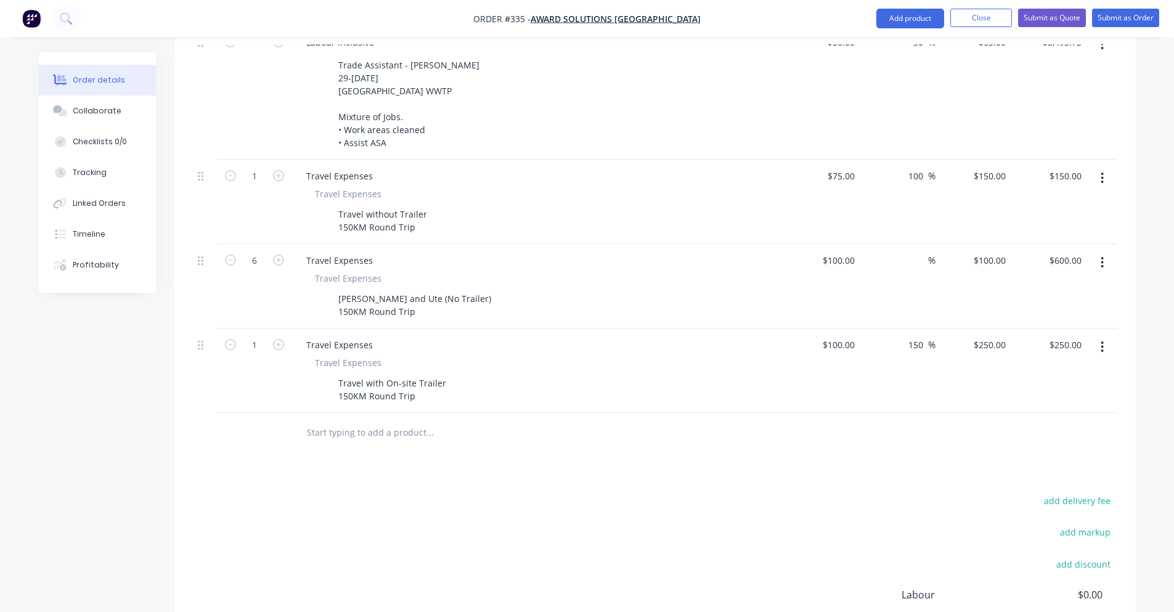
click at [252, 253] on div "6" at bounding box center [255, 286] width 74 height 84
click at [255, 251] on input "6" at bounding box center [255, 260] width 32 height 18
type input "5"
type input "2"
type input "$200.00"
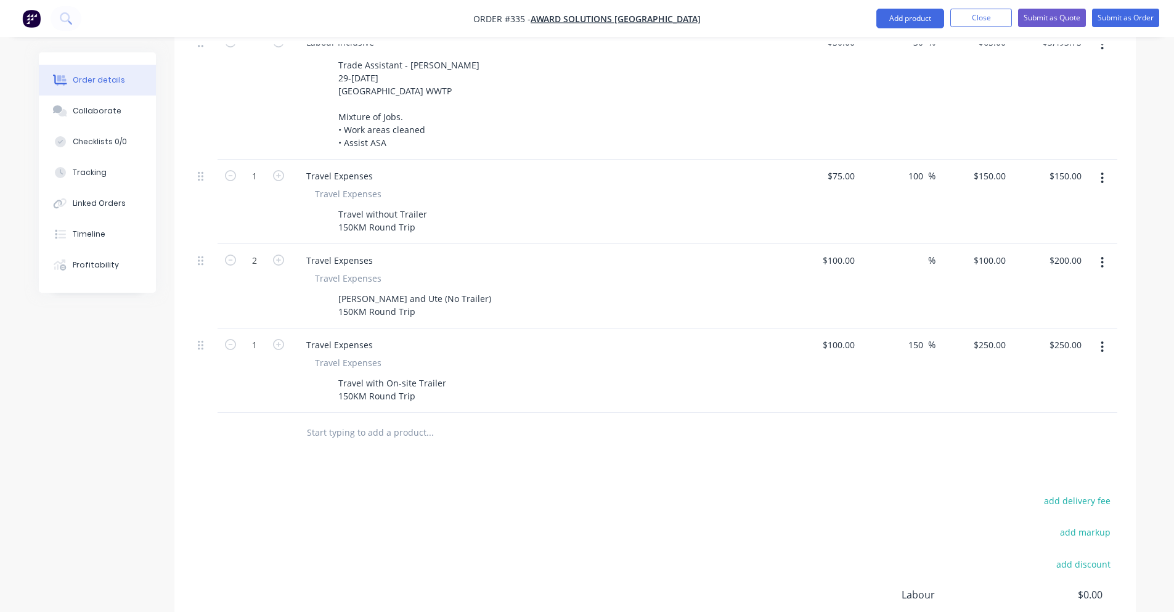
click at [388, 492] on div "add delivery fee add markup add discount Labour $0.00 Sub total $6,338.75 Margi…" at bounding box center [655, 611] width 925 height 238
click at [271, 253] on button "button" at bounding box center [279, 259] width 16 height 13
type input "3"
type input "$300.00"
click at [273, 255] on icon "button" at bounding box center [278, 260] width 11 height 11
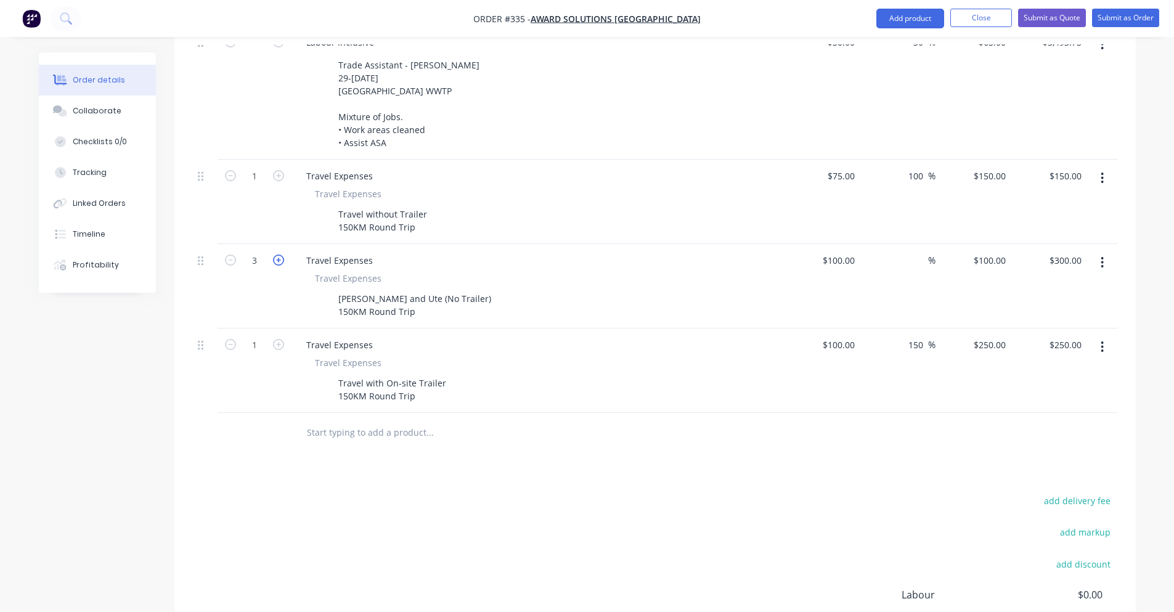
type input "4"
type input "$400.00"
click at [273, 255] on icon "button" at bounding box center [278, 260] width 11 height 11
type input "5"
type input "$500.00"
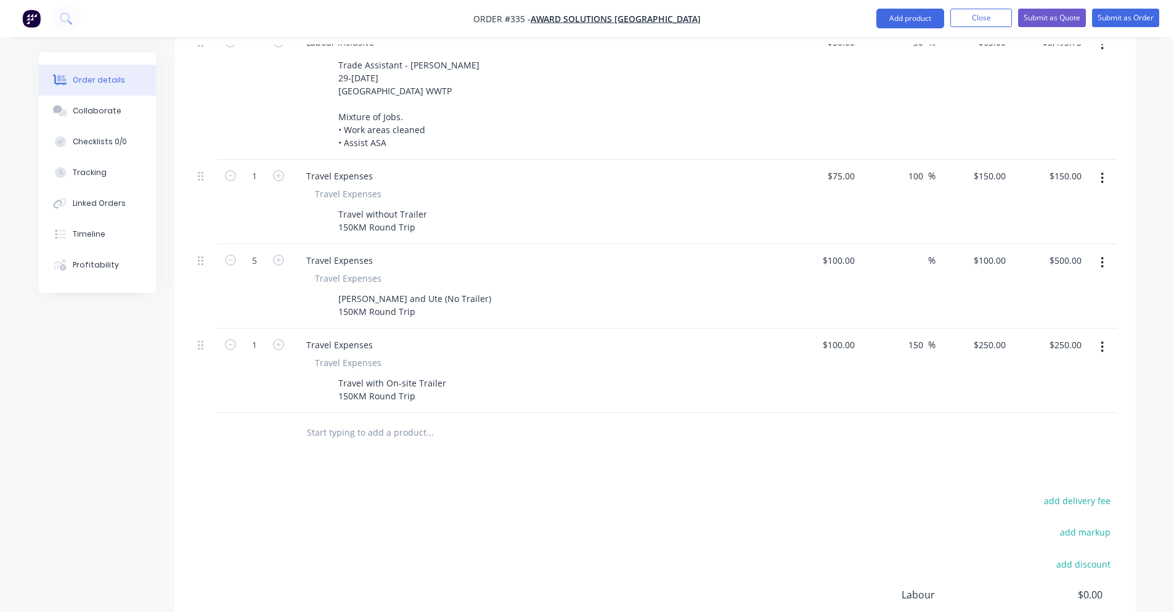
click at [271, 337] on button "button" at bounding box center [279, 343] width 16 height 13
type input "2"
type input "$500.00"
click at [271, 337] on button "button" at bounding box center [279, 343] width 16 height 13
type input "3"
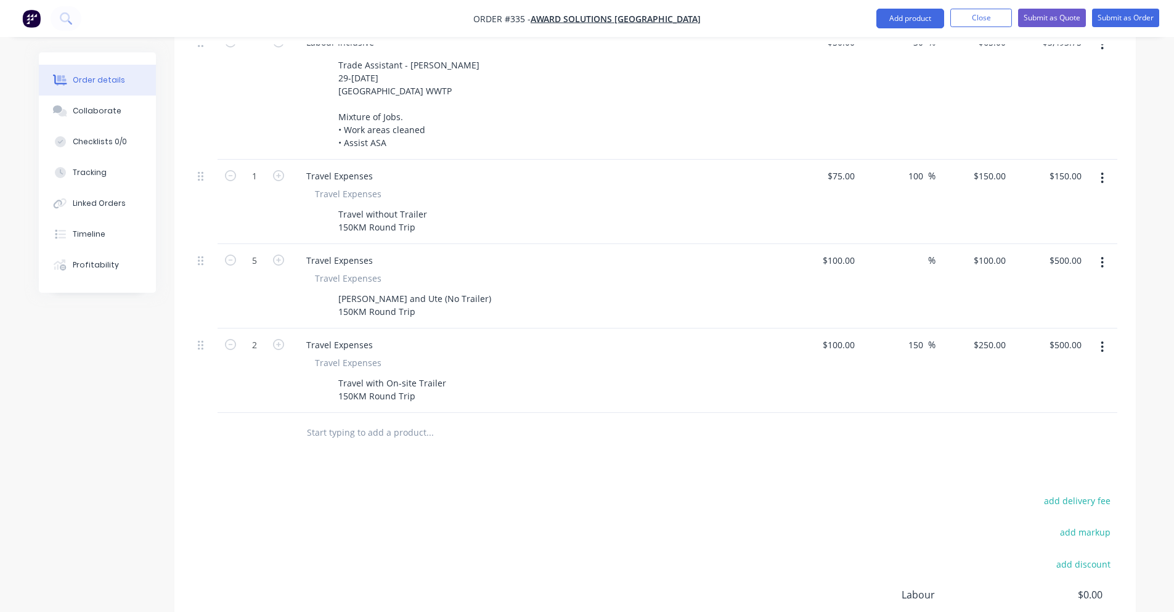
type input "$750.00"
click at [242, 336] on input "3" at bounding box center [255, 345] width 32 height 18
click at [237, 337] on button "button" at bounding box center [231, 343] width 16 height 13
type input "2"
type input "$500.00"
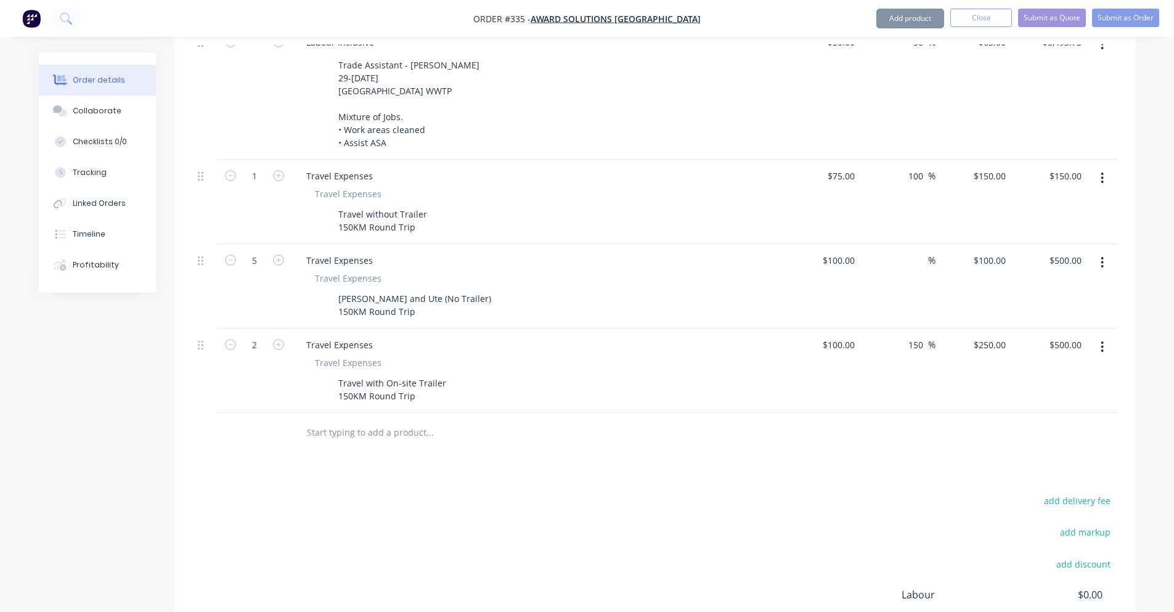
click at [237, 337] on button "button" at bounding box center [231, 343] width 16 height 13
type input "1"
type input "$250.00"
click at [281, 170] on icon "button" at bounding box center [278, 175] width 11 height 11
type input "2"
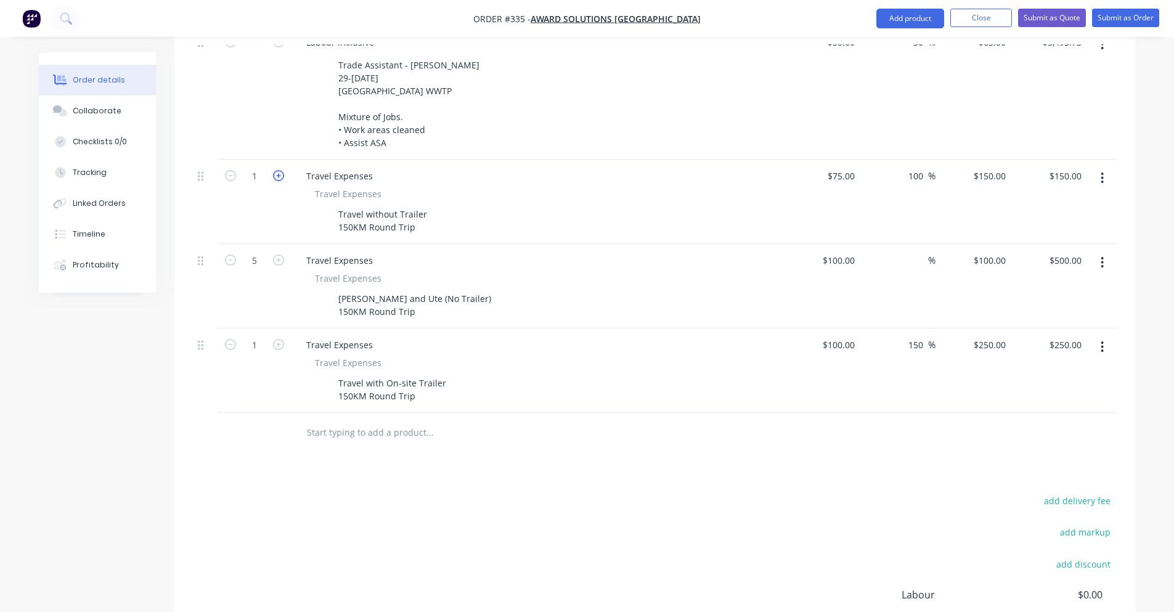
type input "$300.00"
click at [281, 170] on icon "button" at bounding box center [278, 175] width 11 height 11
type input "3"
type input "$450.00"
click at [396, 454] on div "Products Show / Hide columns Add product Qty Cost Markup Price Total Labour Inc…" at bounding box center [655, 278] width 962 height 941
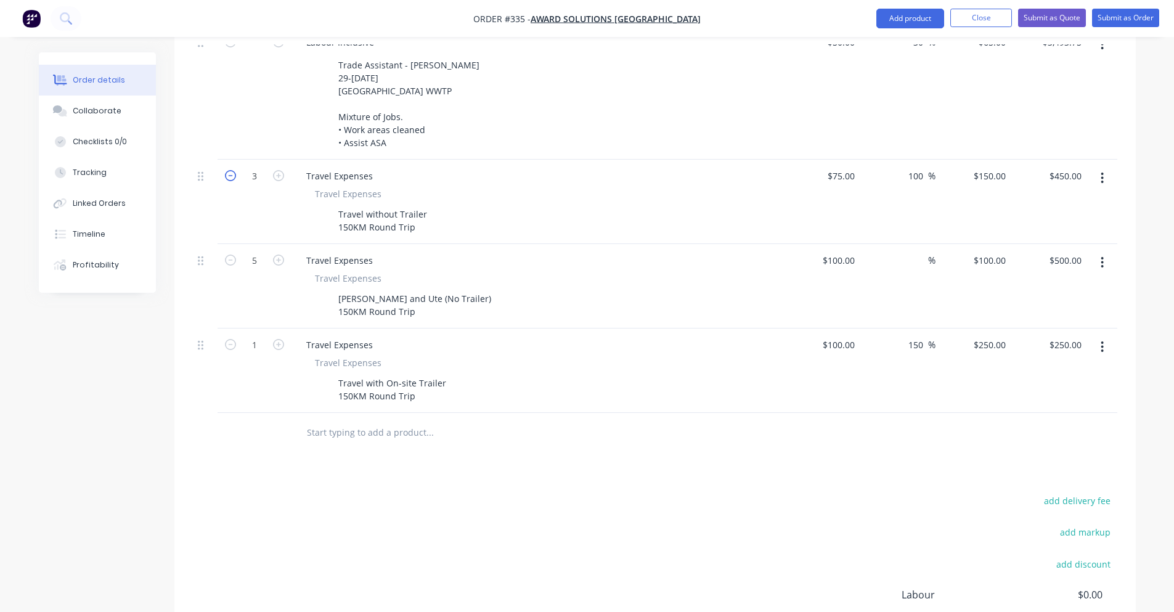
click at [229, 170] on icon "button" at bounding box center [230, 175] width 11 height 11
type input "2"
type input "$300.00"
click at [229, 170] on icon "button" at bounding box center [230, 175] width 11 height 11
type input "1"
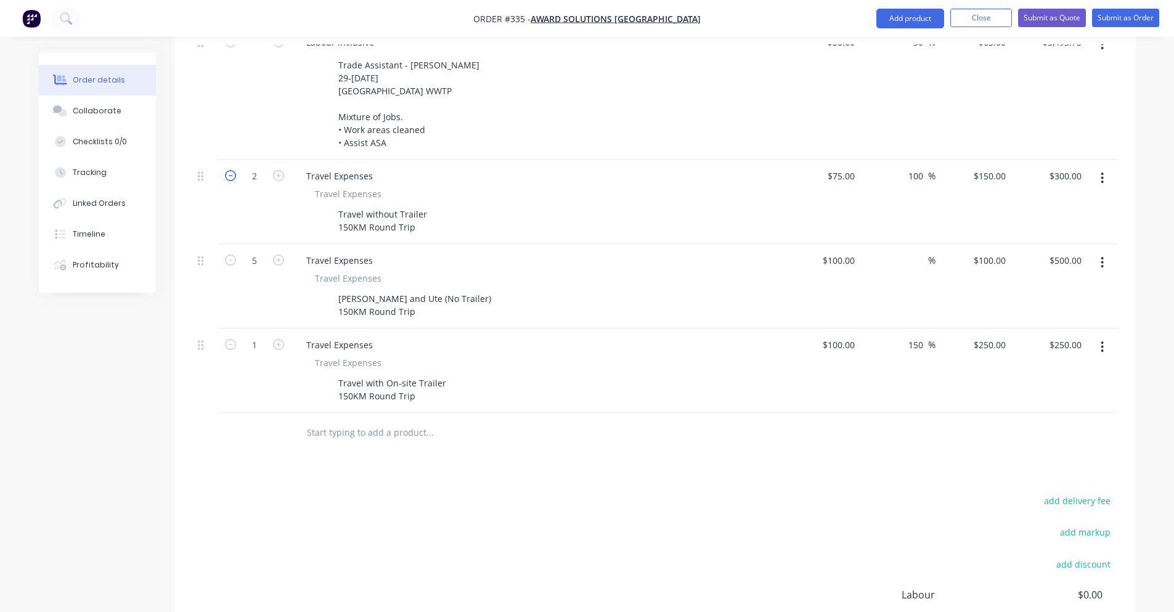
type input "$150.00"
click at [287, 160] on div "1" at bounding box center [255, 202] width 74 height 84
click at [282, 170] on icon "button" at bounding box center [278, 175] width 11 height 11
type input "2"
type input "$300.00"
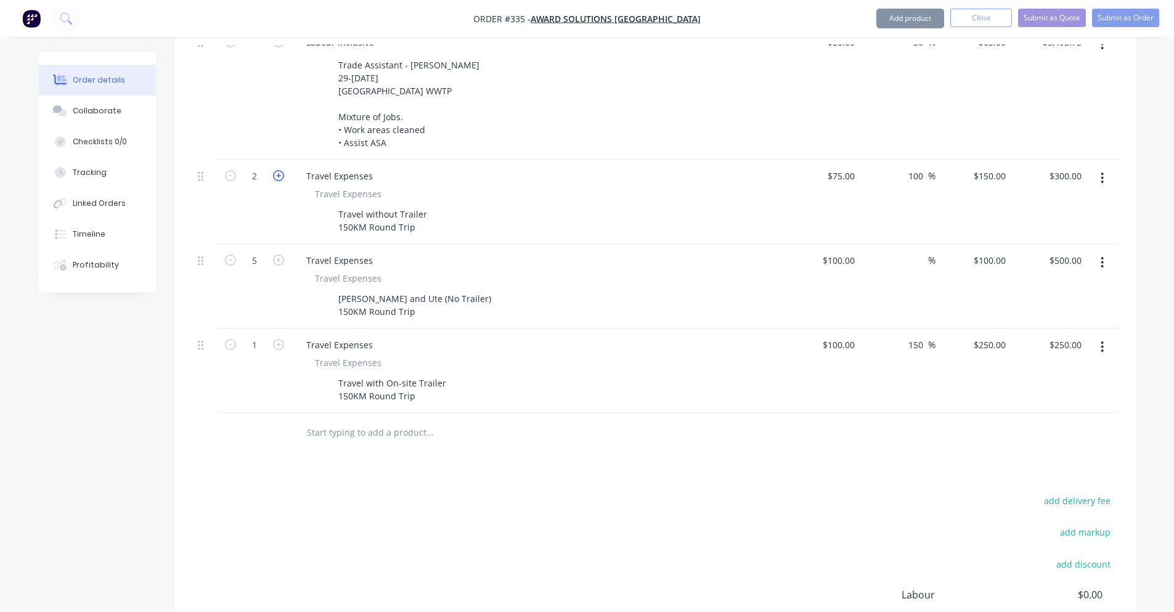
click at [282, 170] on icon "button" at bounding box center [278, 175] width 11 height 11
type input "3"
type input "$450.00"
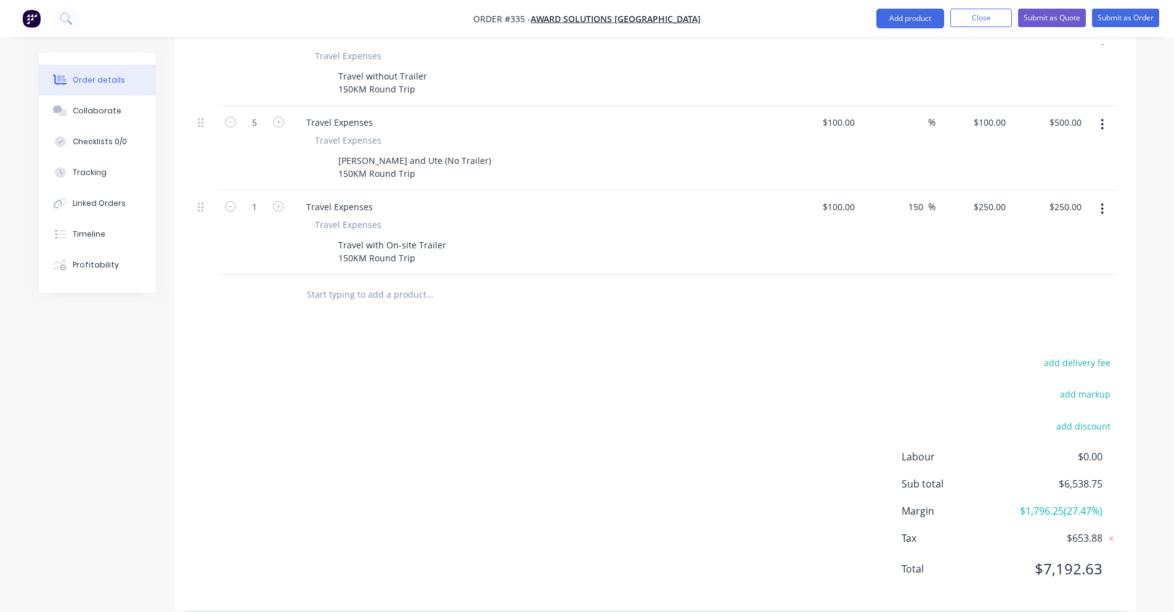
click at [688, 449] on div "add delivery fee add markup add discount Labour $0.00 Sub total $6,538.75 Margi…" at bounding box center [655, 473] width 925 height 238
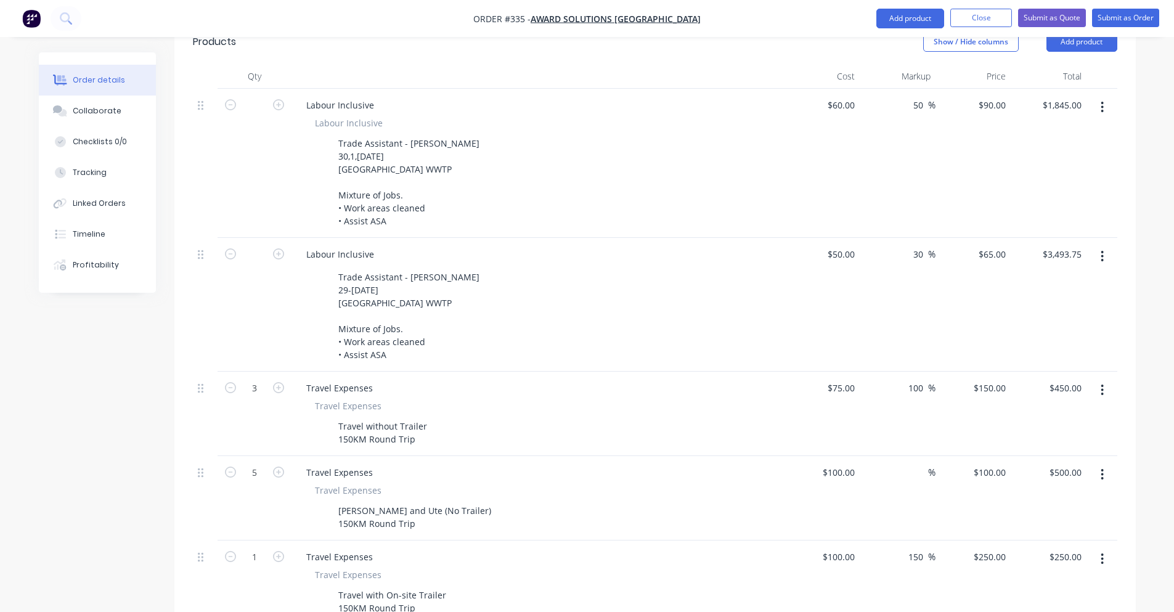
scroll to position [185, 0]
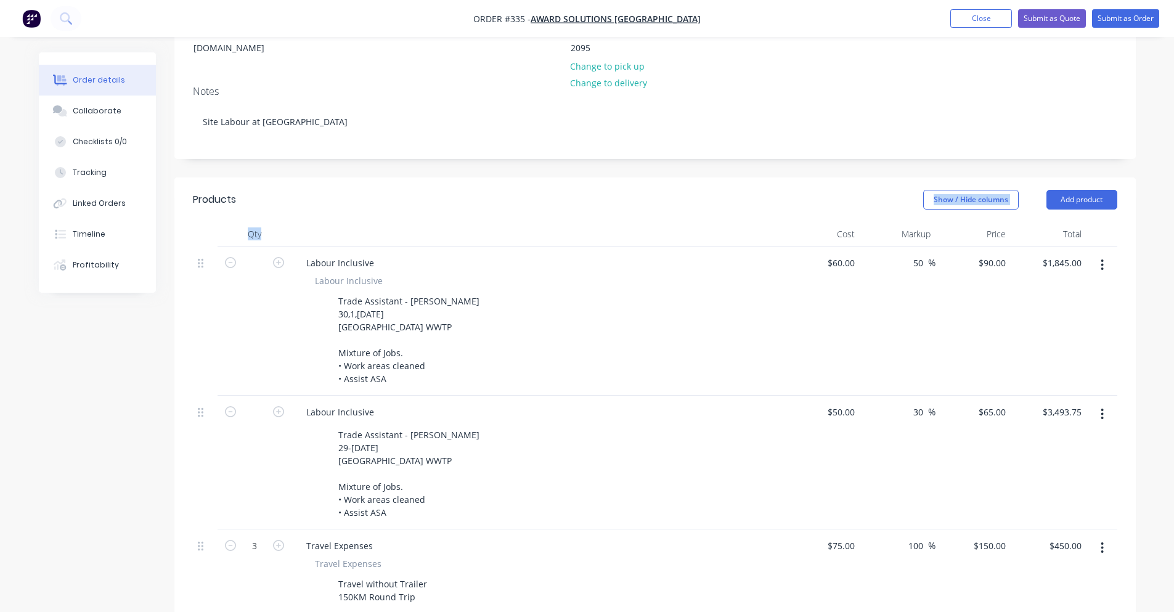
click at [591, 204] on div "Products Show / Hide columns Add product Qty Cost Markup Price Total Labour Inc…" at bounding box center [655, 500] width 962 height 645
click at [282, 257] on icon "button" at bounding box center [278, 262] width 11 height 11
click at [261, 257] on div at bounding box center [255, 321] width 74 height 149
click at [262, 254] on input "text" at bounding box center [255, 263] width 32 height 18
type input "1"
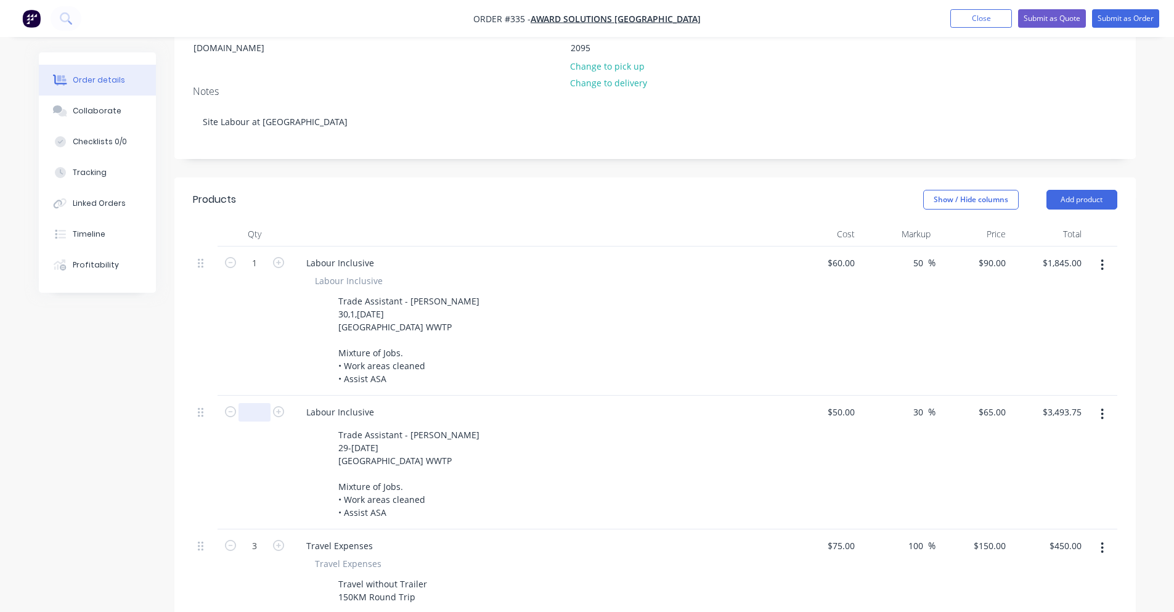
type input "$90.00"
click at [264, 403] on input "text" at bounding box center [255, 412] width 32 height 18
type input "1"
type input "$65.00"
click at [230, 376] on div "1" at bounding box center [255, 321] width 74 height 149
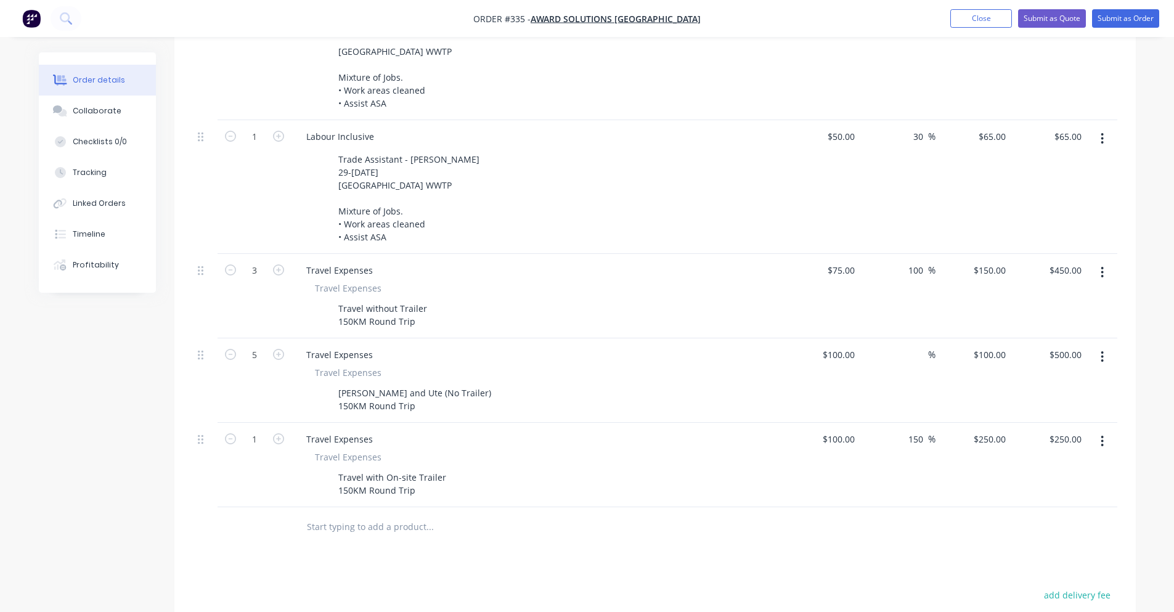
scroll to position [0, 0]
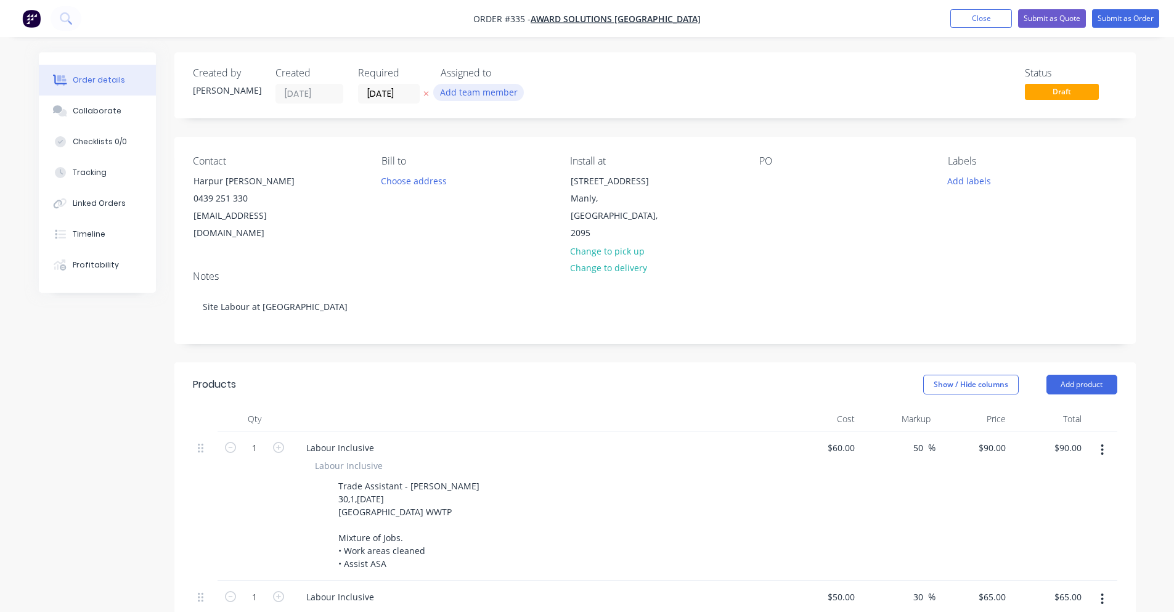
click at [458, 93] on button "Add team member" at bounding box center [478, 92] width 91 height 17
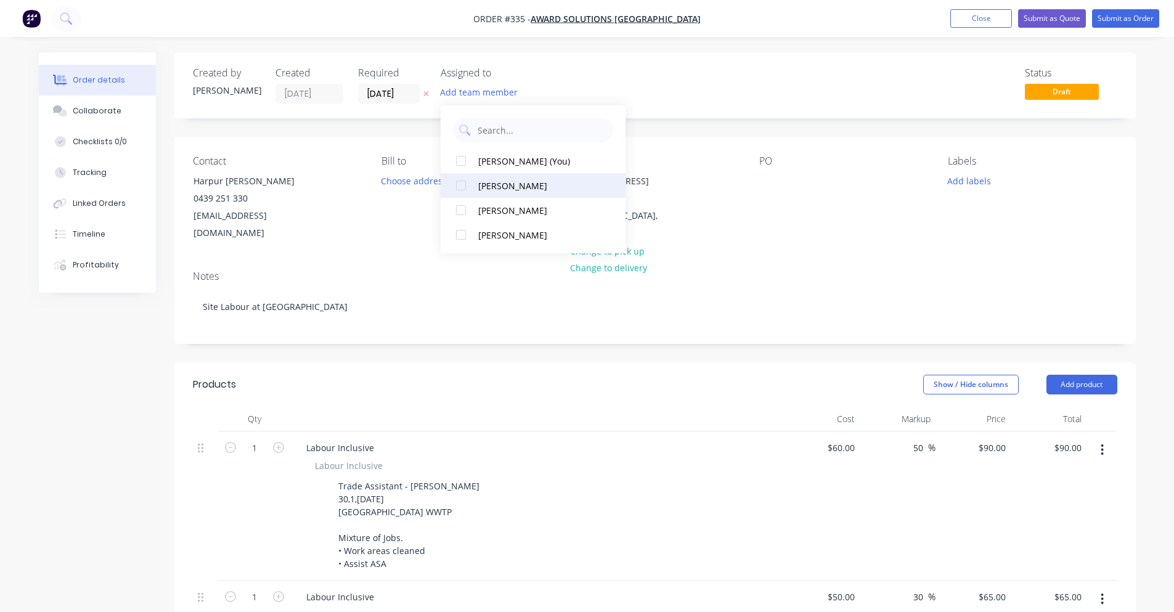
click at [455, 188] on div at bounding box center [461, 185] width 25 height 25
click at [459, 178] on div at bounding box center [461, 185] width 25 height 25
click at [512, 88] on div "PS JS" at bounding box center [502, 93] width 123 height 18
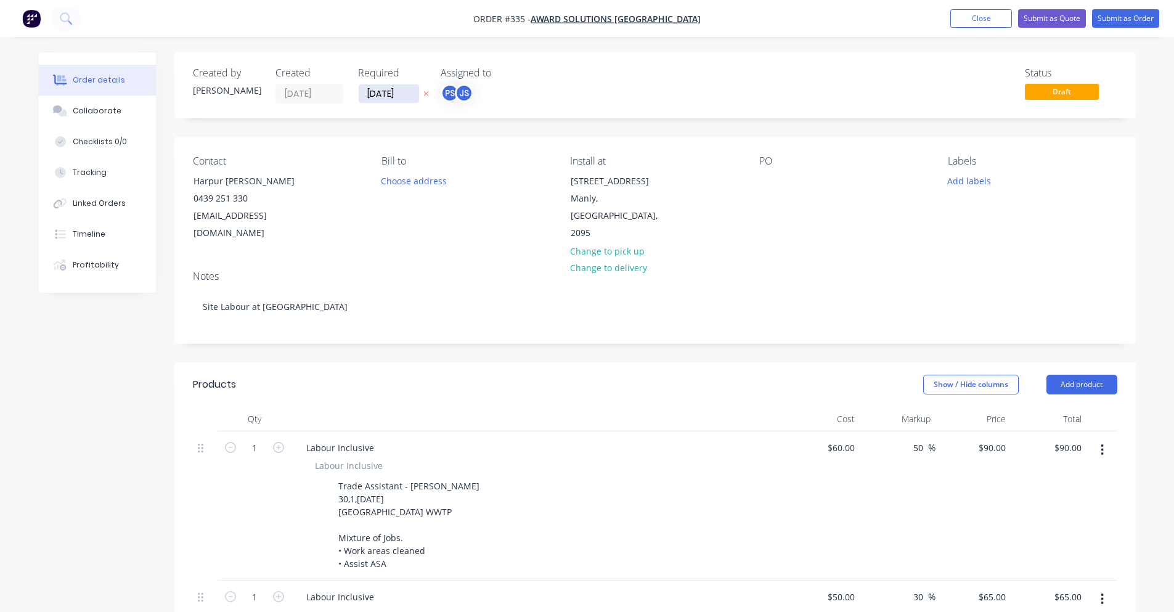
click at [411, 89] on input "[DATE]" at bounding box center [389, 93] width 60 height 18
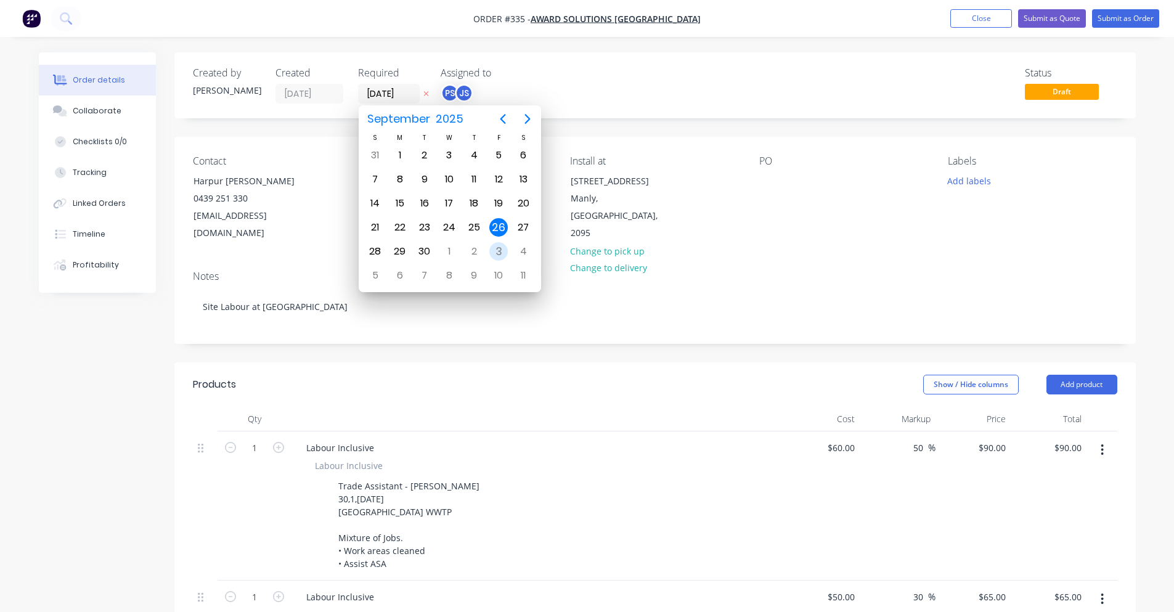
click at [497, 255] on div "3" at bounding box center [498, 251] width 18 height 18
type input "03/10/25"
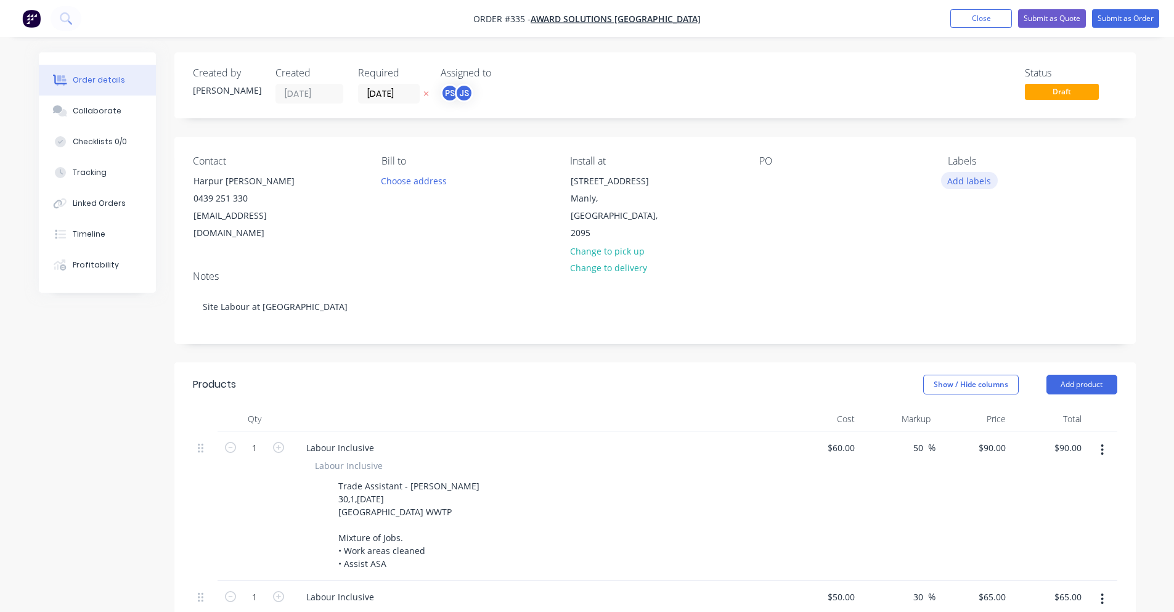
click at [970, 182] on button "Add labels" at bounding box center [969, 180] width 57 height 17
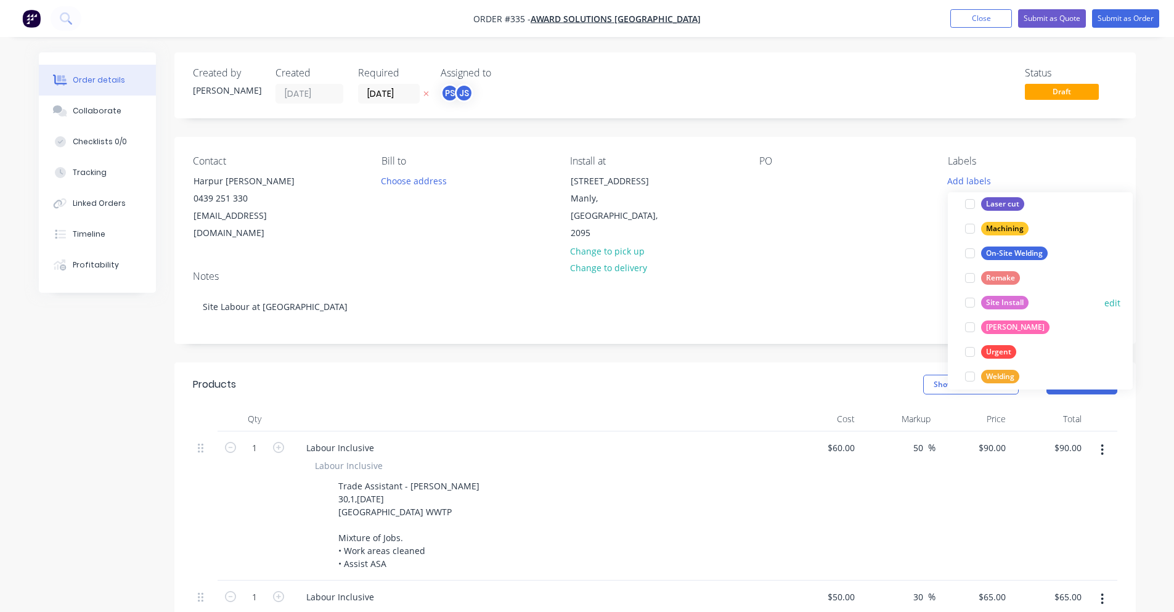
scroll to position [148, 0]
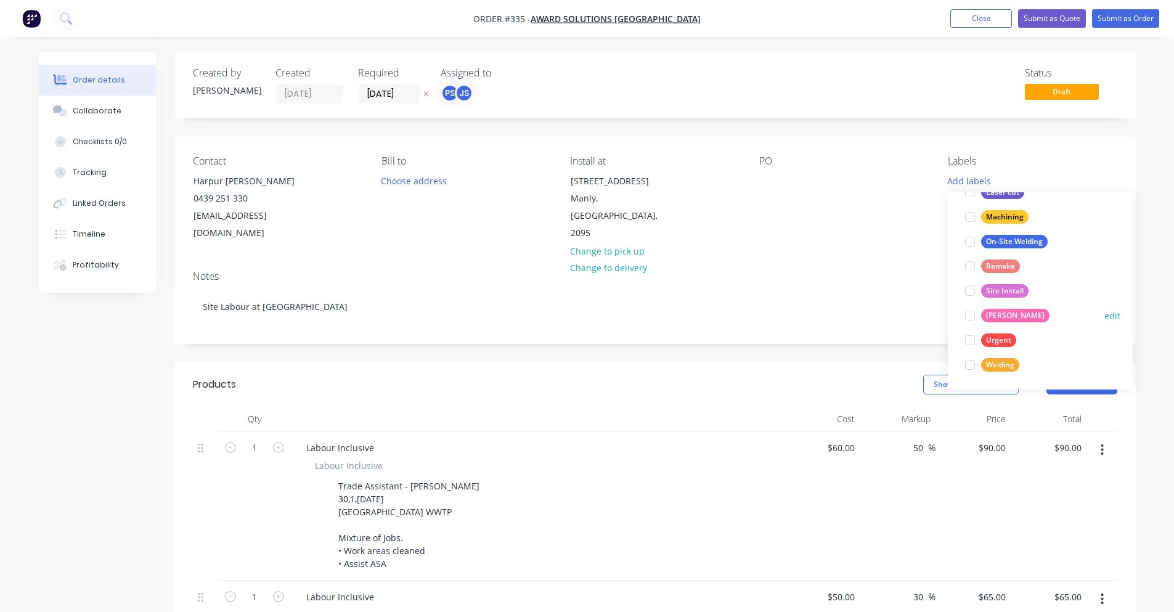
click at [970, 316] on div at bounding box center [970, 315] width 25 height 25
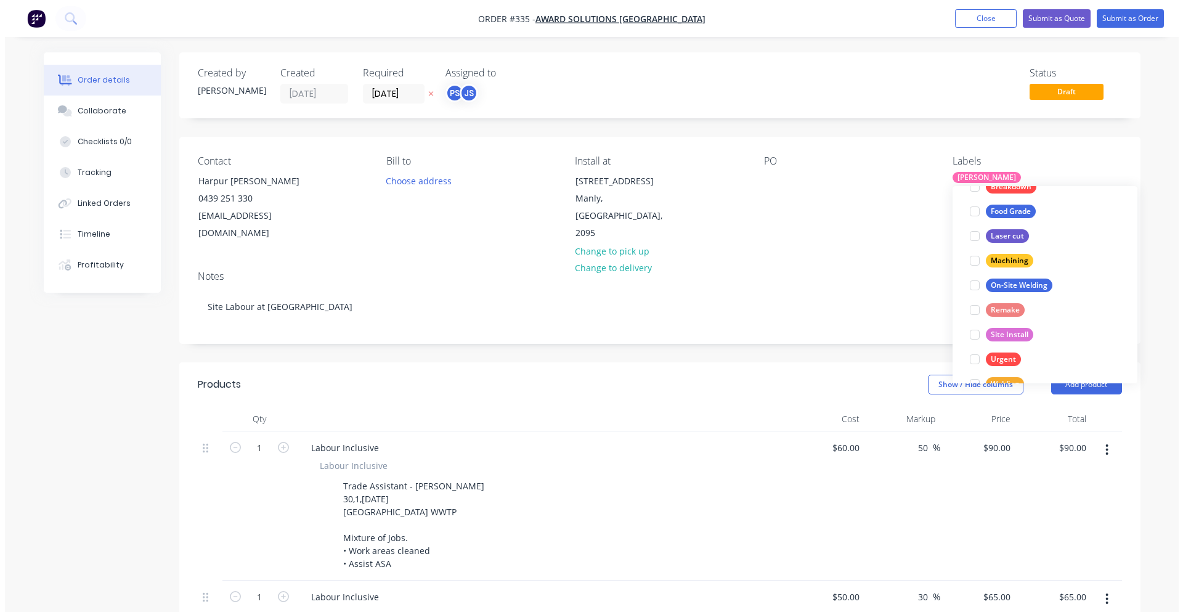
scroll to position [123, 0]
click at [877, 267] on div "Notes Site Labour at [GEOGRAPHIC_DATA]" at bounding box center [655, 302] width 962 height 83
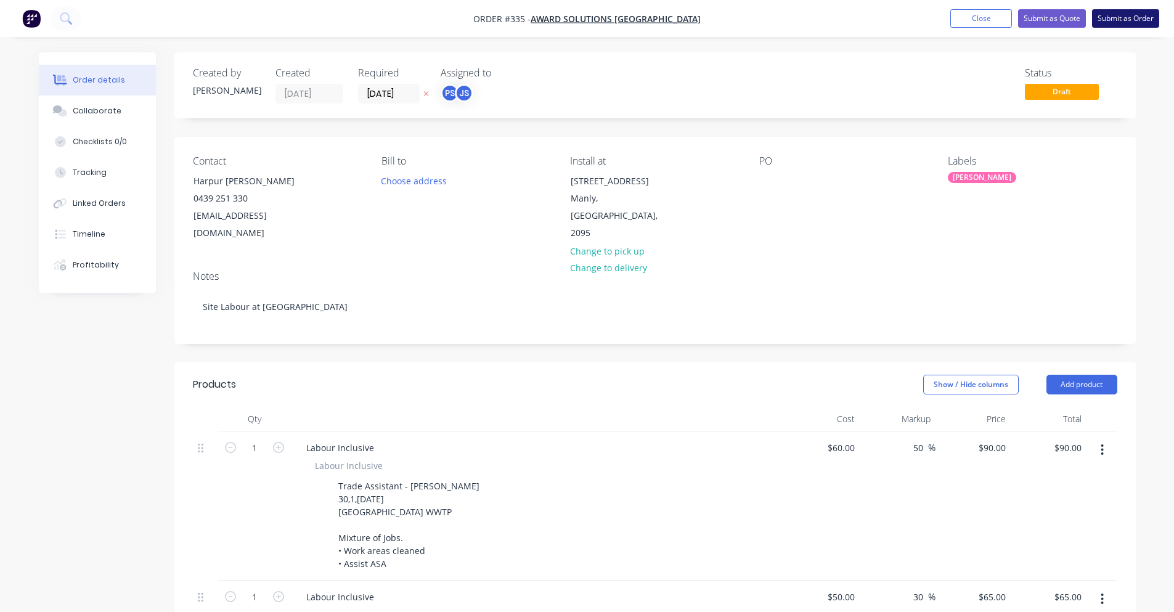
click at [1109, 20] on button "Submit as Order" at bounding box center [1125, 18] width 67 height 18
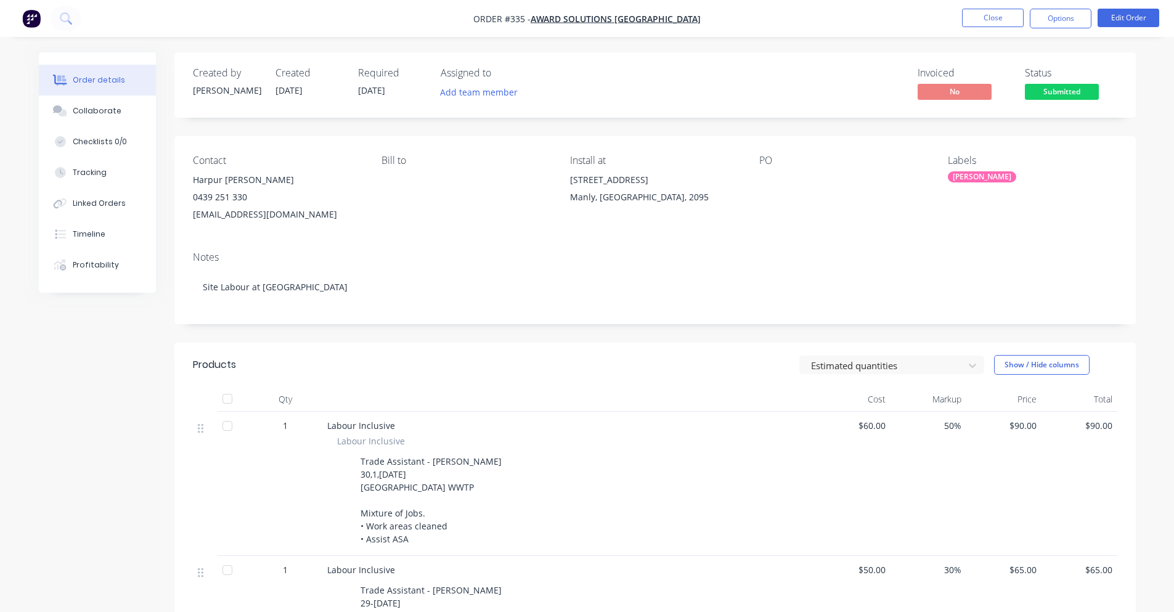
click at [1043, 107] on div "Created by Peter Created 26/09/25 Required 03/10/25 Assigned to Add team member…" at bounding box center [655, 84] width 962 height 65
click at [1048, 97] on span "Submitted" at bounding box center [1062, 91] width 74 height 15
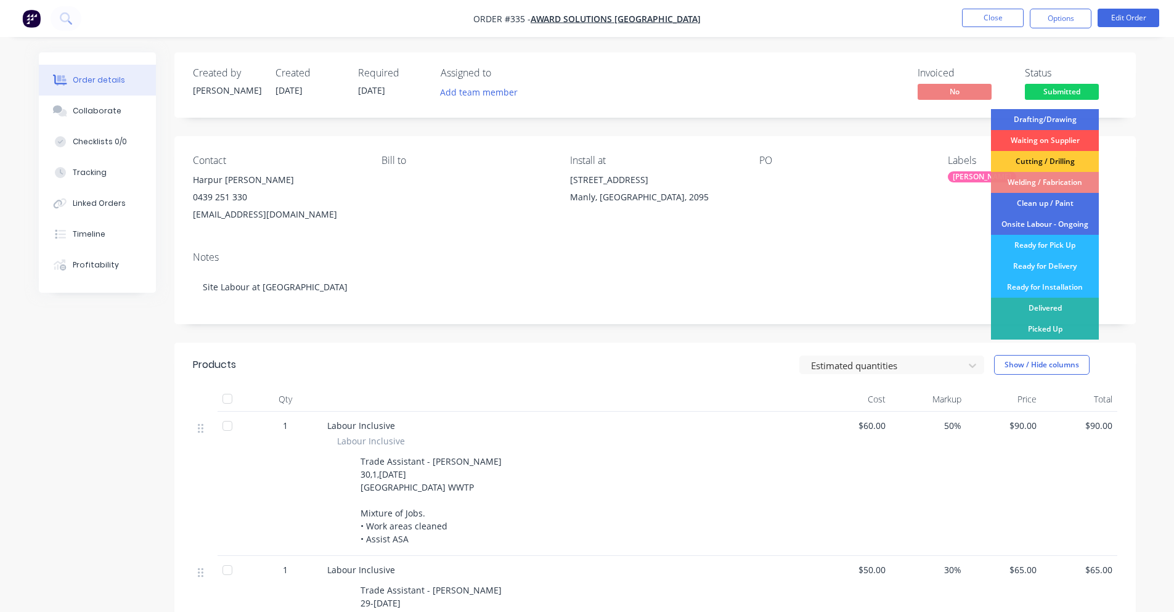
click at [1027, 224] on div "Onsite Labour - Ongoing" at bounding box center [1045, 224] width 108 height 21
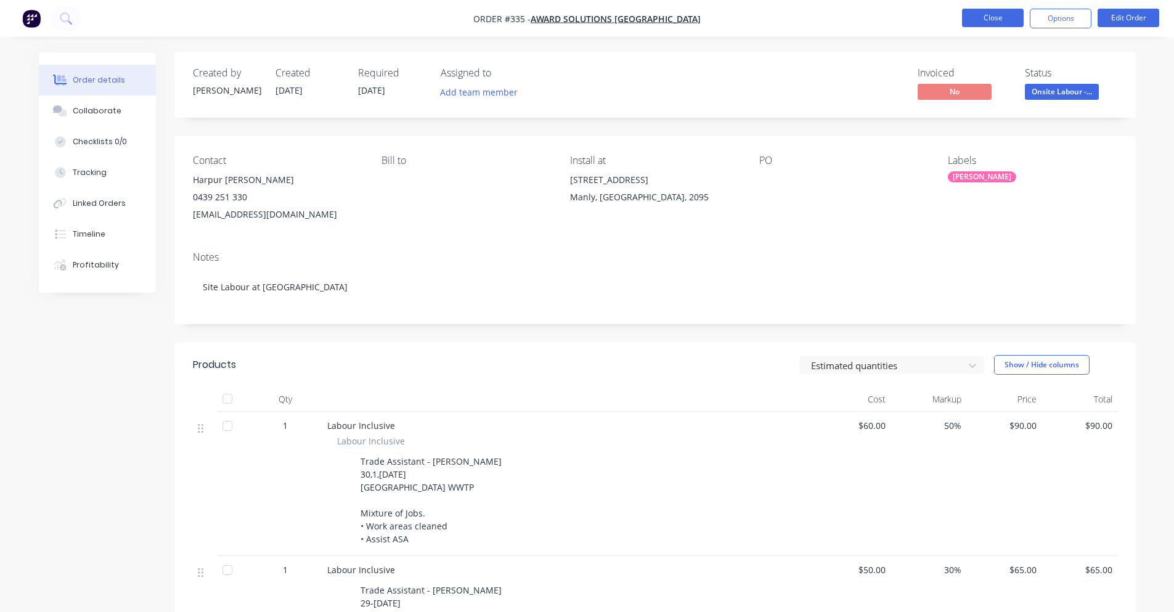
click at [984, 10] on button "Close" at bounding box center [993, 18] width 62 height 18
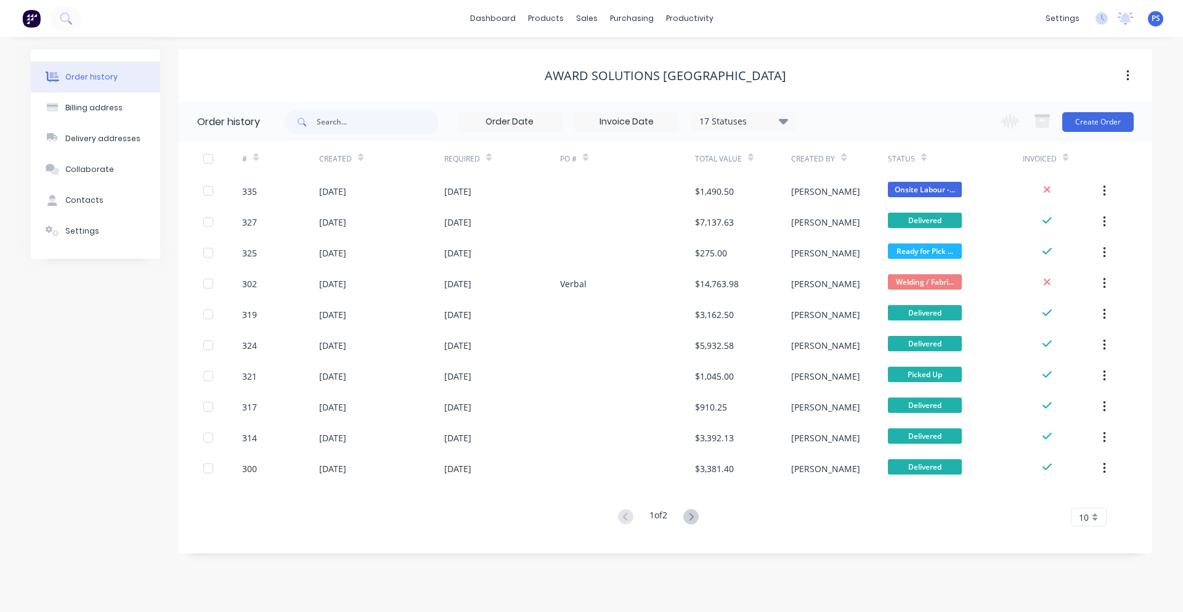
click at [684, 514] on button at bounding box center [691, 517] width 23 height 18
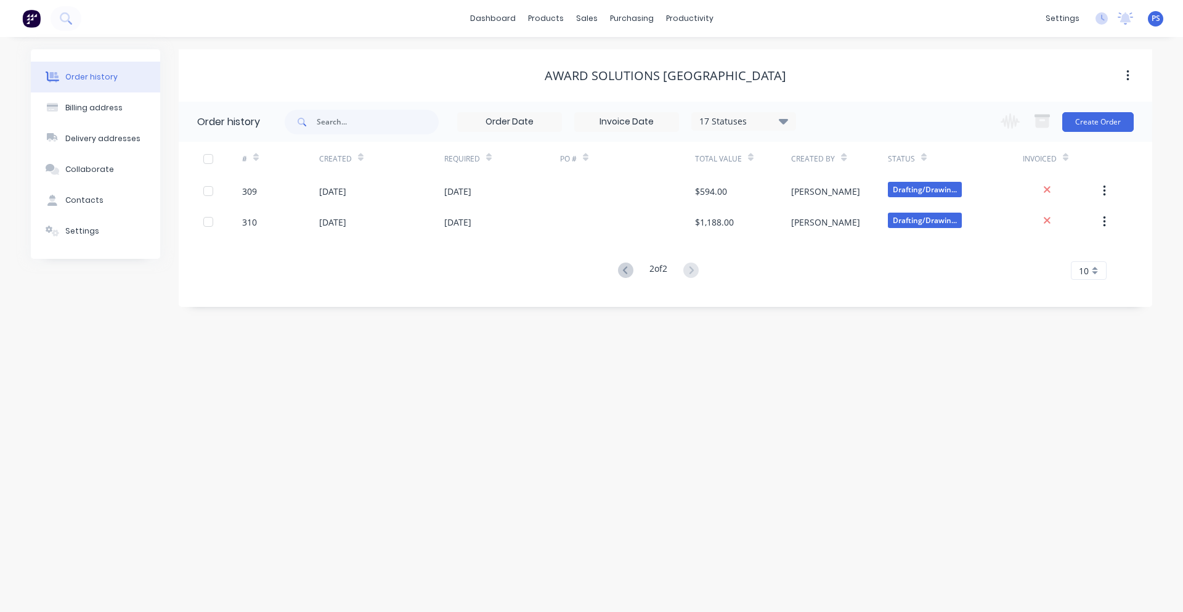
click at [618, 520] on div "Order history Billing address Delivery addresses Collaborate Contacts Settings …" at bounding box center [591, 324] width 1183 height 575
click at [631, 265] on button at bounding box center [625, 271] width 23 height 18
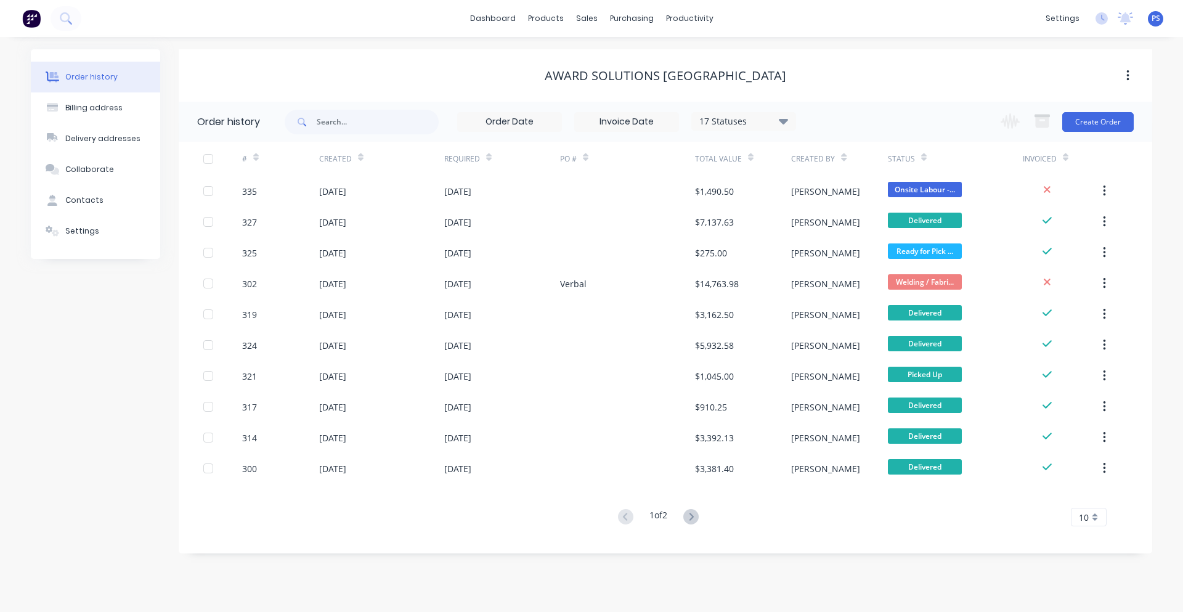
click at [775, 122] on div "17 Statuses" at bounding box center [744, 122] width 104 height 14
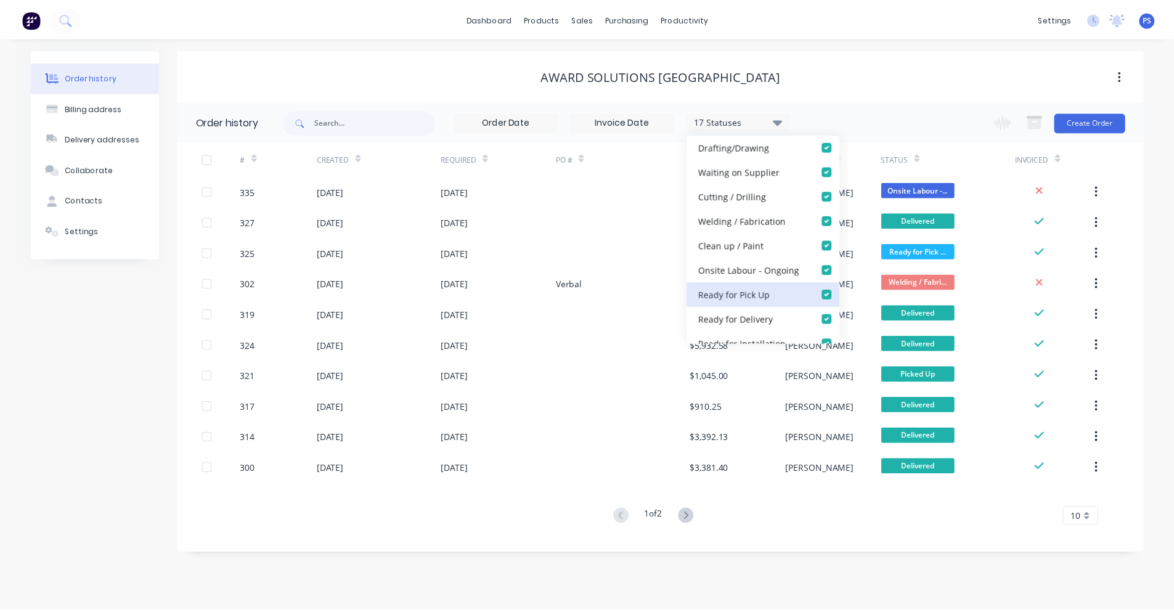
scroll to position [308, 0]
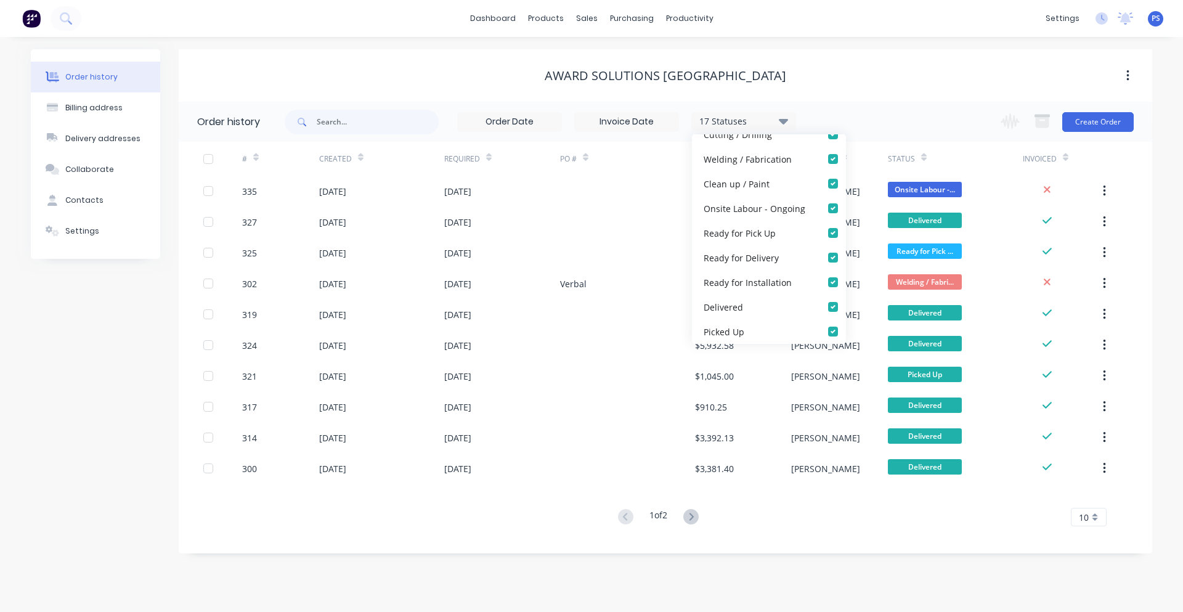
click at [951, 115] on div "17 Statuses Invoice Status Invoiced Not Invoiced Partial Order Status All Archi…" at bounding box center [719, 122] width 868 height 40
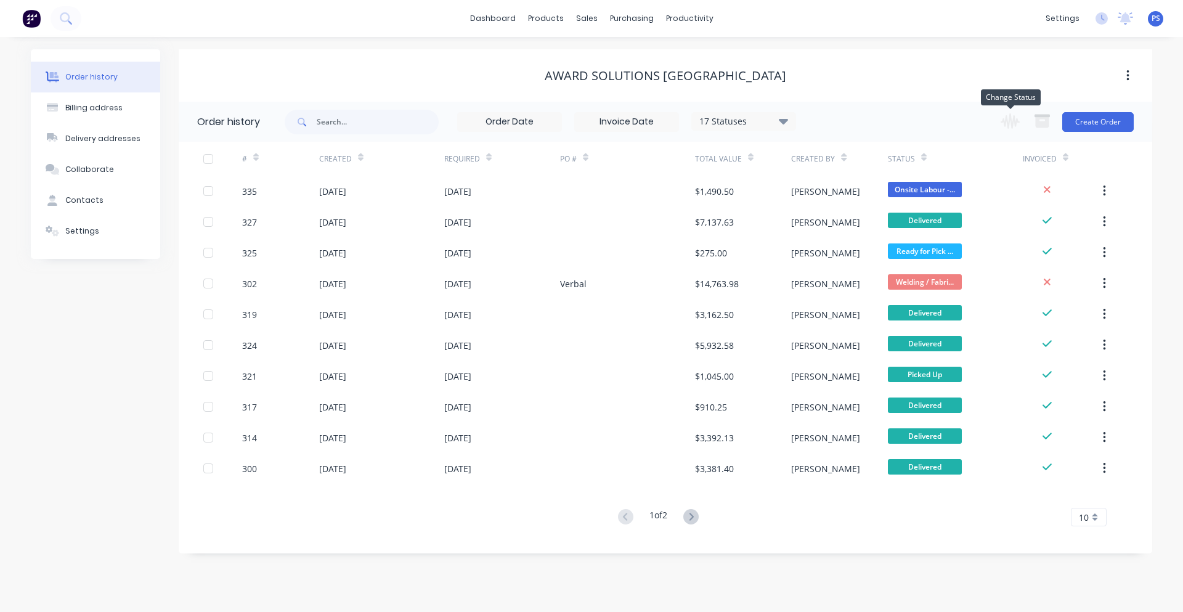
click at [1021, 123] on button "button" at bounding box center [1011, 122] width 34 height 24
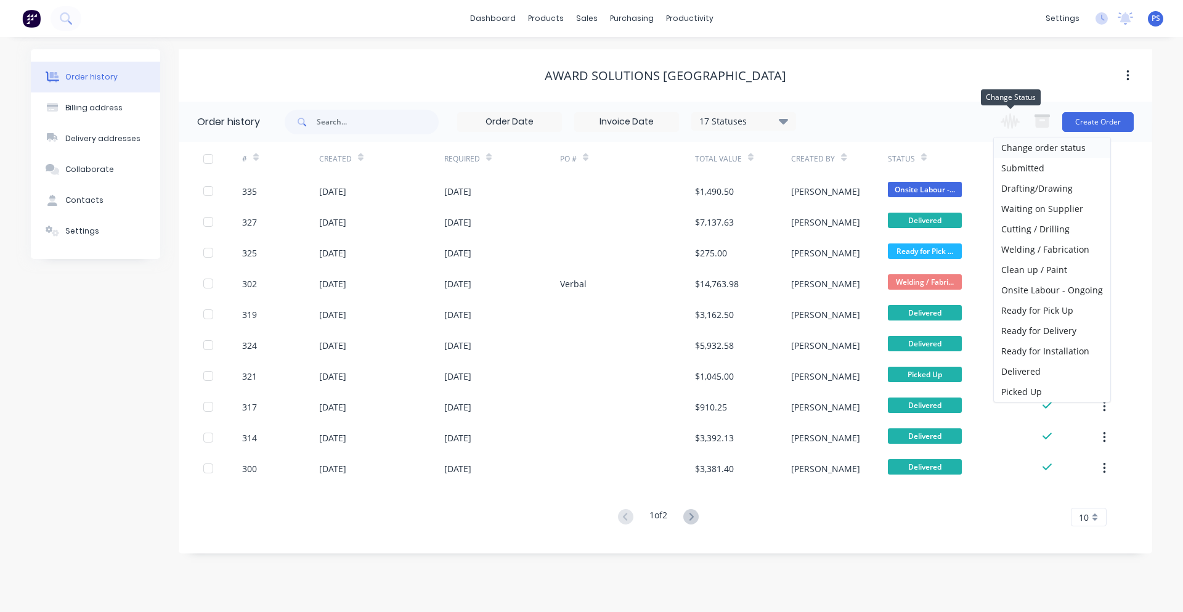
click at [1021, 123] on button "button" at bounding box center [1011, 122] width 34 height 24
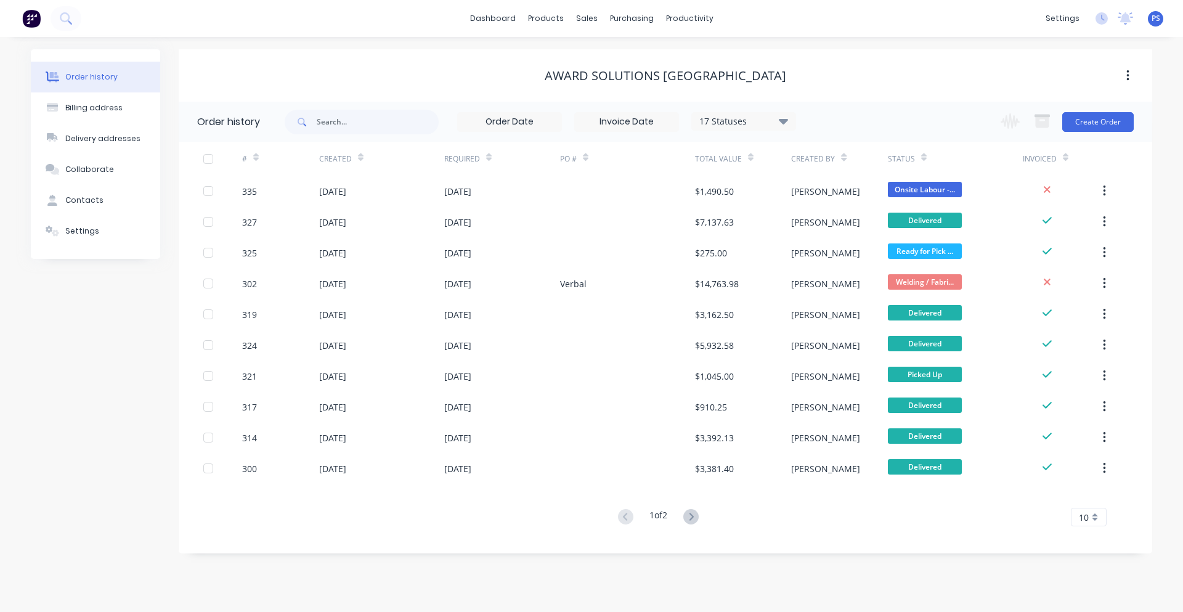
click at [925, 120] on div "17 Statuses Invoice Status Invoiced Not Invoiced Partial Order Status All Archi…" at bounding box center [719, 122] width 868 height 40
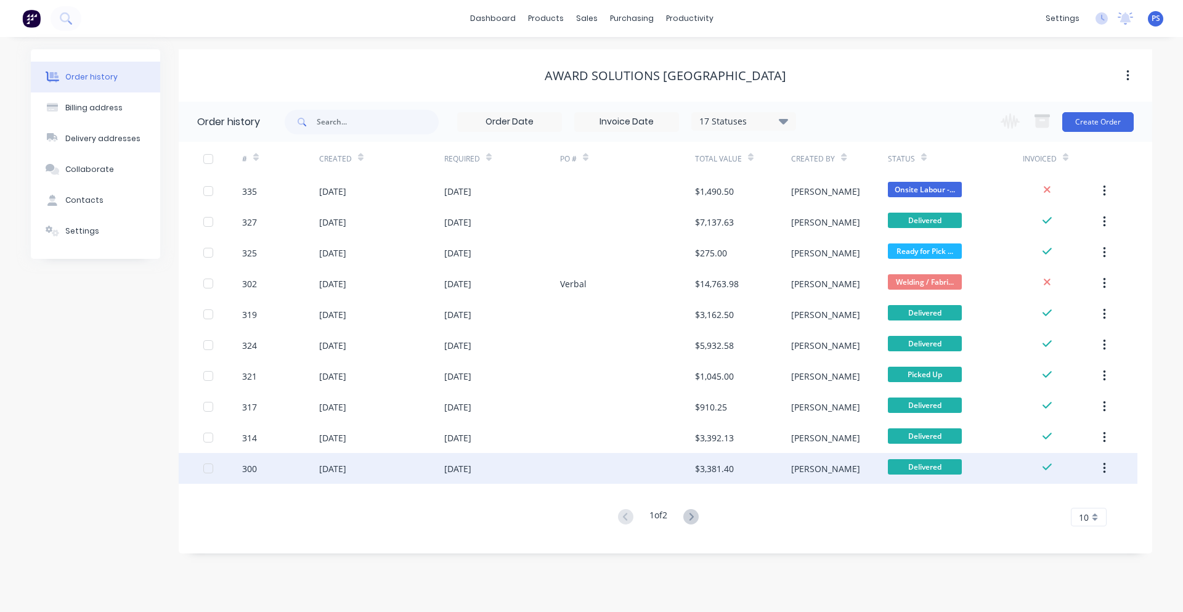
click at [472, 469] on div "08 Sep 2025" at bounding box center [457, 468] width 27 height 13
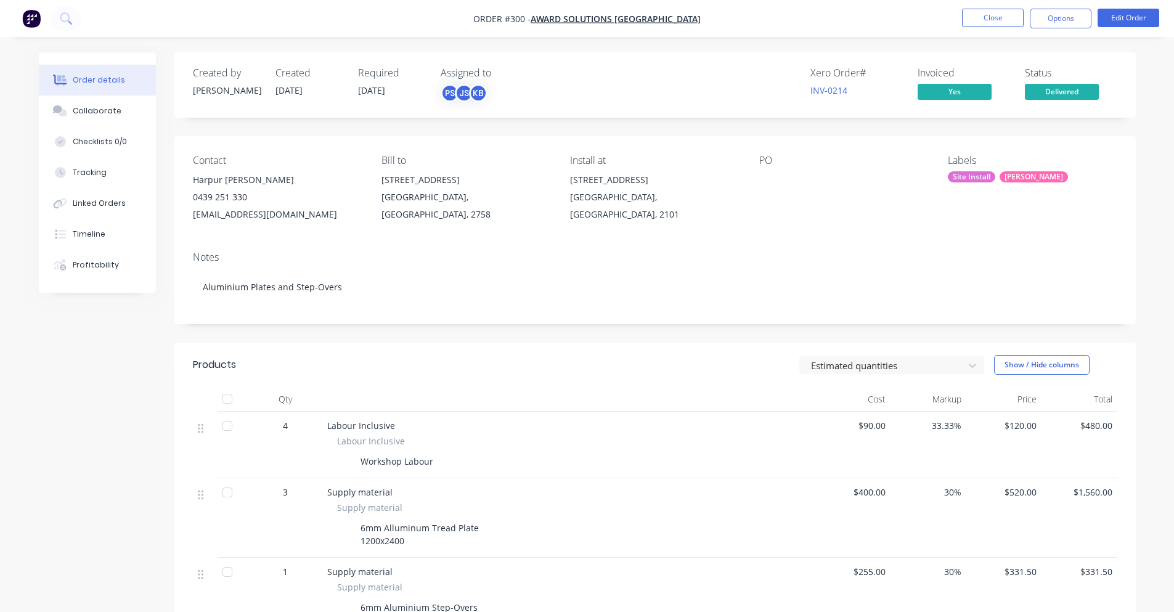
click at [70, 53] on div "Order details Collaborate Checklists 0/0 Tracking Linked Orders Timeline Profit…" at bounding box center [97, 172] width 117 height 240
click at [40, 32] on nav "Order #300 - Award Solutions Australia Close Options Edit Order" at bounding box center [587, 18] width 1174 height 37
click at [38, 25] on img "button" at bounding box center [31, 18] width 18 height 18
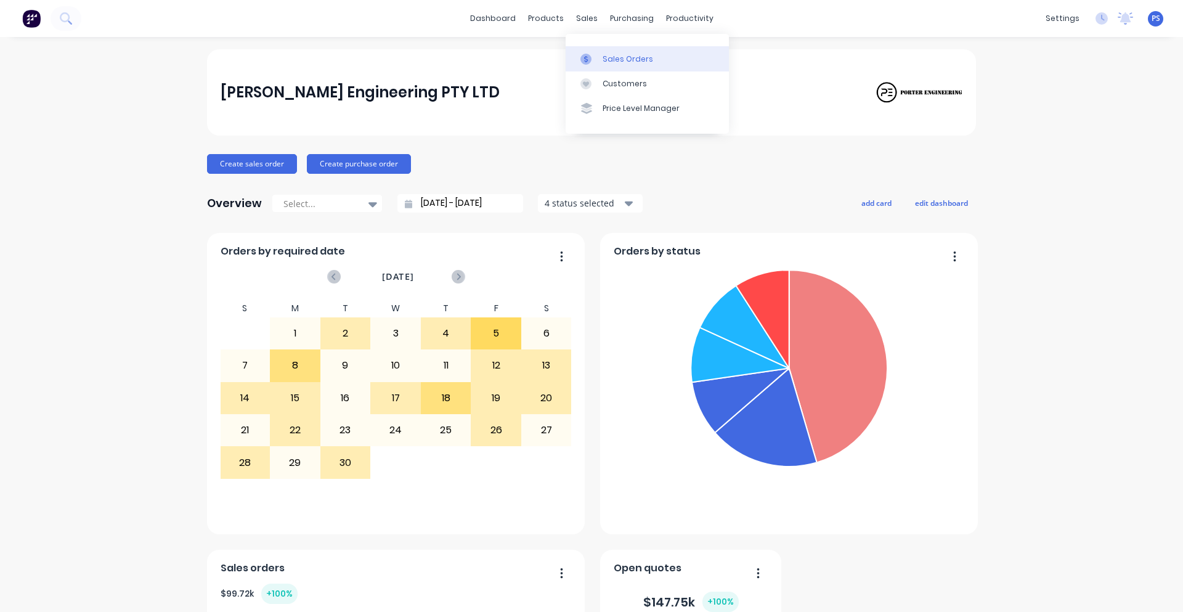
click at [589, 50] on link "Sales Orders" at bounding box center [647, 58] width 163 height 25
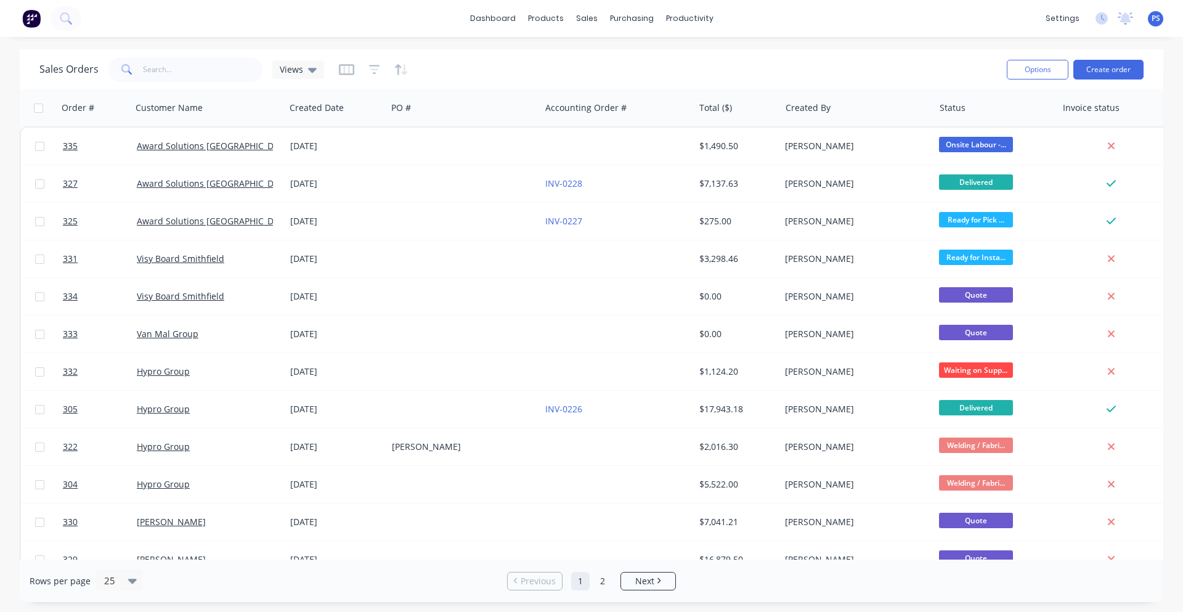
click at [365, 68] on div at bounding box center [374, 70] width 70 height 20
click at [388, 66] on div at bounding box center [374, 70] width 70 height 20
click at [384, 67] on div at bounding box center [374, 70] width 70 height 20
click at [378, 68] on div at bounding box center [374, 70] width 70 height 20
click at [376, 69] on icon "button" at bounding box center [374, 69] width 8 height 2
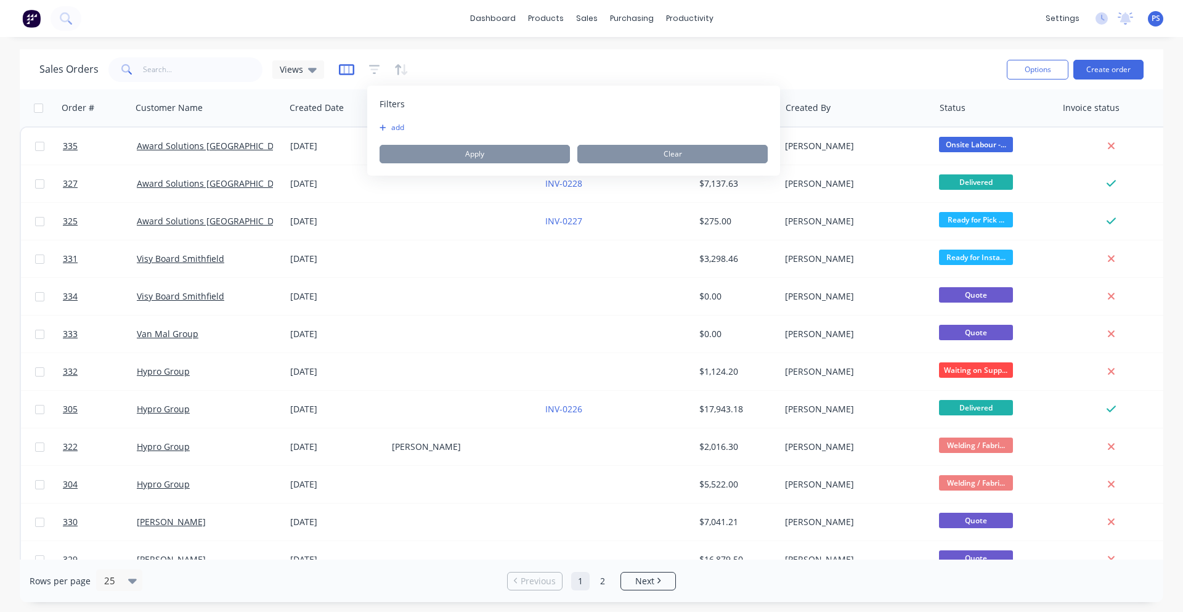
click at [349, 71] on icon "button" at bounding box center [346, 69] width 15 height 12
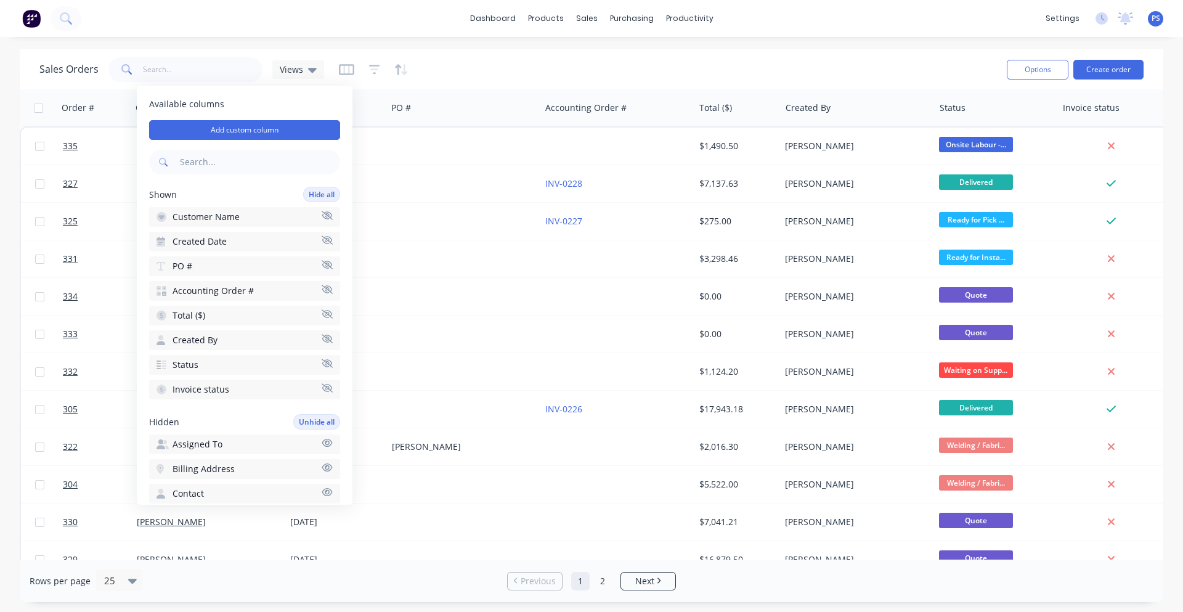
click at [322, 292] on icon "button" at bounding box center [327, 289] width 11 height 9
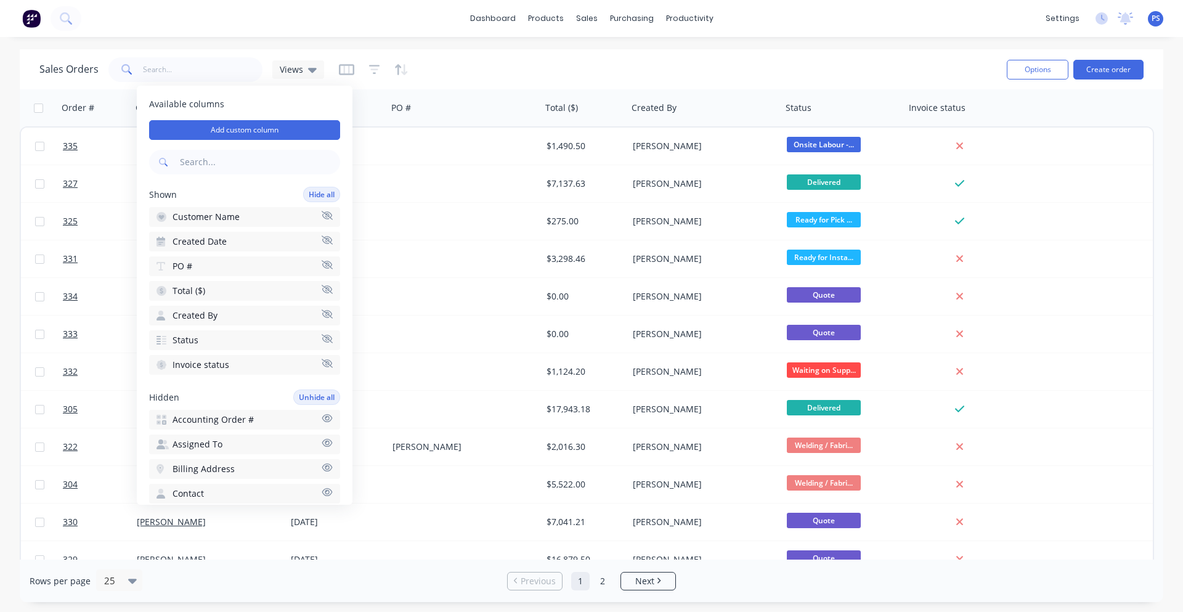
click at [307, 314] on button "Created By" at bounding box center [244, 316] width 191 height 20
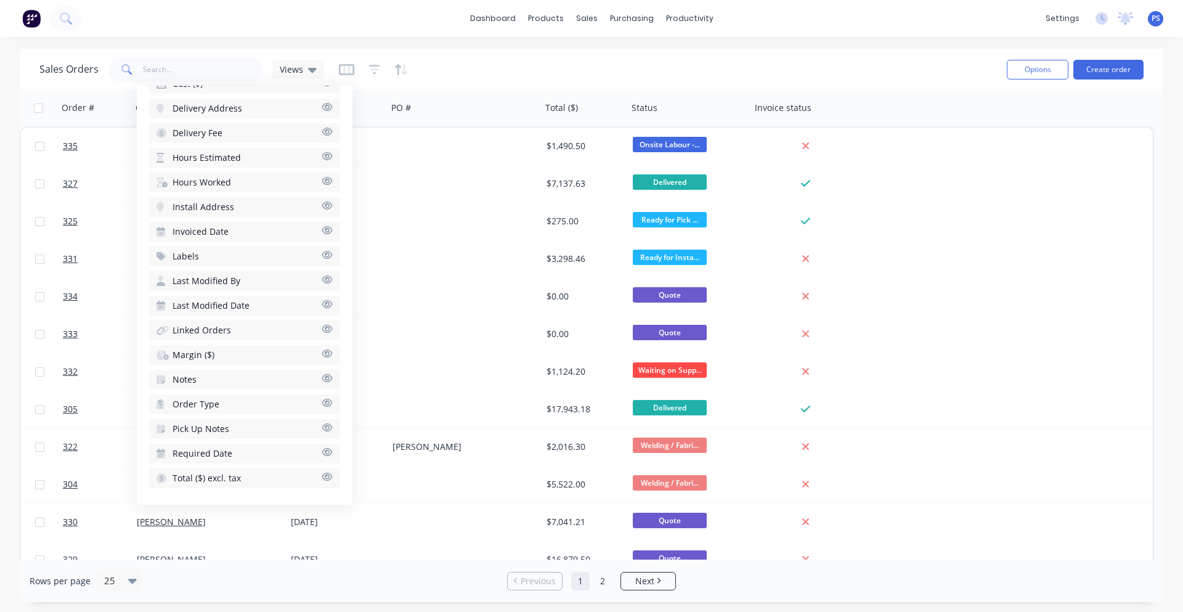
scroll to position [435, 0]
click at [242, 449] on button "Required Date" at bounding box center [244, 453] width 191 height 20
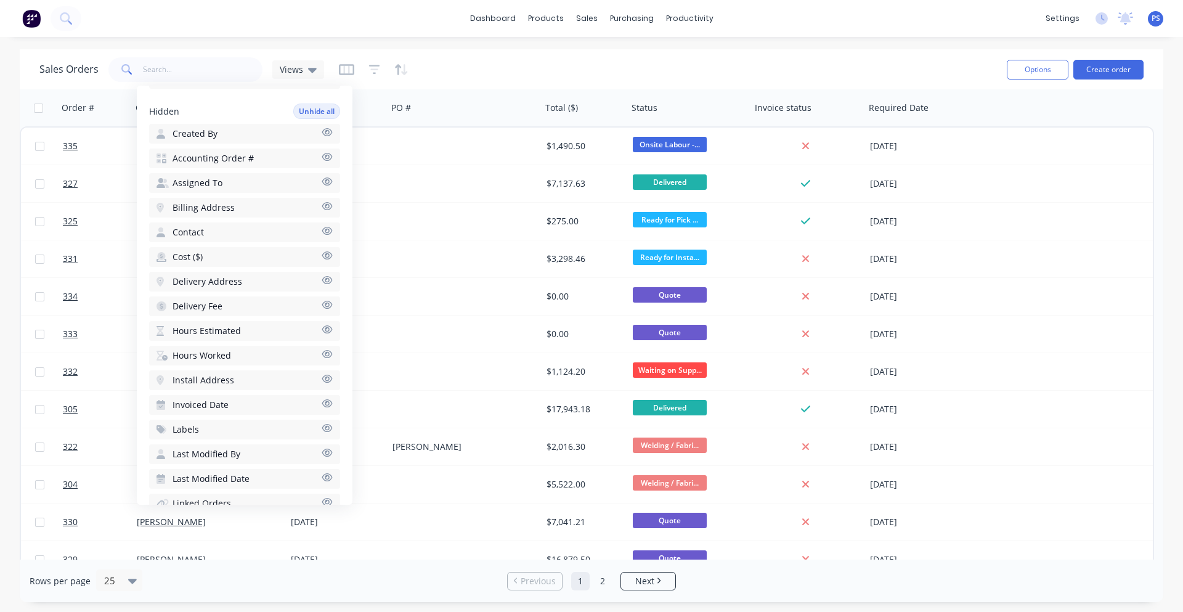
scroll to position [308, 0]
click at [221, 399] on button "Labels" at bounding box center [244, 408] width 191 height 20
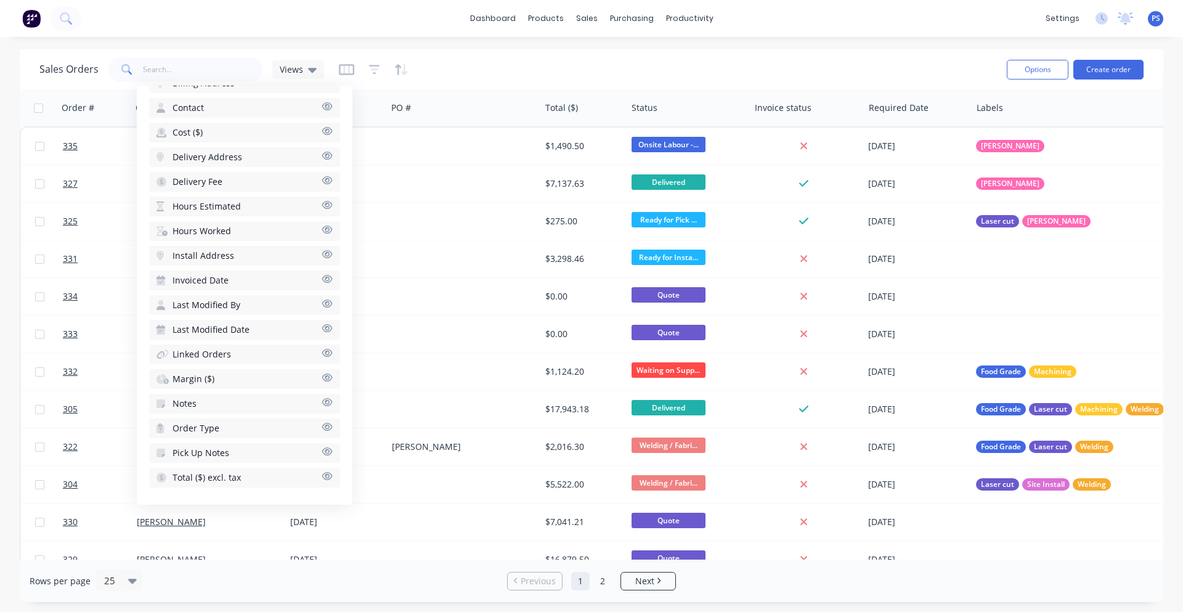
scroll to position [0, 0]
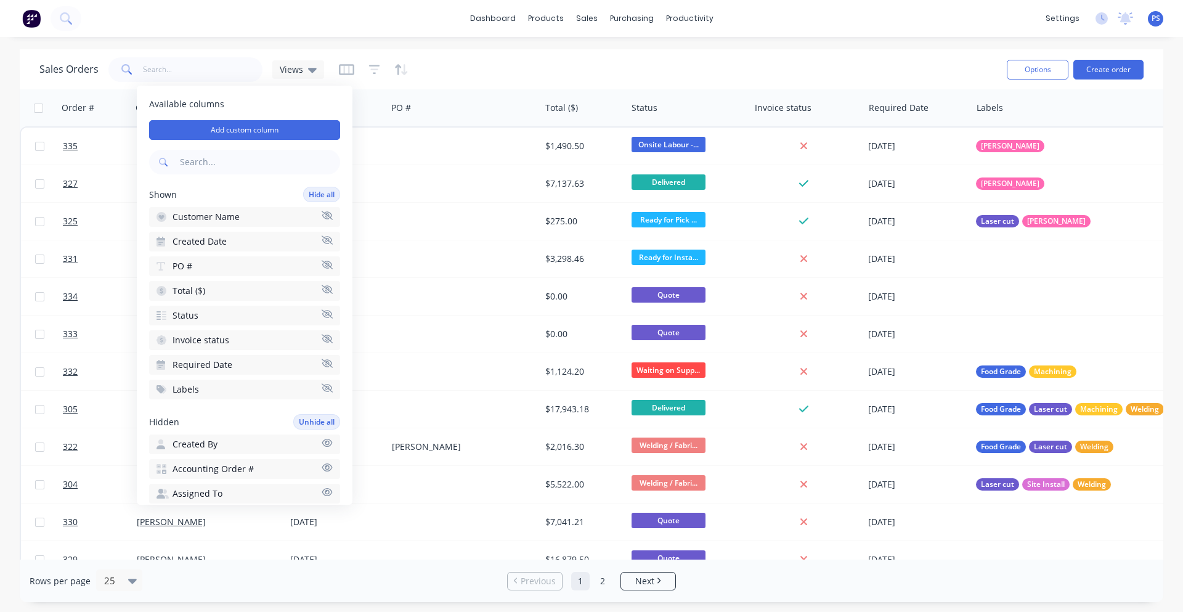
click at [215, 388] on button "Labels" at bounding box center [244, 390] width 191 height 20
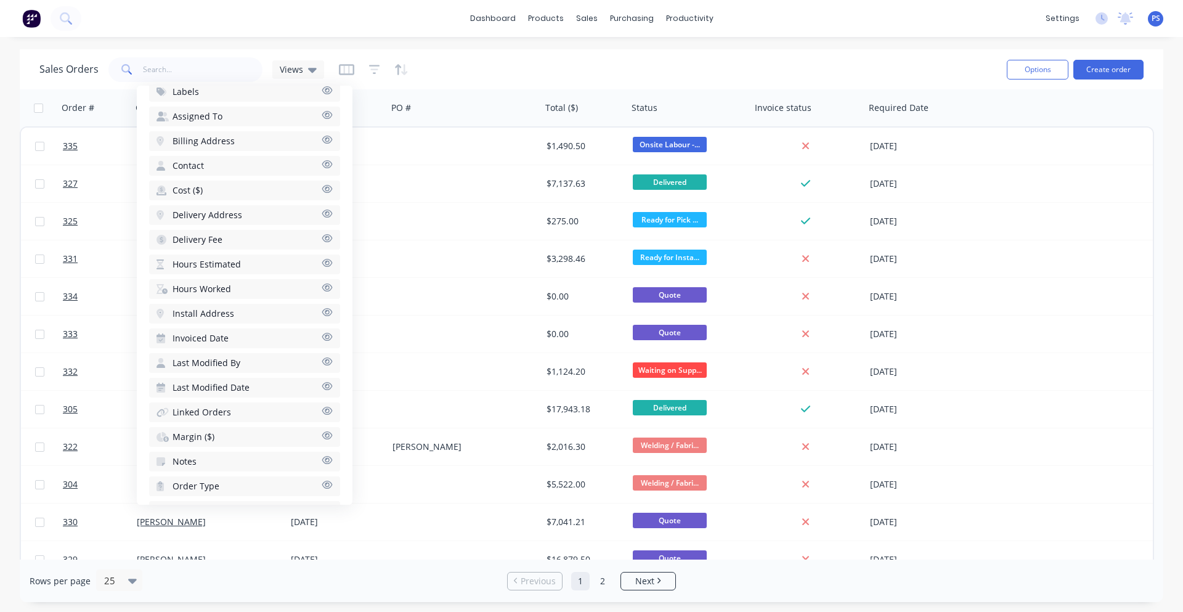
scroll to position [435, 0]
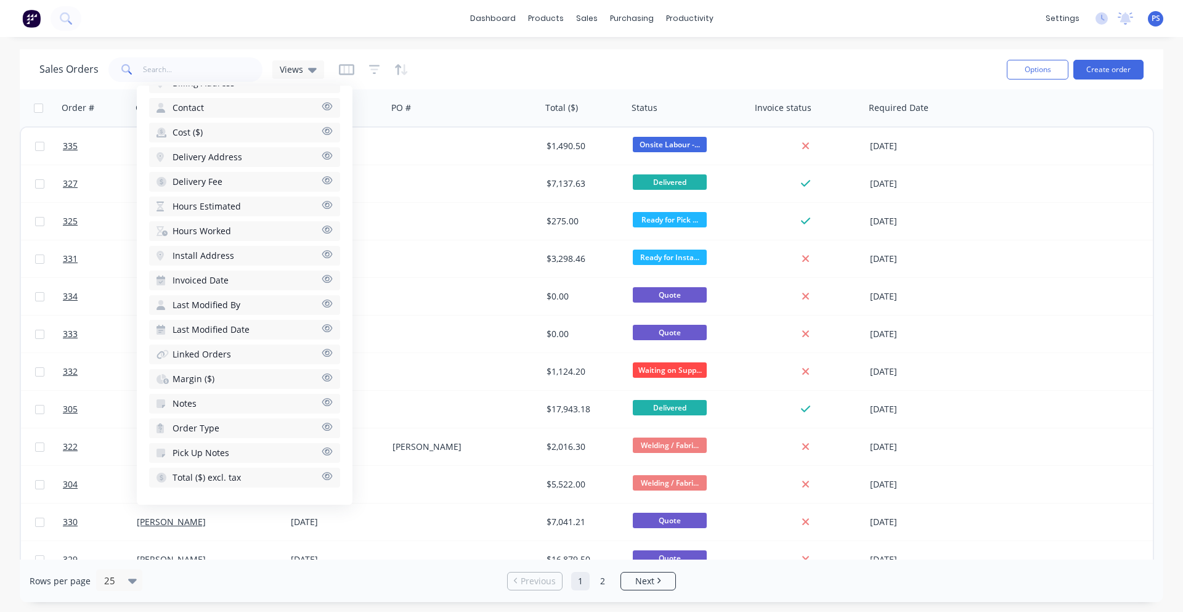
click at [221, 407] on button "Notes" at bounding box center [244, 404] width 191 height 20
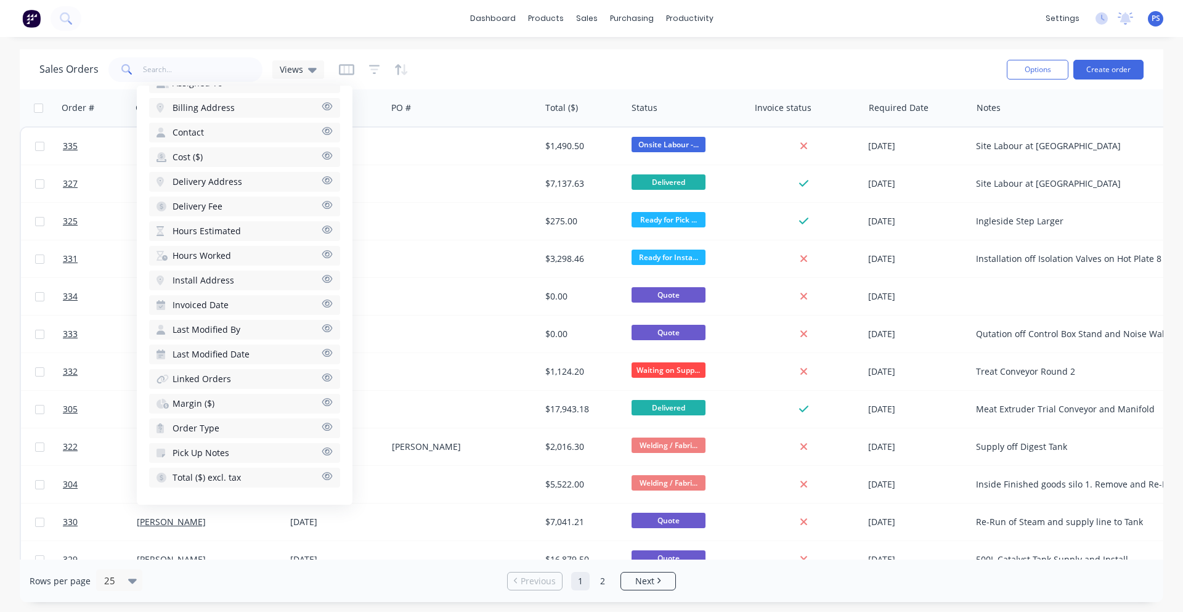
click at [513, 65] on div "Sales Orders Views" at bounding box center [518, 69] width 958 height 30
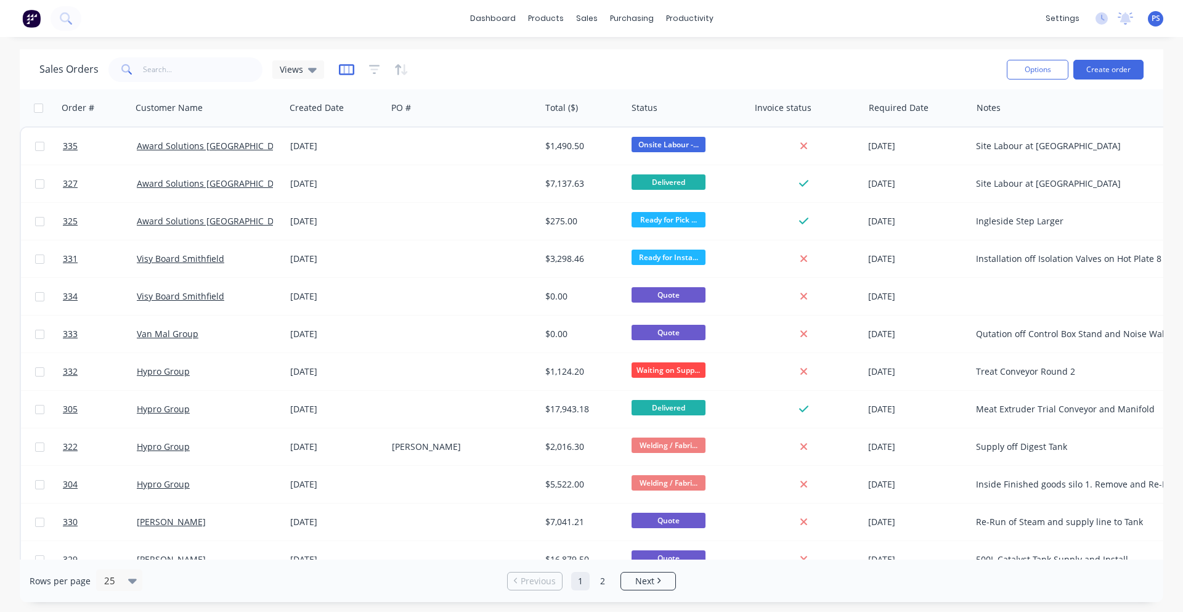
click at [347, 69] on icon "button" at bounding box center [346, 69] width 6 height 8
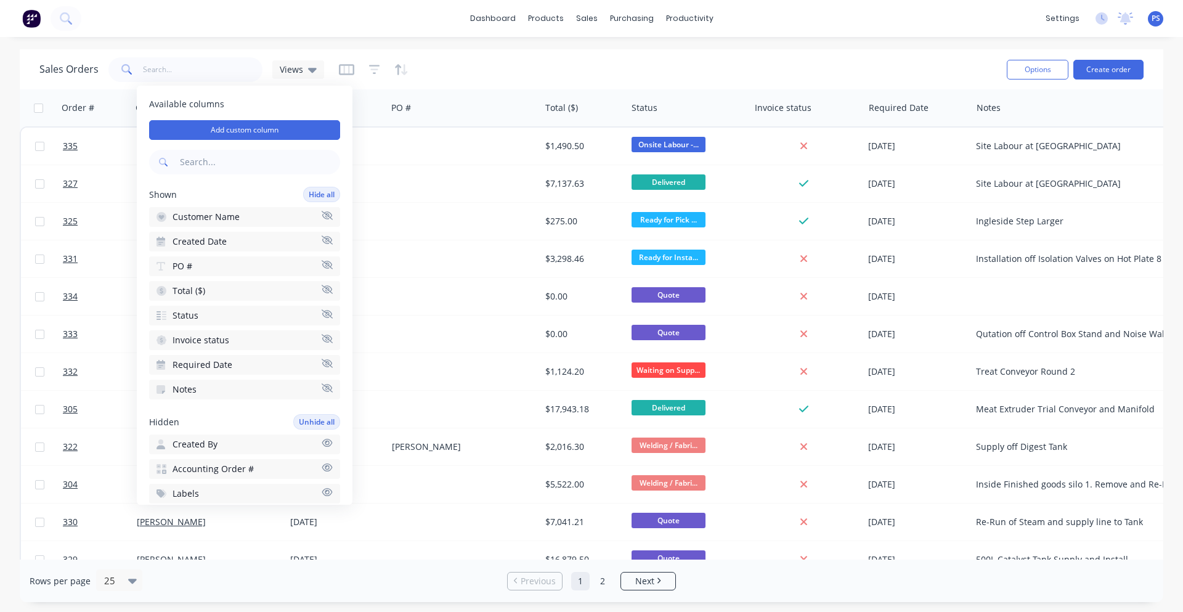
click at [295, 118] on div "Available columns Add custom column Shown Hide all Customer Name Created Date P…" at bounding box center [245, 295] width 216 height 419
click at [292, 122] on button "Add custom column" at bounding box center [244, 130] width 191 height 20
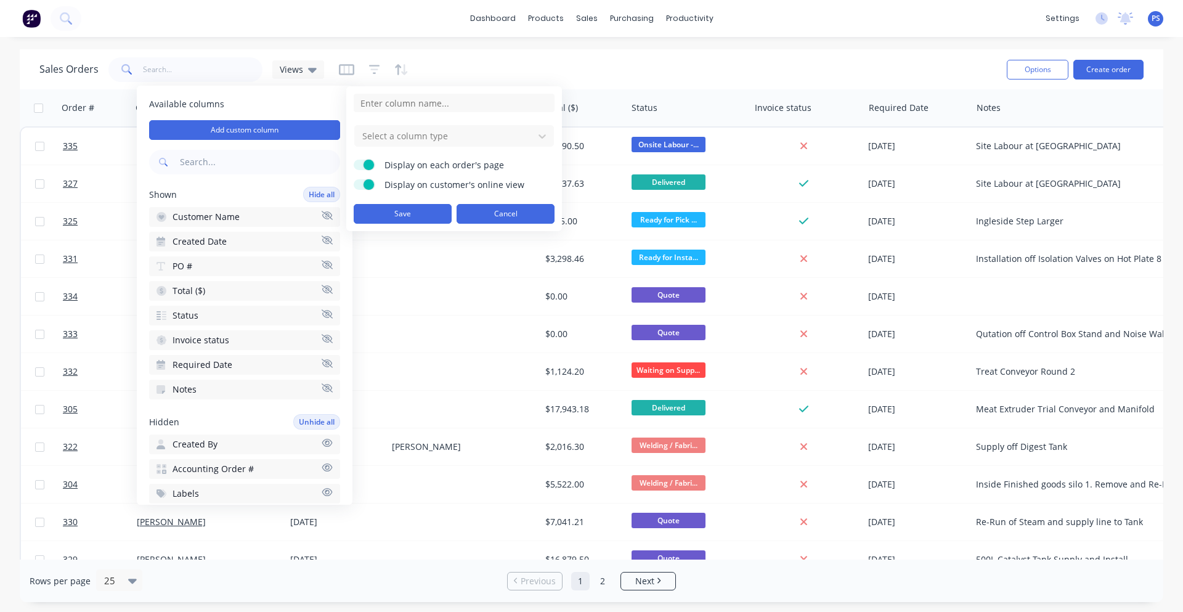
click at [480, 213] on button "Cancel" at bounding box center [506, 214] width 98 height 20
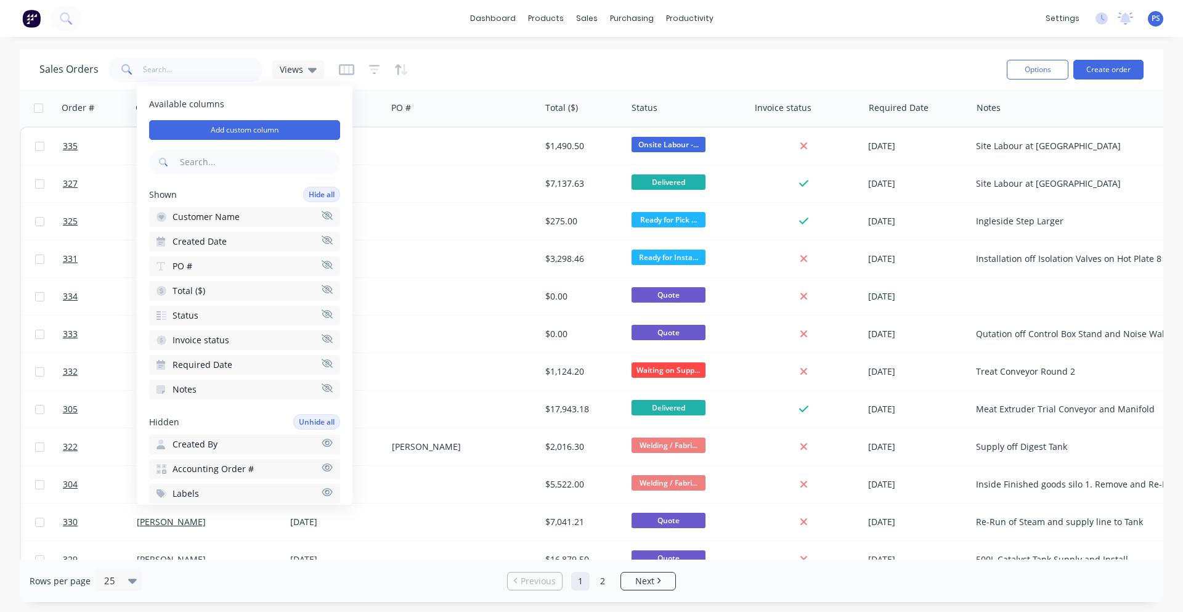
click at [548, 75] on div "Sales Orders Views" at bounding box center [518, 69] width 958 height 30
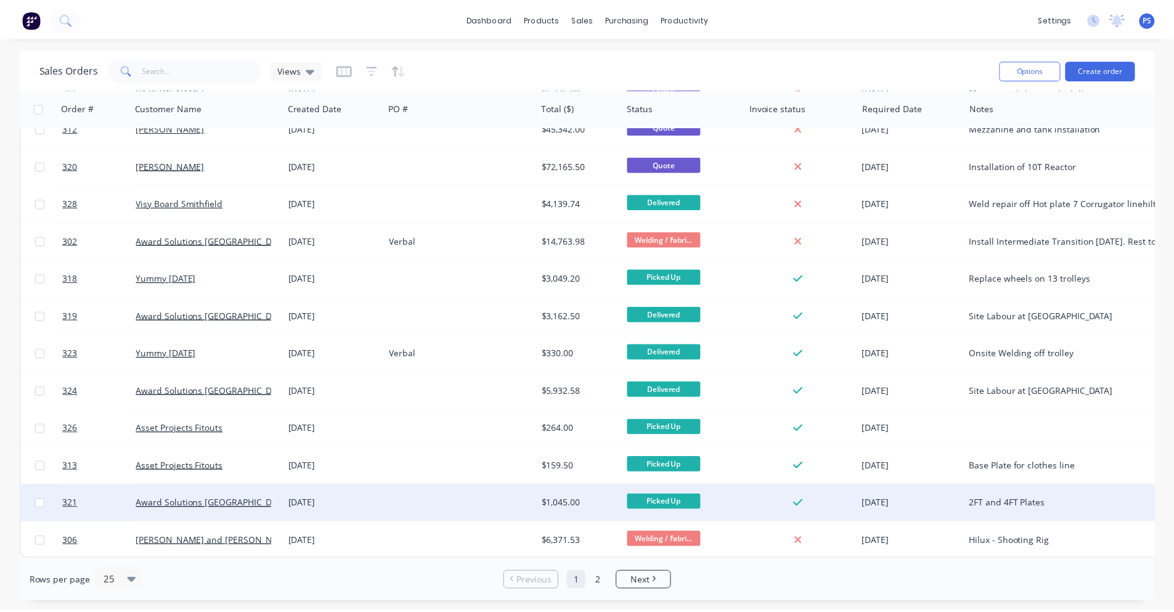
scroll to position [513, 0]
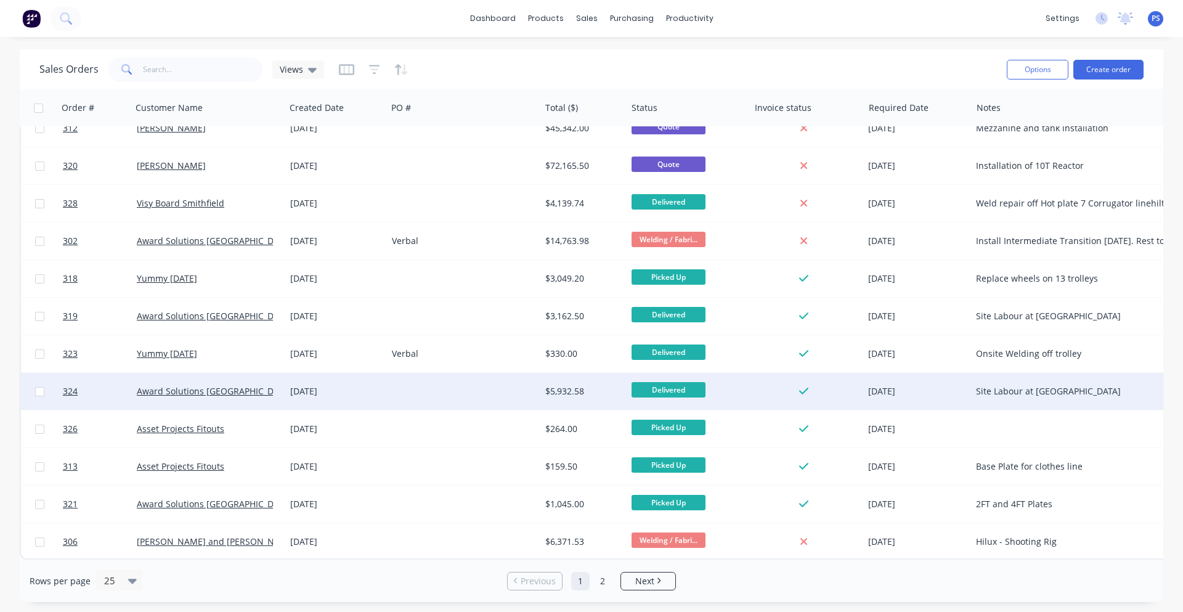
click at [386, 386] on div "[DATE]" at bounding box center [336, 391] width 102 height 37
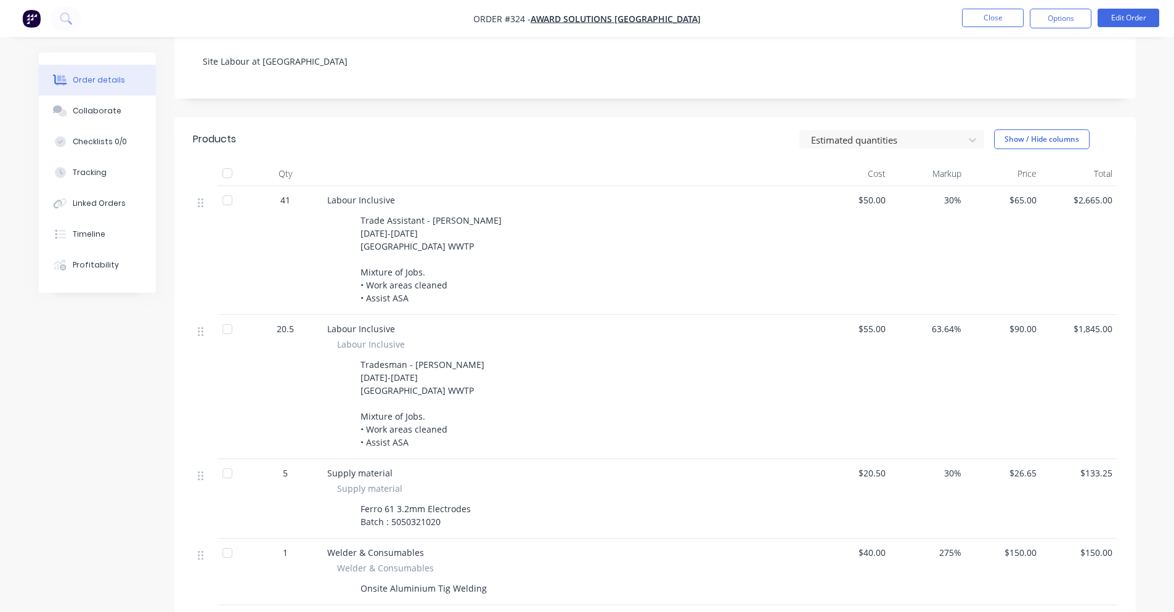
scroll to position [185, 0]
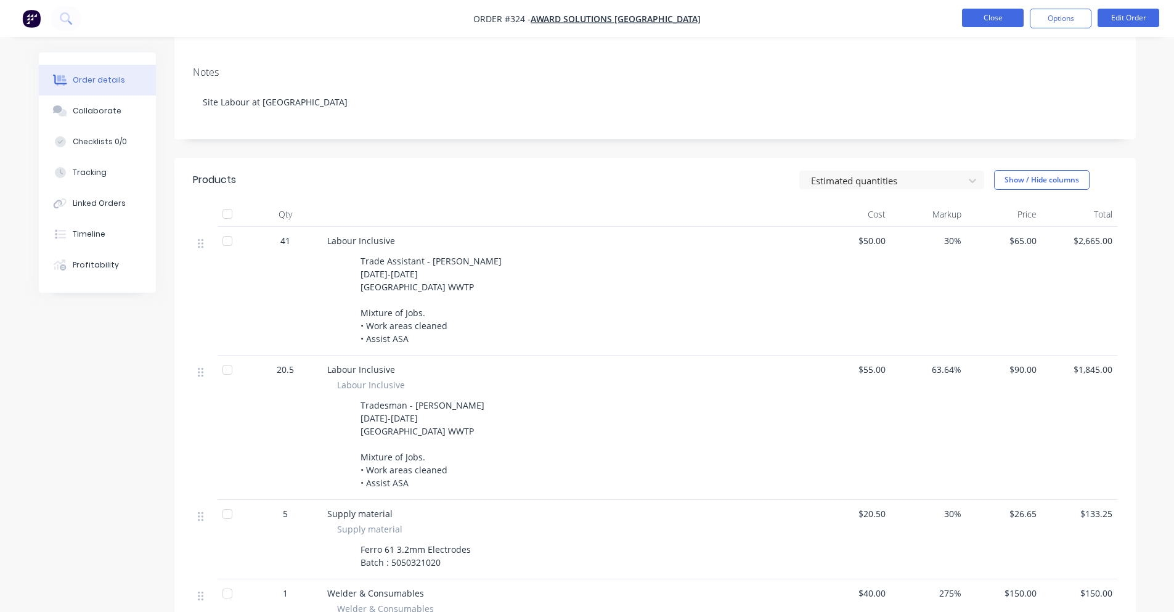
click at [964, 20] on button "Close" at bounding box center [993, 18] width 62 height 18
